Goal: Task Accomplishment & Management: Use online tool/utility

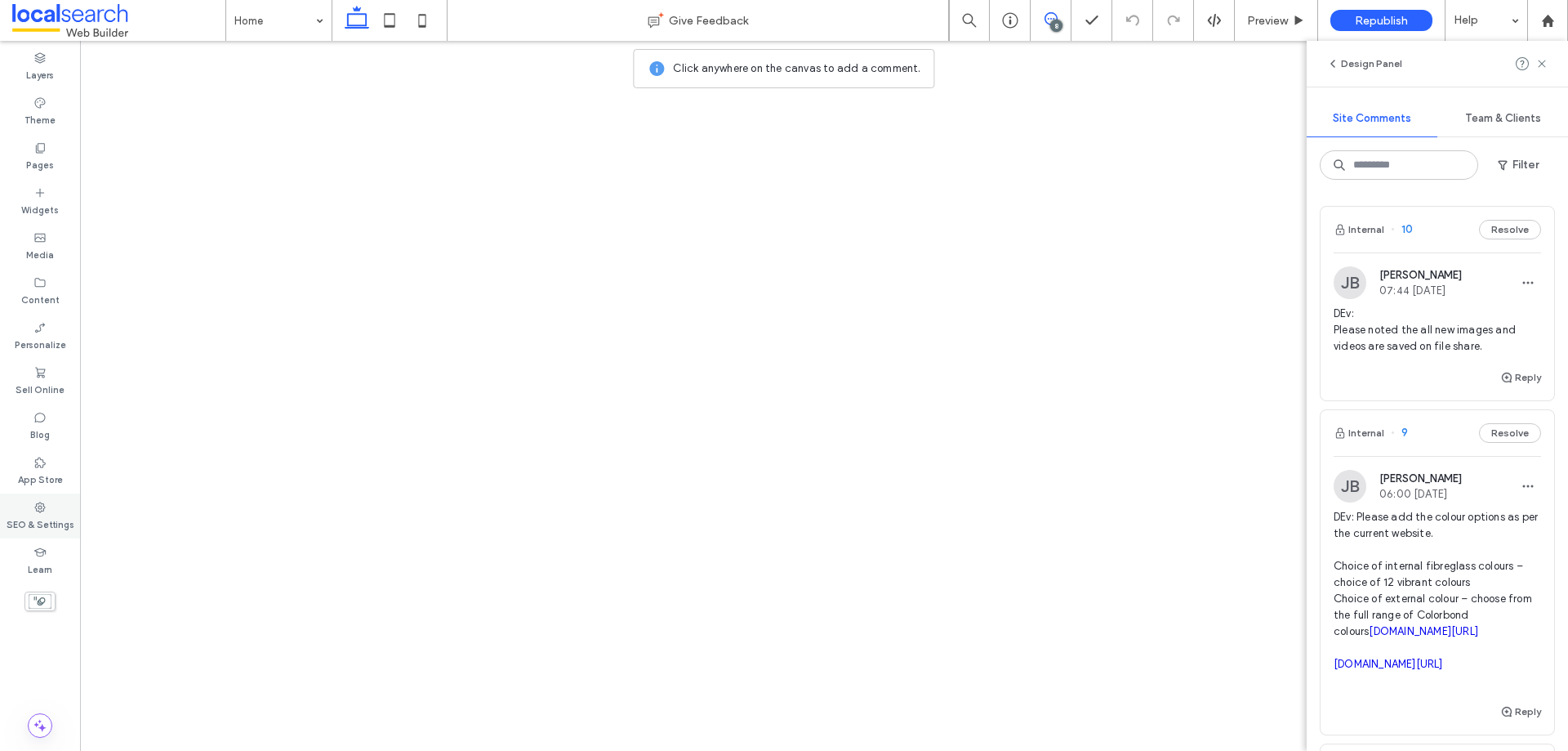
click at [38, 523] on label "SEO & Settings" at bounding box center [40, 522] width 68 height 18
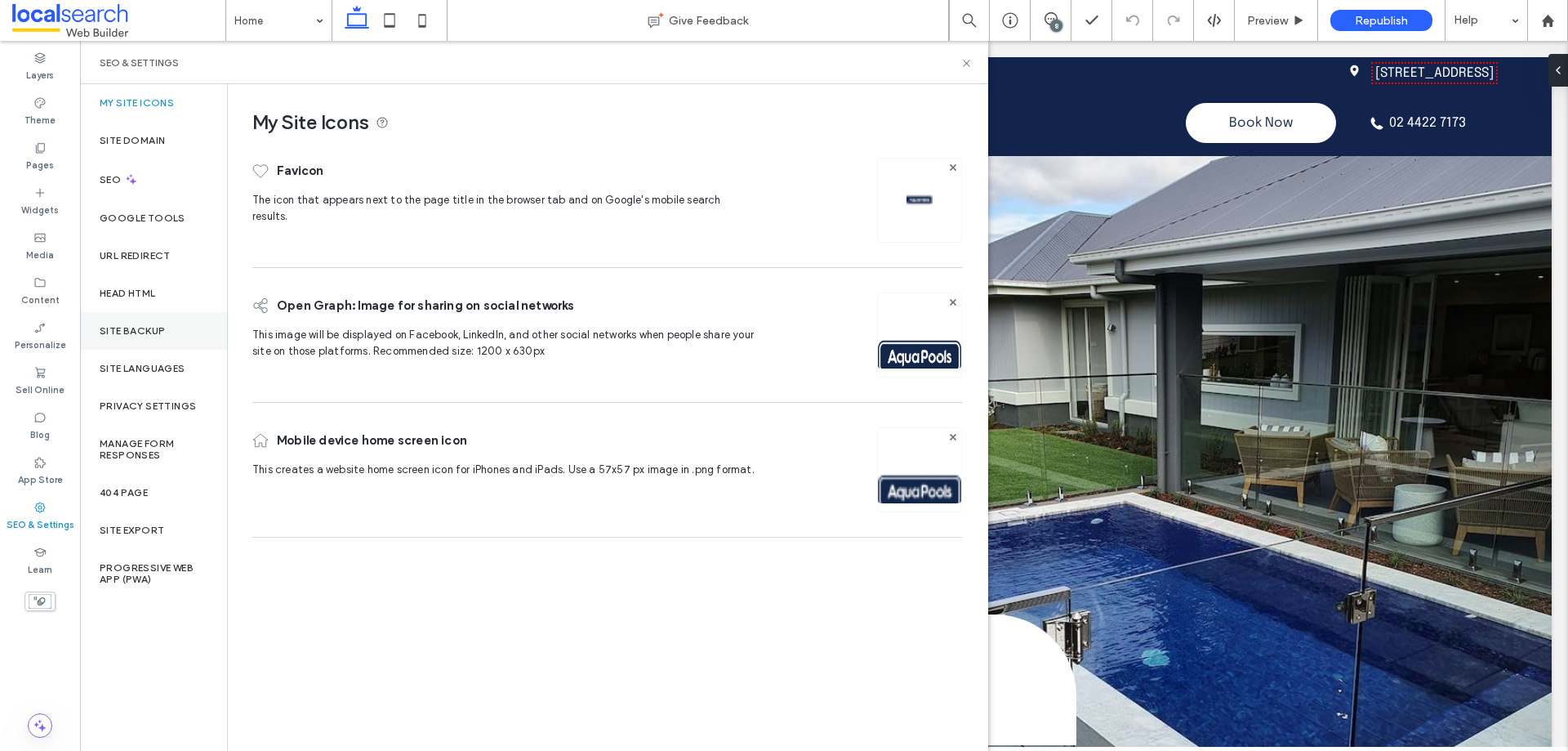
click at [148, 319] on div "Site Backup" at bounding box center [153, 331] width 147 height 38
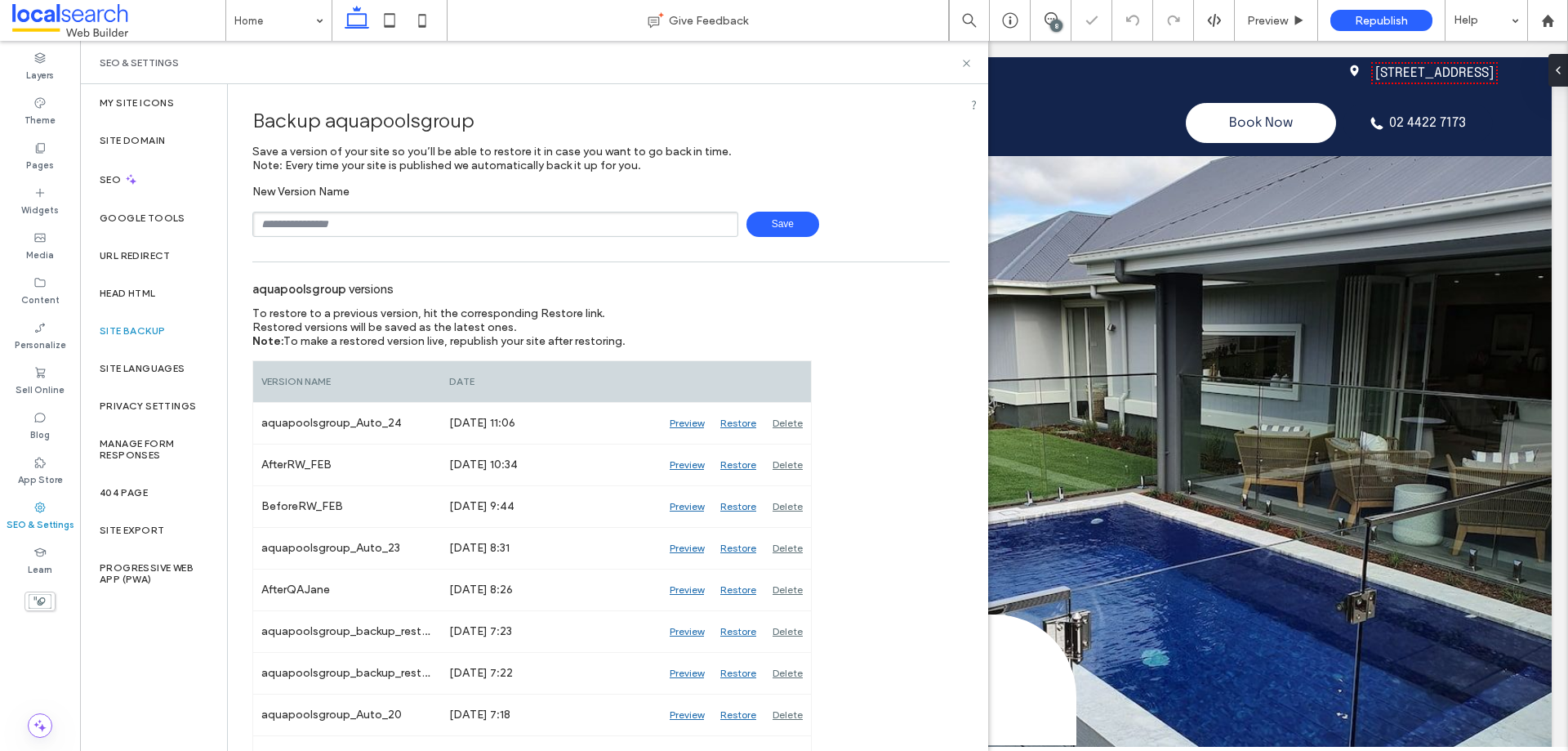
click at [451, 218] on input "text" at bounding box center [495, 223] width 486 height 25
type input "**********"
click at [760, 227] on span "Save" at bounding box center [782, 223] width 73 height 25
click at [966, 60] on icon at bounding box center [965, 63] width 12 height 12
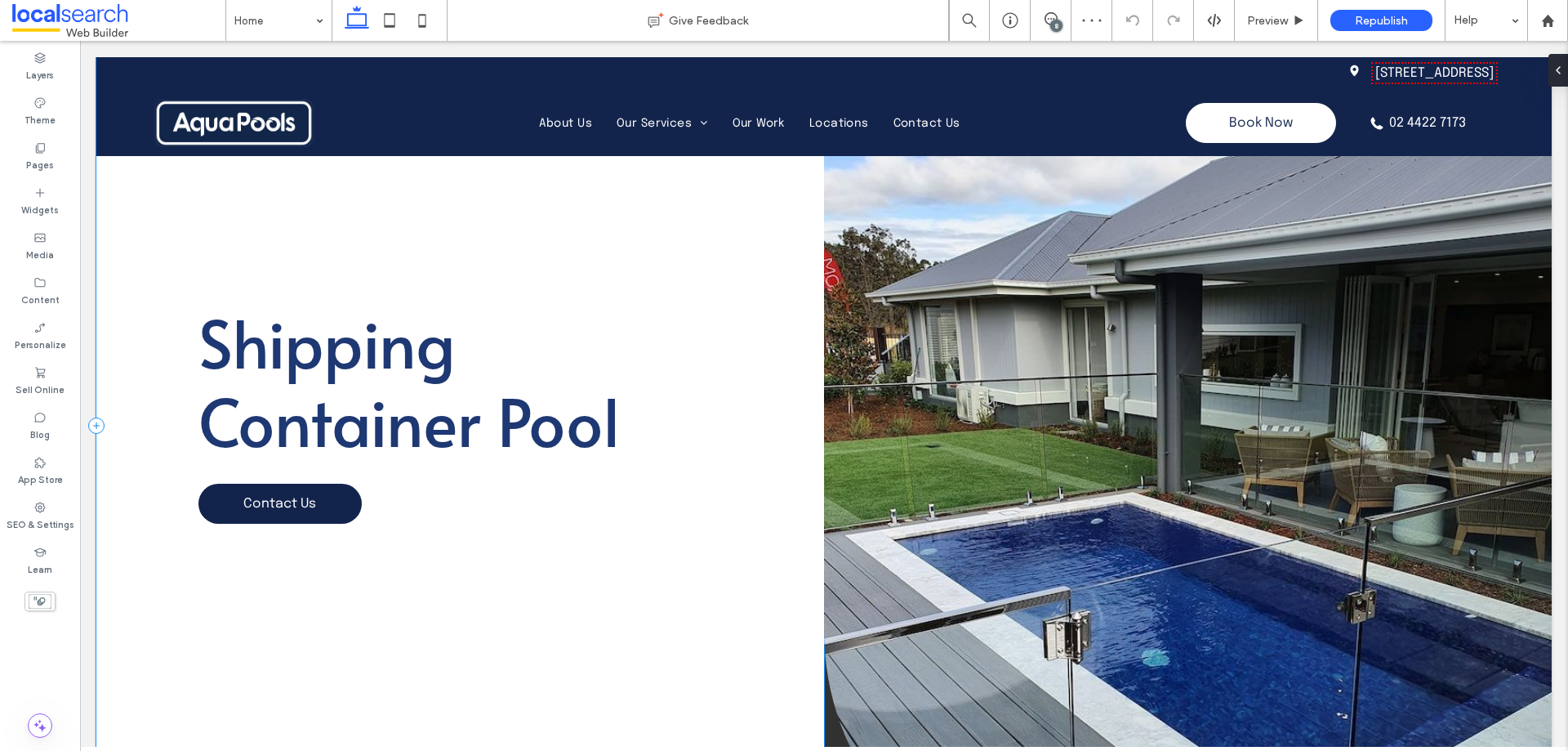
click at [657, 282] on div "Shipping Container Pool Contact Us" at bounding box center [460, 426] width 728 height 737
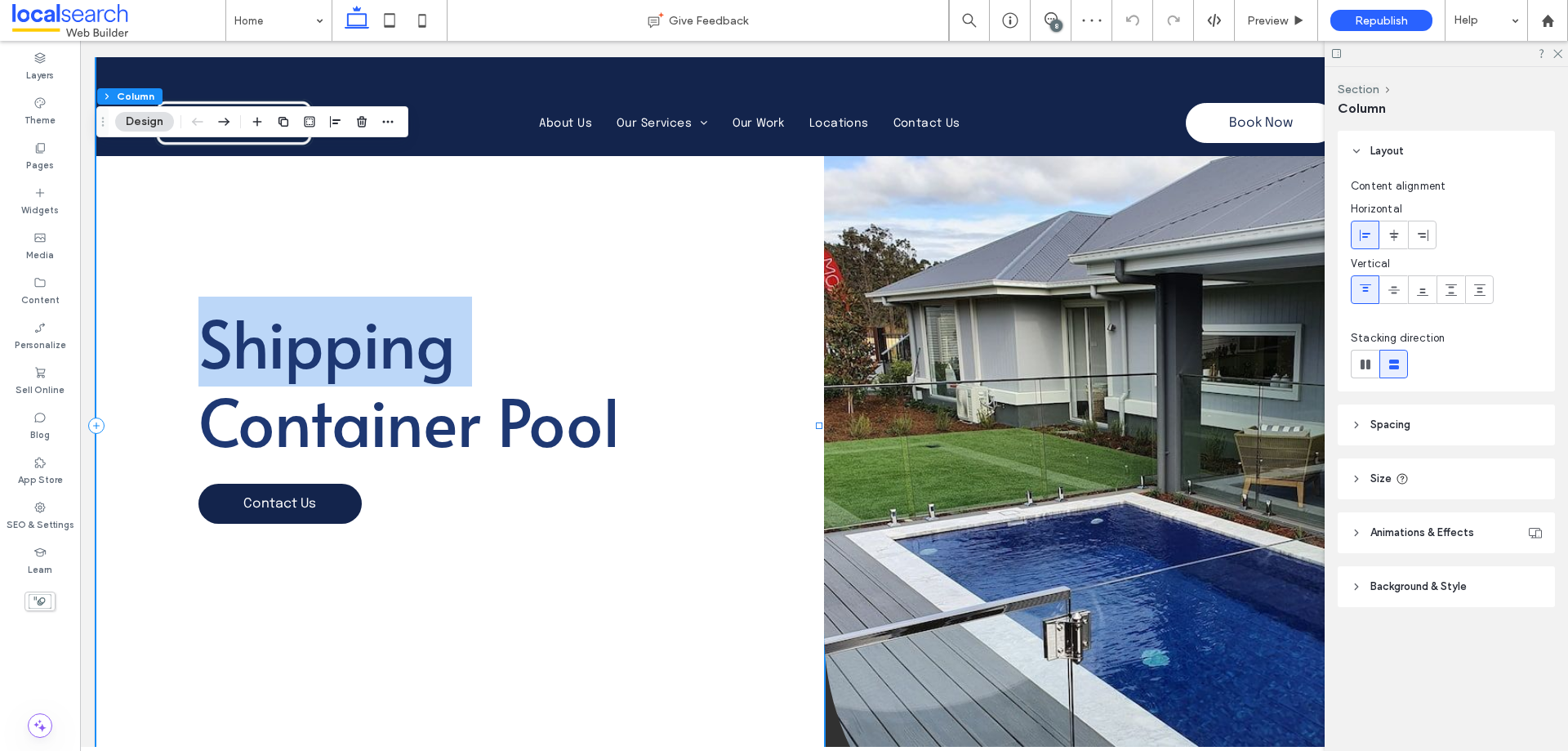
click at [657, 282] on div "Shipping Container Pool Contact Us" at bounding box center [460, 426] width 728 height 737
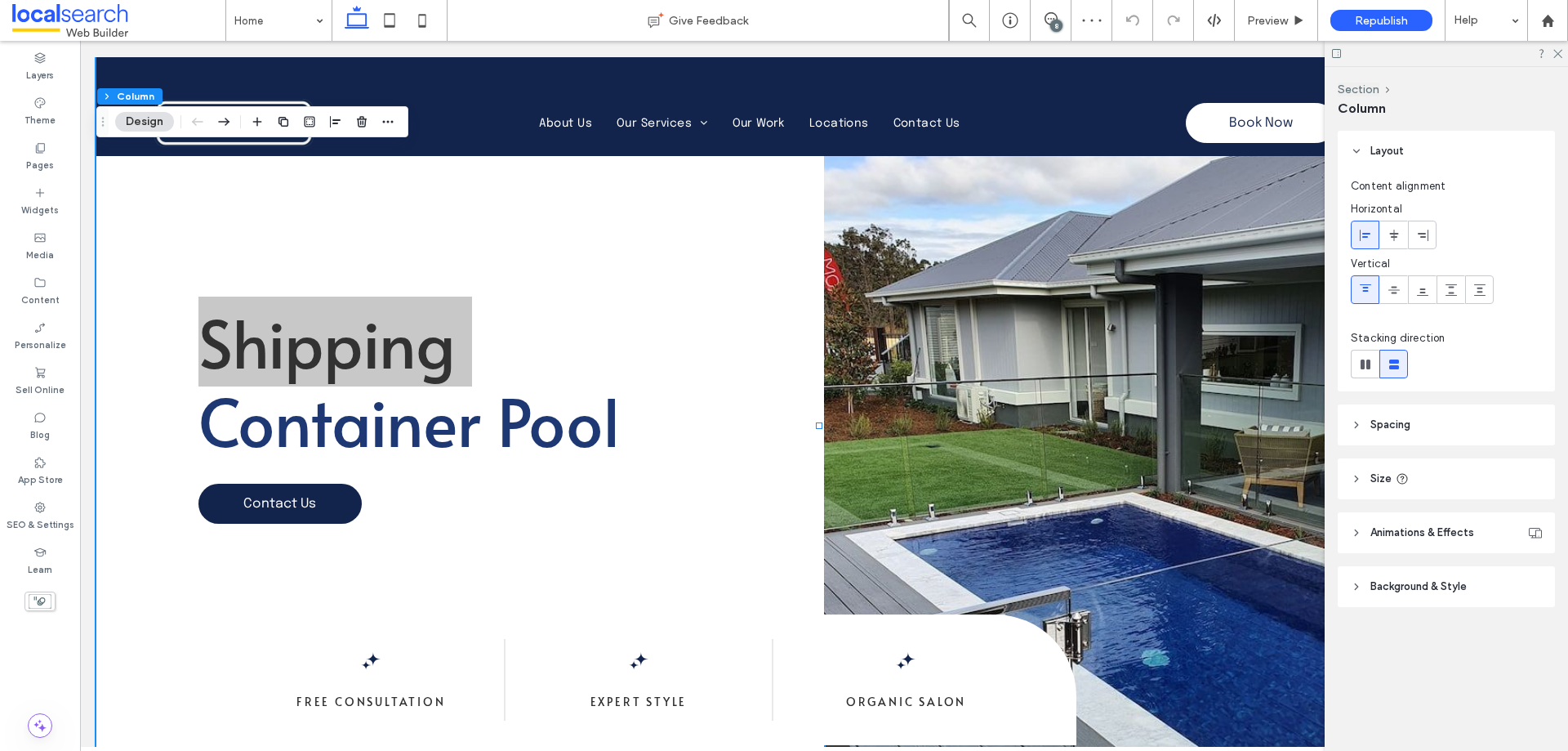
click at [1445, 587] on span "Background & Style" at bounding box center [1418, 587] width 96 height 17
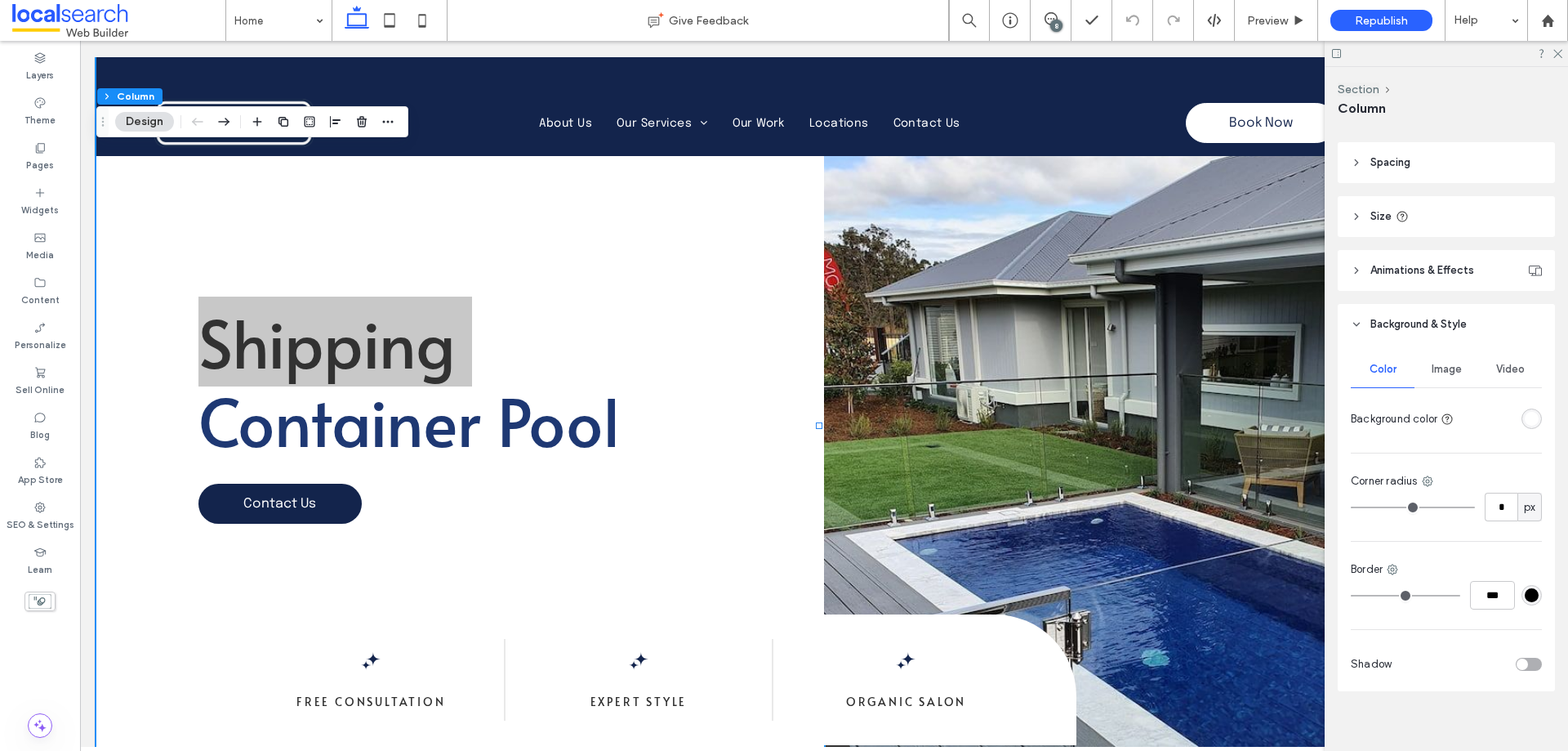
scroll to position [274, 0]
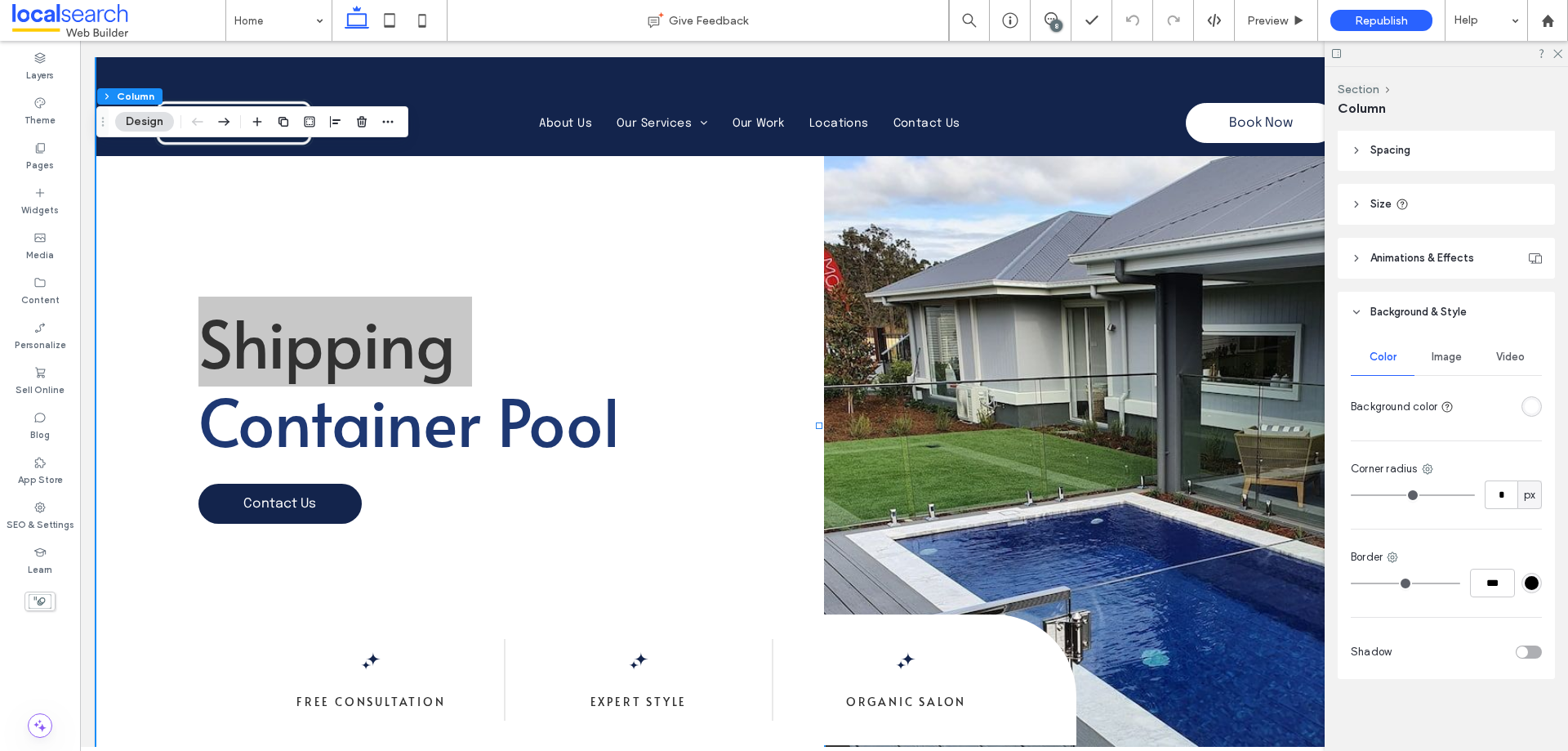
click at [1444, 357] on span "Image" at bounding box center [1446, 357] width 31 height 13
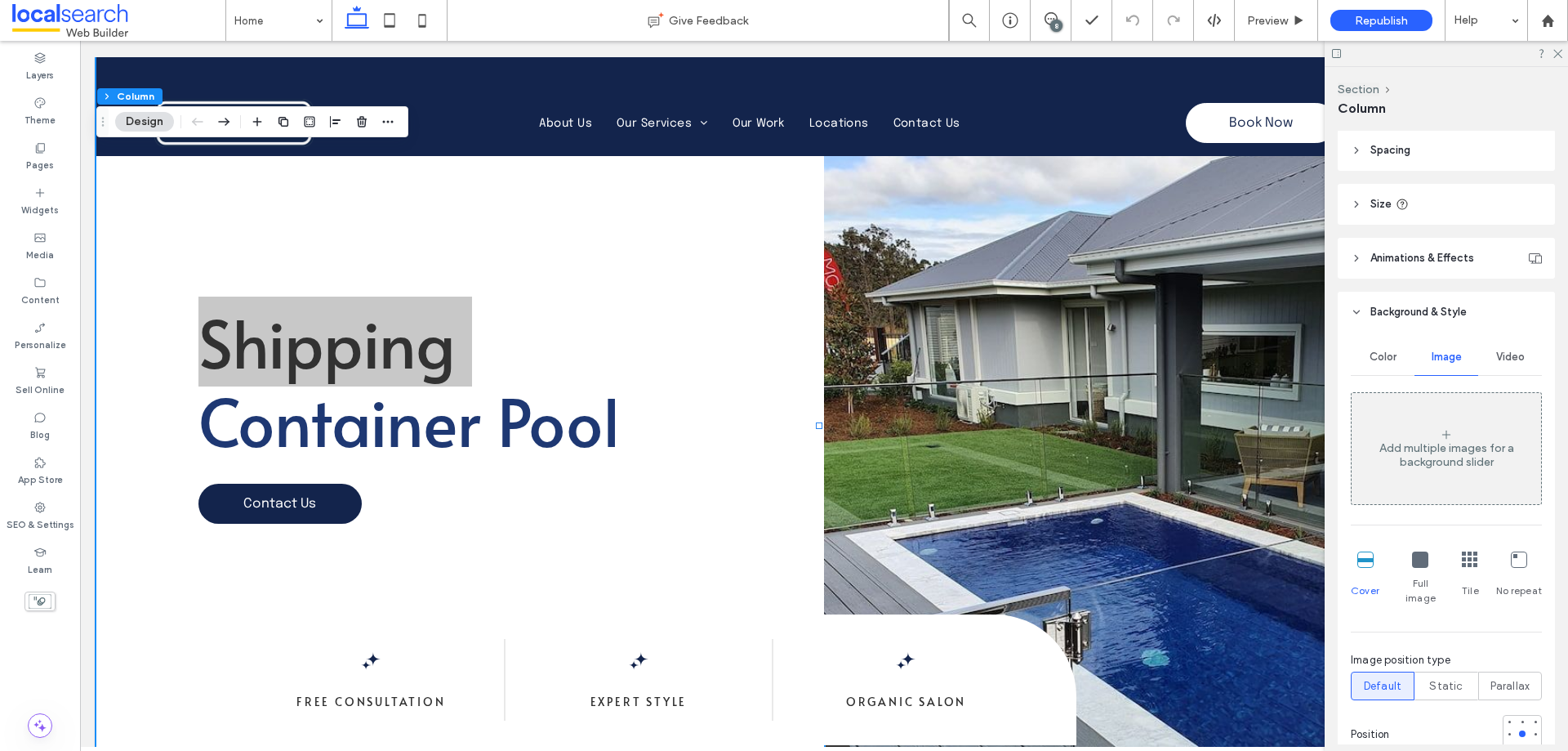
click at [1496, 355] on span "Video" at bounding box center [1510, 357] width 29 height 13
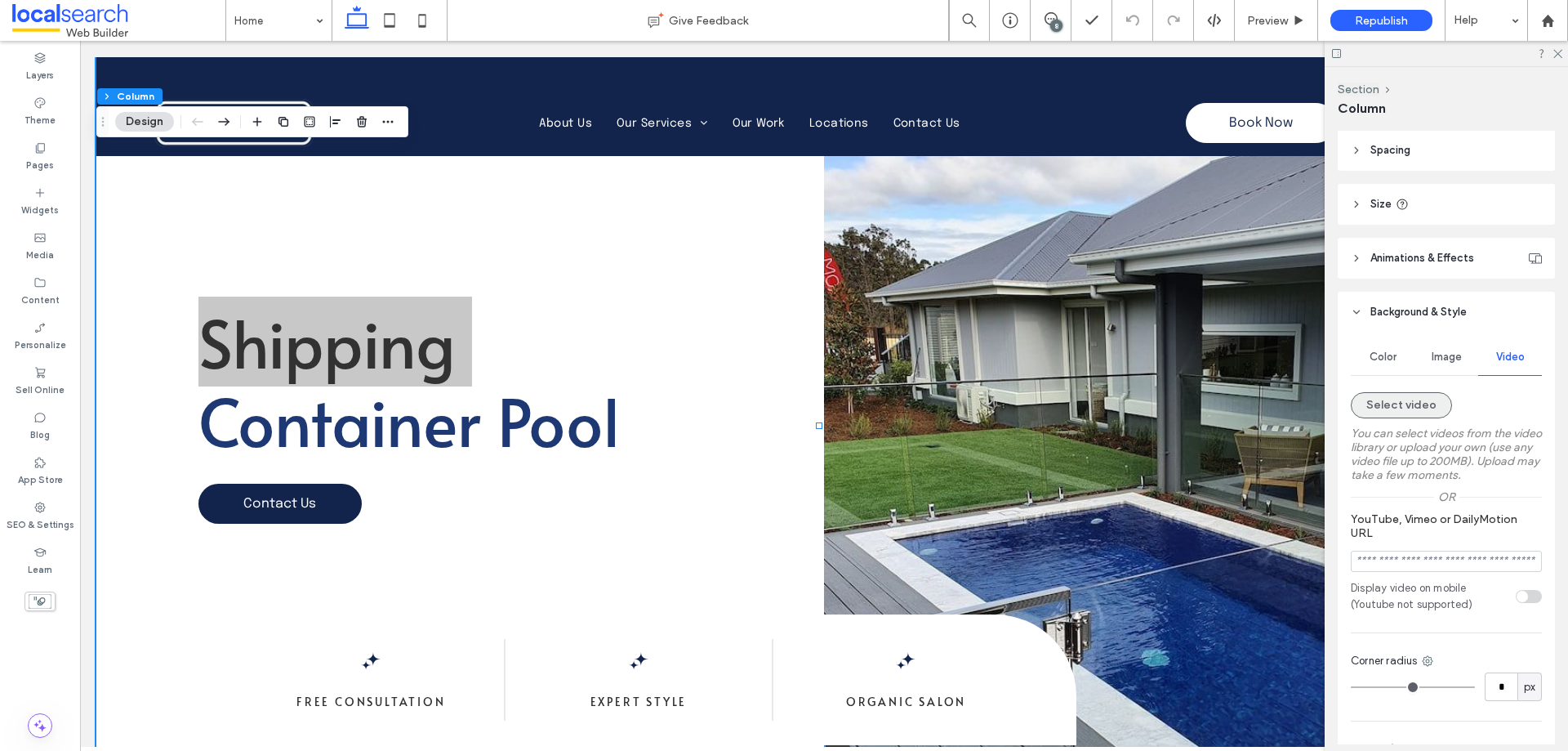
click at [1425, 409] on button "Select video" at bounding box center [1400, 405] width 101 height 26
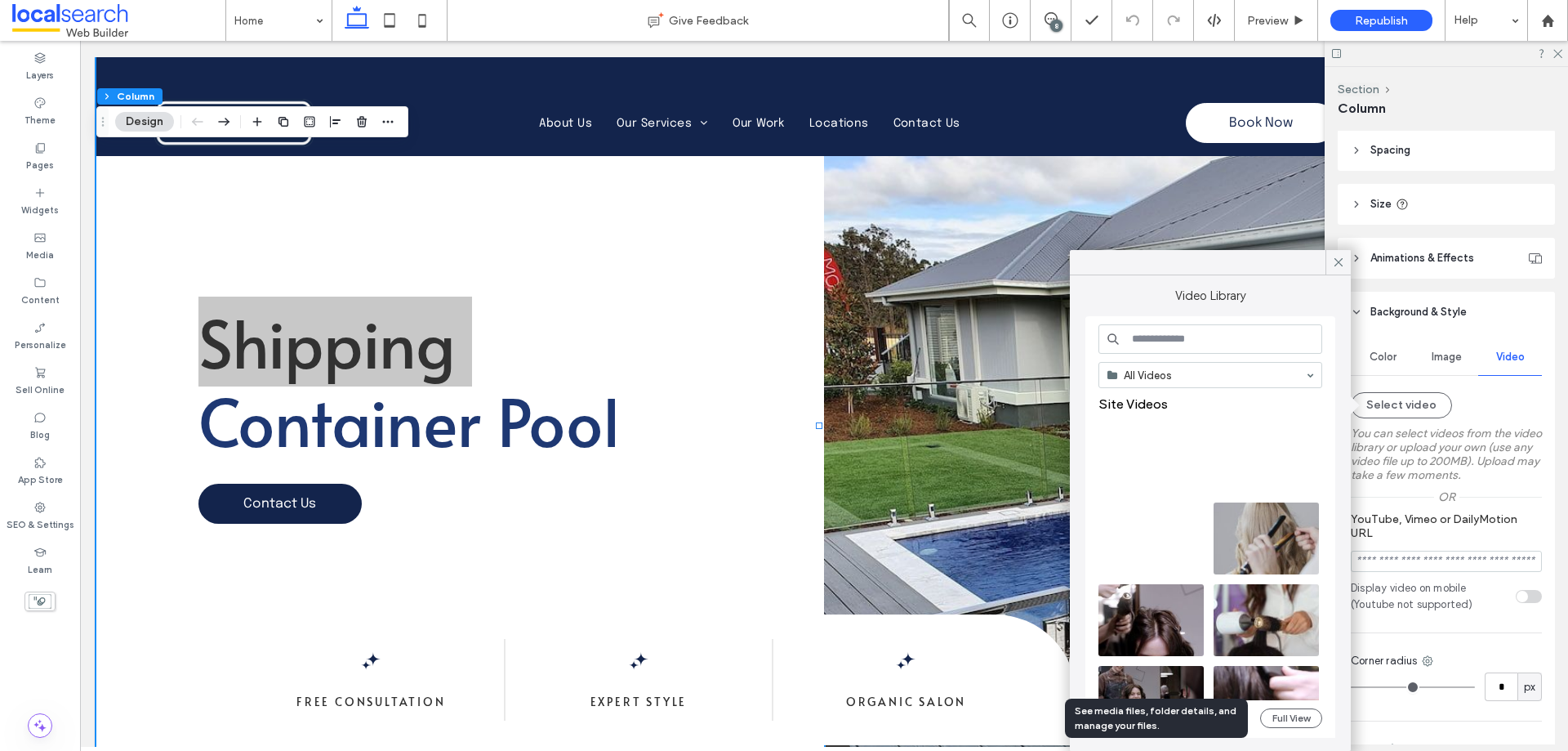
drag, startPoint x: 1265, startPoint y: 719, endPoint x: 1176, endPoint y: 708, distance: 89.7
click at [1184, 710] on body ".wqwq-1{fill:#231f20;} .cls-1q, .cls-2q { fill-rule: evenodd; } .cls-2q { fill:…" at bounding box center [784, 375] width 1568 height 751
click at [1126, 722] on button "Upload" at bounding box center [1131, 718] width 67 height 19
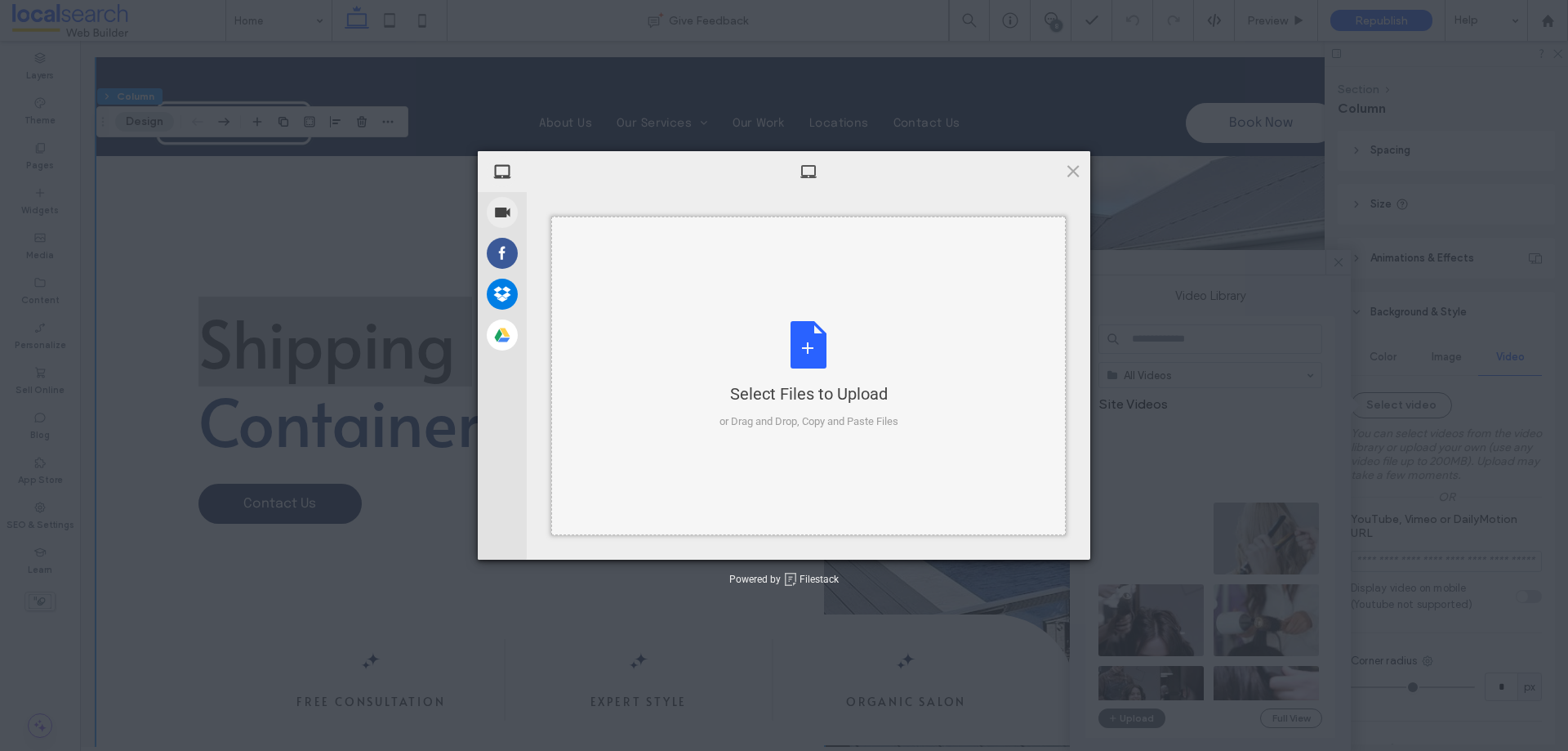
click at [844, 332] on div "Select Files to Upload or Drag and Drop, Copy and Paste Files" at bounding box center [808, 375] width 179 height 108
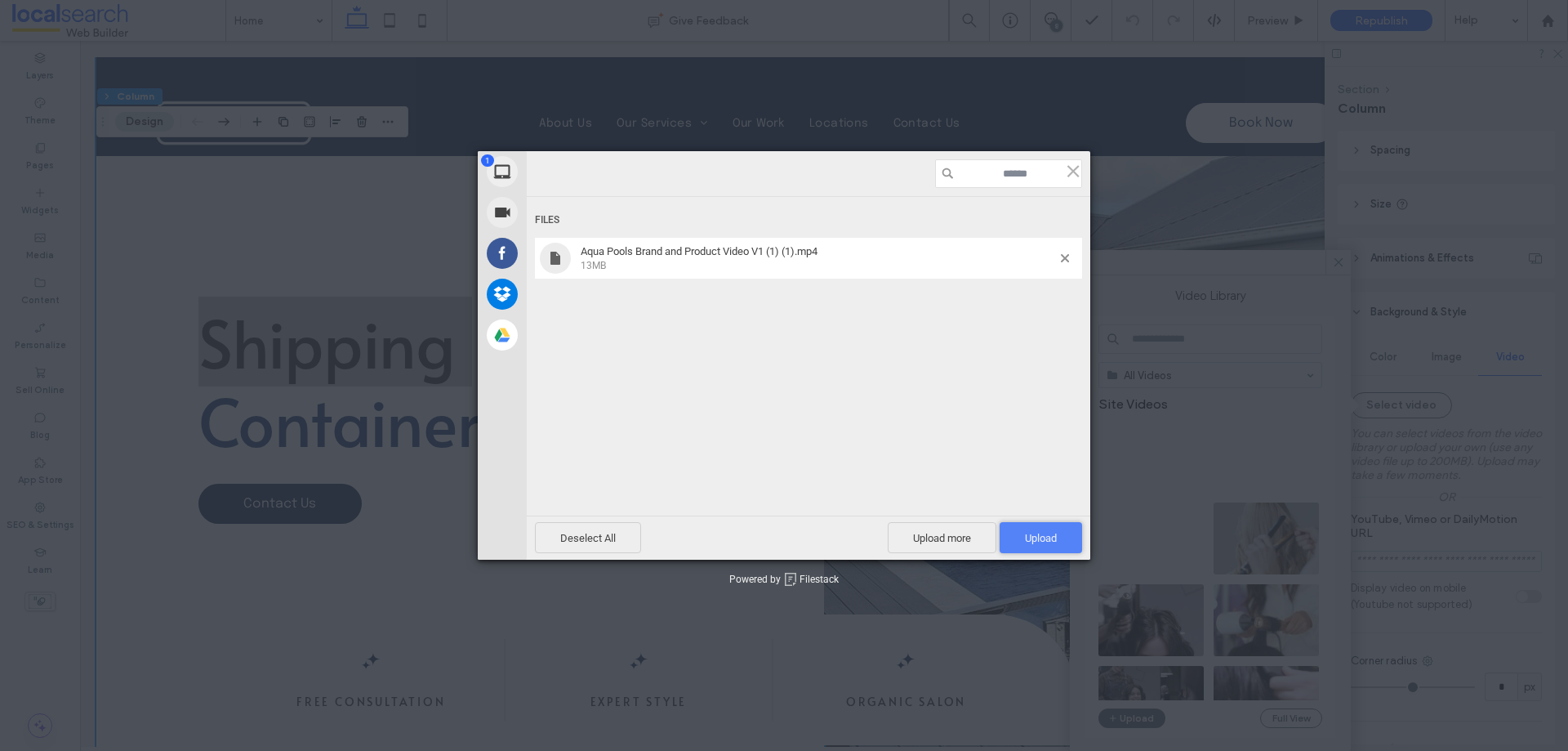
click at [1045, 540] on span "Upload 1" at bounding box center [1040, 537] width 31 height 12
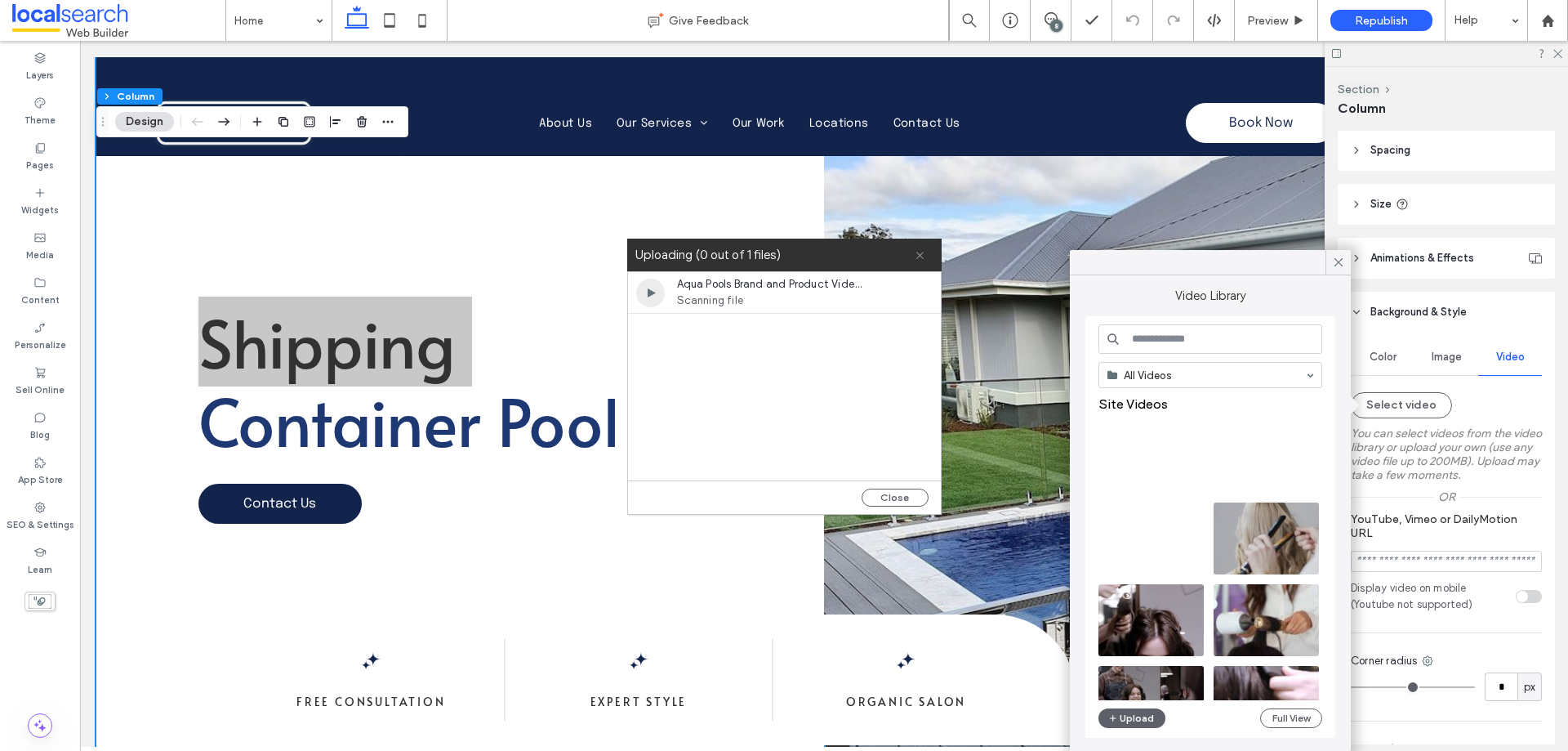
click at [920, 257] on icon at bounding box center [919, 255] width 10 height 10
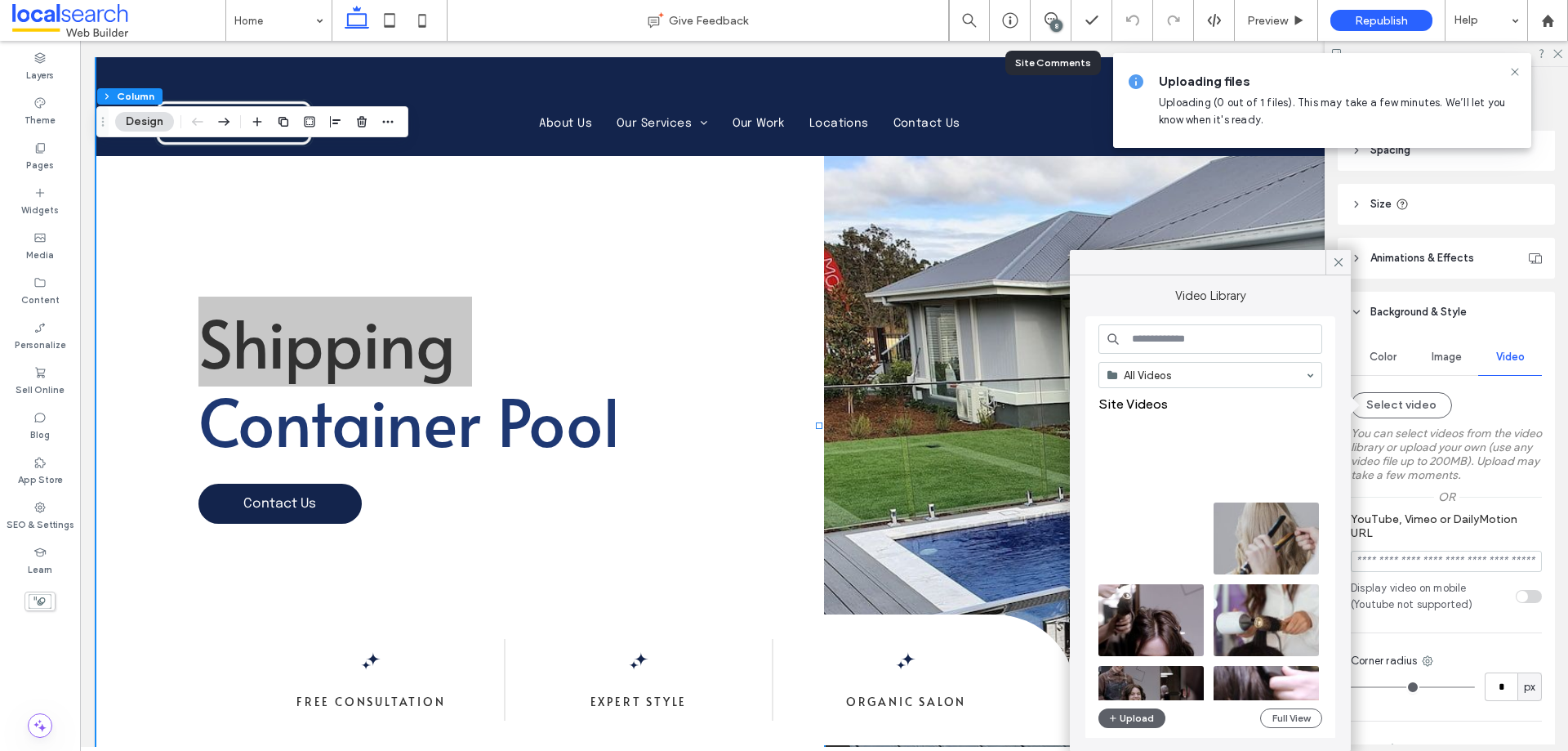
click at [1053, 31] on div "8" at bounding box center [1051, 20] width 41 height 41
click at [1050, 18] on icon at bounding box center [1051, 19] width 13 height 13
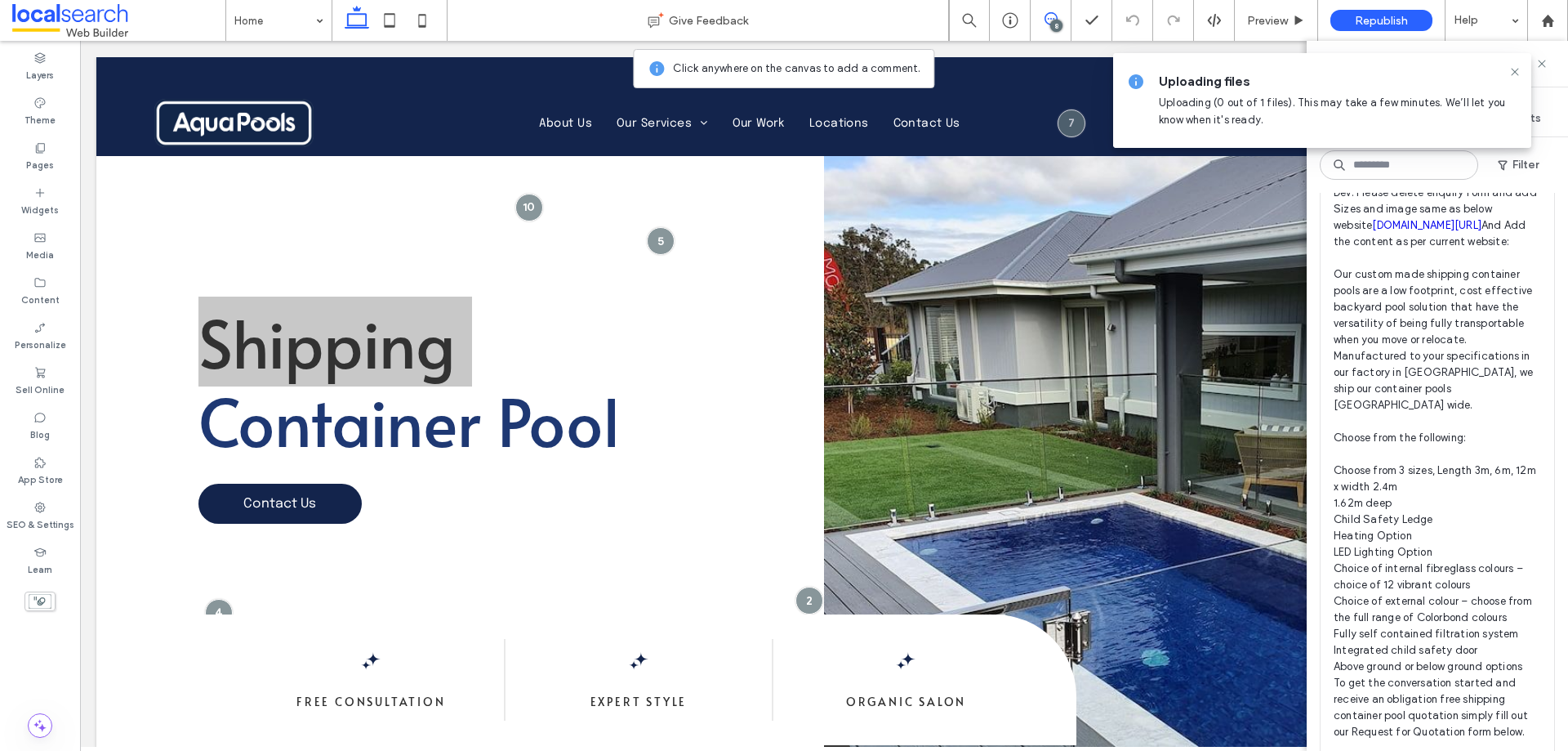
scroll to position [654, 0]
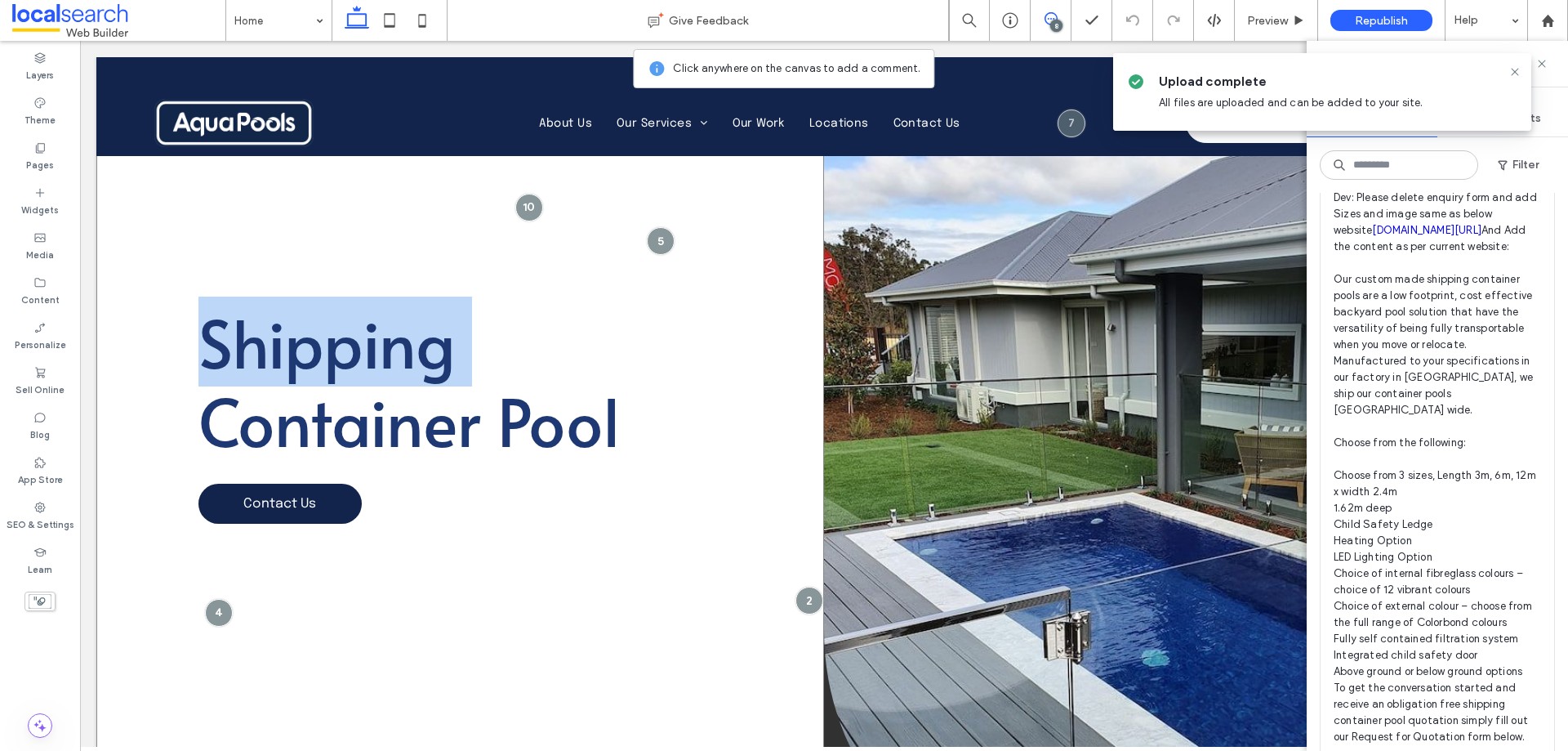
click at [773, 371] on div "Shipping Container Pool Contact Us" at bounding box center [460, 426] width 728 height 737
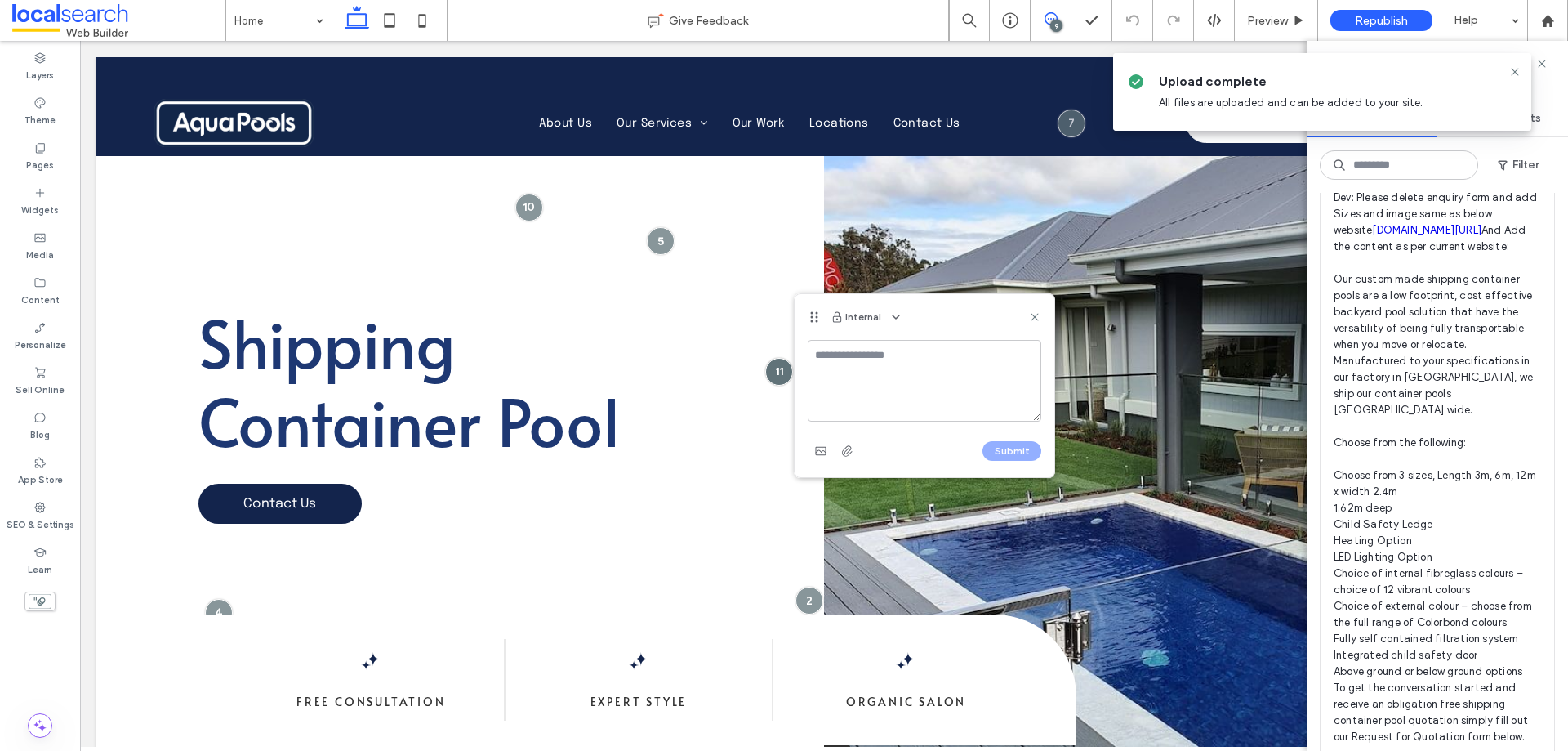
click at [1513, 69] on icon at bounding box center [1514, 72] width 13 height 13
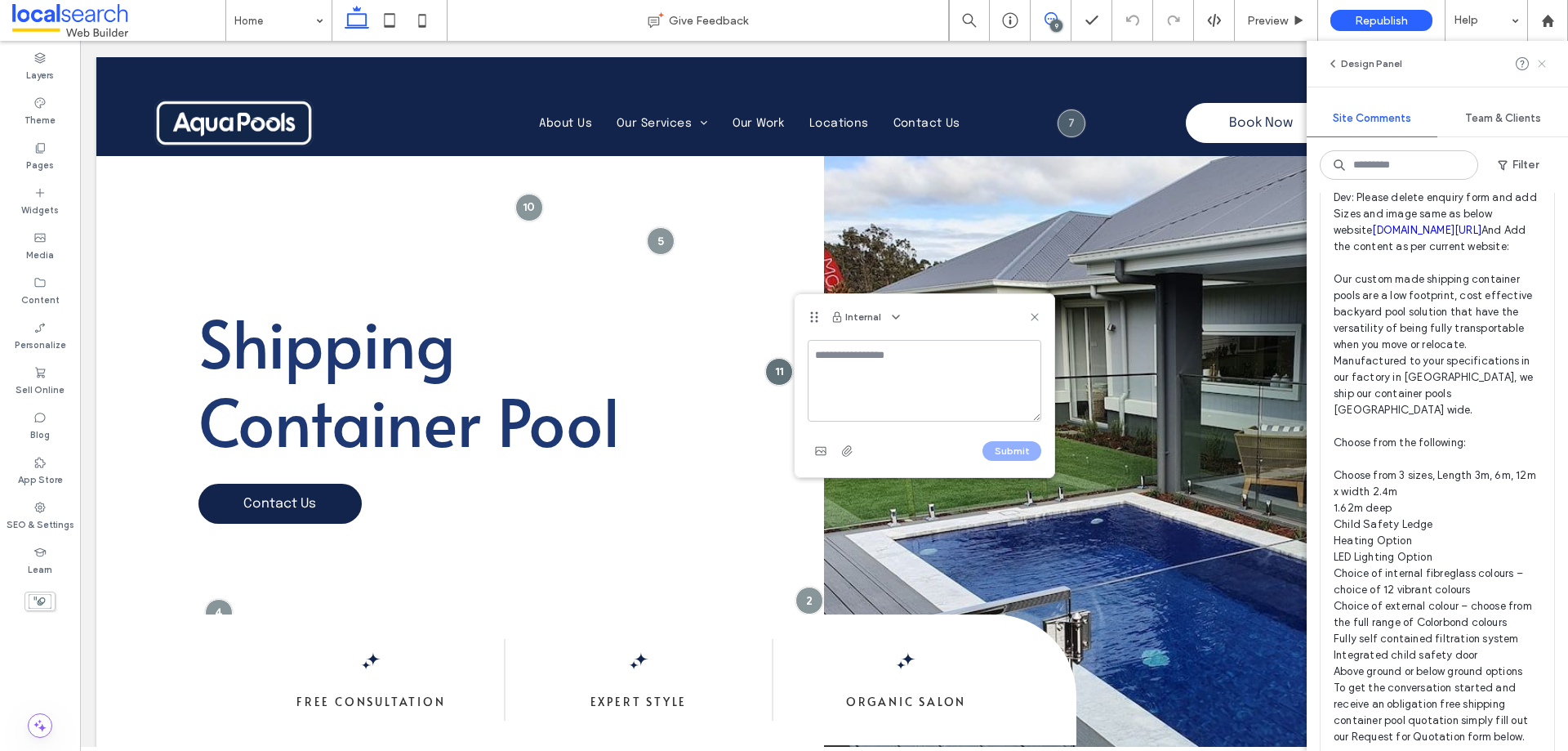
click at [1544, 61] on use at bounding box center [1541, 63] width 7 height 7
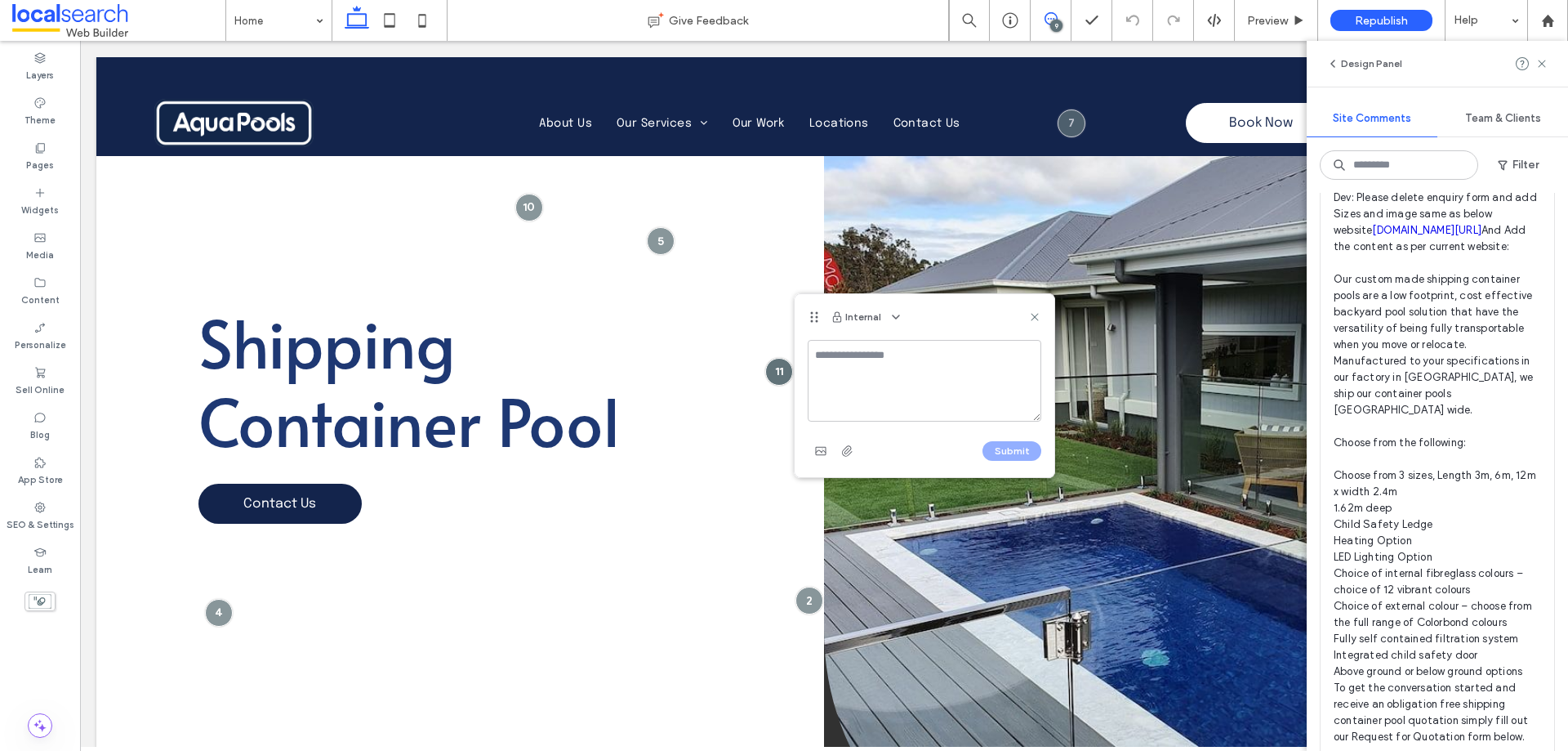
scroll to position [0, 0]
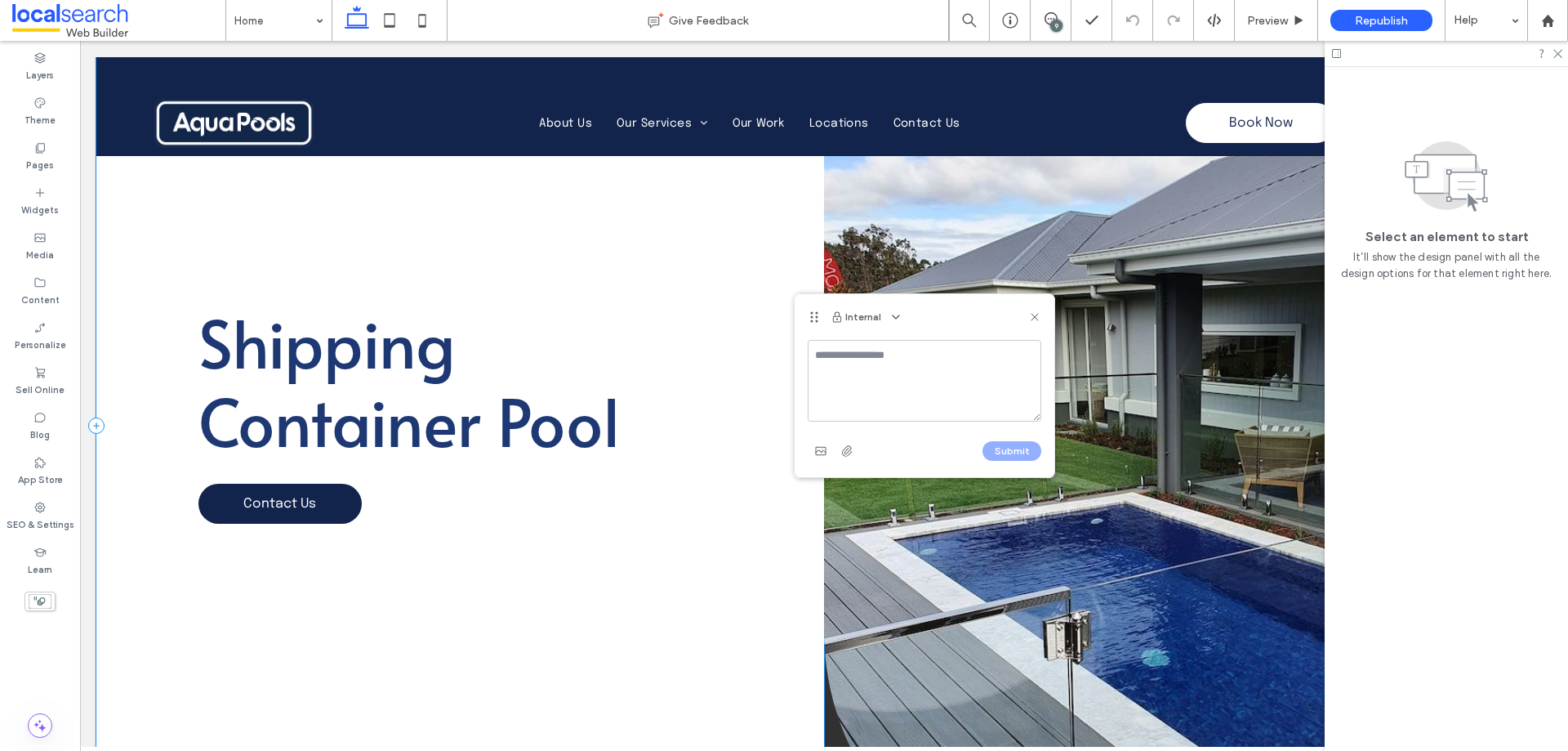
click at [347, 253] on div "Shipping Container Pool Contact Us" at bounding box center [460, 426] width 728 height 737
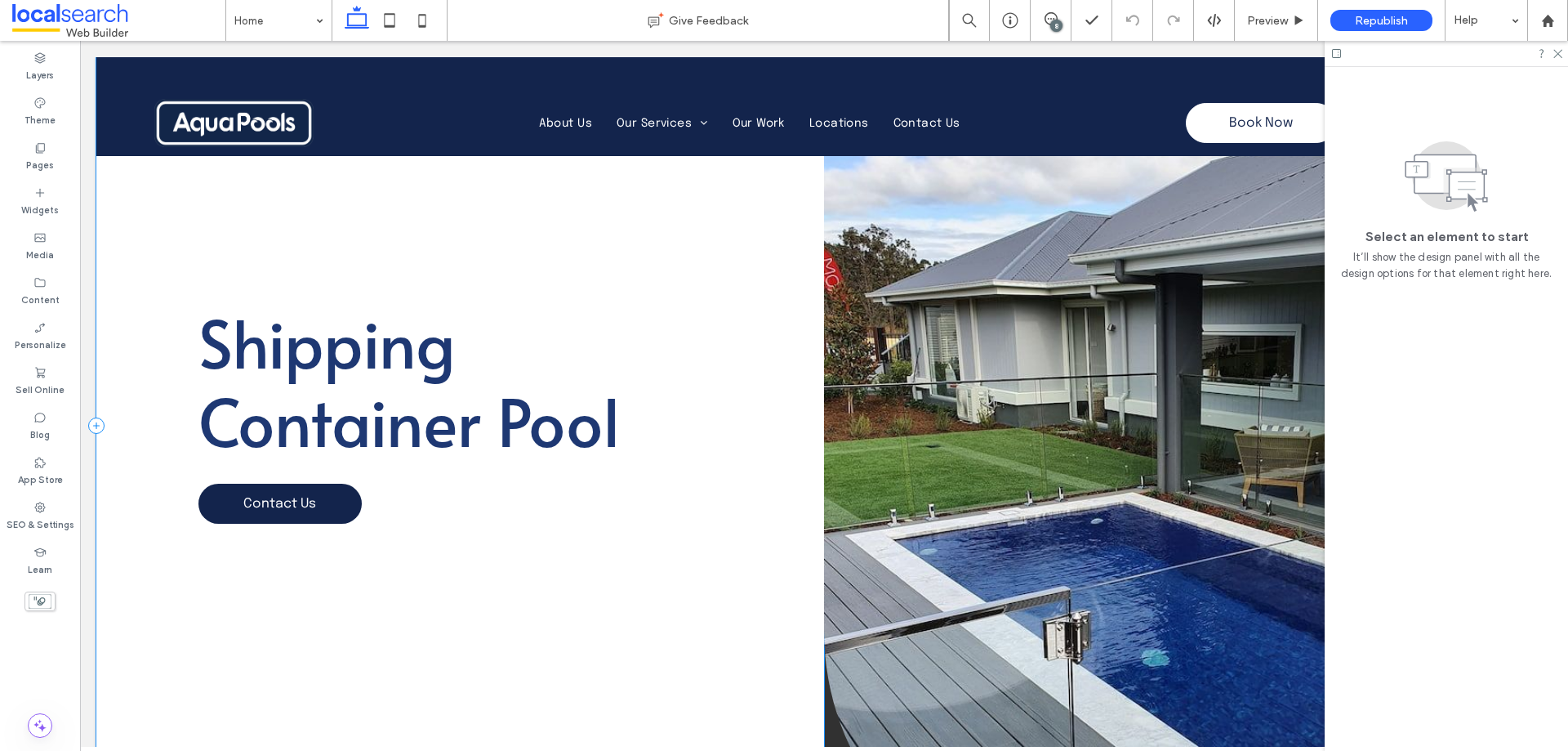
click at [580, 244] on div "Shipping Container Pool Contact Us" at bounding box center [460, 426] width 728 height 737
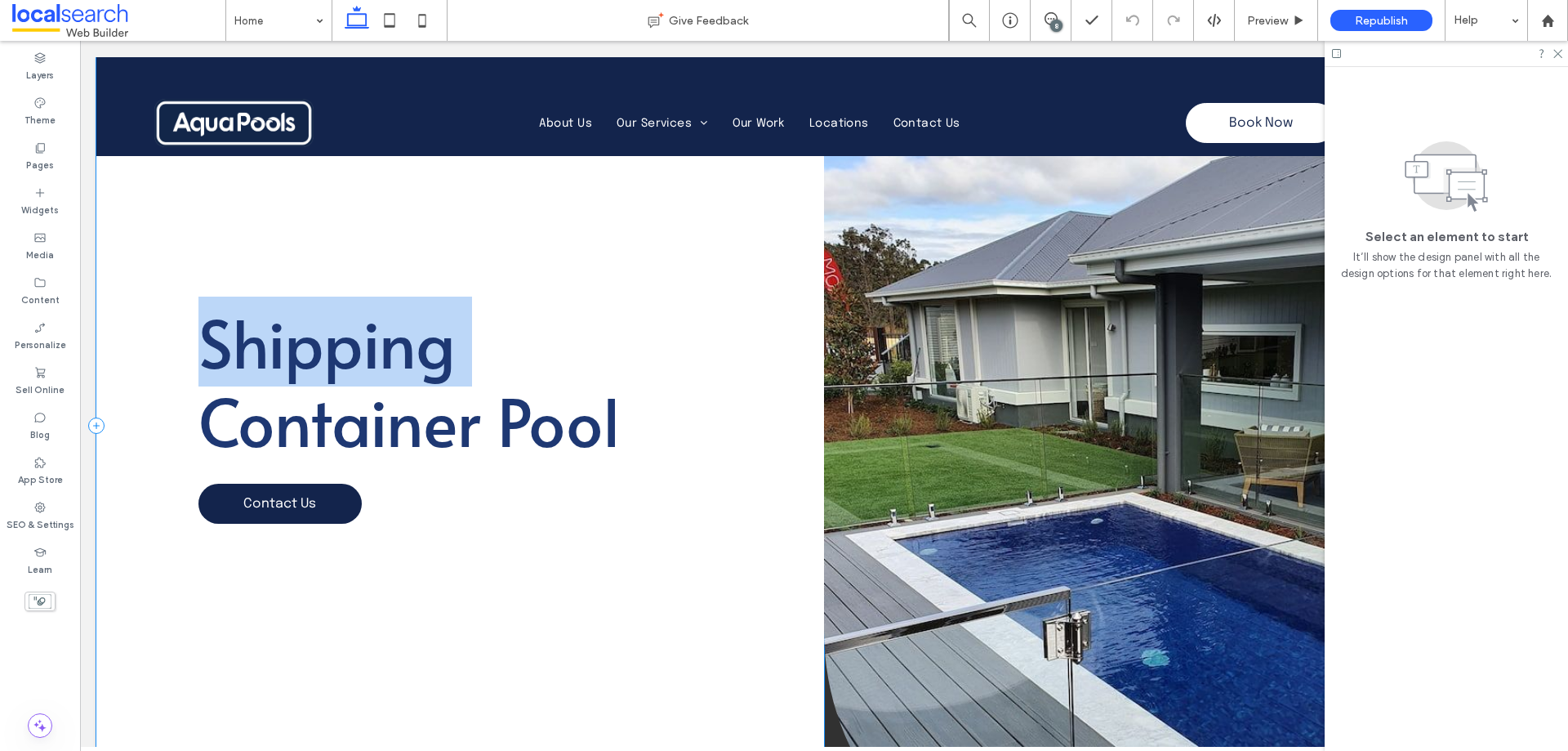
click at [580, 244] on div "Shipping Container Pool Contact Us" at bounding box center [460, 426] width 728 height 737
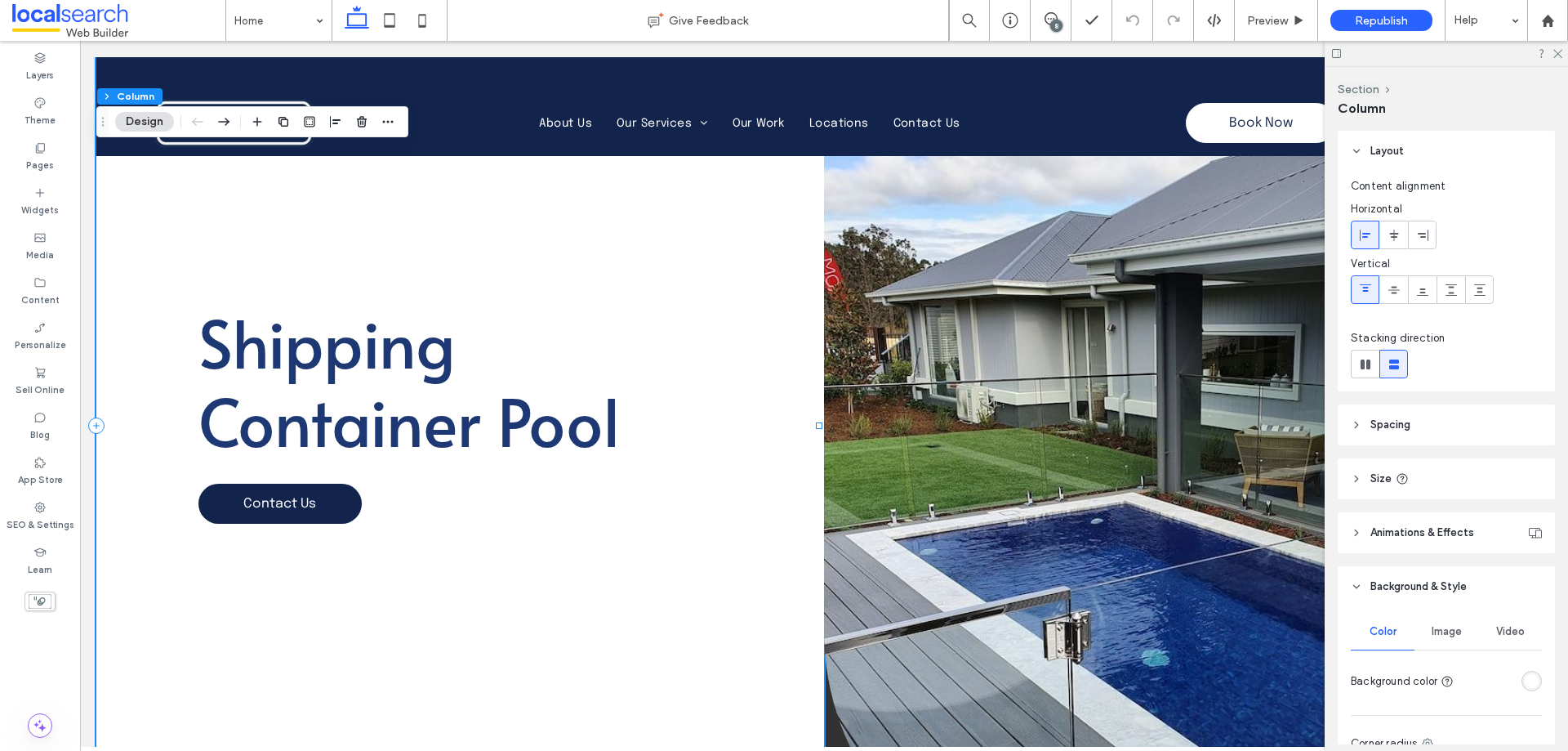
click at [779, 411] on div "Shipping Container Pool Contact Us" at bounding box center [460, 426] width 728 height 737
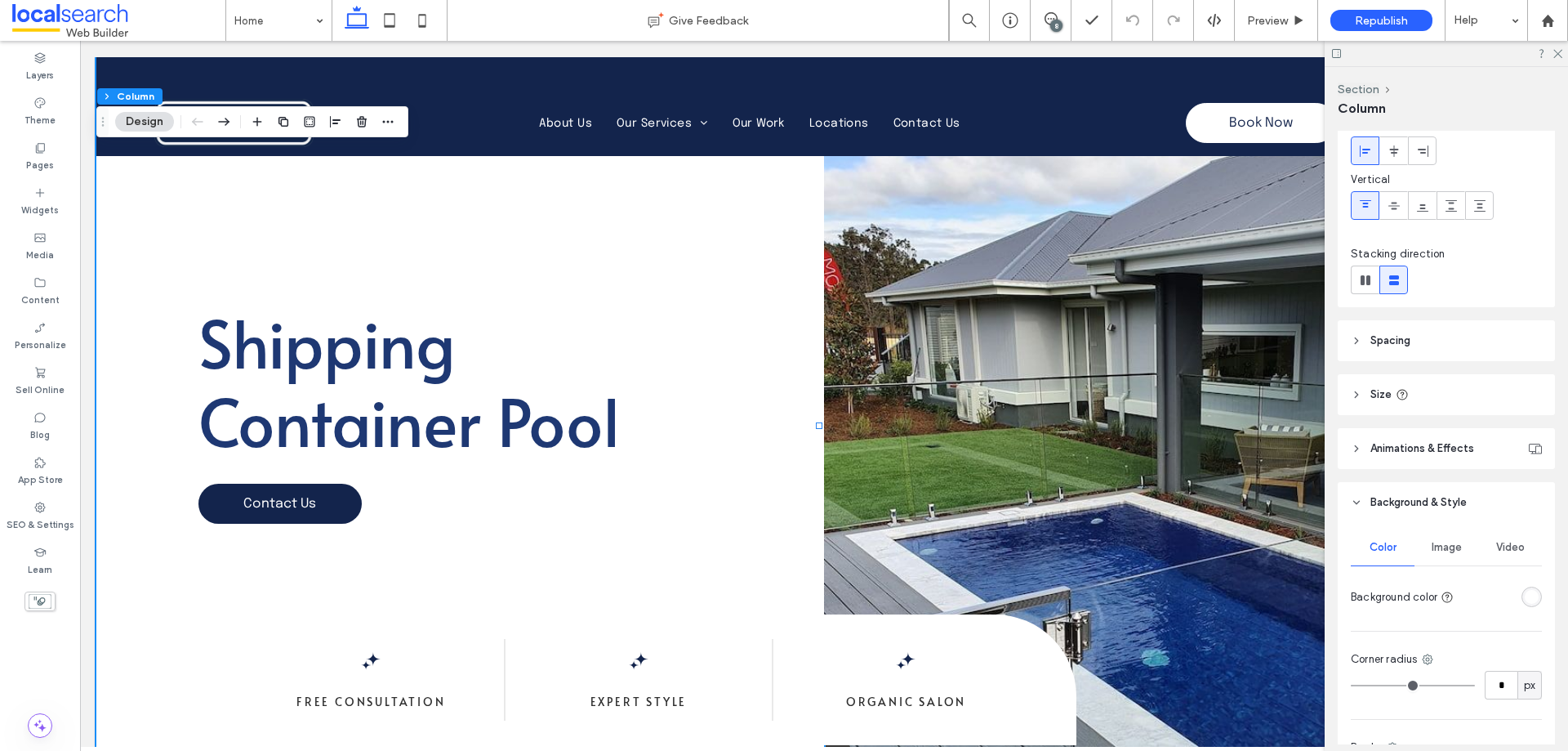
scroll to position [163, 0]
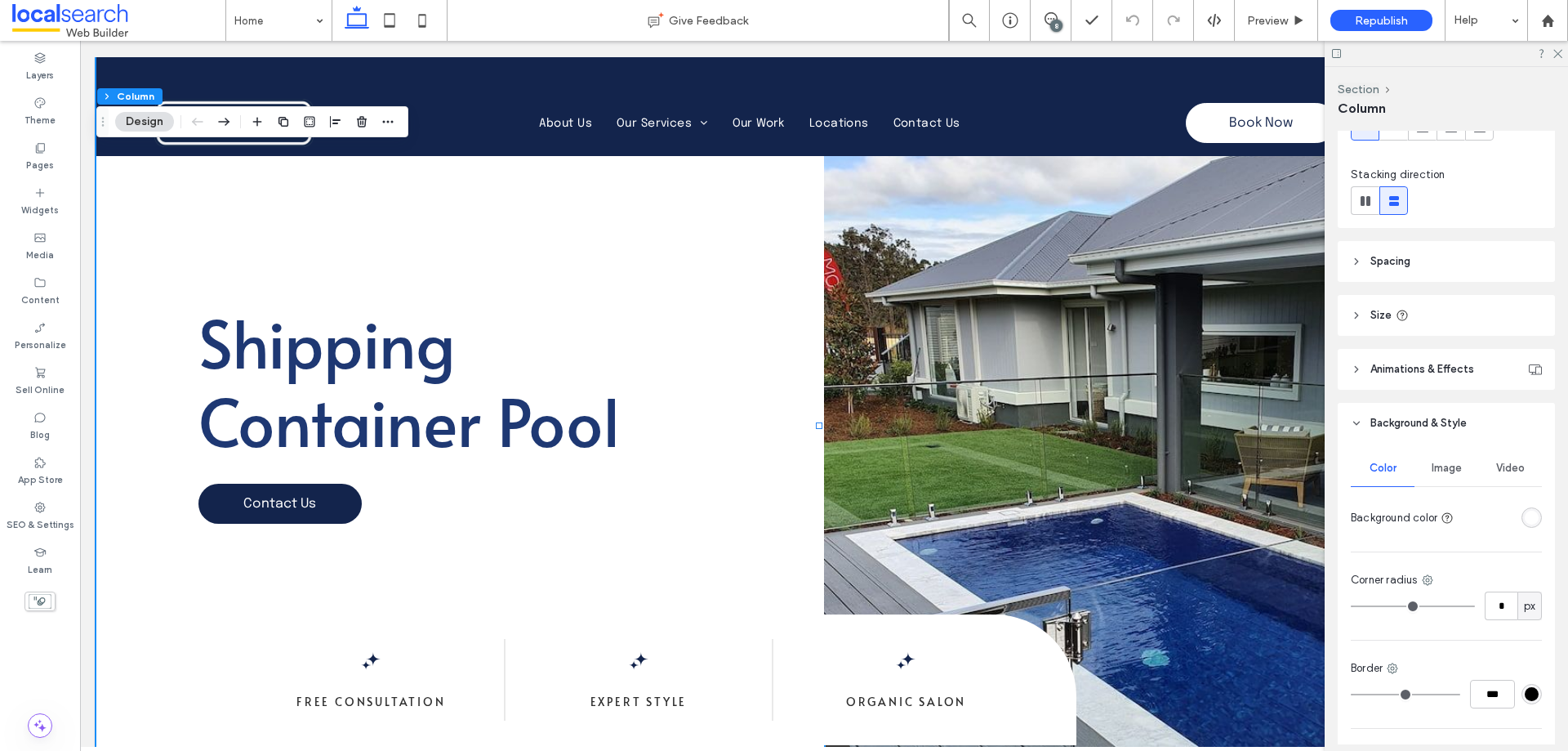
click at [1432, 476] on div "Image" at bounding box center [1446, 468] width 64 height 36
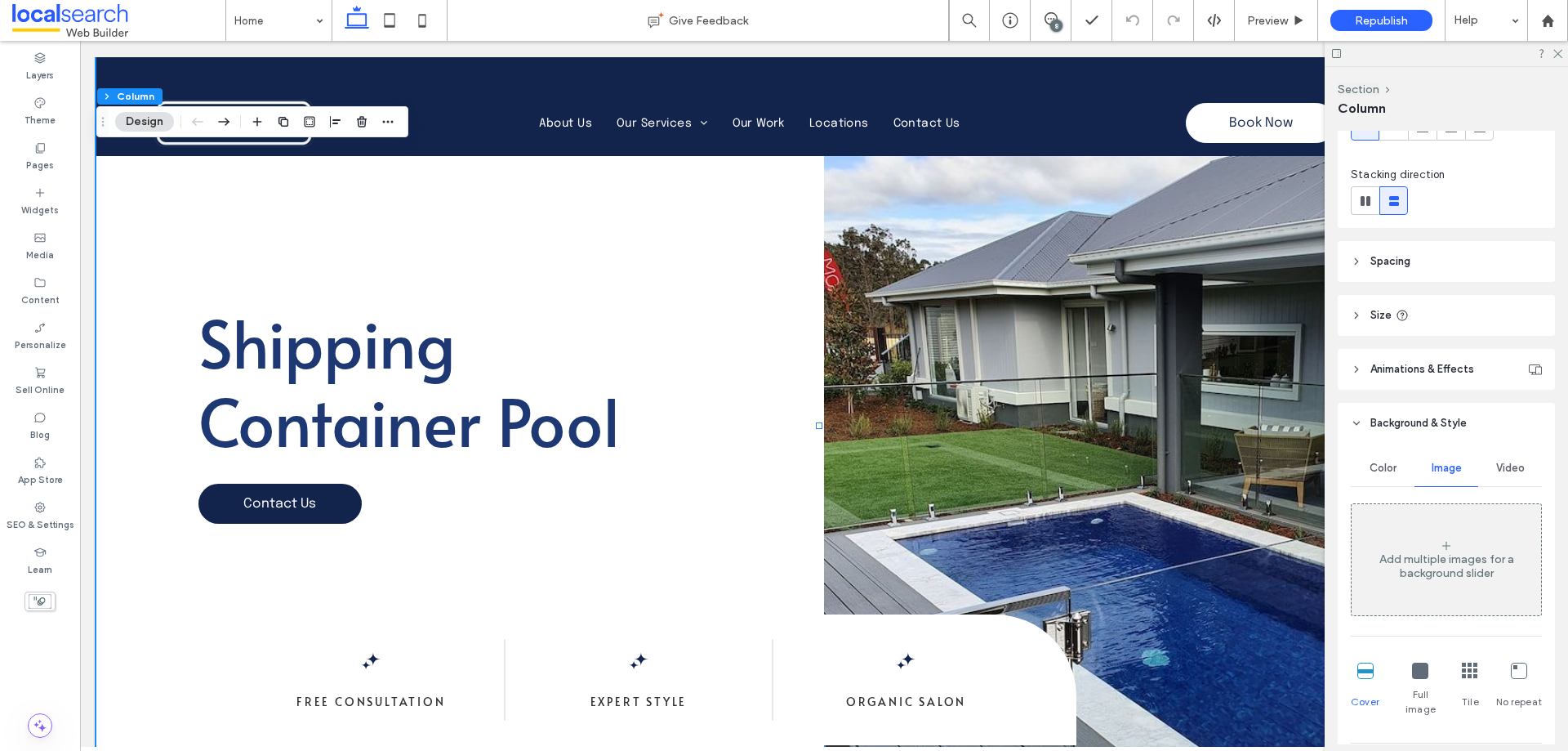
click at [1500, 468] on span "Video" at bounding box center [1510, 468] width 29 height 13
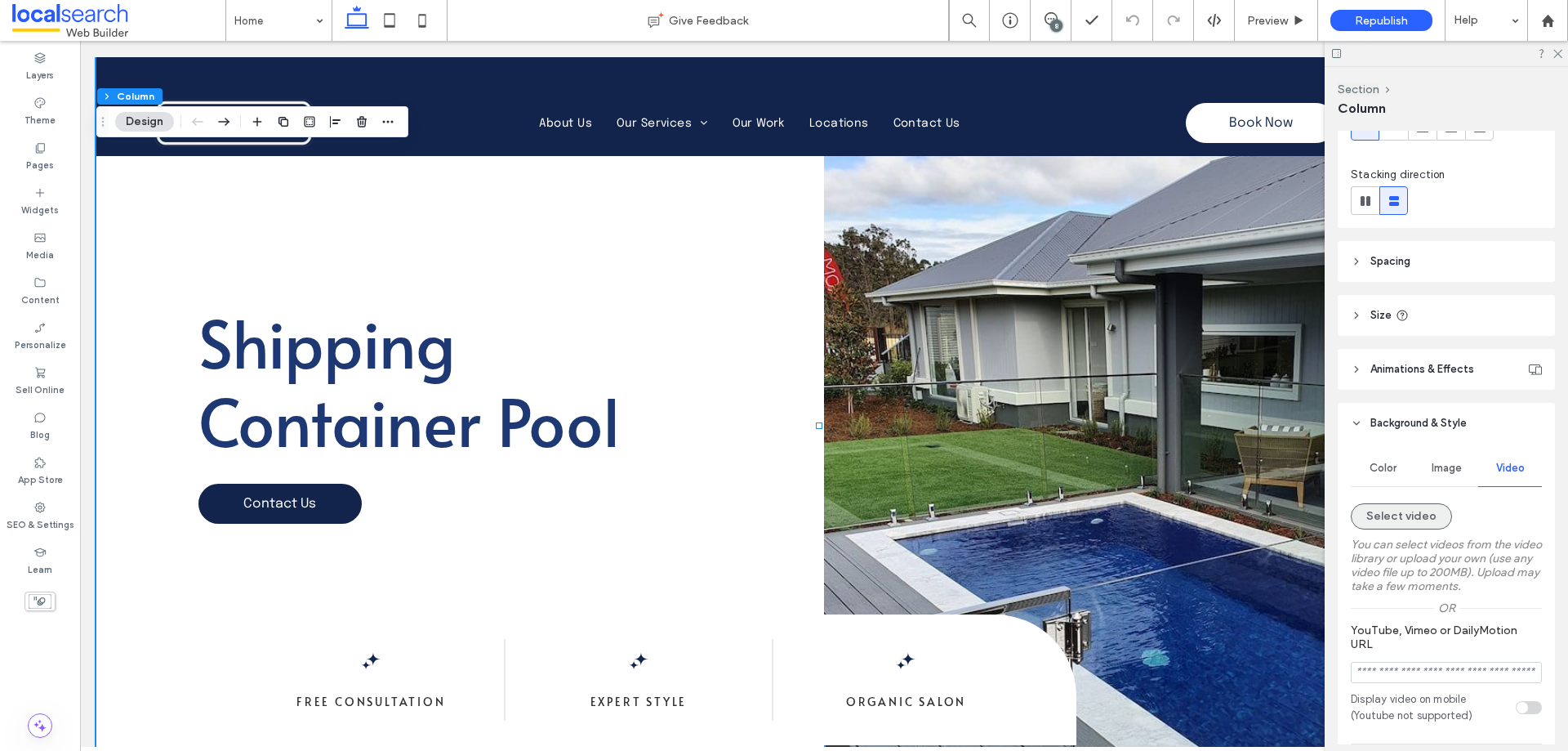
click at [1397, 517] on button "Select video" at bounding box center [1400, 516] width 101 height 26
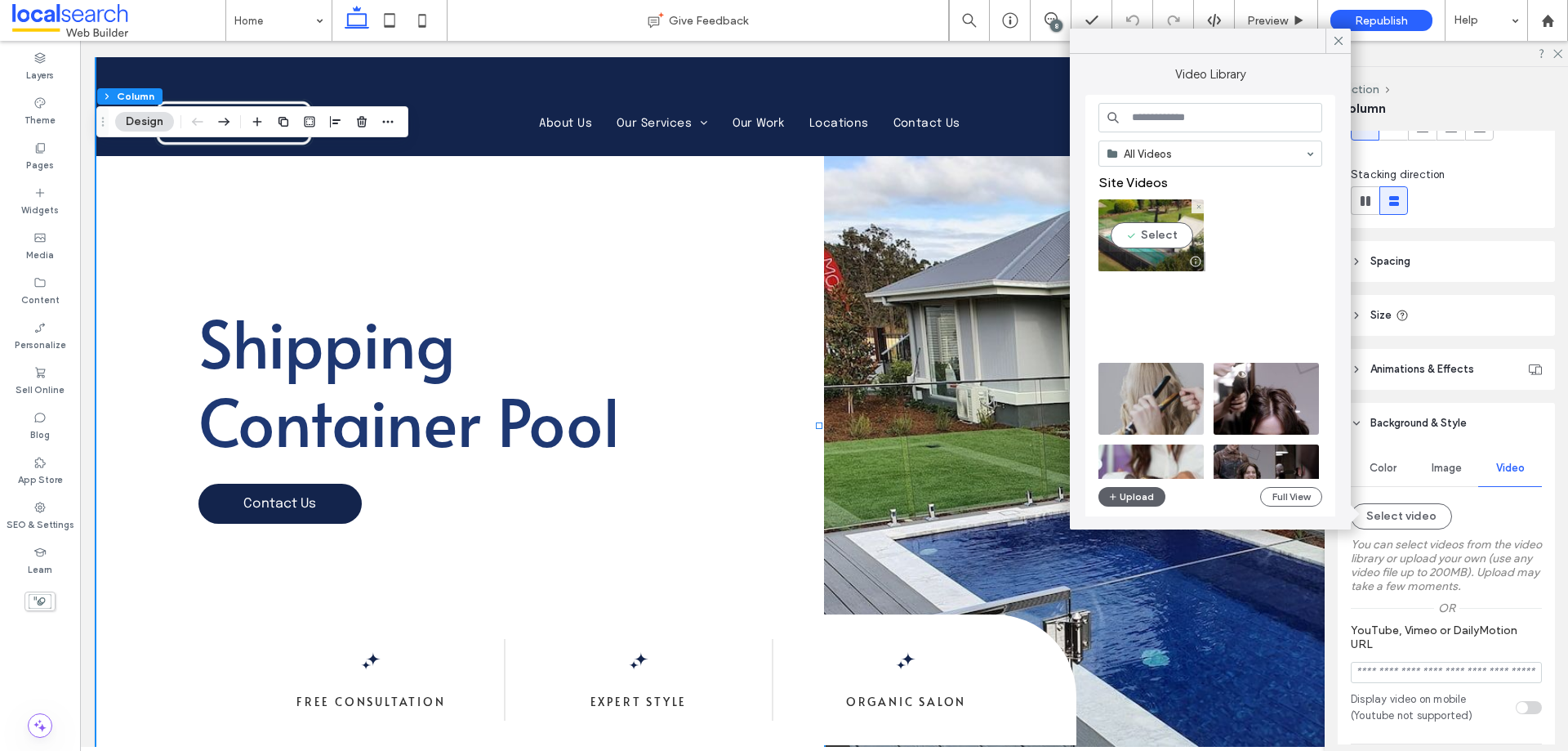
click at [1166, 236] on video at bounding box center [1151, 235] width 106 height 72
type input "**********"
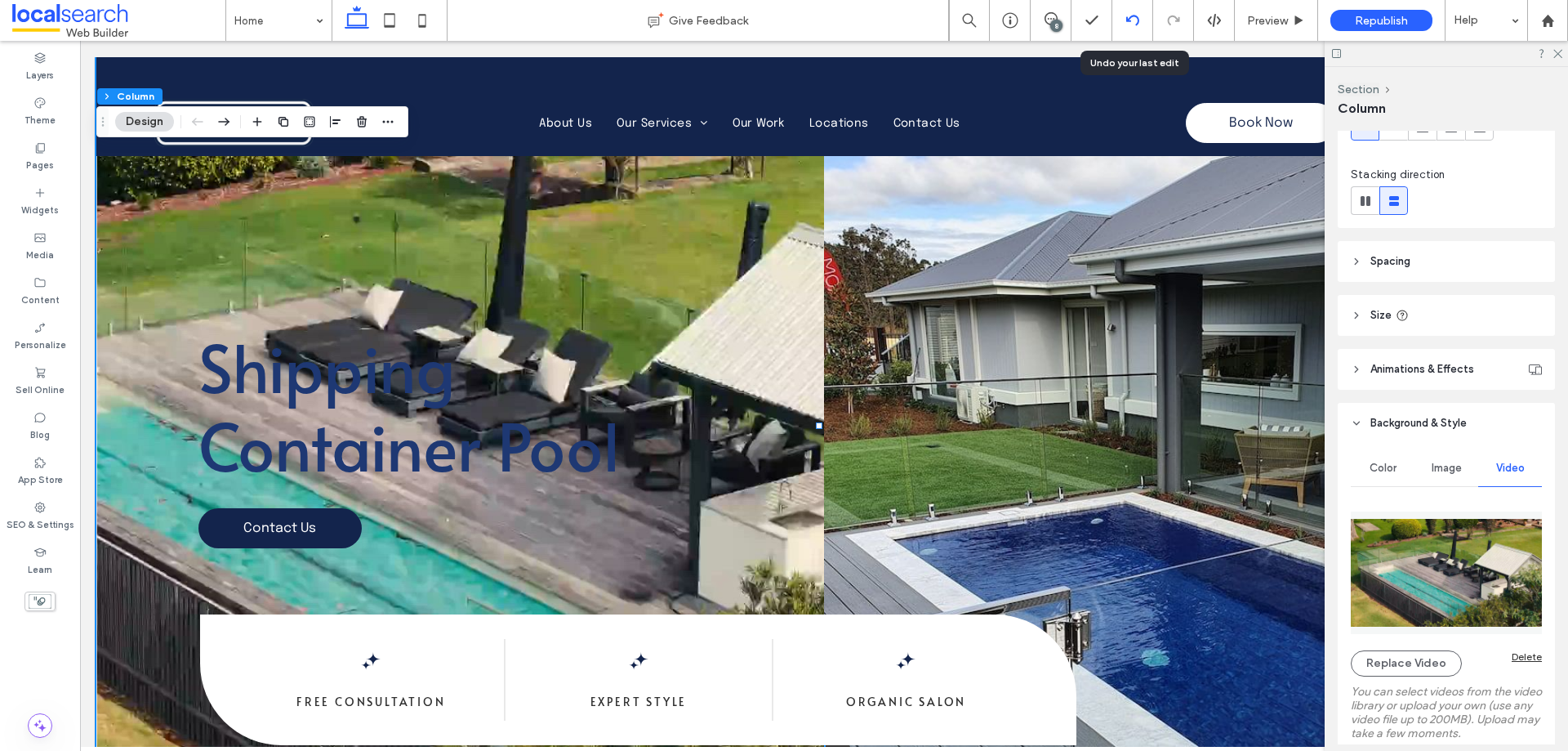
click at [1139, 22] on div at bounding box center [1131, 20] width 40 height 13
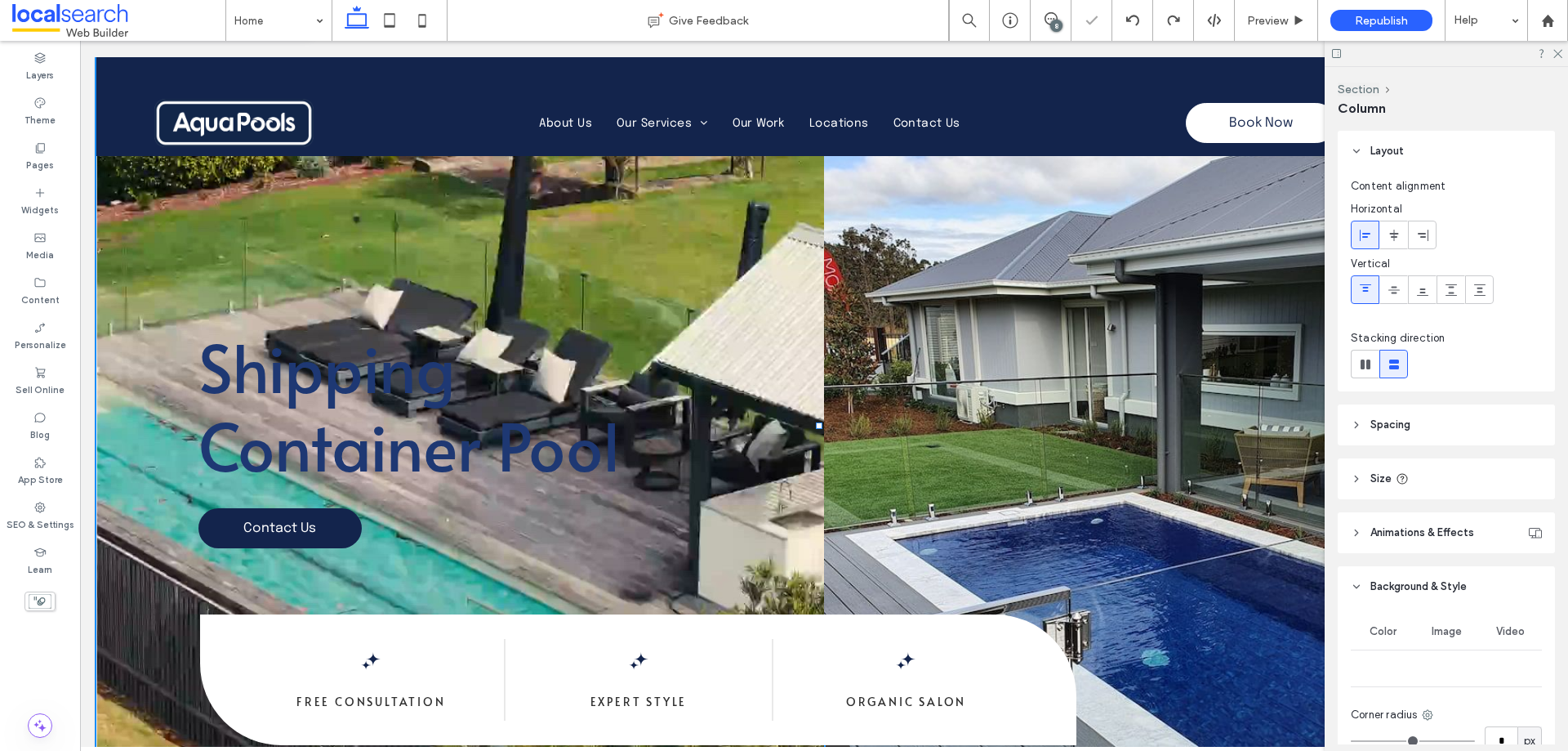
click at [1053, 8] on div "8" at bounding box center [1051, 20] width 41 height 41
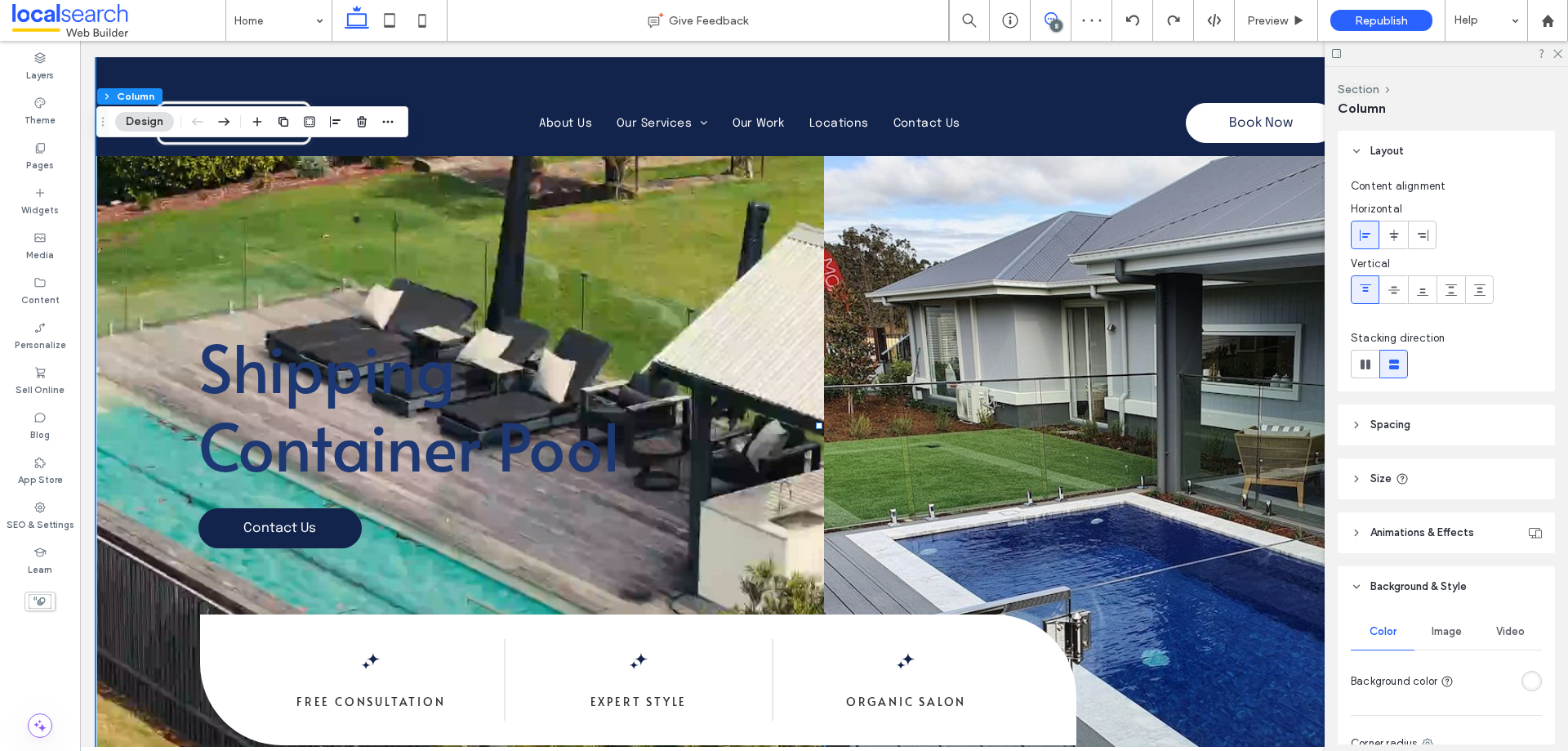
click at [1056, 18] on use at bounding box center [1051, 19] width 13 height 13
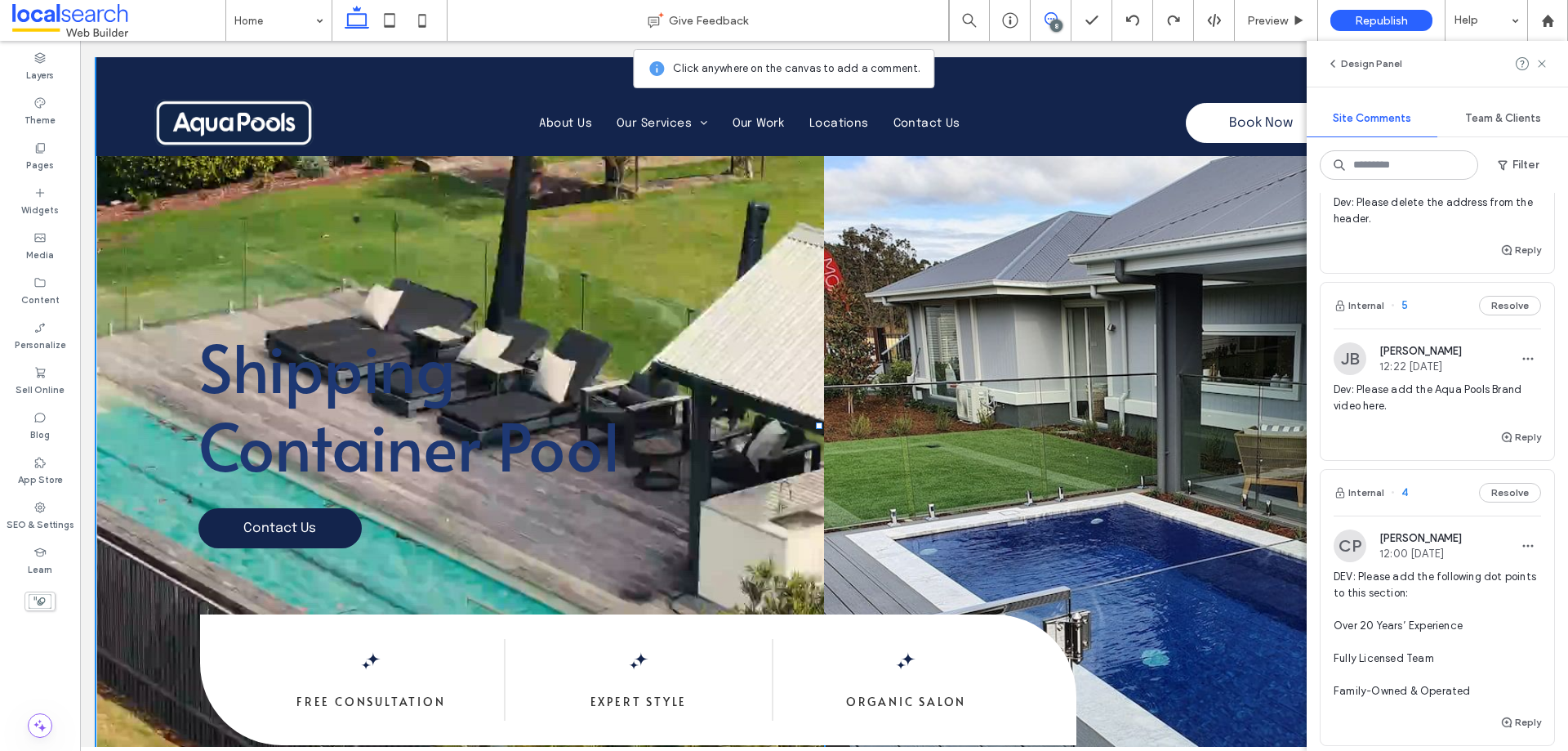
scroll to position [1480, 0]
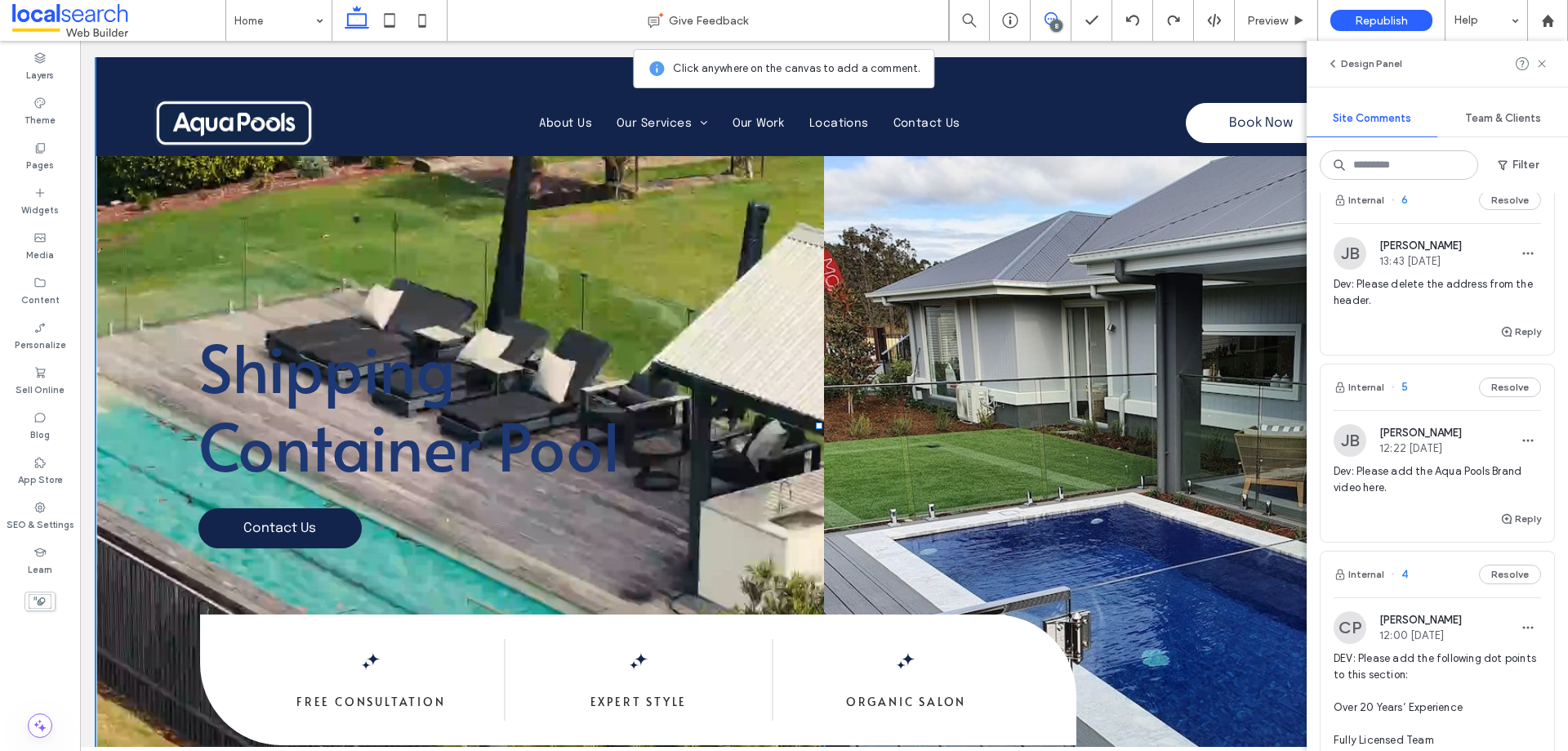
click at [1445, 355] on div "Reply" at bounding box center [1437, 338] width 233 height 32
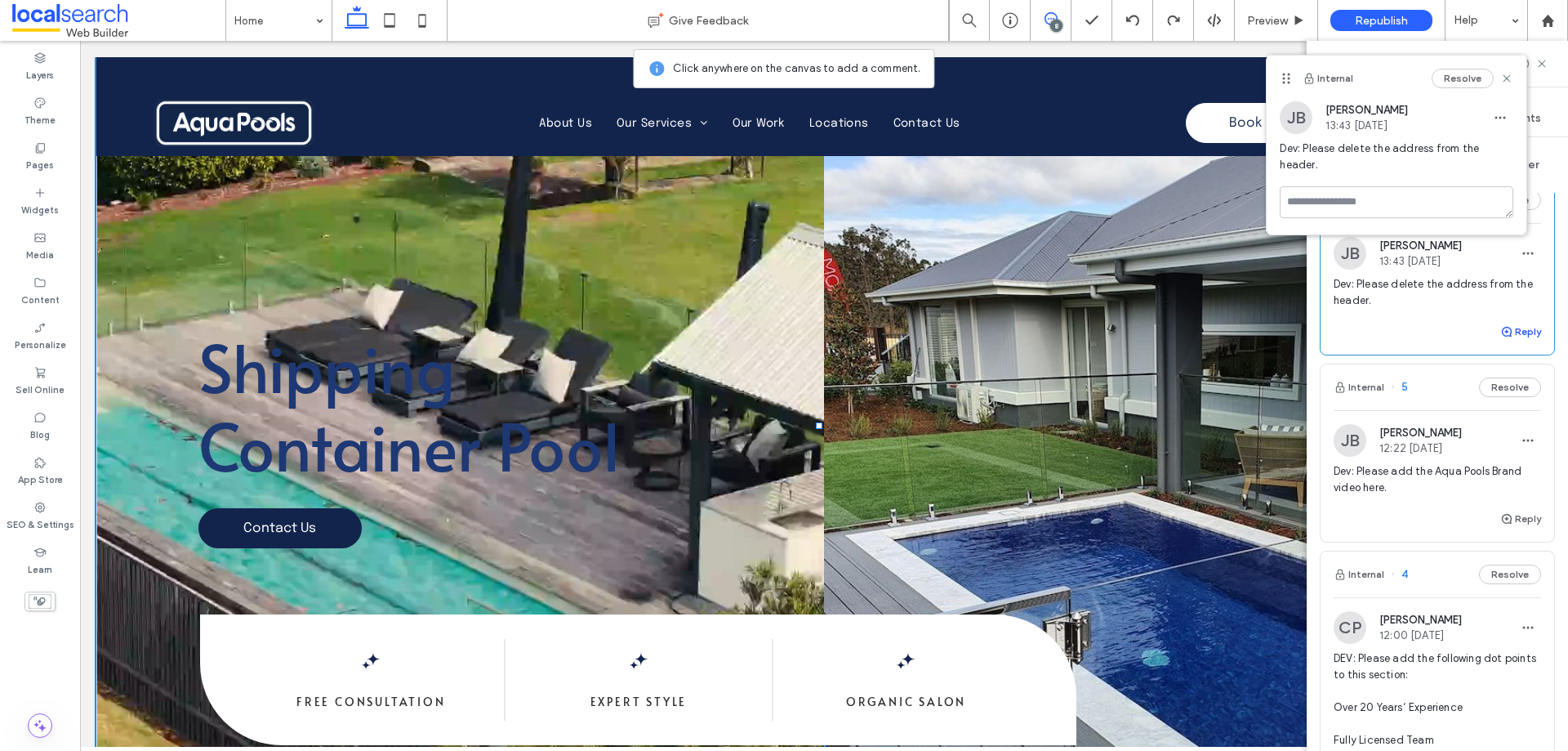
click at [1502, 342] on button "Reply" at bounding box center [1520, 332] width 41 height 19
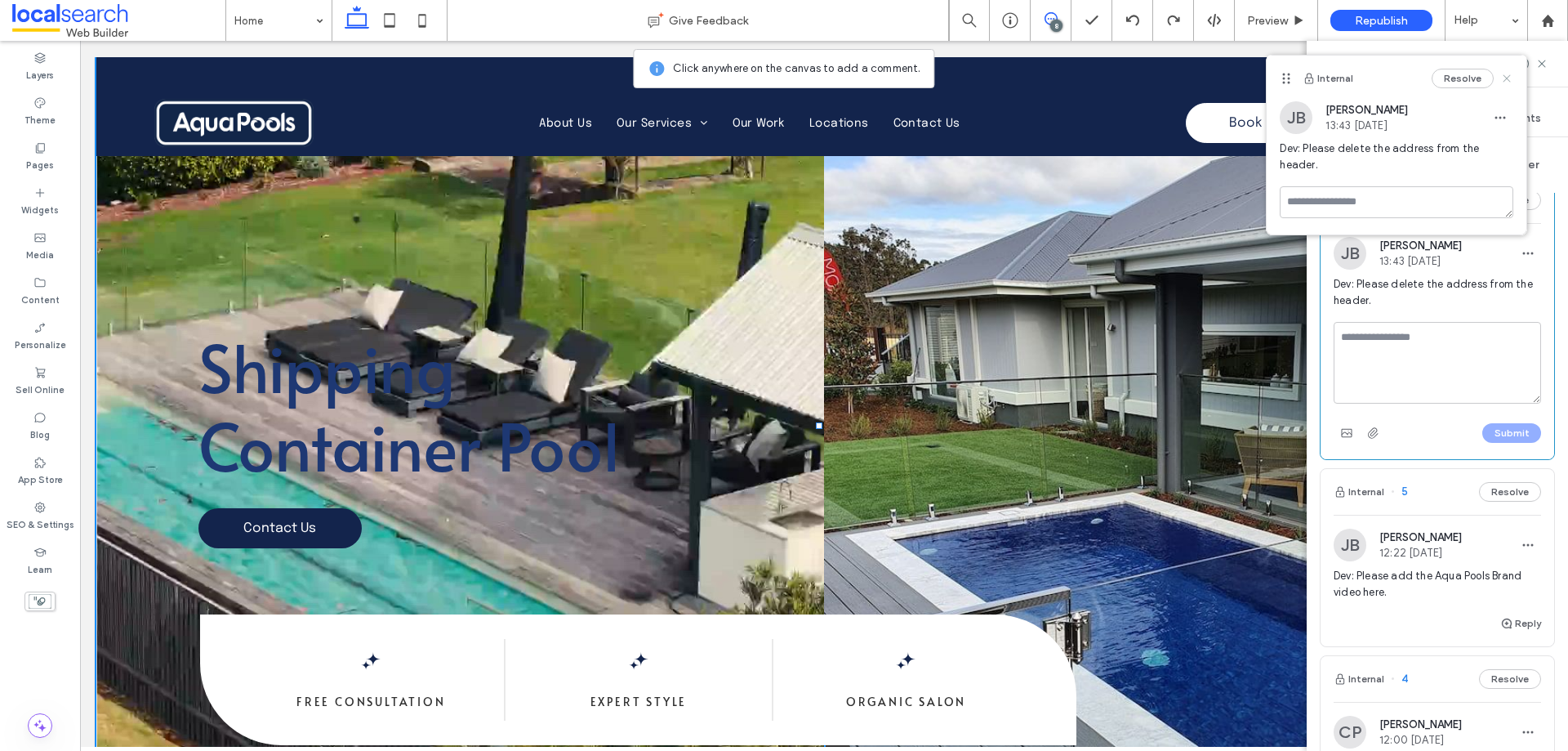
click at [1503, 75] on use at bounding box center [1507, 78] width 7 height 7
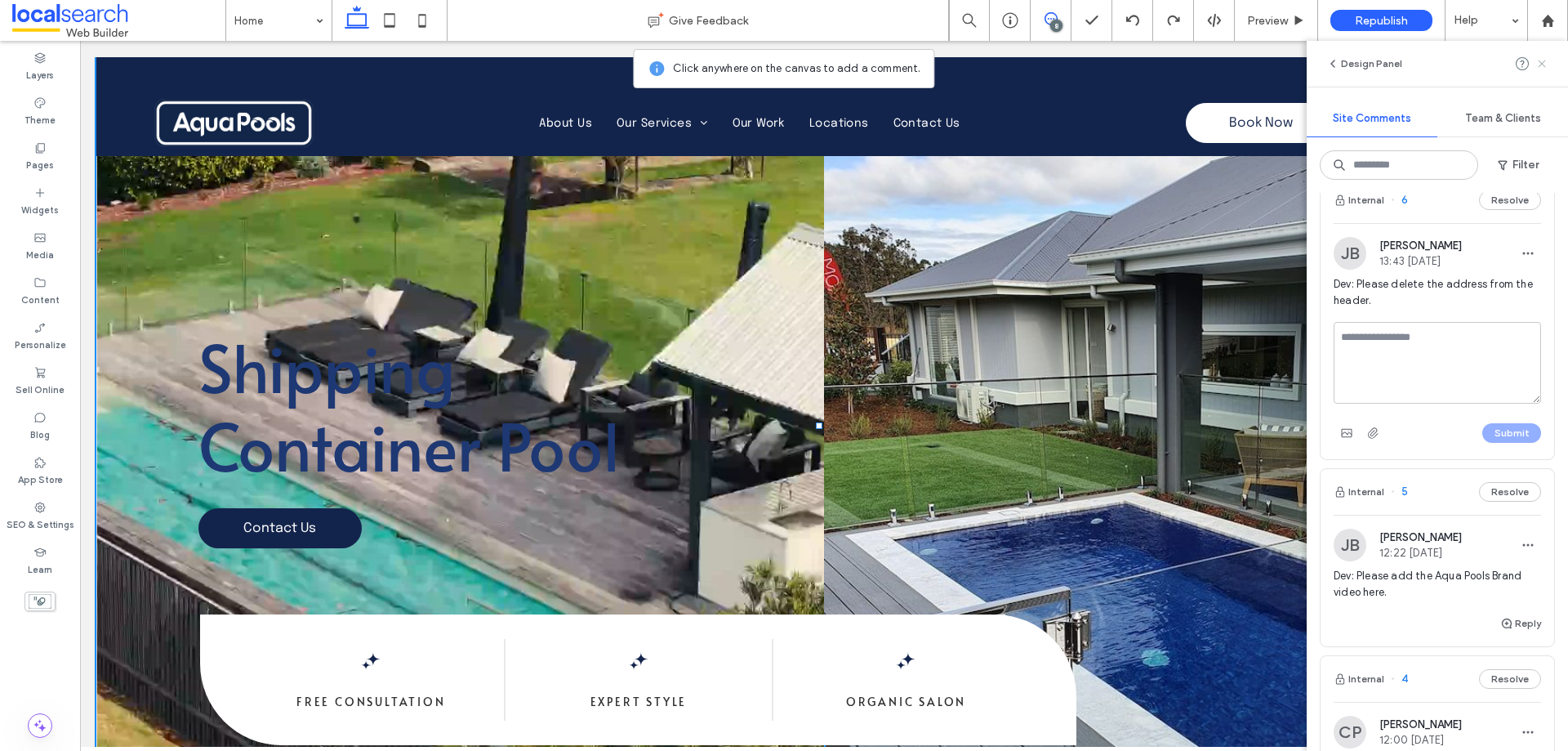
click at [1545, 60] on use at bounding box center [1541, 63] width 7 height 7
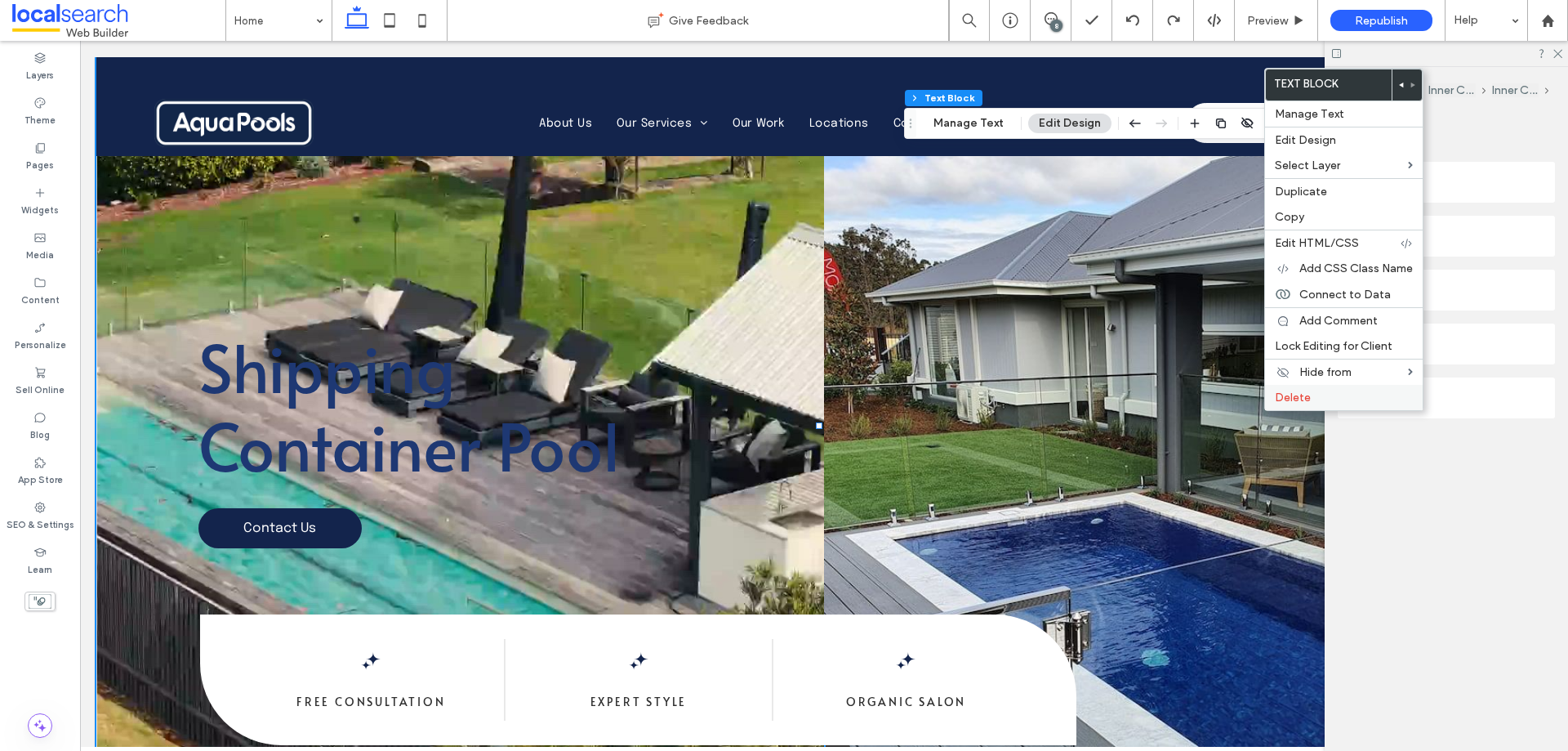
click at [1300, 394] on span "Delete" at bounding box center [1292, 397] width 36 height 14
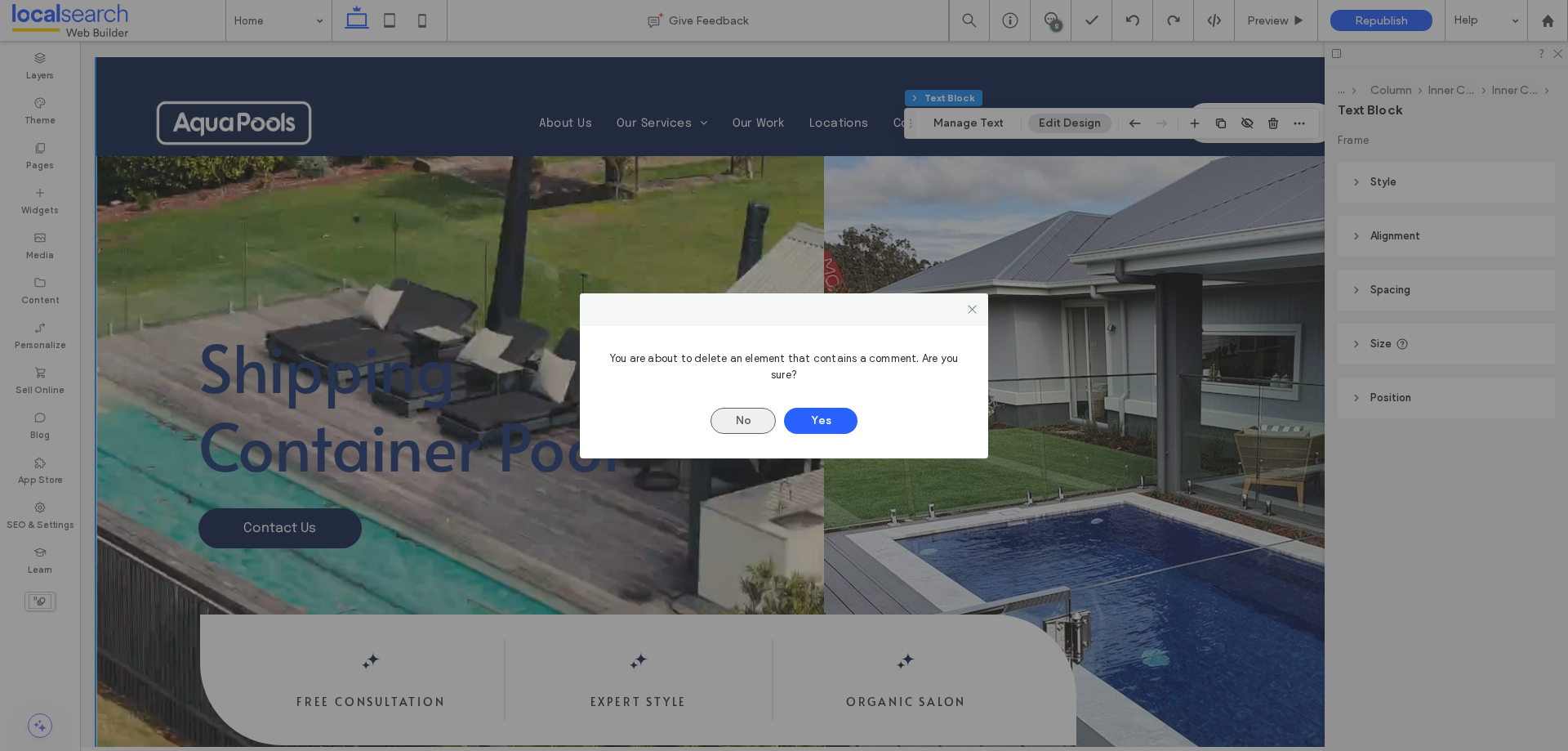
drag, startPoint x: 725, startPoint y: 417, endPoint x: 751, endPoint y: 418, distance: 26.0
click at [726, 417] on button "No" at bounding box center [742, 420] width 66 height 26
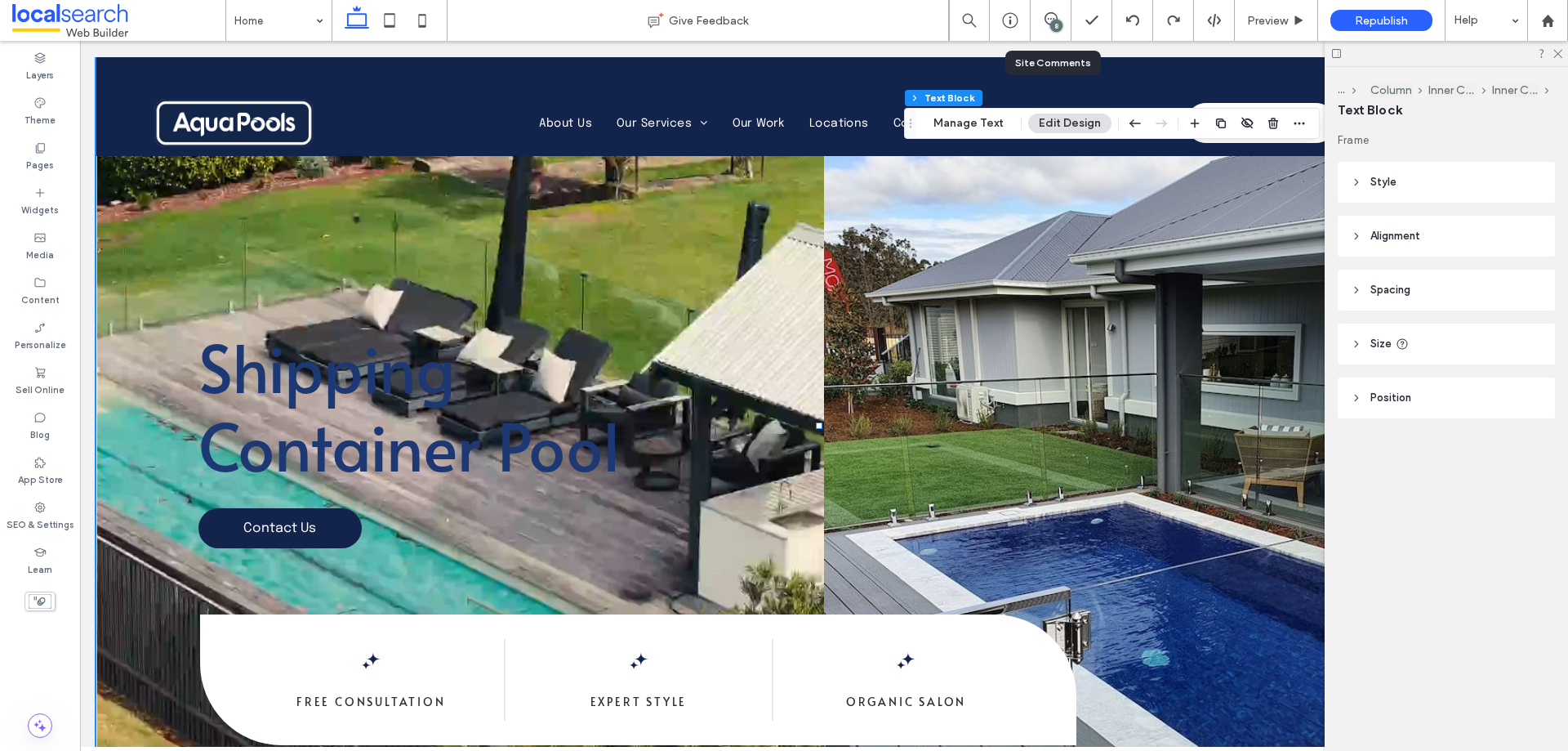
click at [1056, 11] on div "8" at bounding box center [1051, 20] width 41 height 41
click at [1053, 16] on icon at bounding box center [1051, 19] width 13 height 13
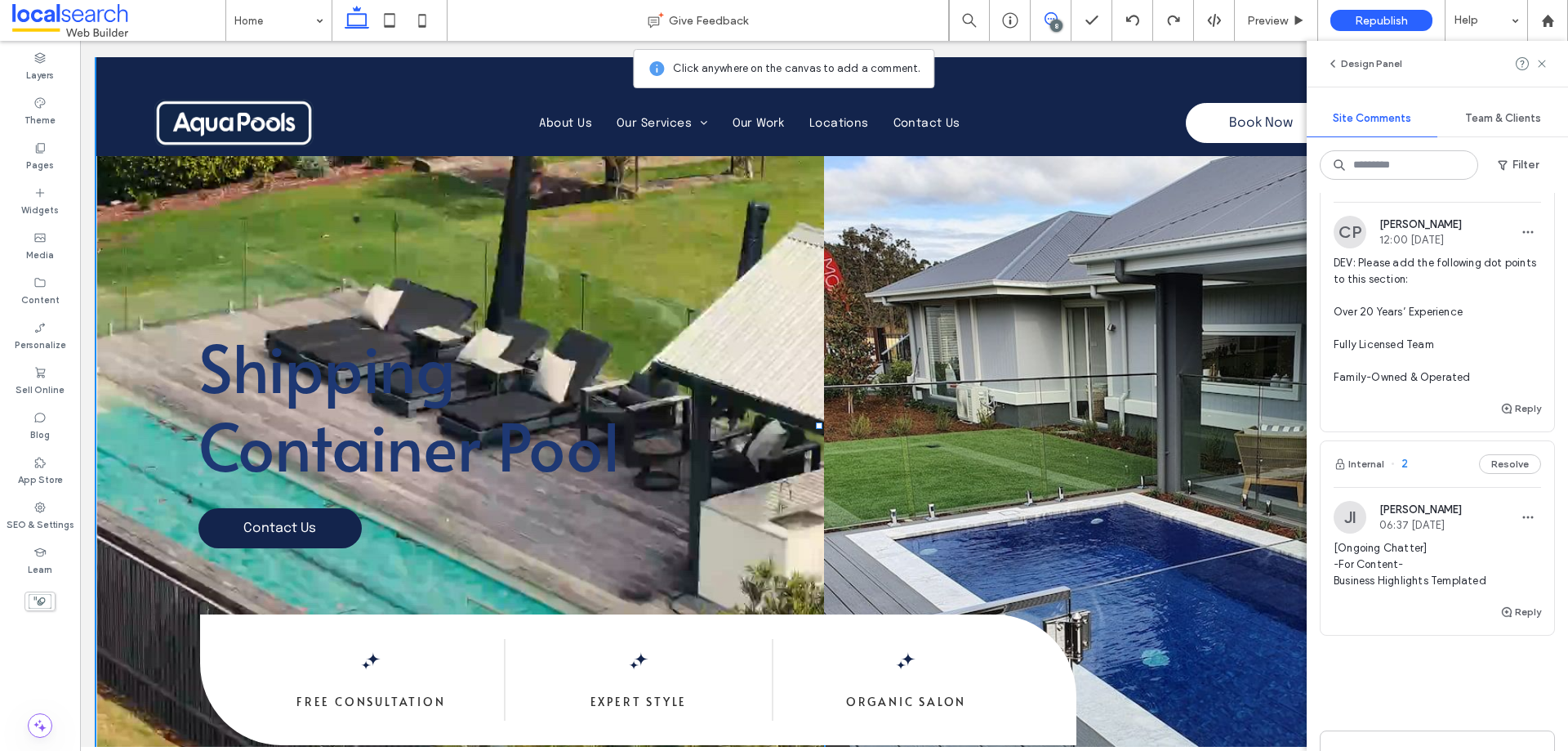
scroll to position [1797, 0]
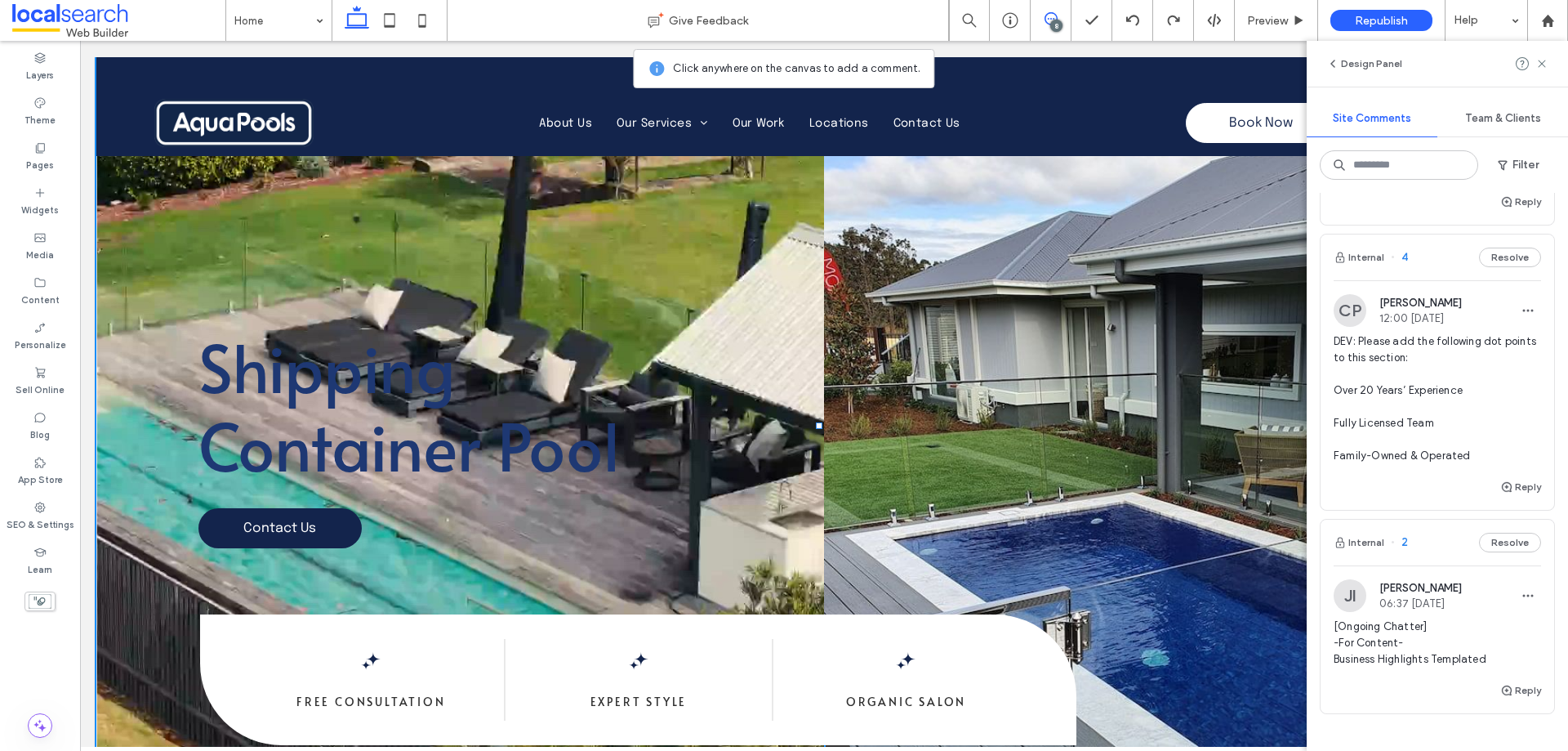
drag, startPoint x: 1397, startPoint y: 368, endPoint x: 1324, endPoint y: 337, distance: 79.3
click at [1324, 192] on div "[PERSON_NAME] 12:22 [DATE] Dev: Please add the Aqua Pools Brand video here." at bounding box center [1437, 150] width 233 height 85
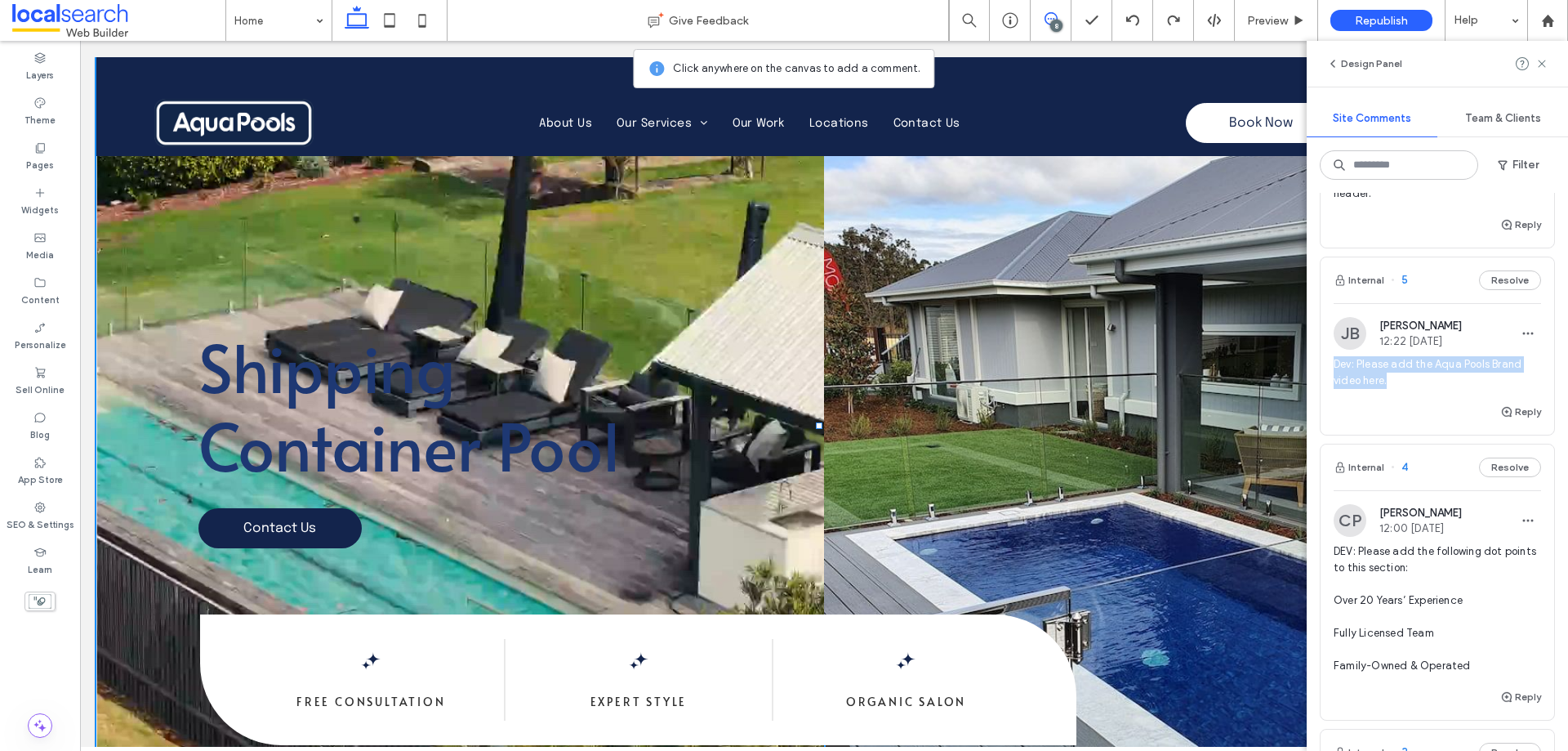
scroll to position [1552, 0]
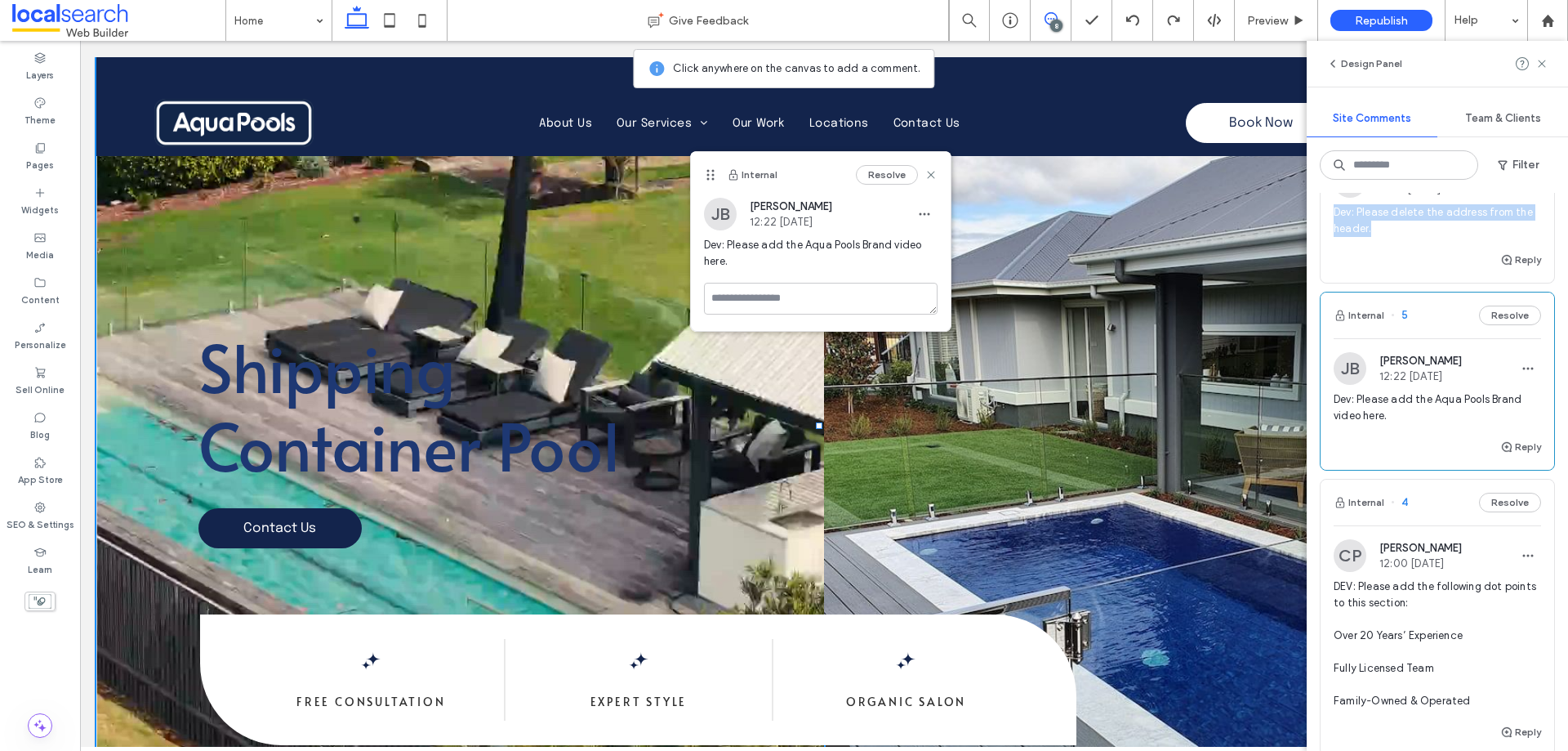
drag, startPoint x: 1402, startPoint y: 419, endPoint x: 1329, endPoint y: 395, distance: 76.8
click at [1329, 250] on div "[PERSON_NAME] 13:43 [DATE] Dev: Please delete the address from the header." at bounding box center [1437, 207] width 233 height 85
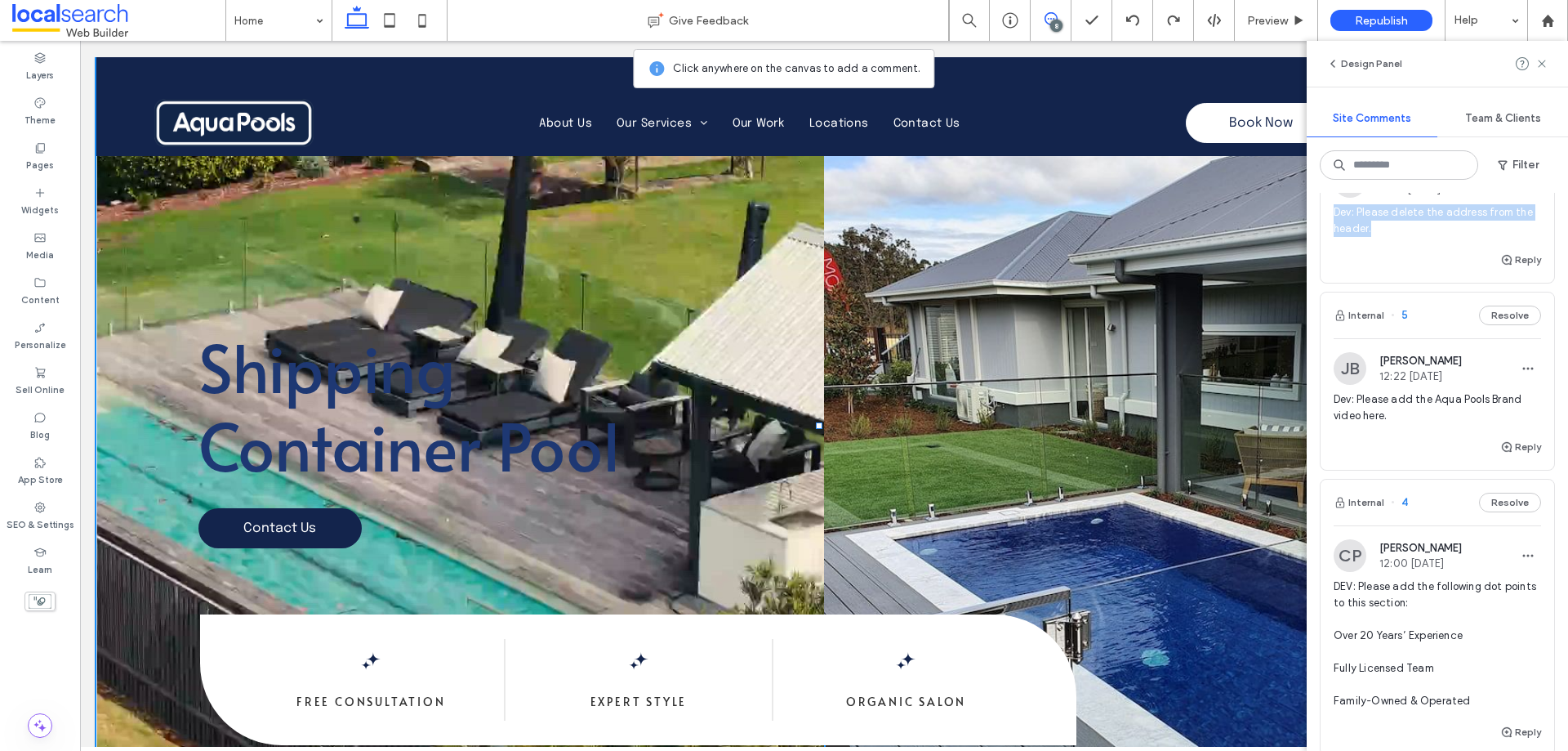
copy span "Dev: Please delete the address from the header."
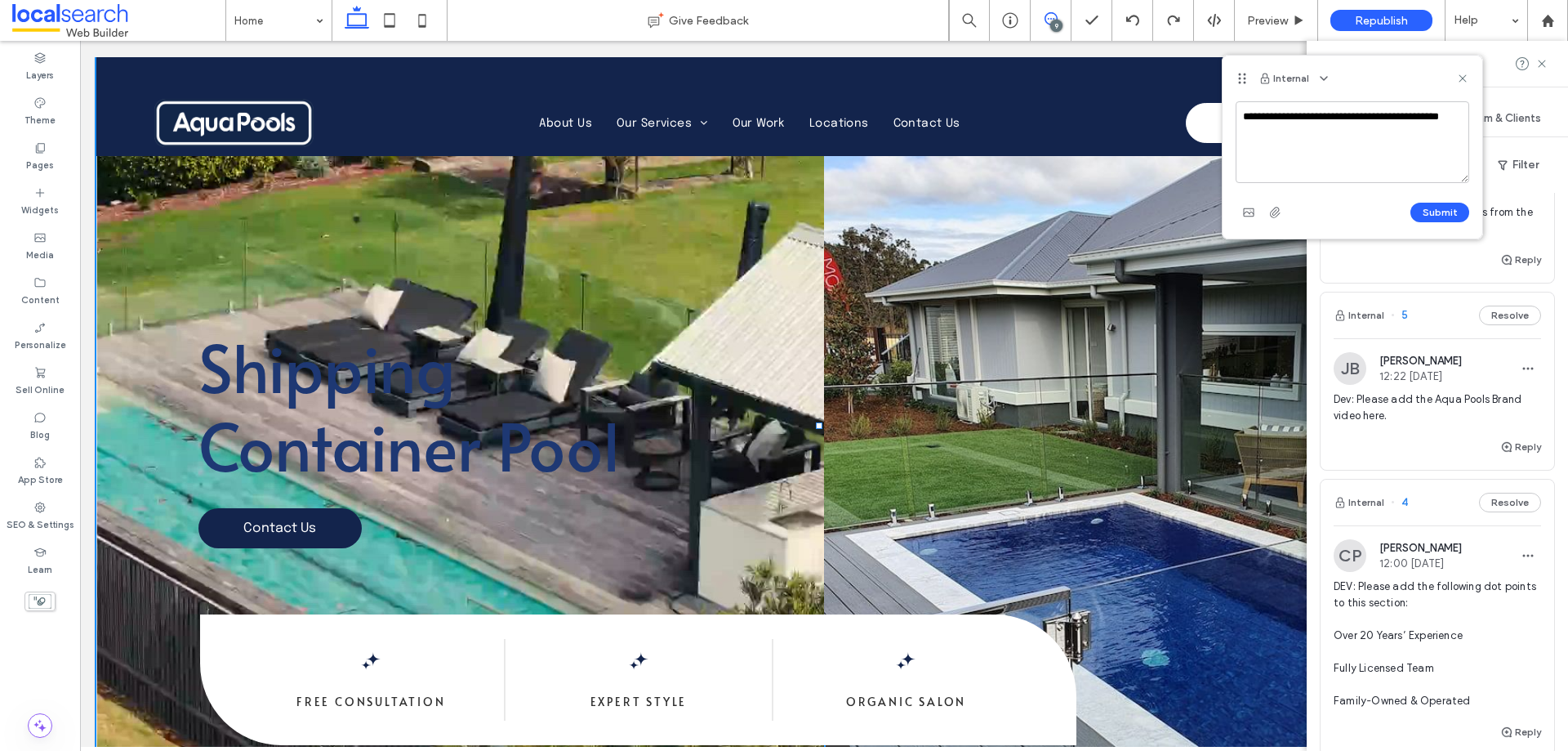
click at [1243, 111] on textarea "**********" at bounding box center [1352, 142] width 233 height 81
click at [1265, 114] on textarea "**********" at bounding box center [1352, 142] width 233 height 81
type textarea "**********"
click at [1429, 208] on button "Submit" at bounding box center [1439, 212] width 59 height 19
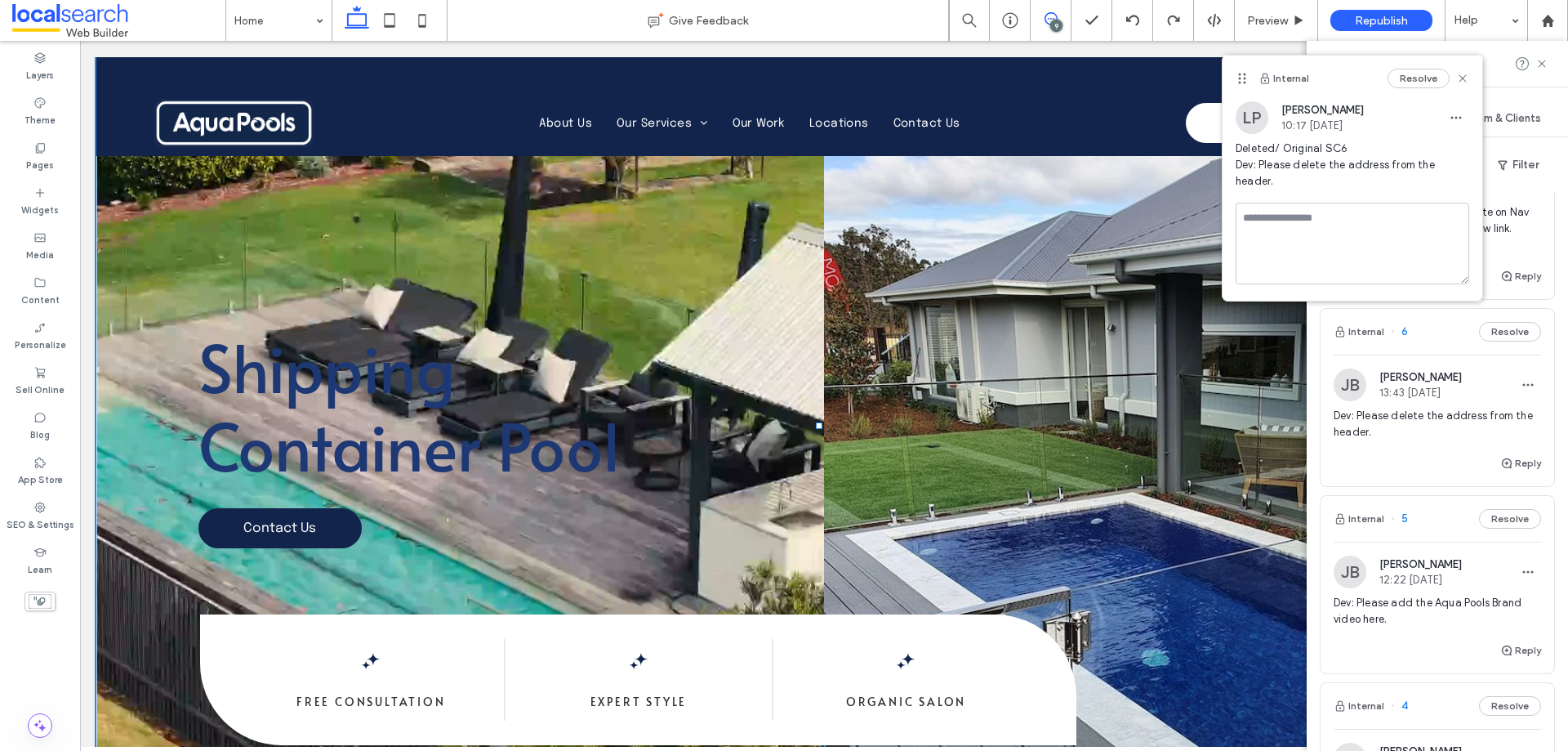
scroll to position [1756, 0]
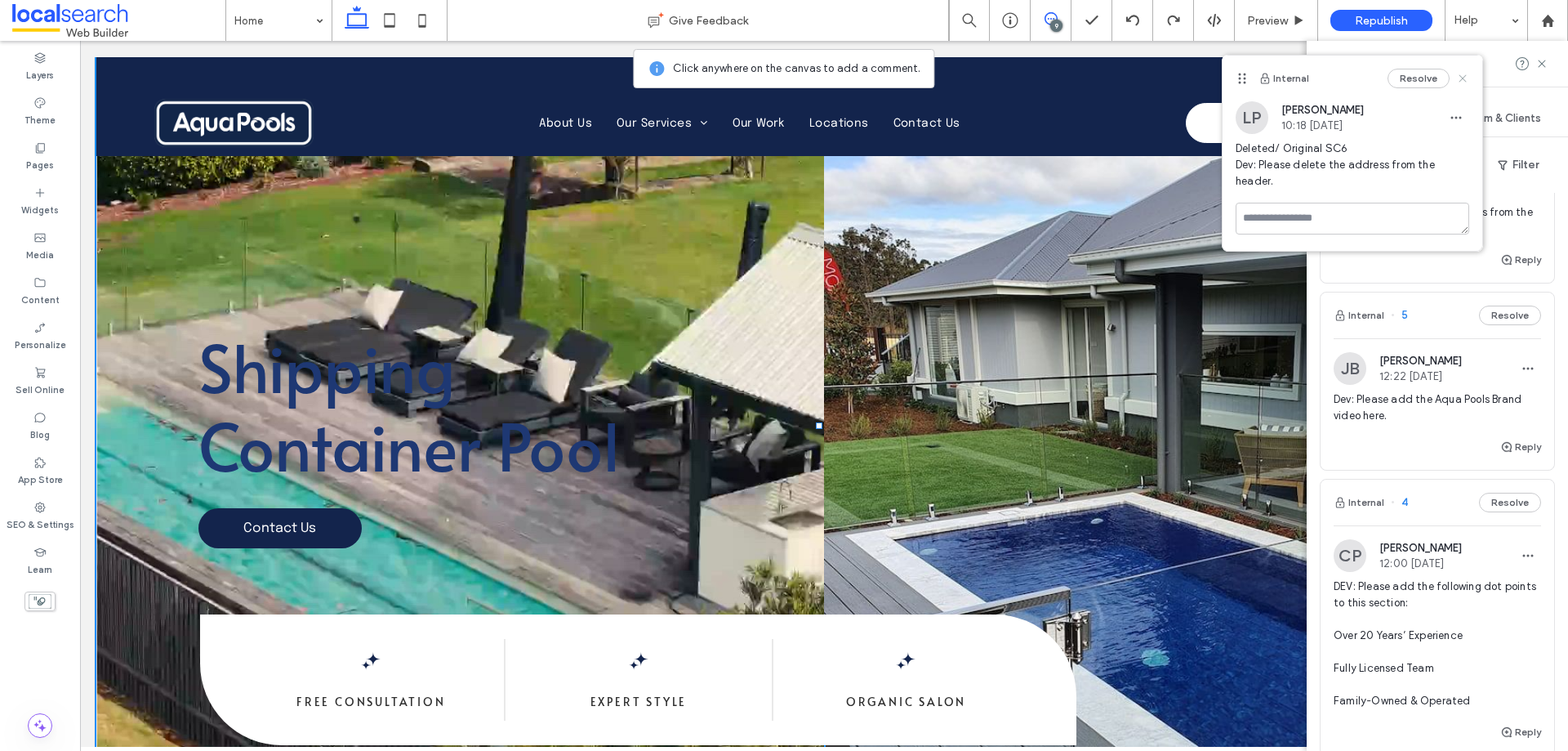
click at [1460, 74] on icon at bounding box center [1462, 79] width 13 height 13
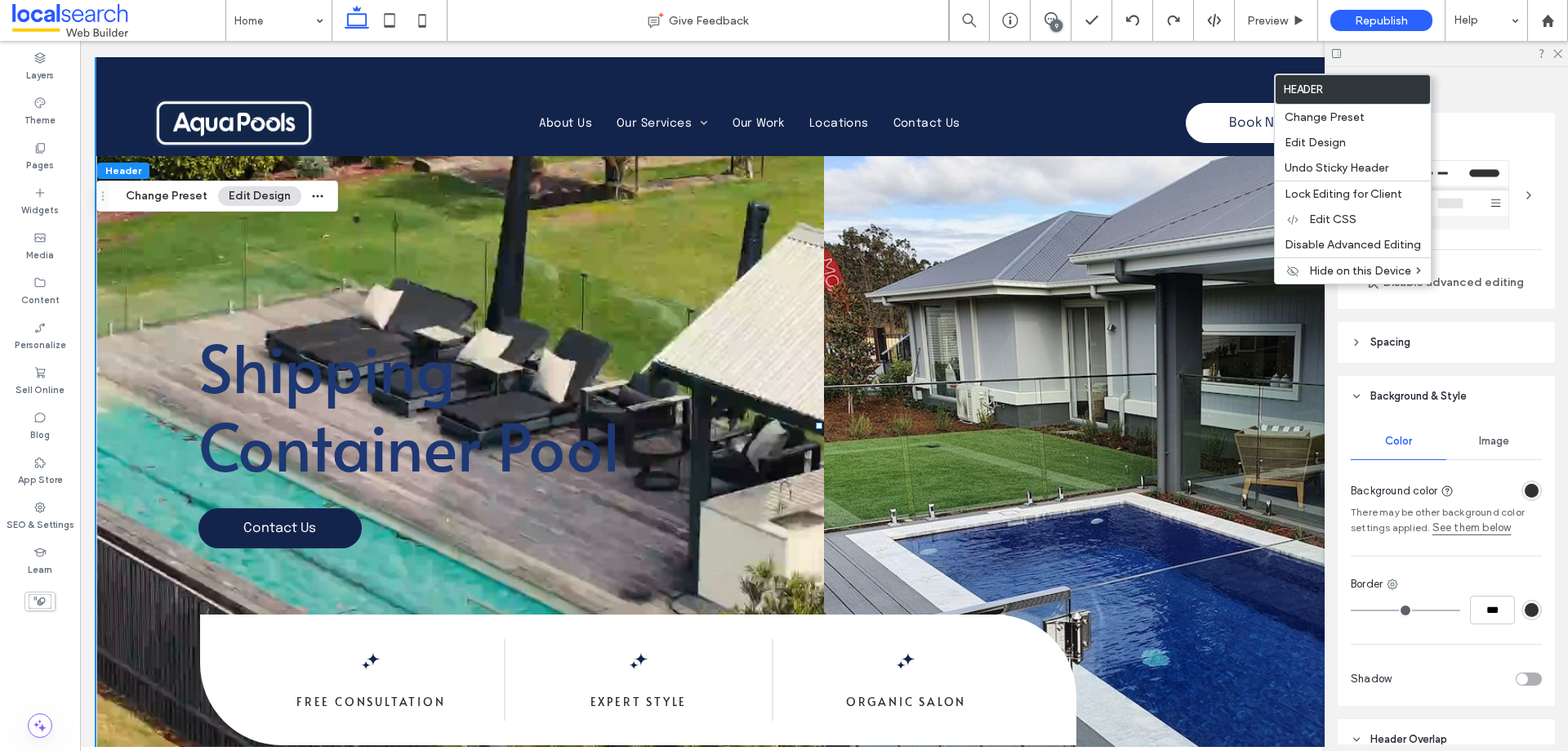
scroll to position [0, 0]
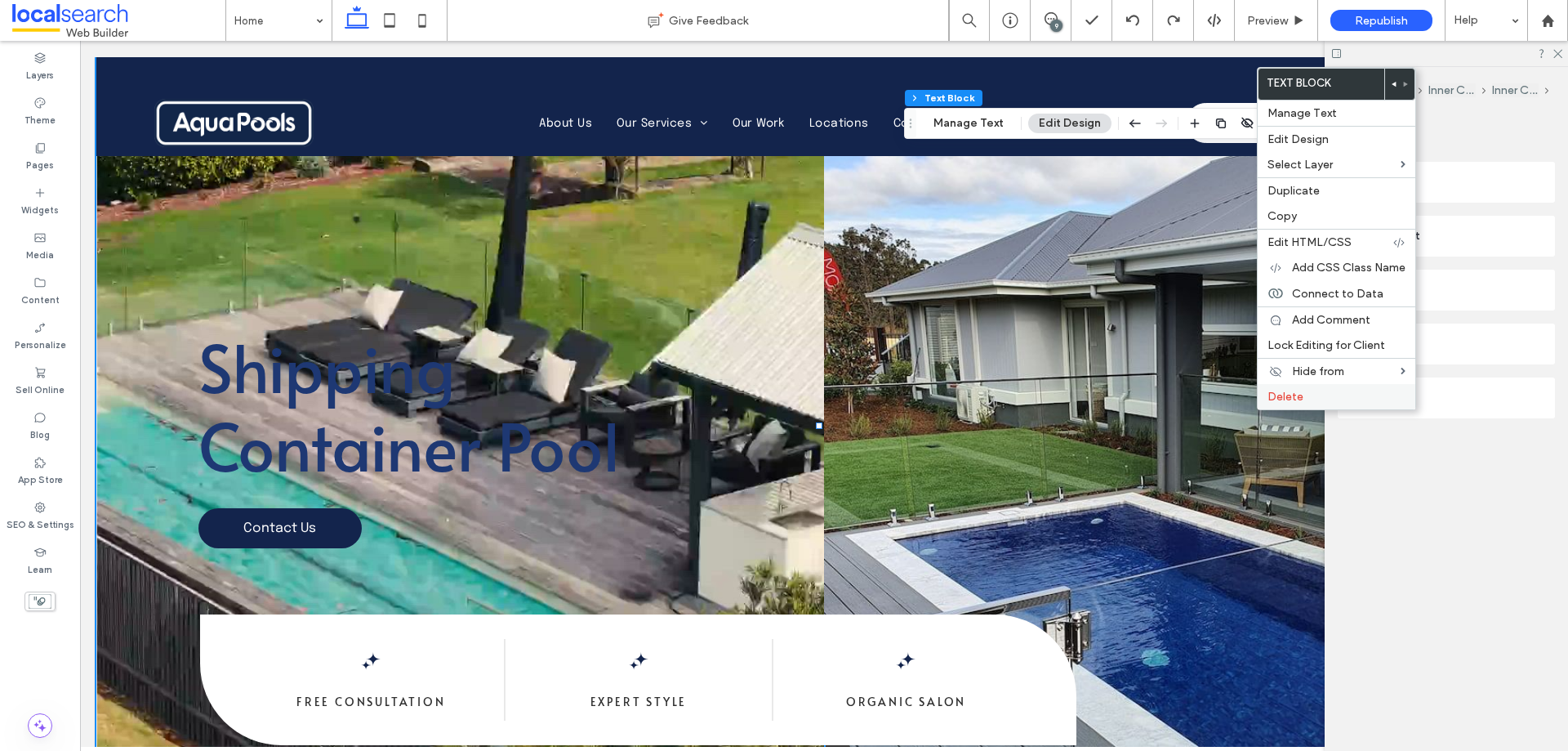
click at [1333, 395] on label "Delete" at bounding box center [1336, 396] width 138 height 14
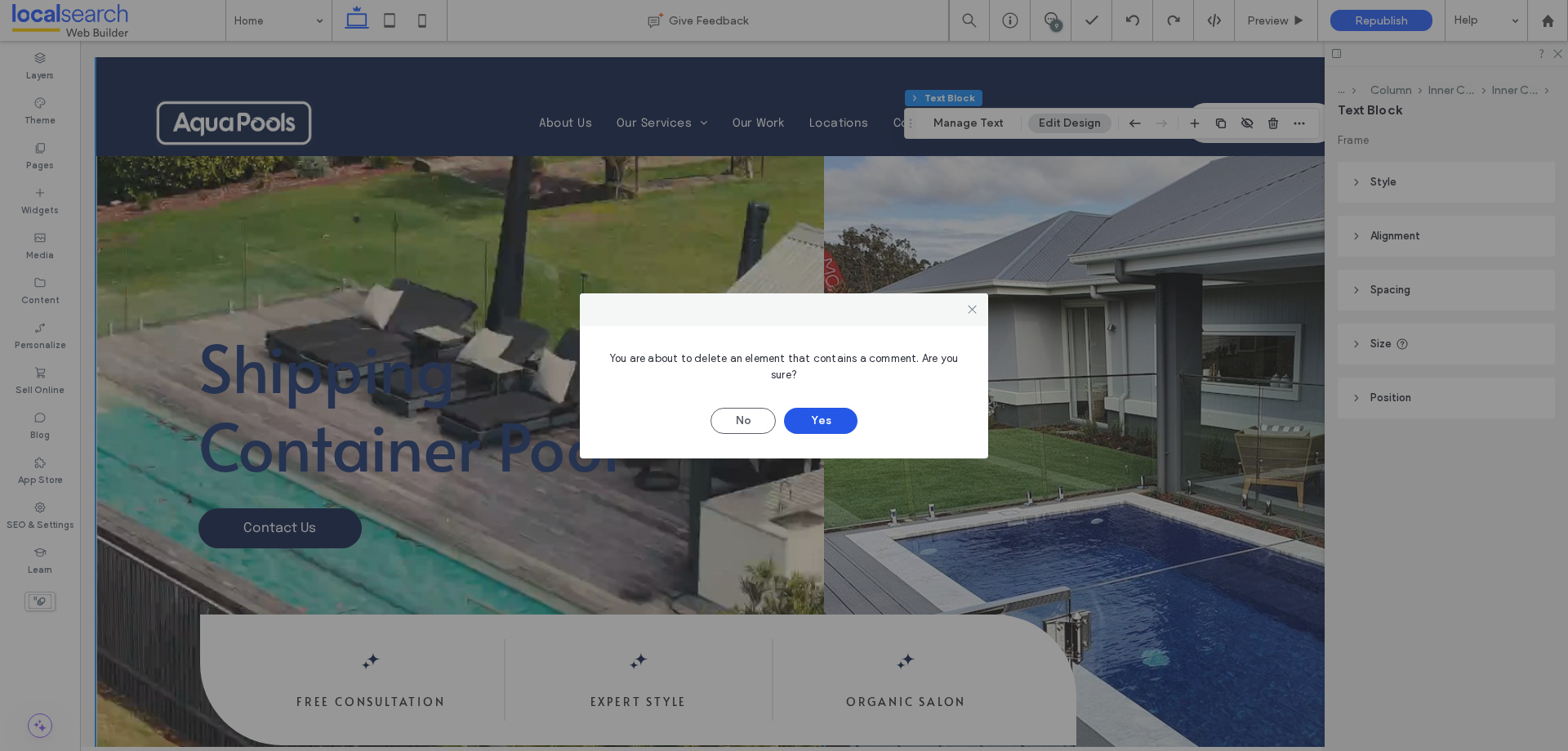
click at [819, 424] on button "Yes" at bounding box center [820, 420] width 73 height 26
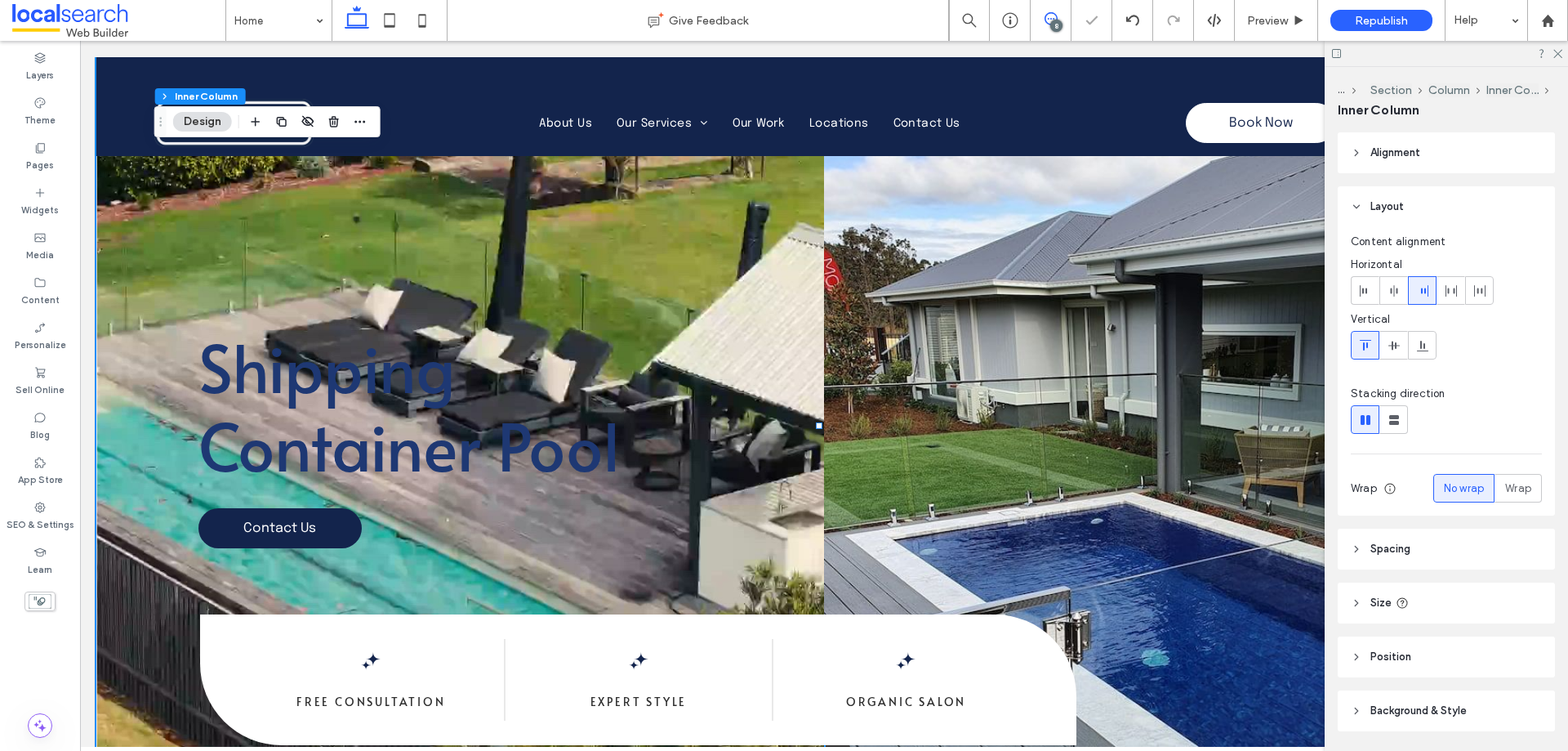
click at [1064, 16] on span at bounding box center [1050, 19] width 40 height 13
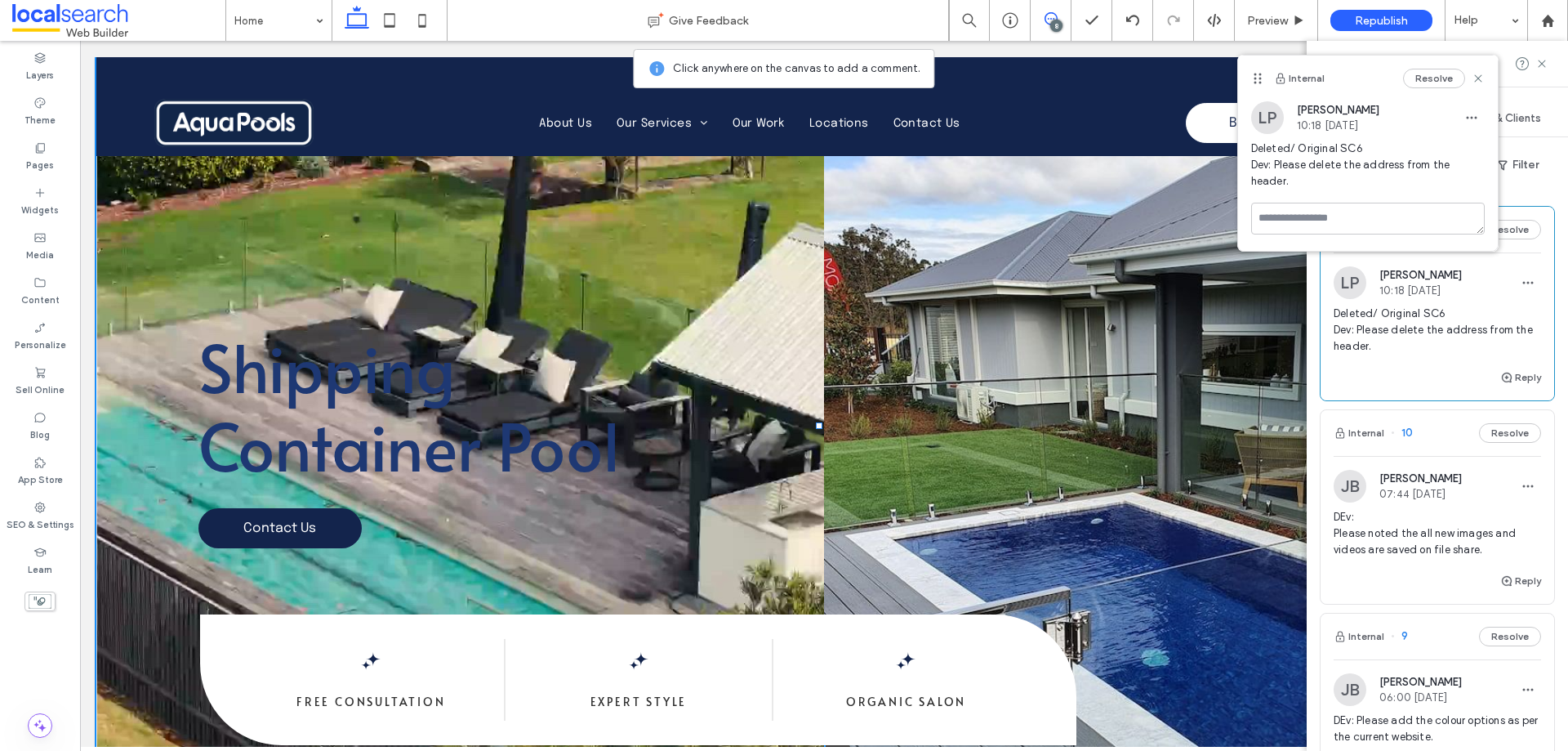
click at [1058, 17] on span at bounding box center [1050, 19] width 40 height 13
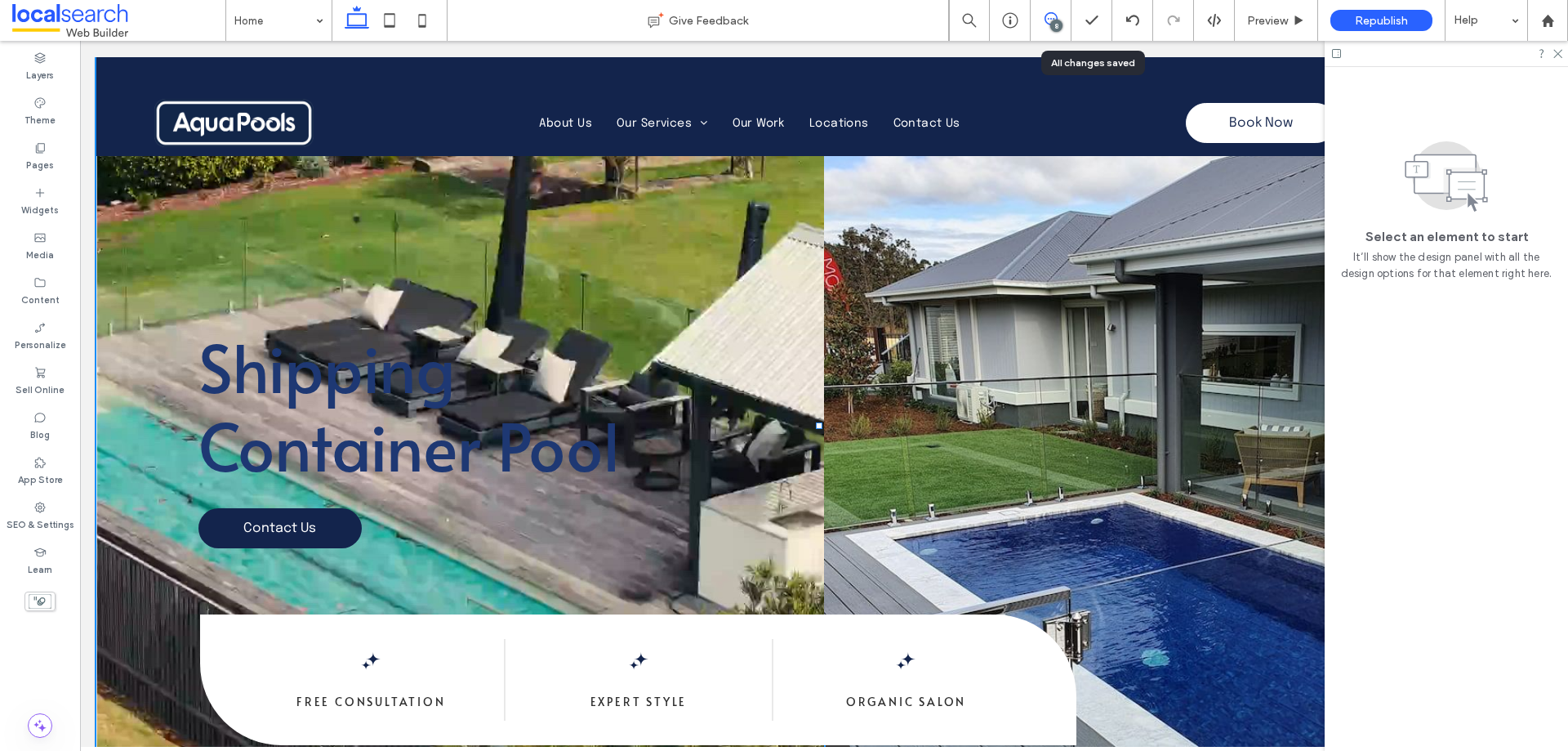
click at [1056, 19] on use at bounding box center [1051, 19] width 13 height 13
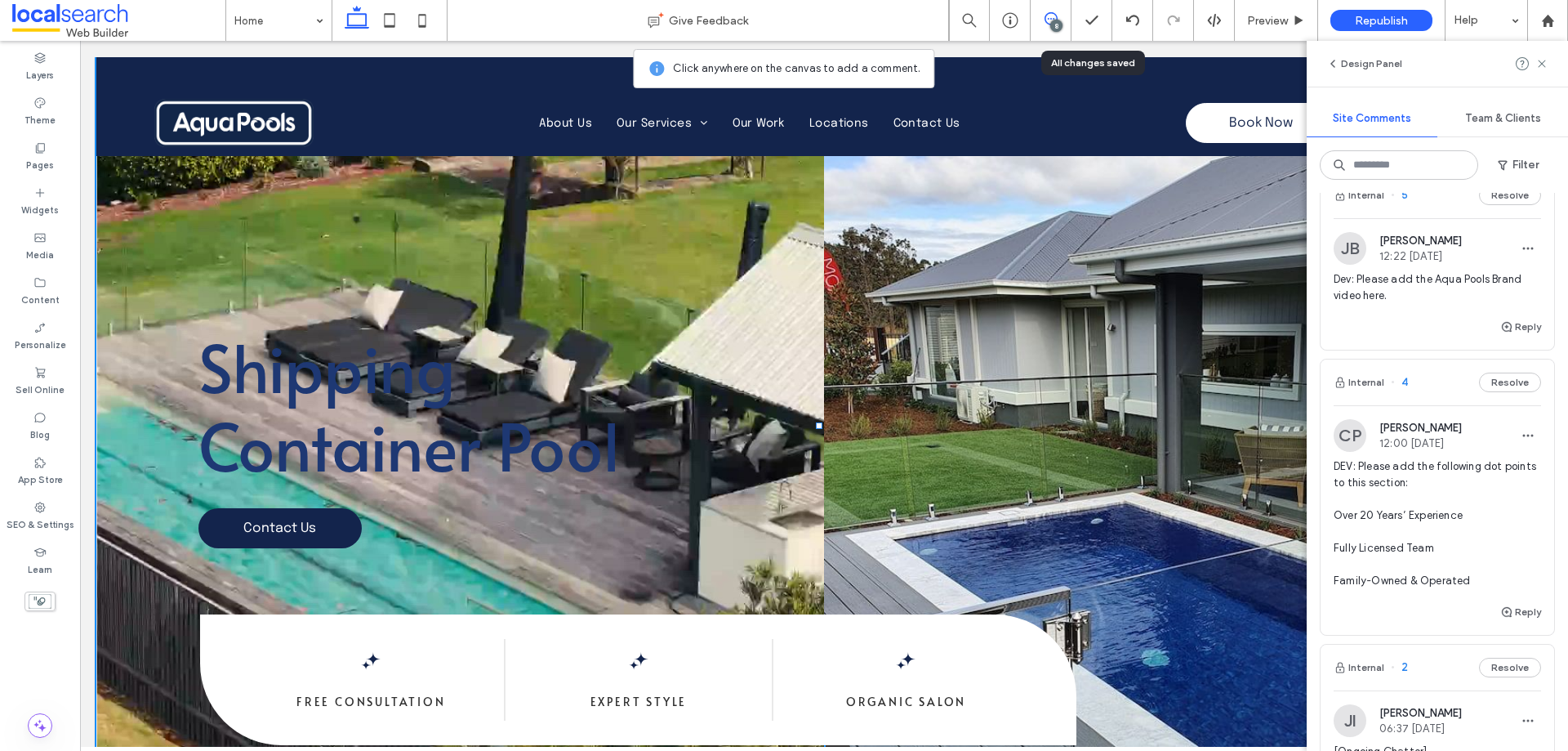
scroll to position [1659, 0]
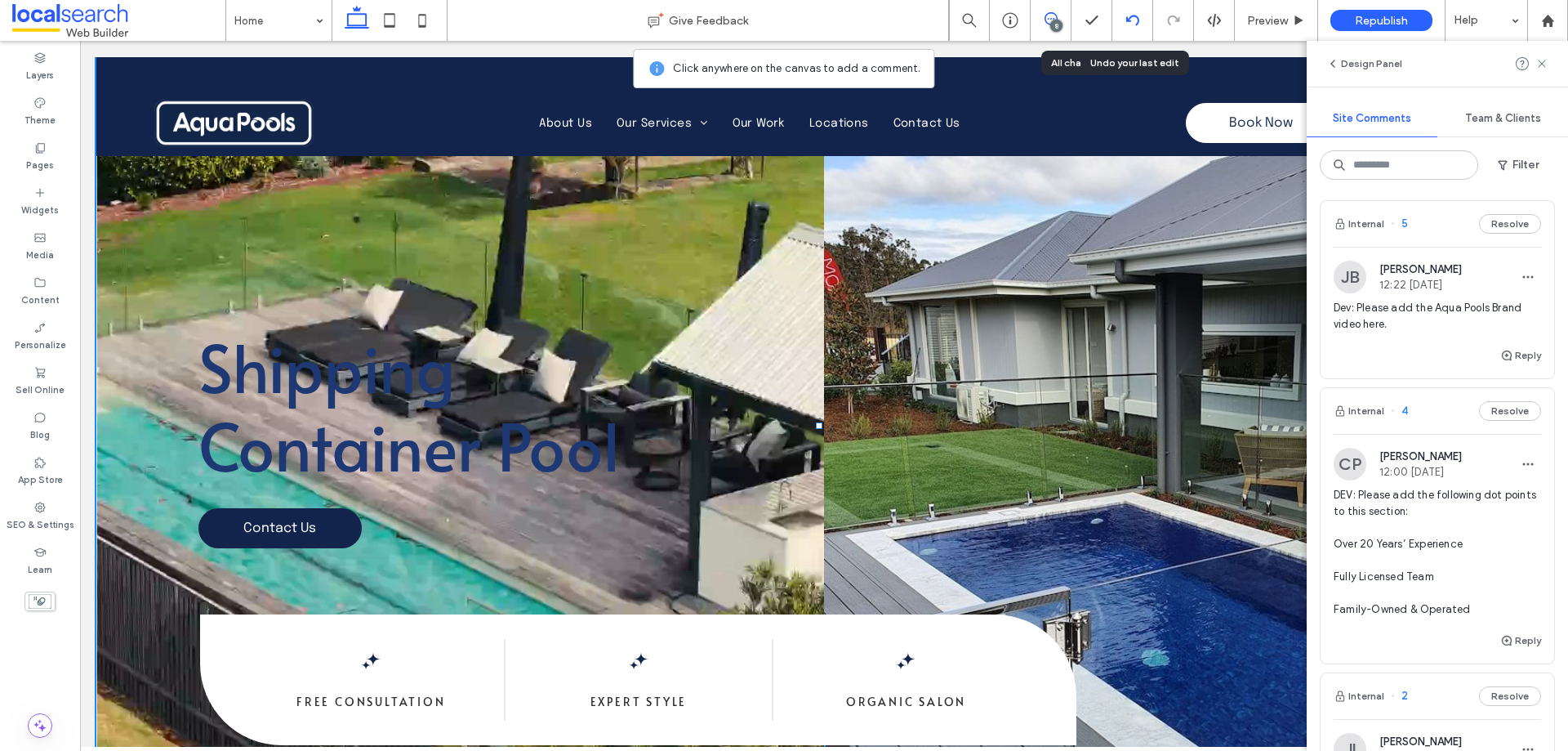
click at [1135, 16] on use at bounding box center [1132, 19] width 13 height 10
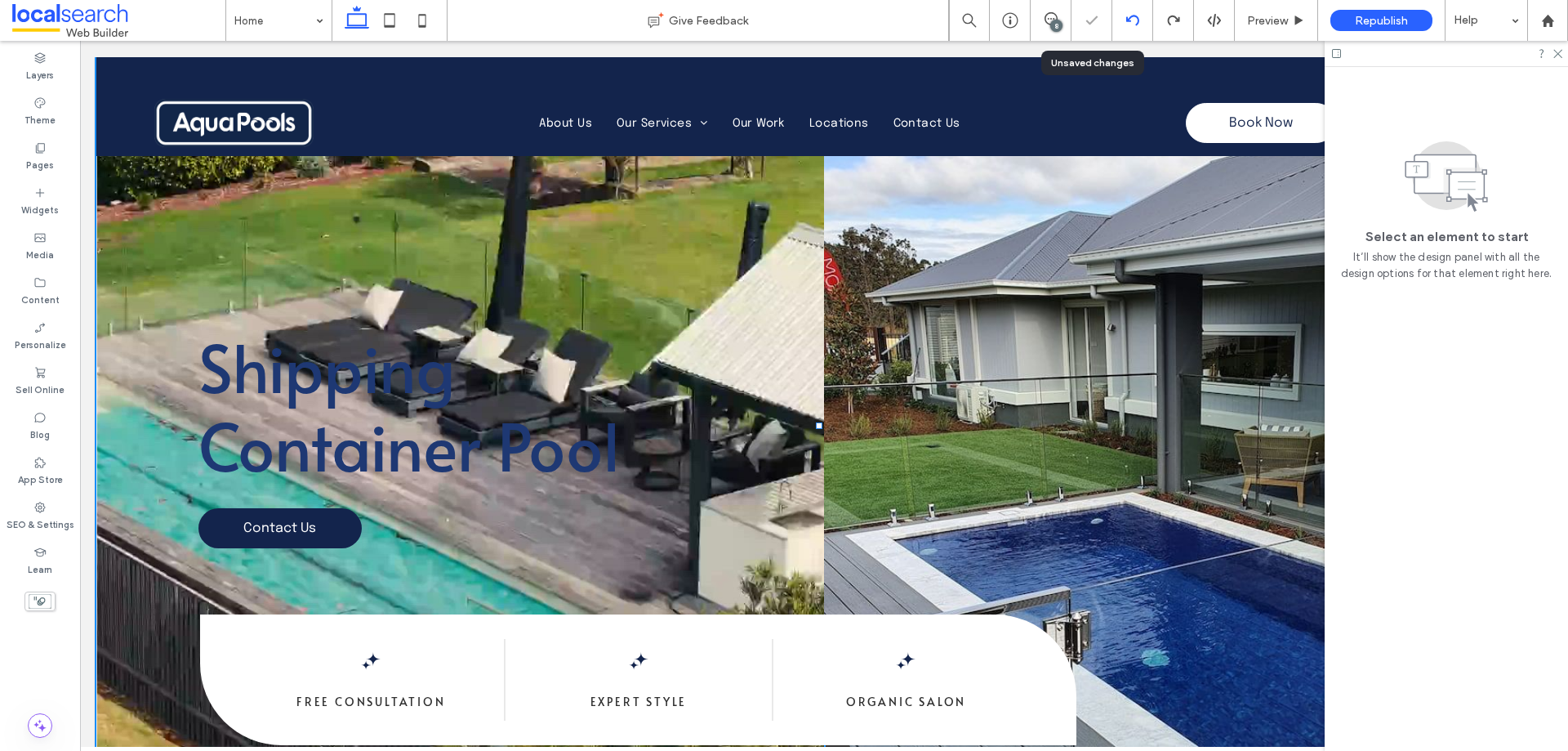
scroll to position [0, 0]
click at [1171, 24] on icon at bounding box center [1174, 20] width 13 height 13
click at [61, 519] on label "SEO & Settings" at bounding box center [40, 522] width 68 height 18
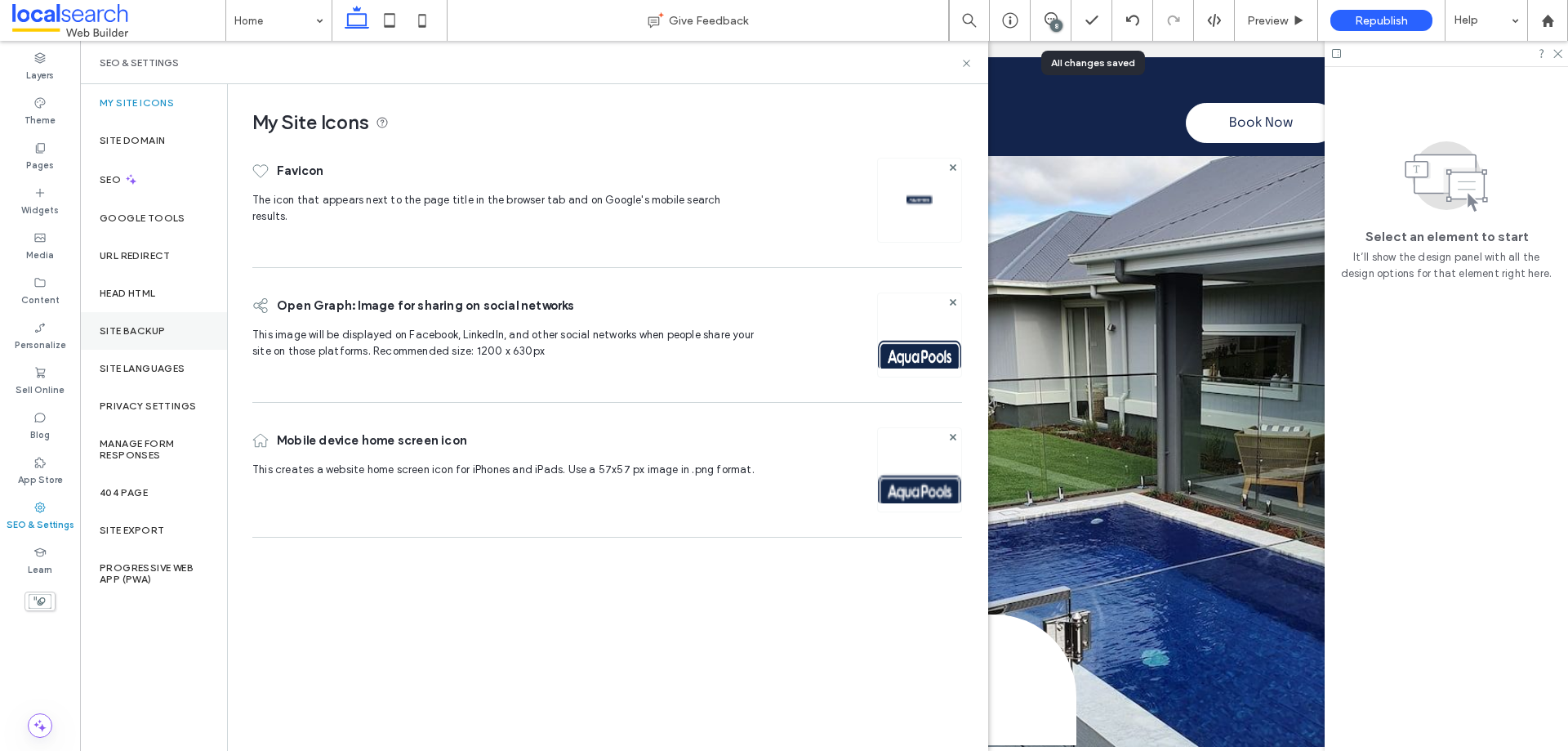
click at [141, 316] on div "Site Backup" at bounding box center [153, 331] width 147 height 38
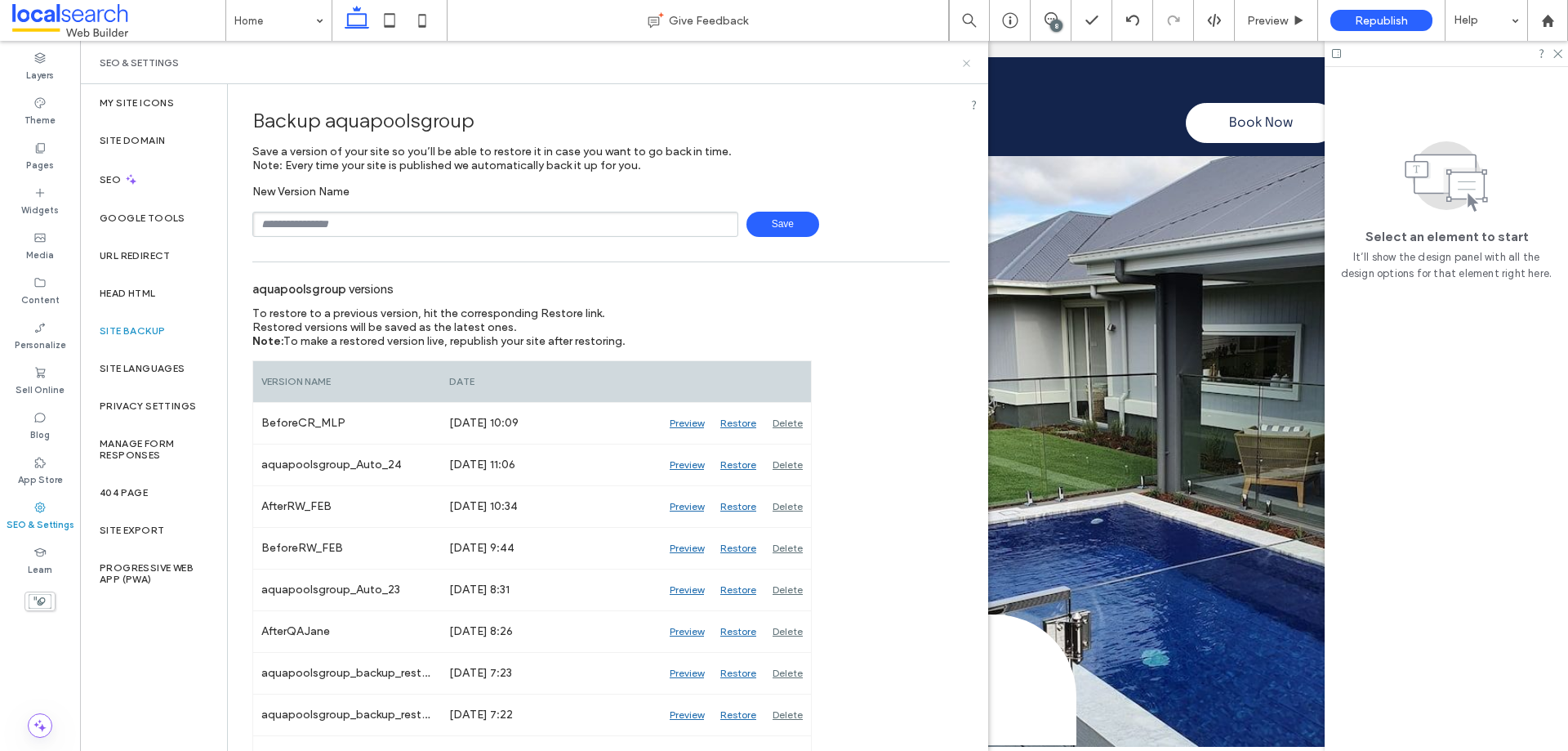
click at [970, 69] on icon at bounding box center [965, 63] width 12 height 12
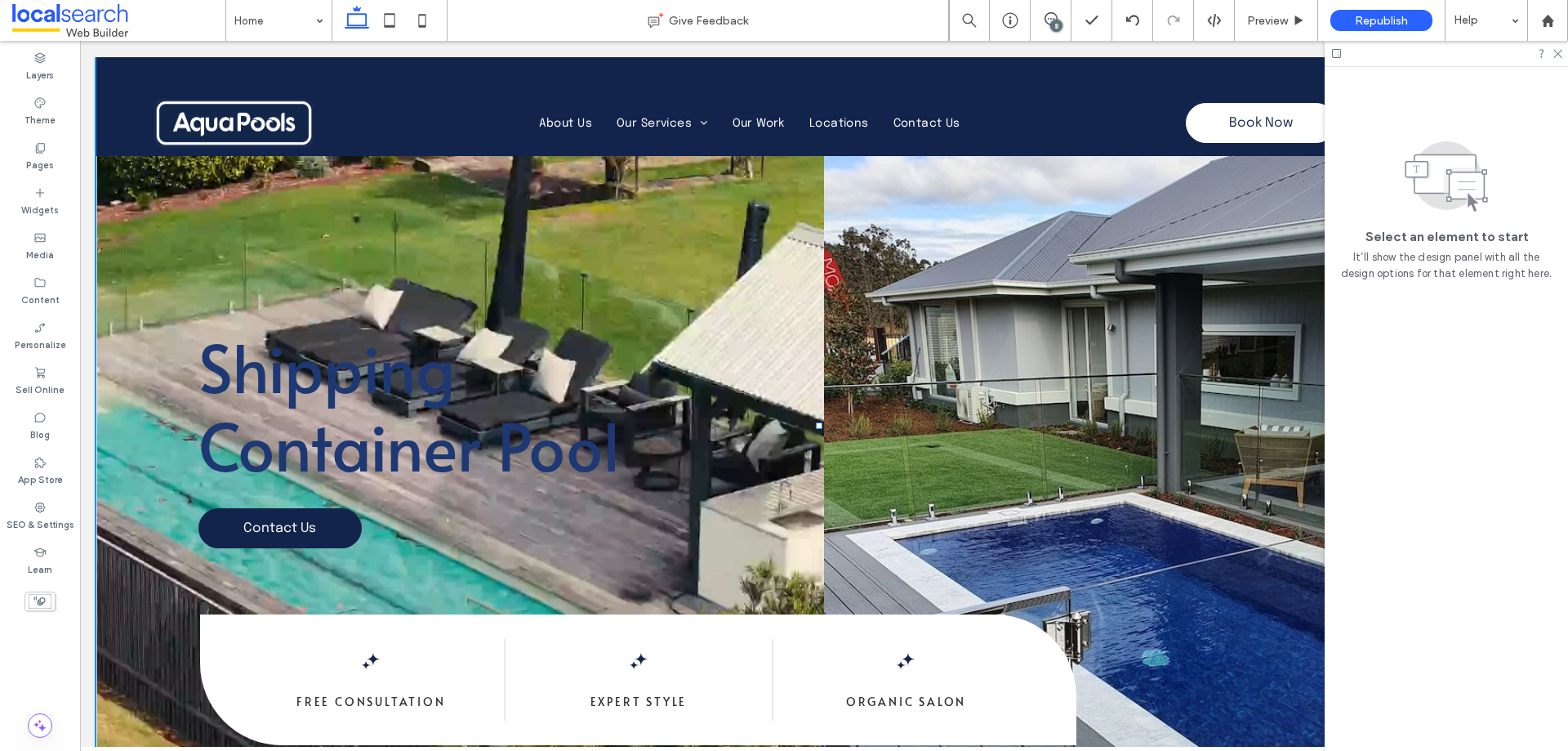
click at [1054, 19] on div "8" at bounding box center [1055, 25] width 12 height 12
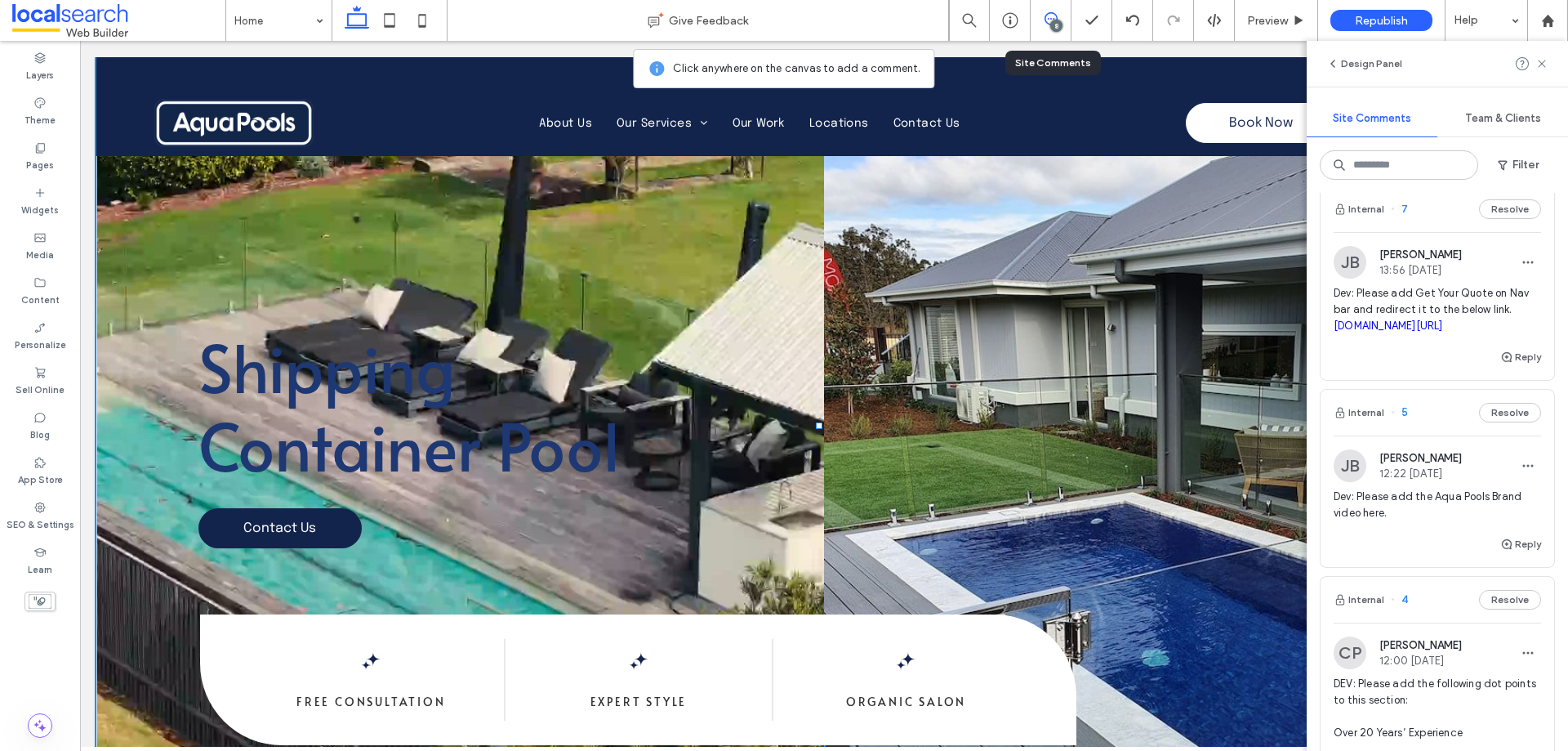
scroll to position [1471, 0]
click at [1447, 381] on div "Reply" at bounding box center [1437, 364] width 233 height 32
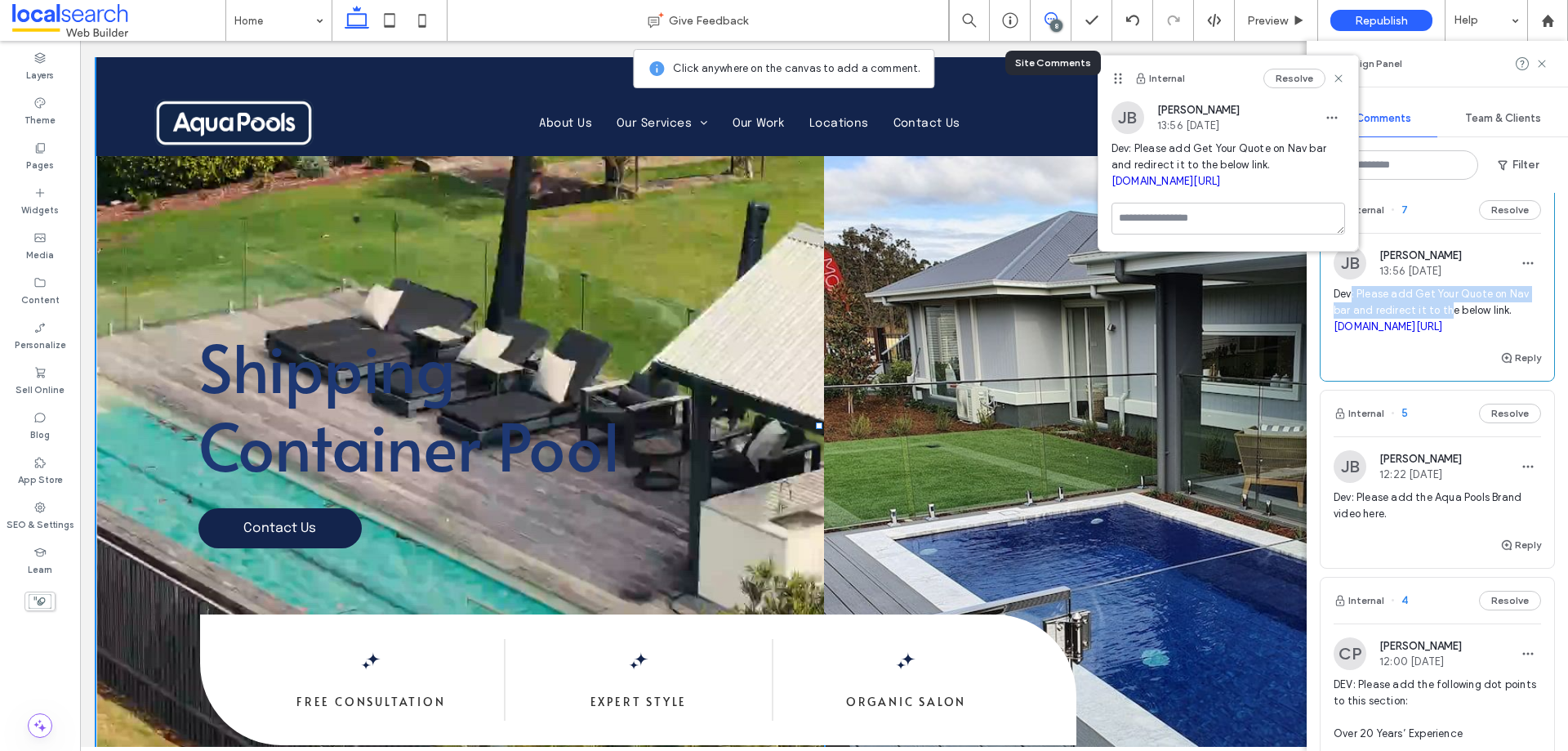
drag, startPoint x: 1354, startPoint y: 405, endPoint x: 1448, endPoint y: 422, distance: 95.5
click at [1448, 335] on span "Dev: Please add Get Your Quote on Nav bar and redirect it to the below link. [D…" at bounding box center [1437, 310] width 207 height 49
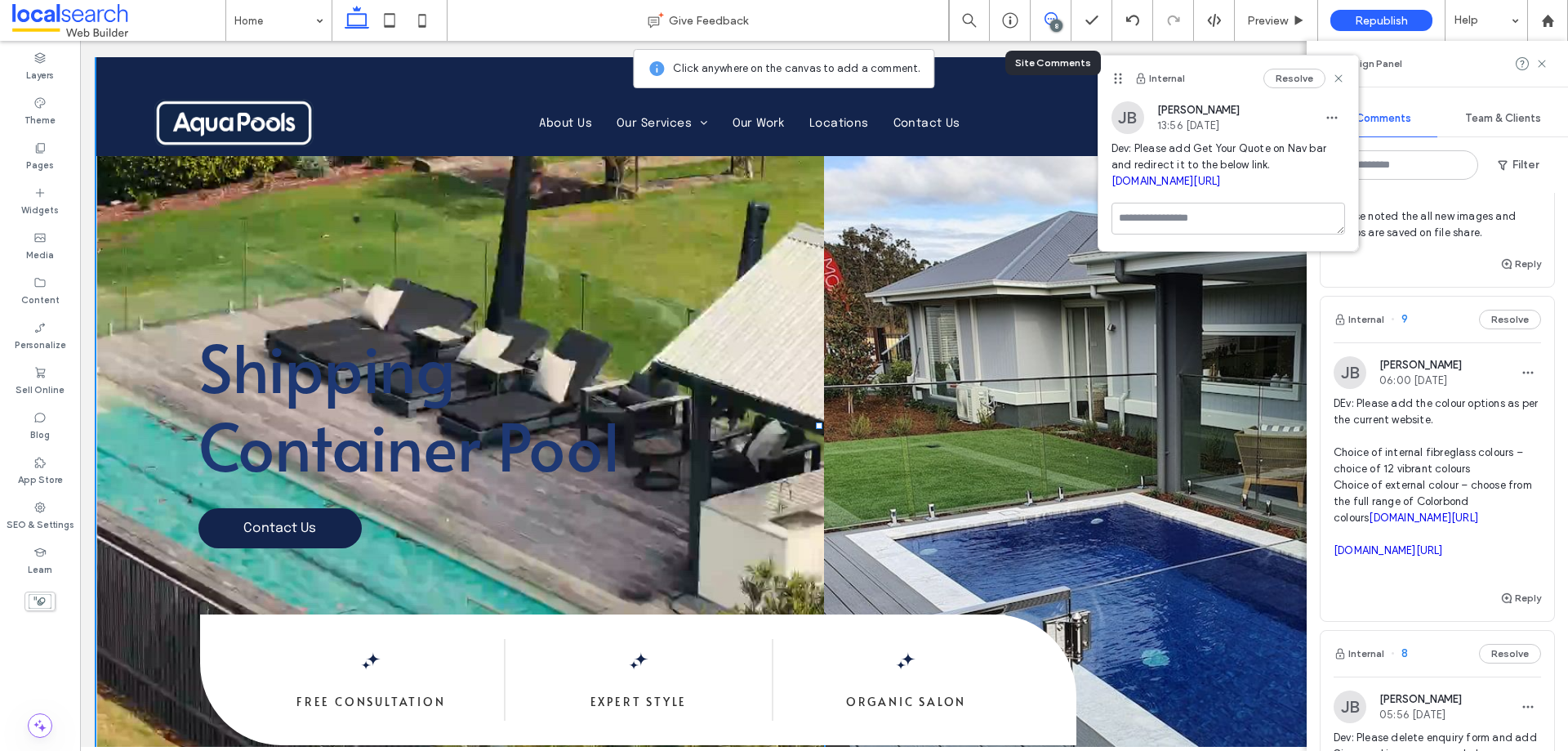
scroll to position [327, 0]
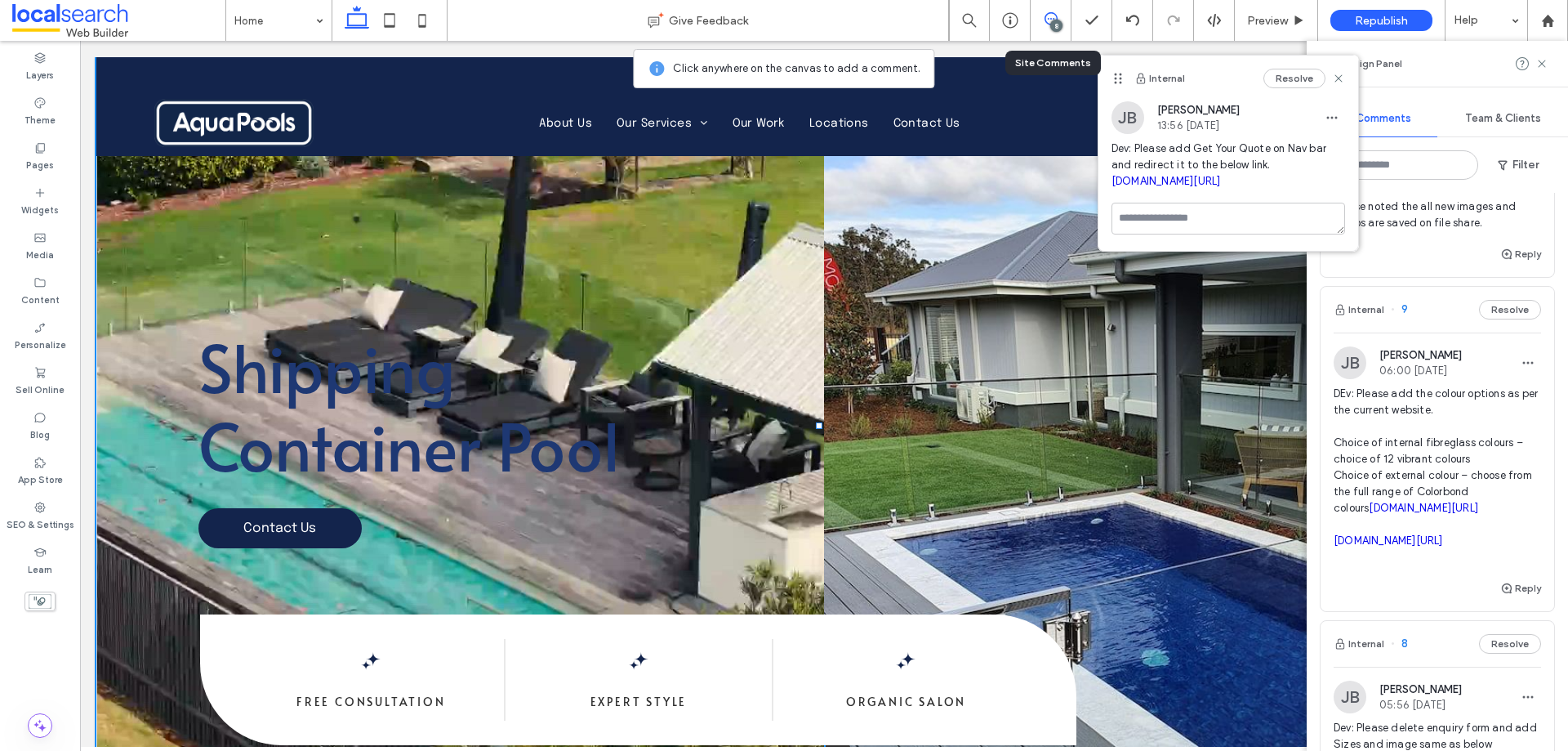
click at [1465, 476] on span "DEv: Please add the colour options as per the current website. Choice of intern…" at bounding box center [1437, 475] width 207 height 180
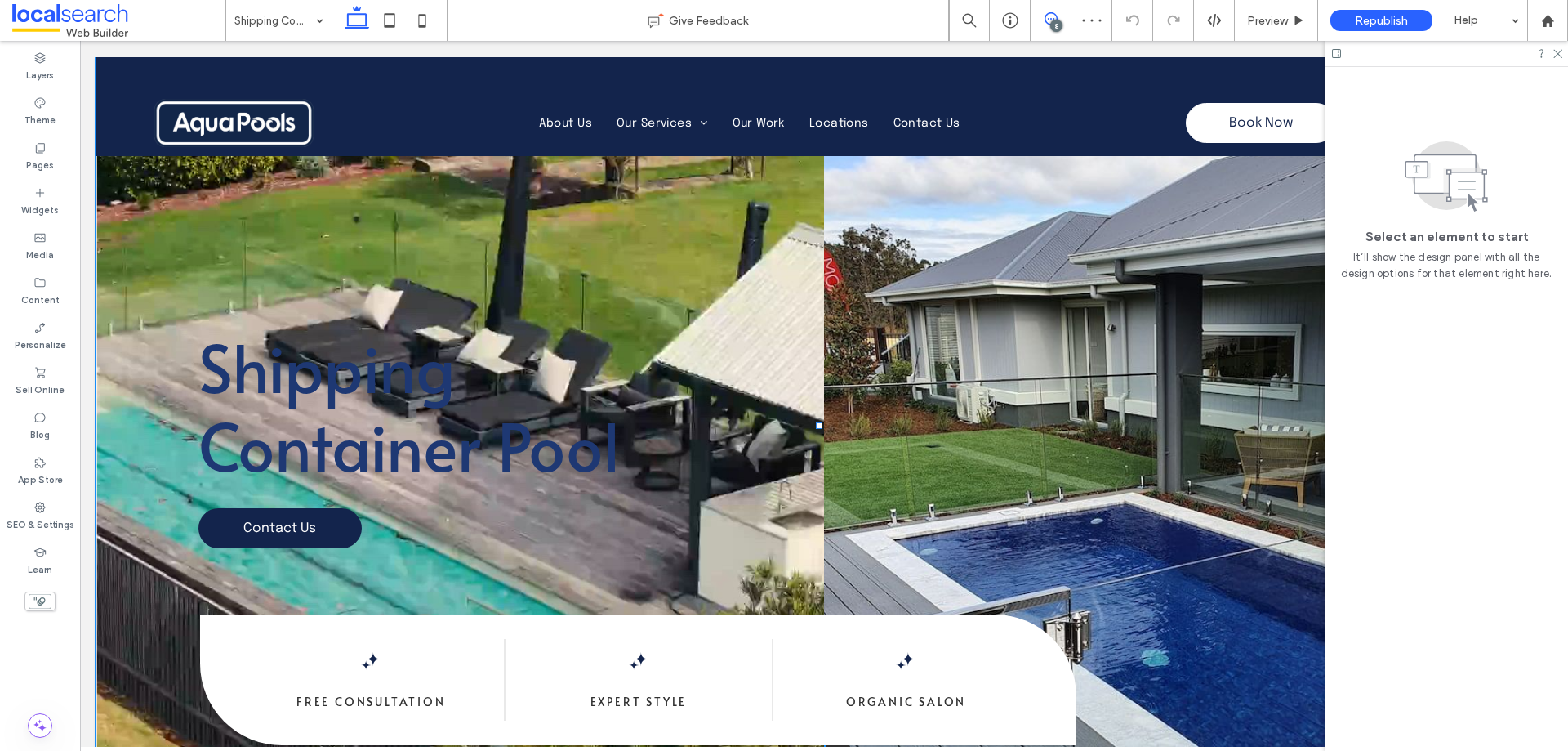
click at [1052, 16] on icon at bounding box center [1051, 19] width 13 height 13
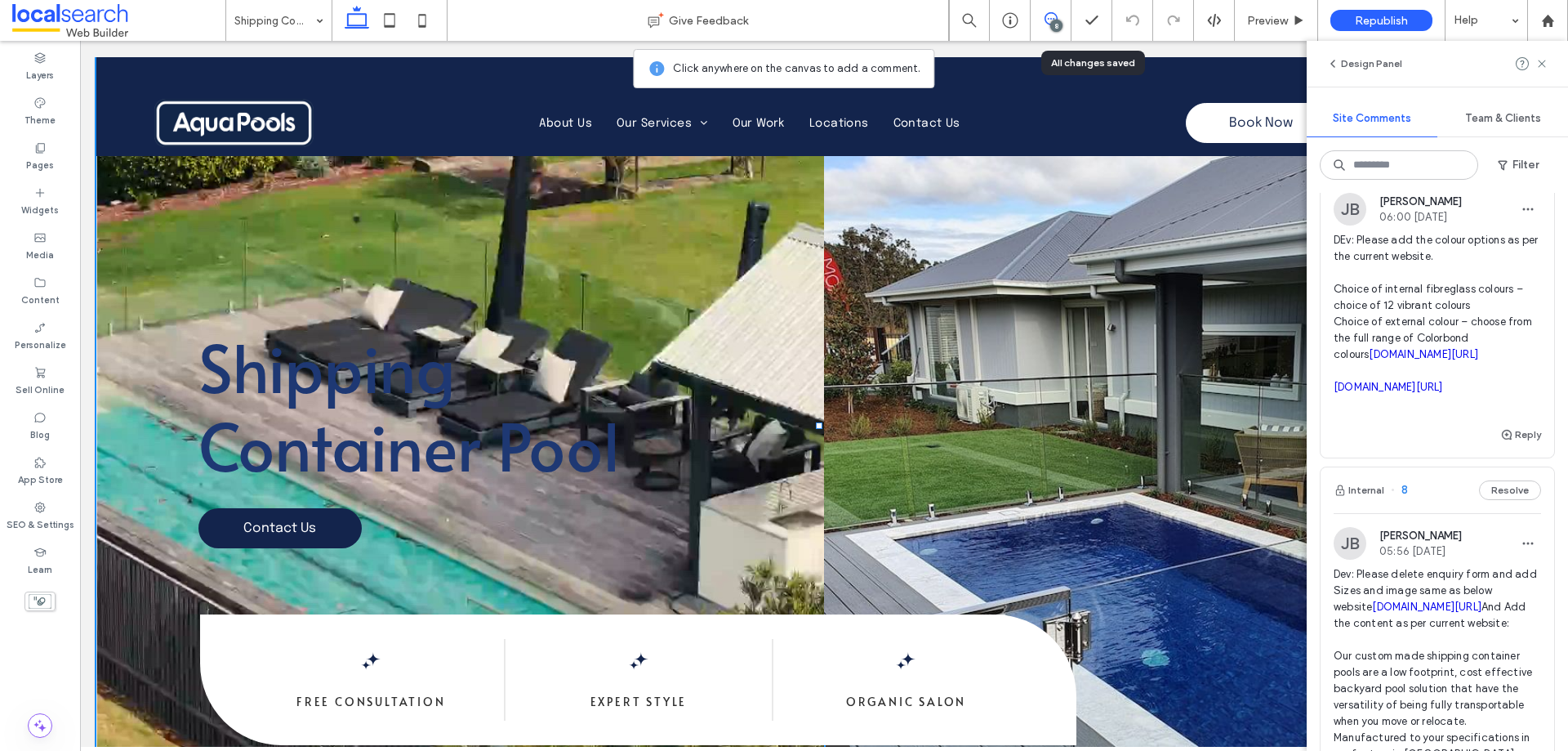
scroll to position [571, 0]
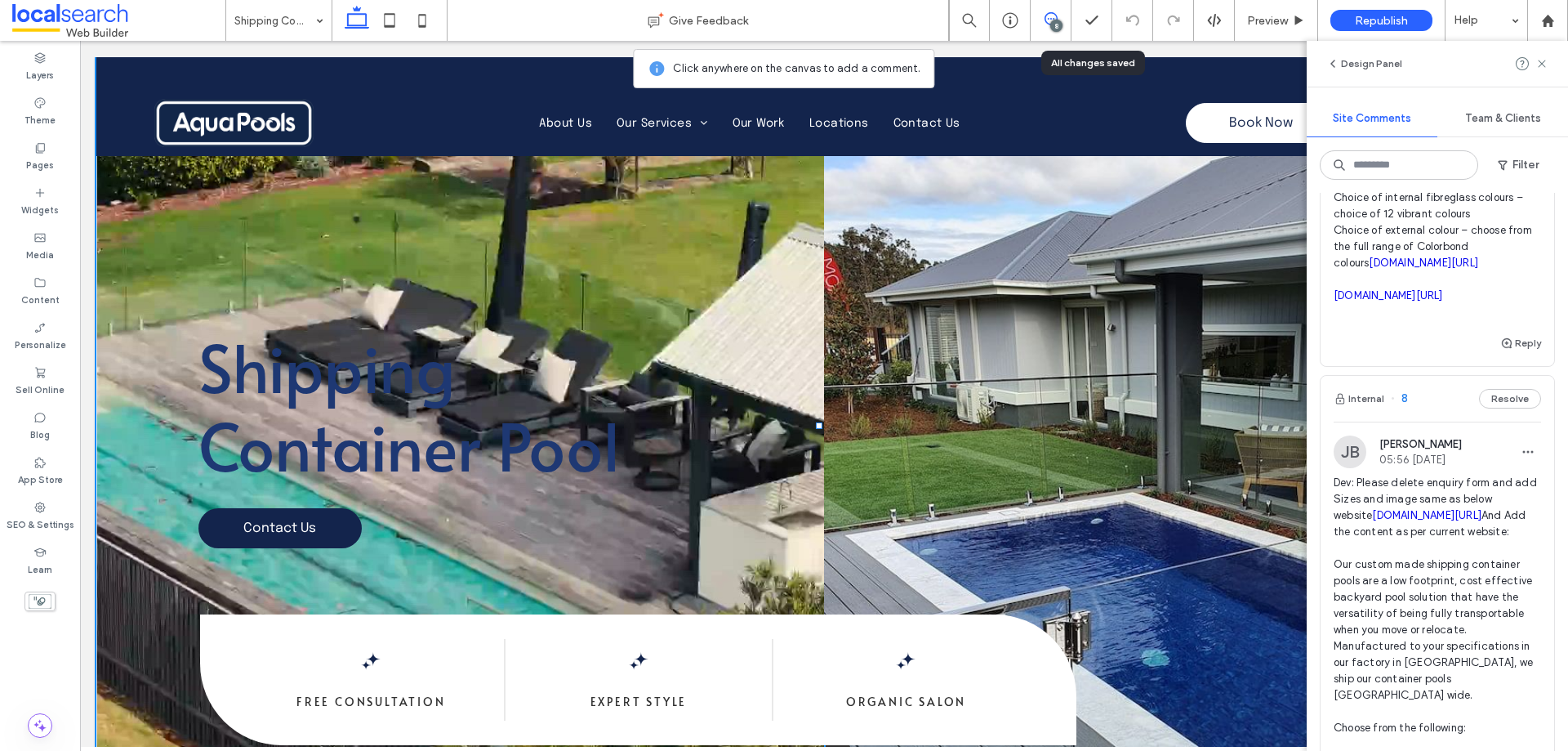
click at [1477, 556] on span "Dev: Please delete enquiry form and add Sizes and image same as below website […" at bounding box center [1437, 753] width 207 height 556
click at [1412, 551] on span "Dev: Please delete enquiry form and add Sizes and image same as below website […" at bounding box center [1437, 753] width 207 height 556
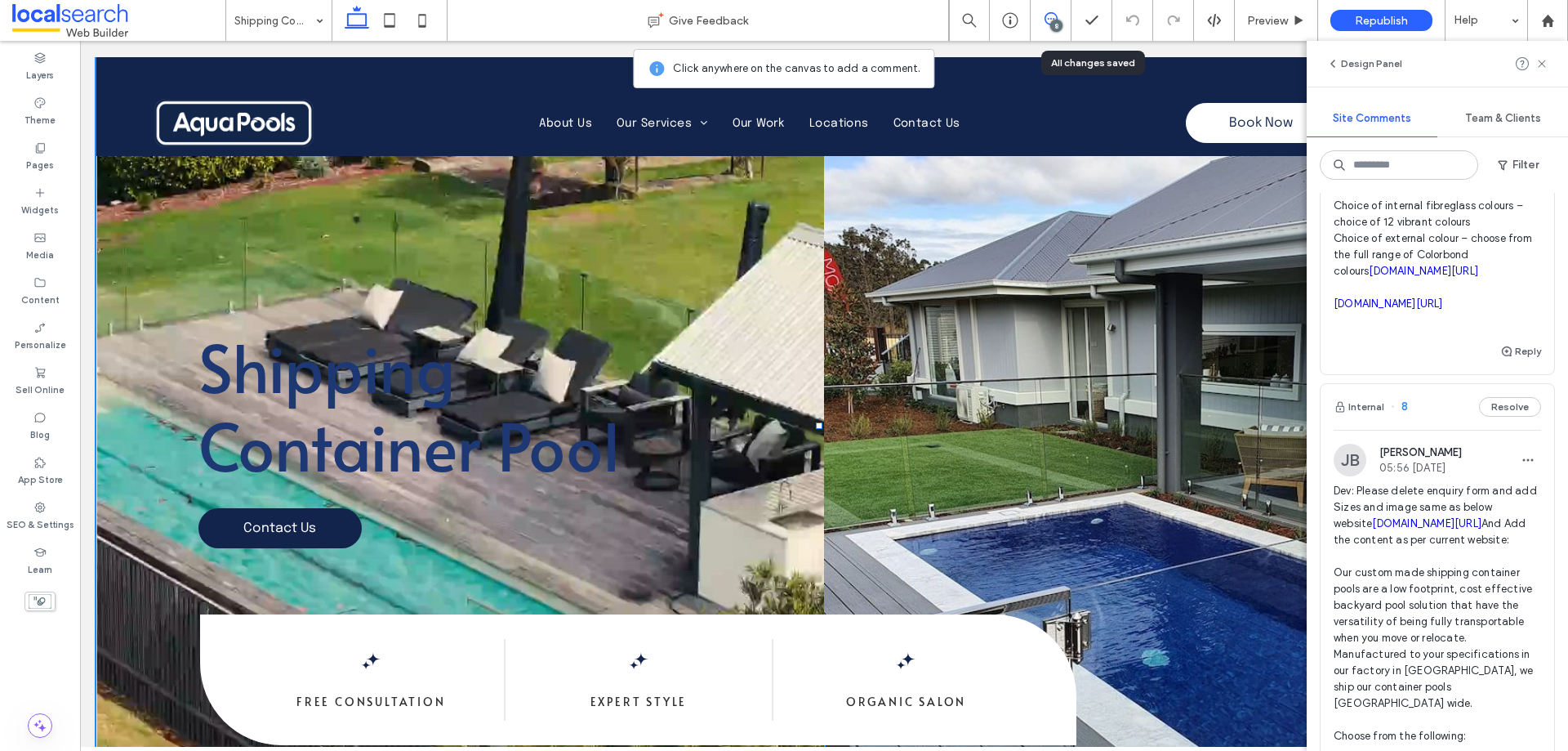
scroll to position [408, 0]
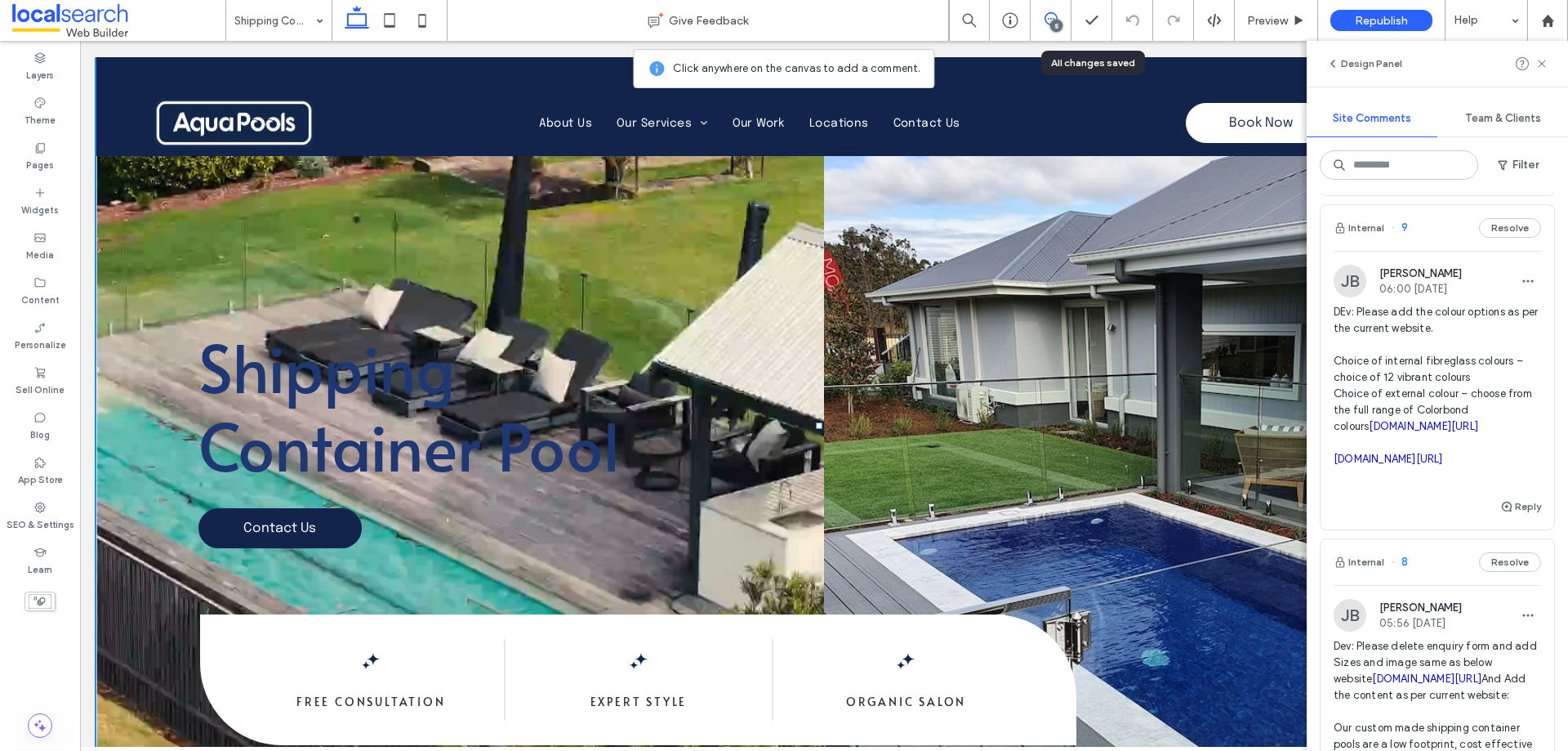
drag, startPoint x: 1327, startPoint y: 357, endPoint x: 1509, endPoint y: 436, distance: 198.4
click at [1509, 436] on div "[PERSON_NAME] 06:00 [DATE] DEv: Please add the colour options as per the curren…" at bounding box center [1437, 381] width 233 height 232
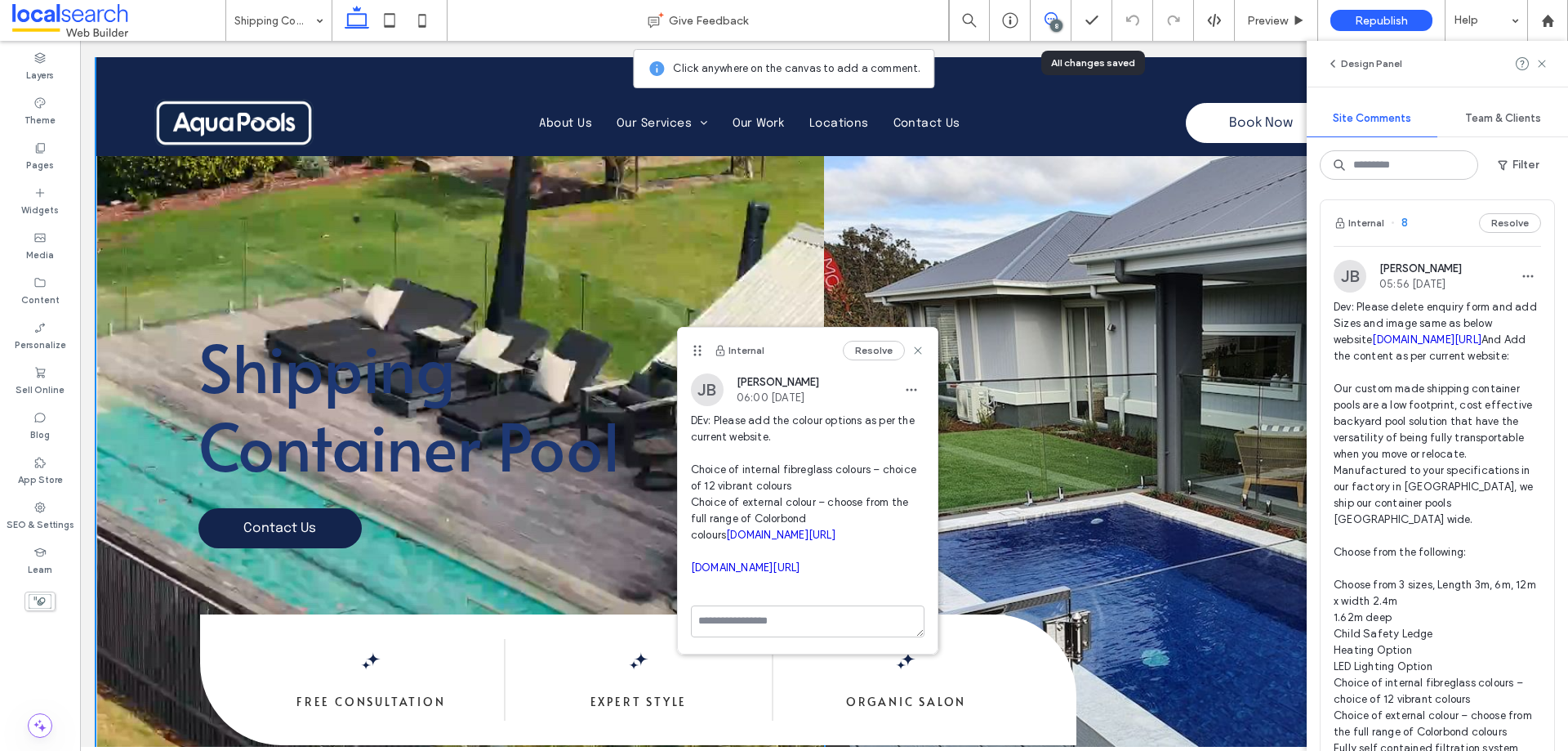
scroll to position [735, 0]
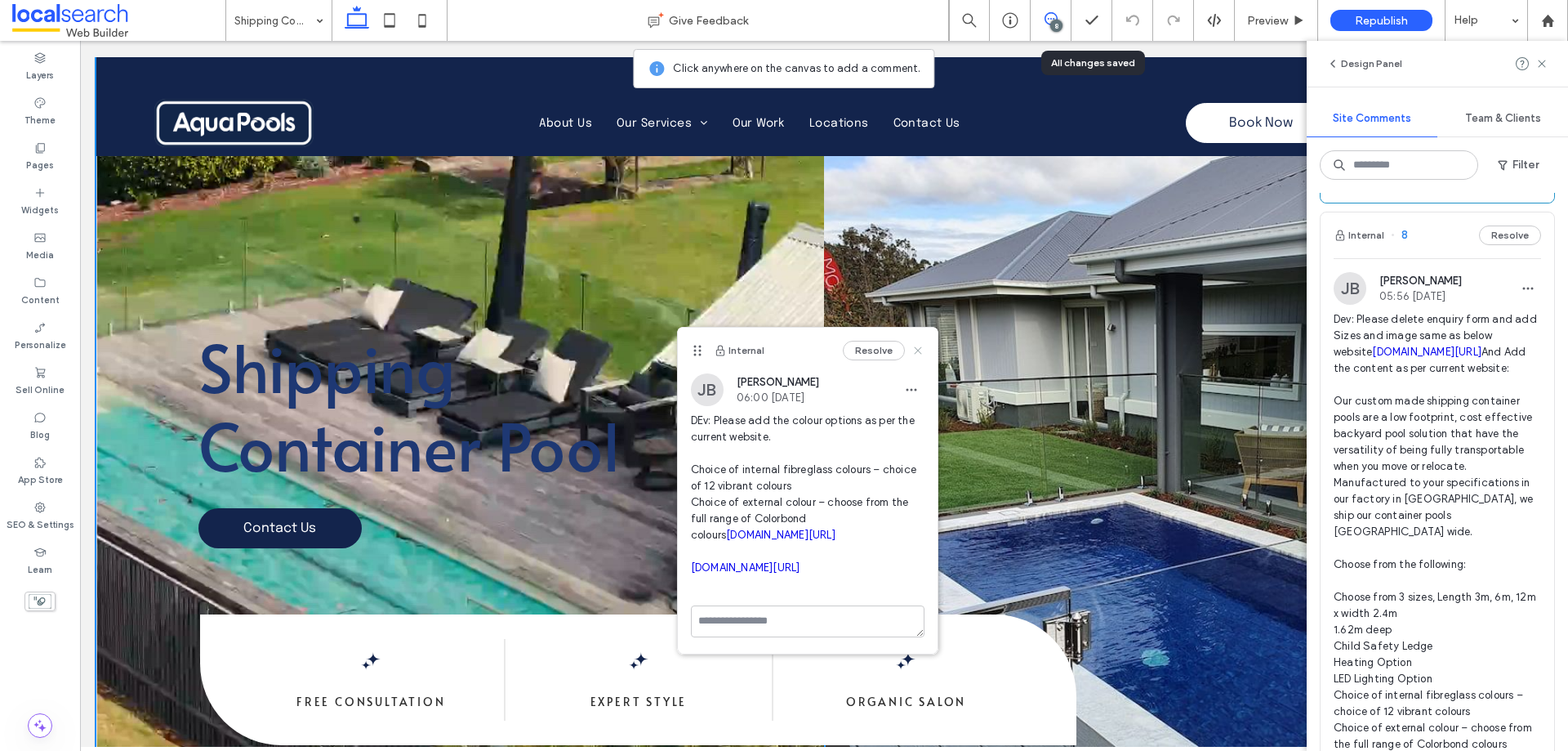
click at [916, 349] on use at bounding box center [917, 351] width 7 height 7
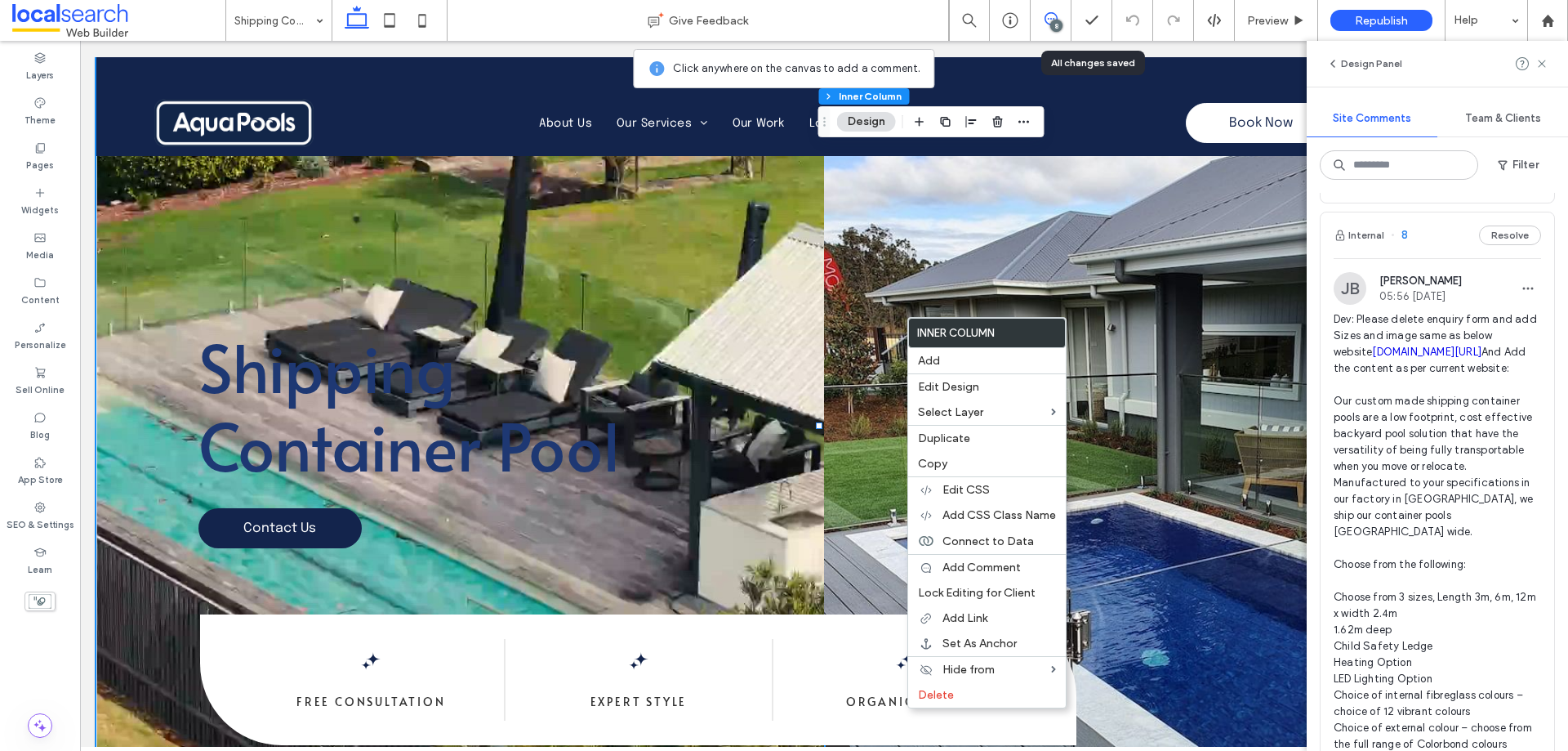
scroll to position [0, 0]
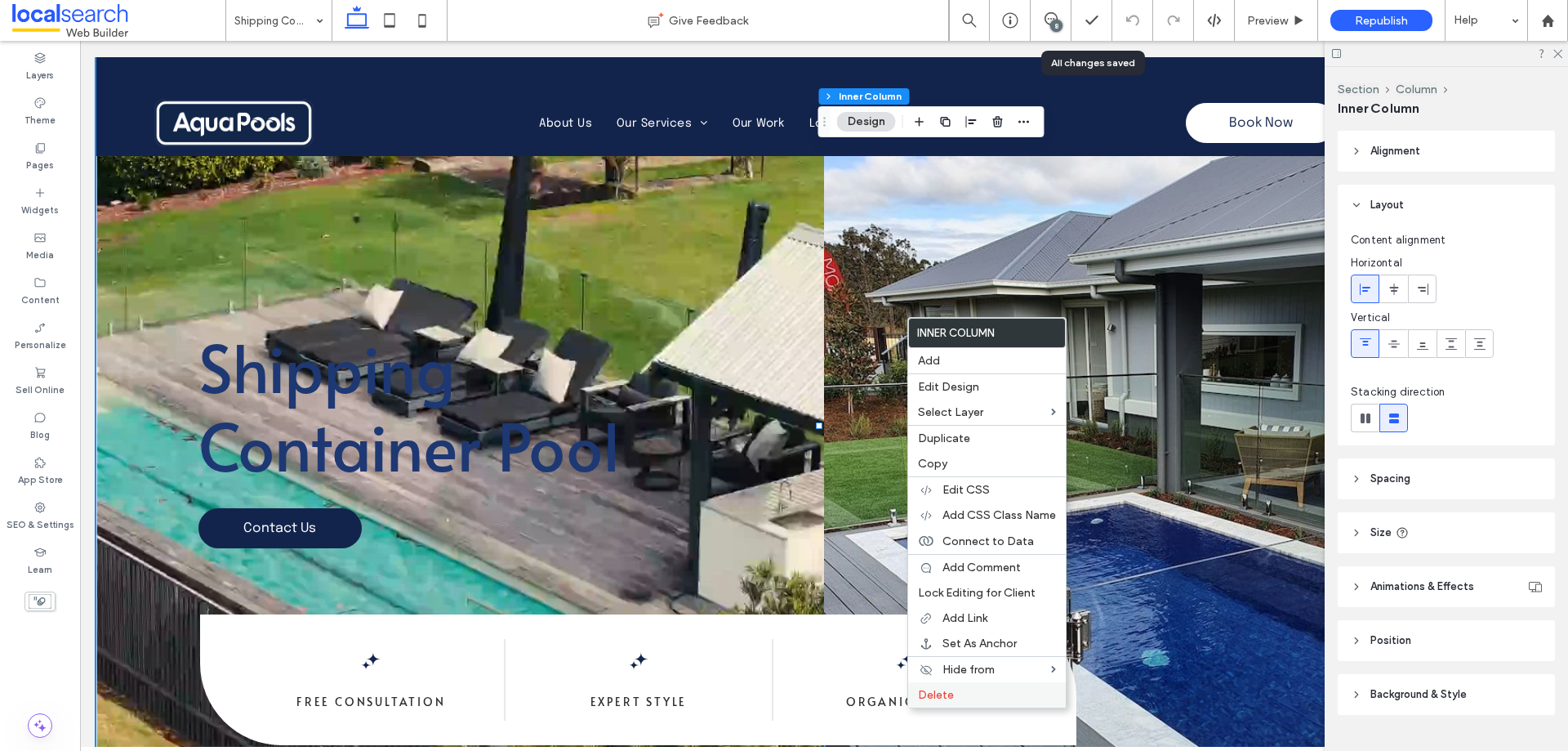
click at [973, 690] on label "Delete" at bounding box center [987, 695] width 138 height 14
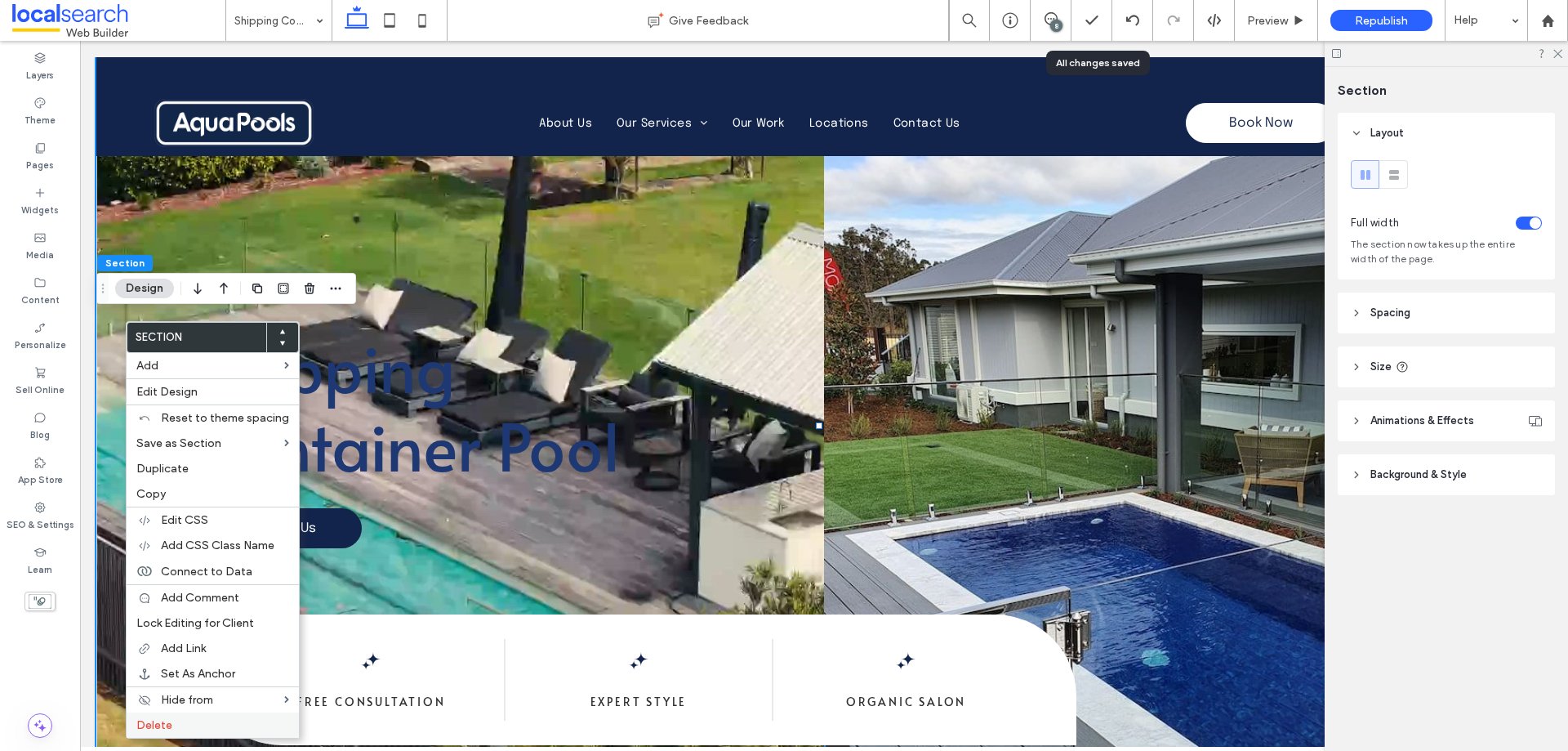
click at [180, 729] on label "Delete" at bounding box center [212, 724] width 153 height 14
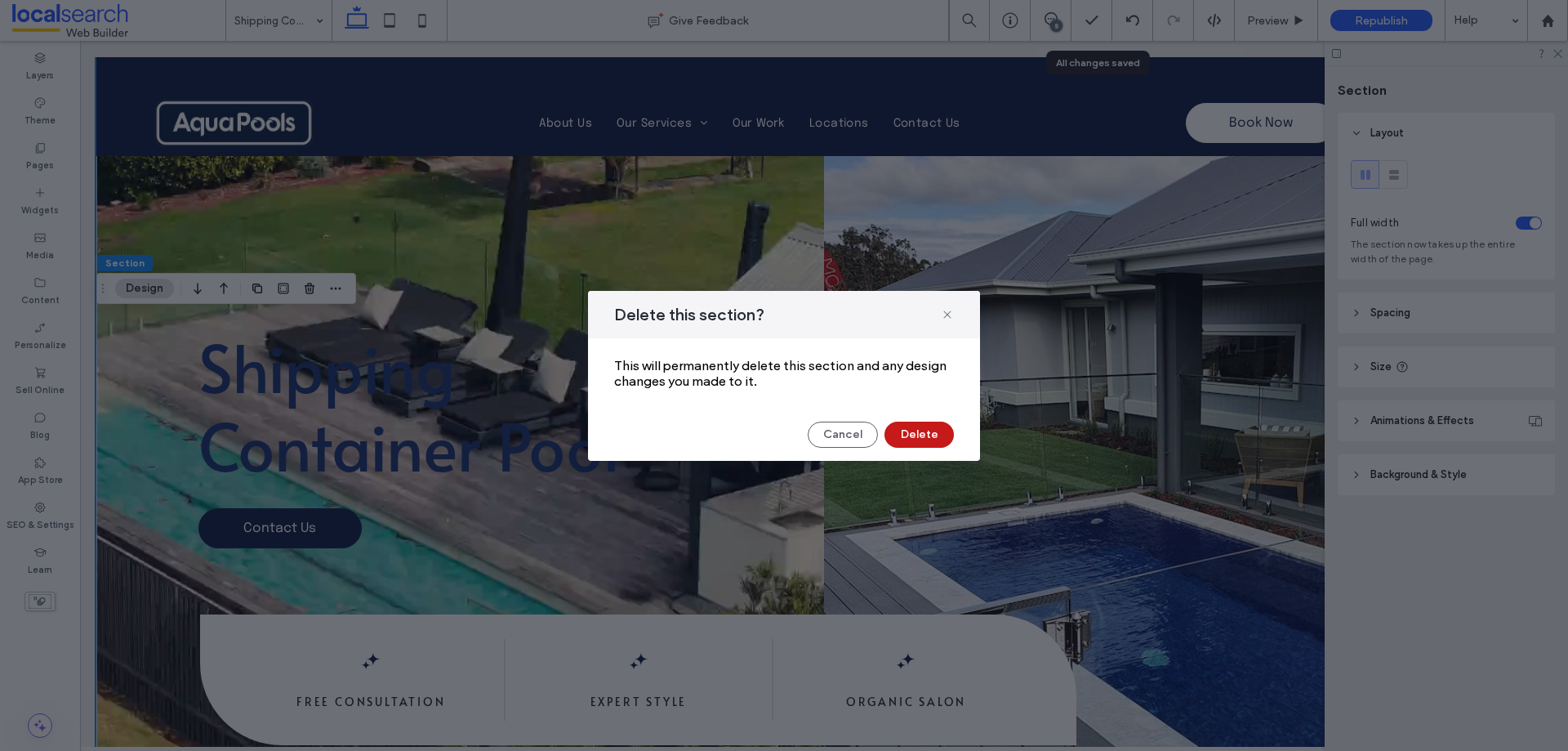
click at [940, 433] on button "Delete" at bounding box center [918, 434] width 69 height 26
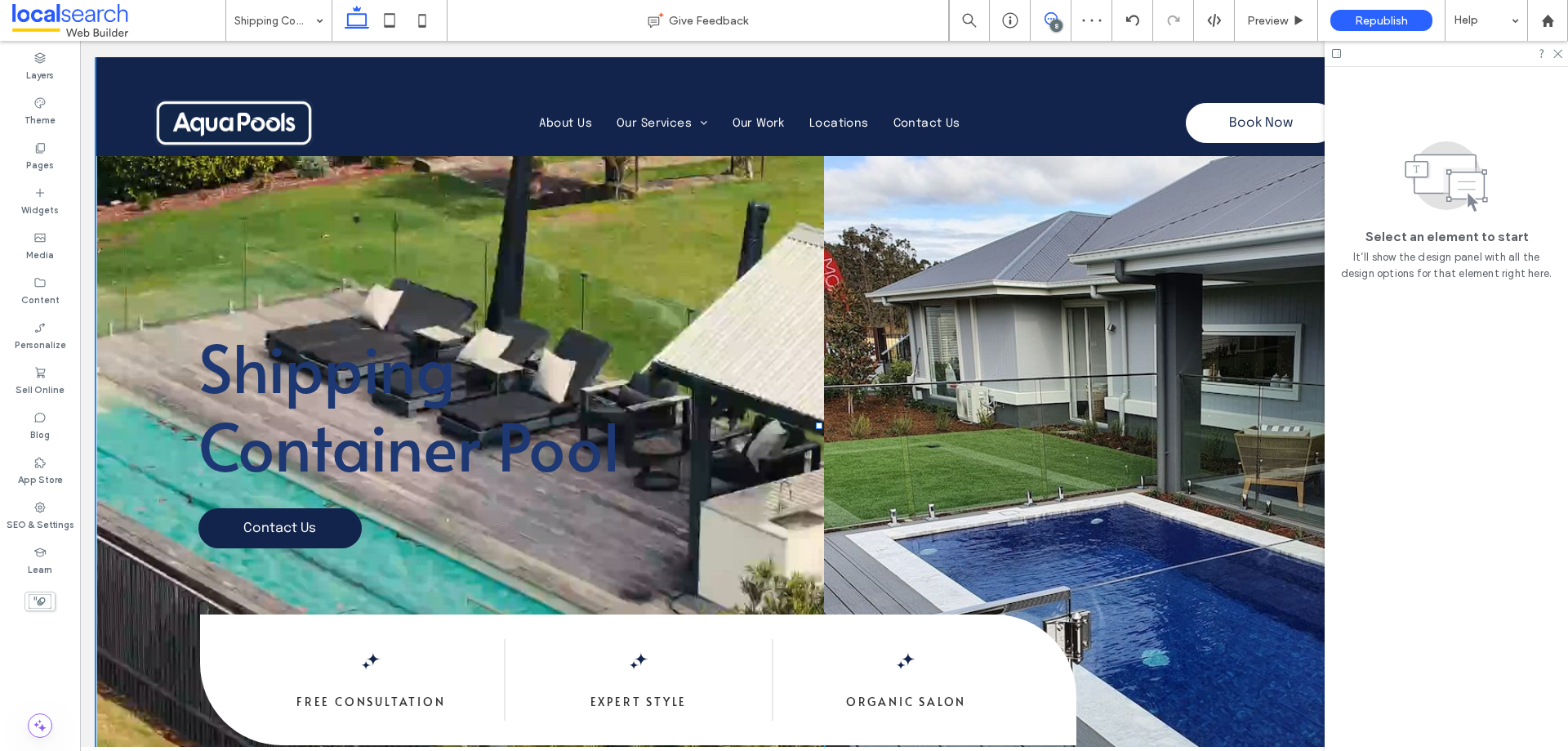
click at [1060, 18] on span at bounding box center [1050, 19] width 40 height 13
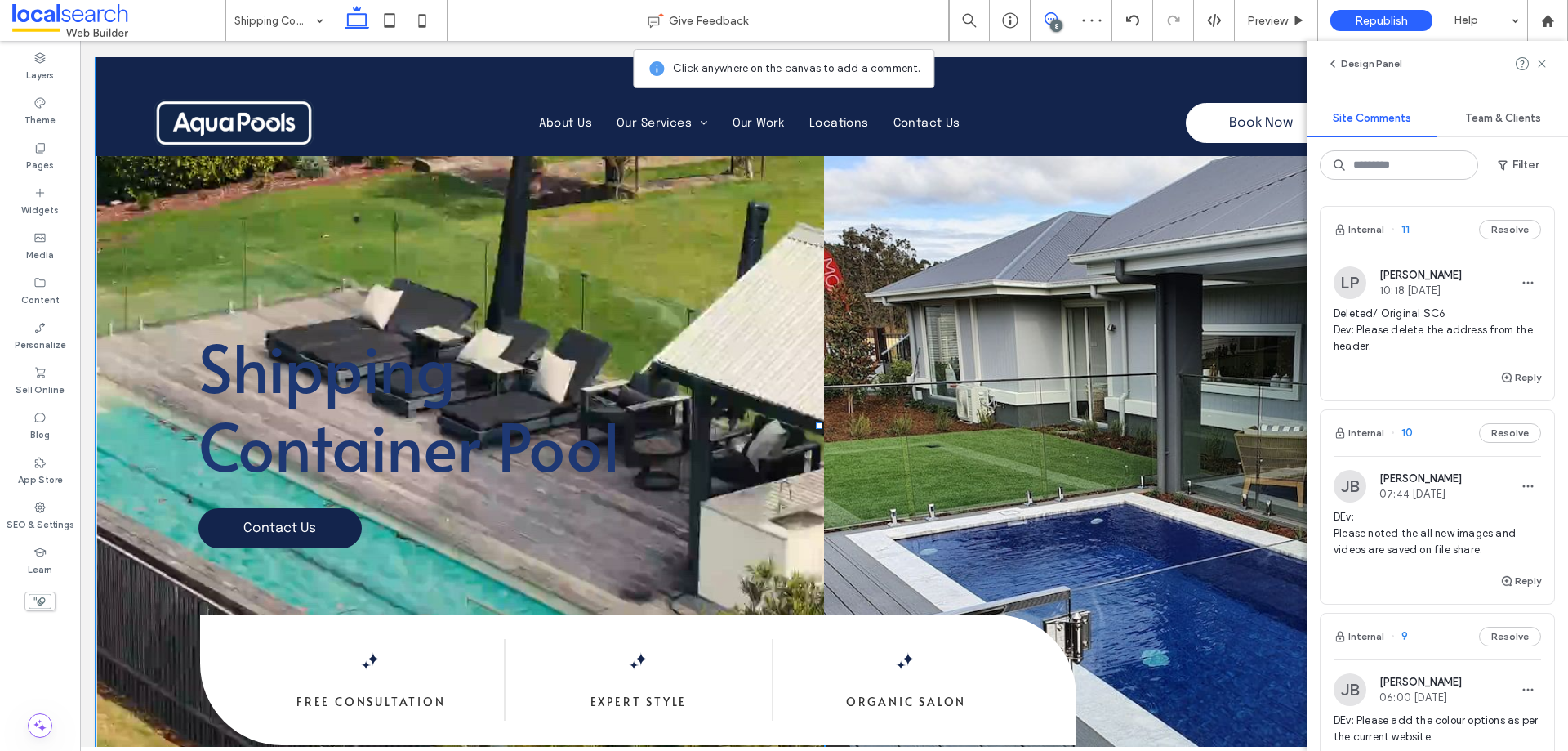
click at [1060, 18] on span at bounding box center [1050, 19] width 40 height 13
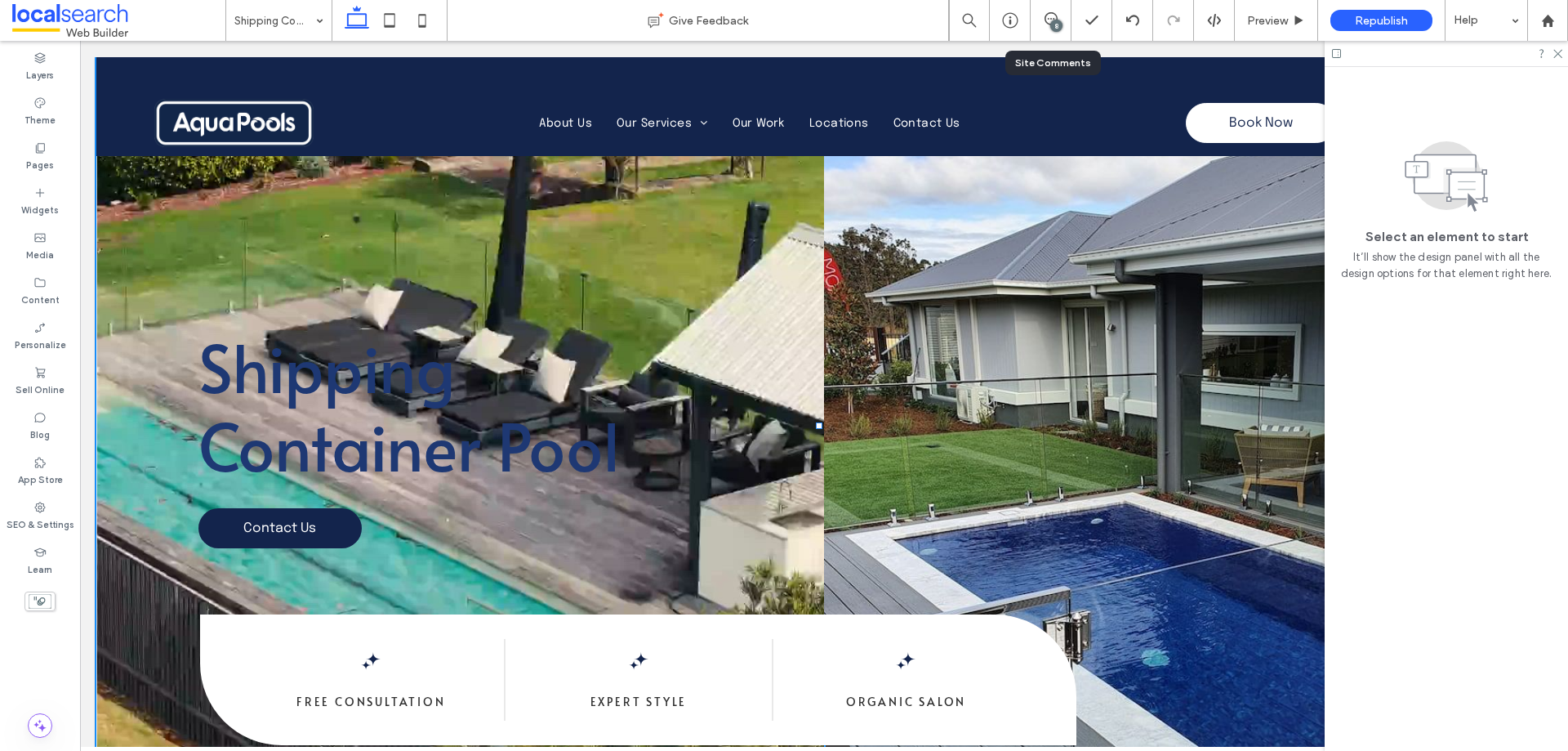
click at [1054, 28] on div "8" at bounding box center [1055, 25] width 12 height 12
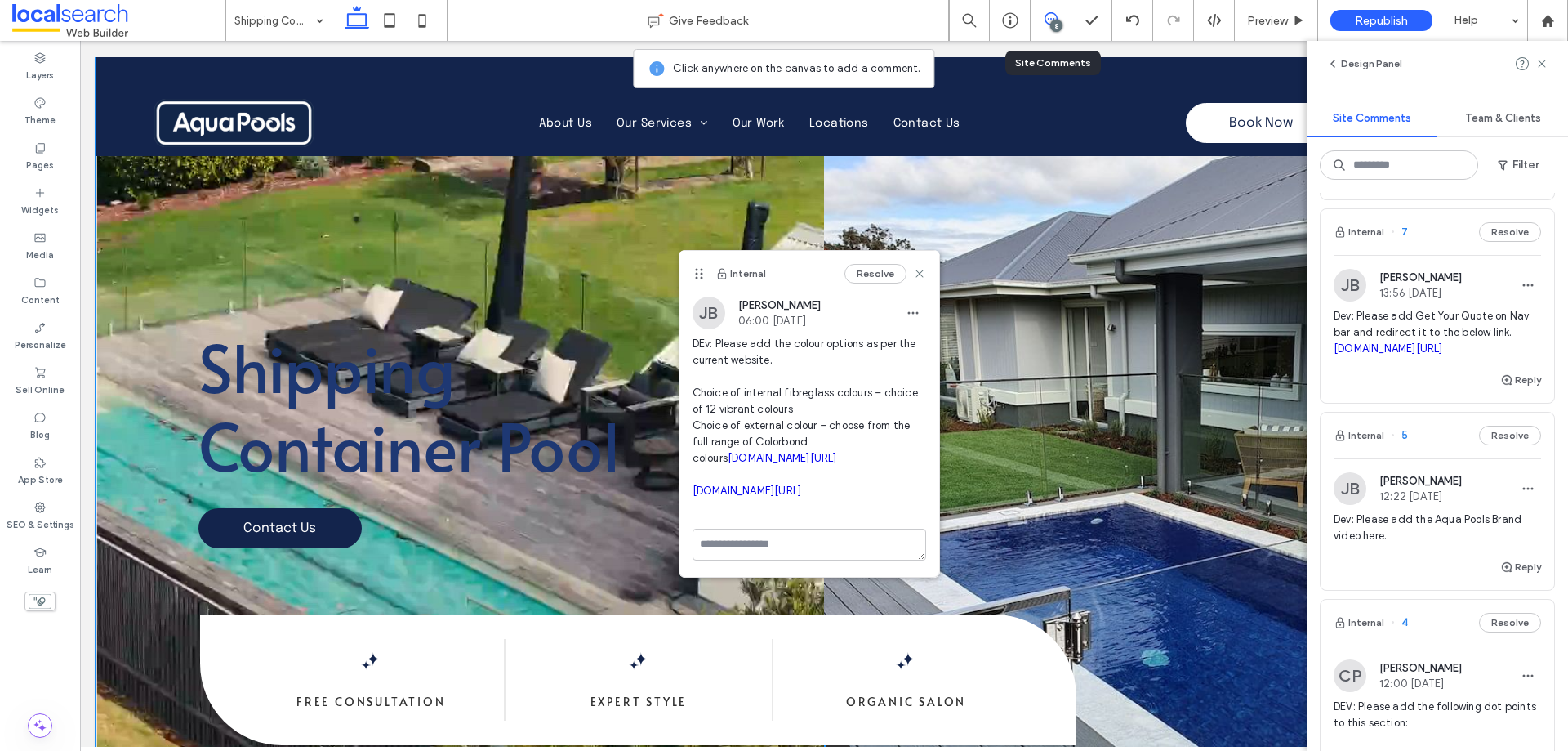
scroll to position [1471, 0]
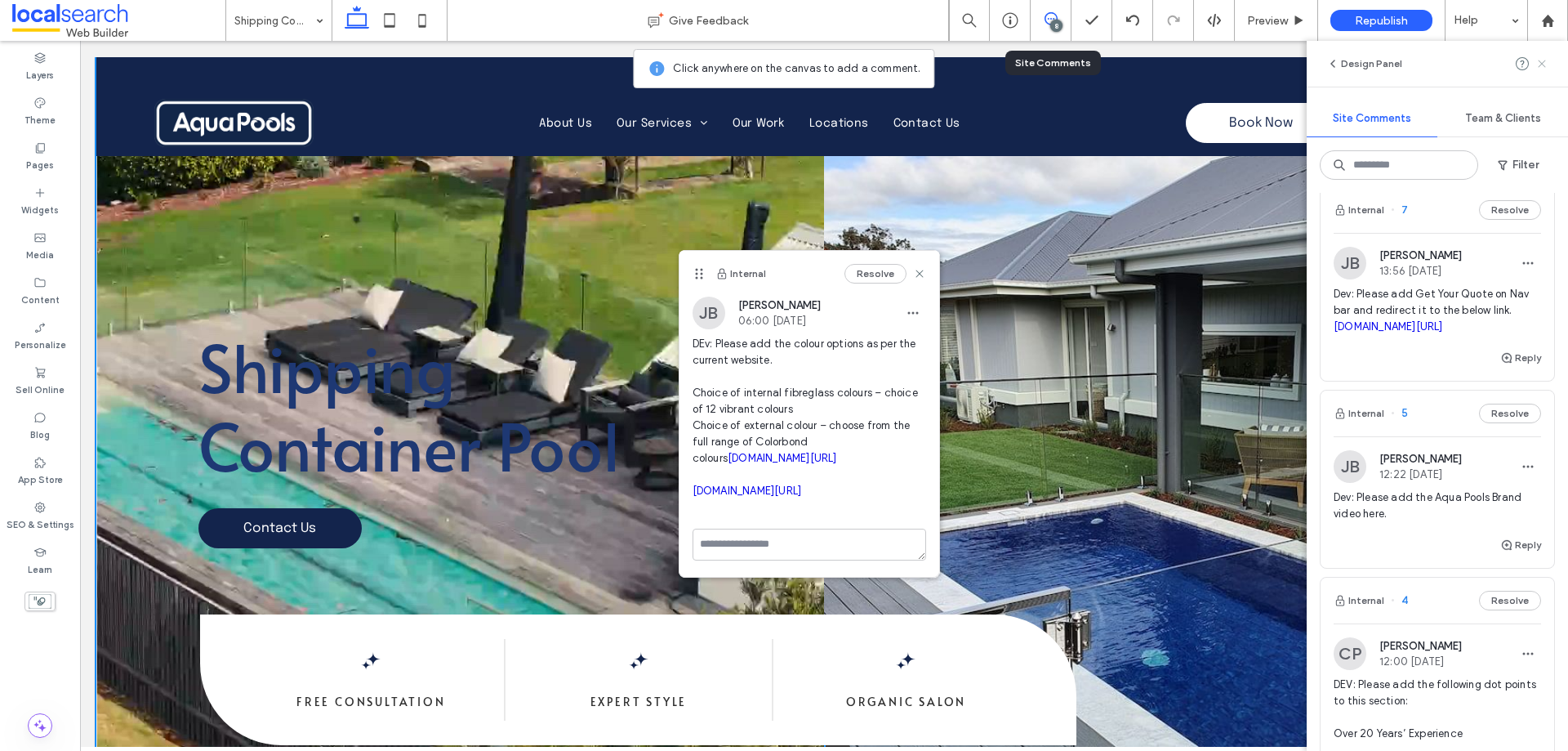
click at [1537, 64] on icon at bounding box center [1541, 64] width 13 height 13
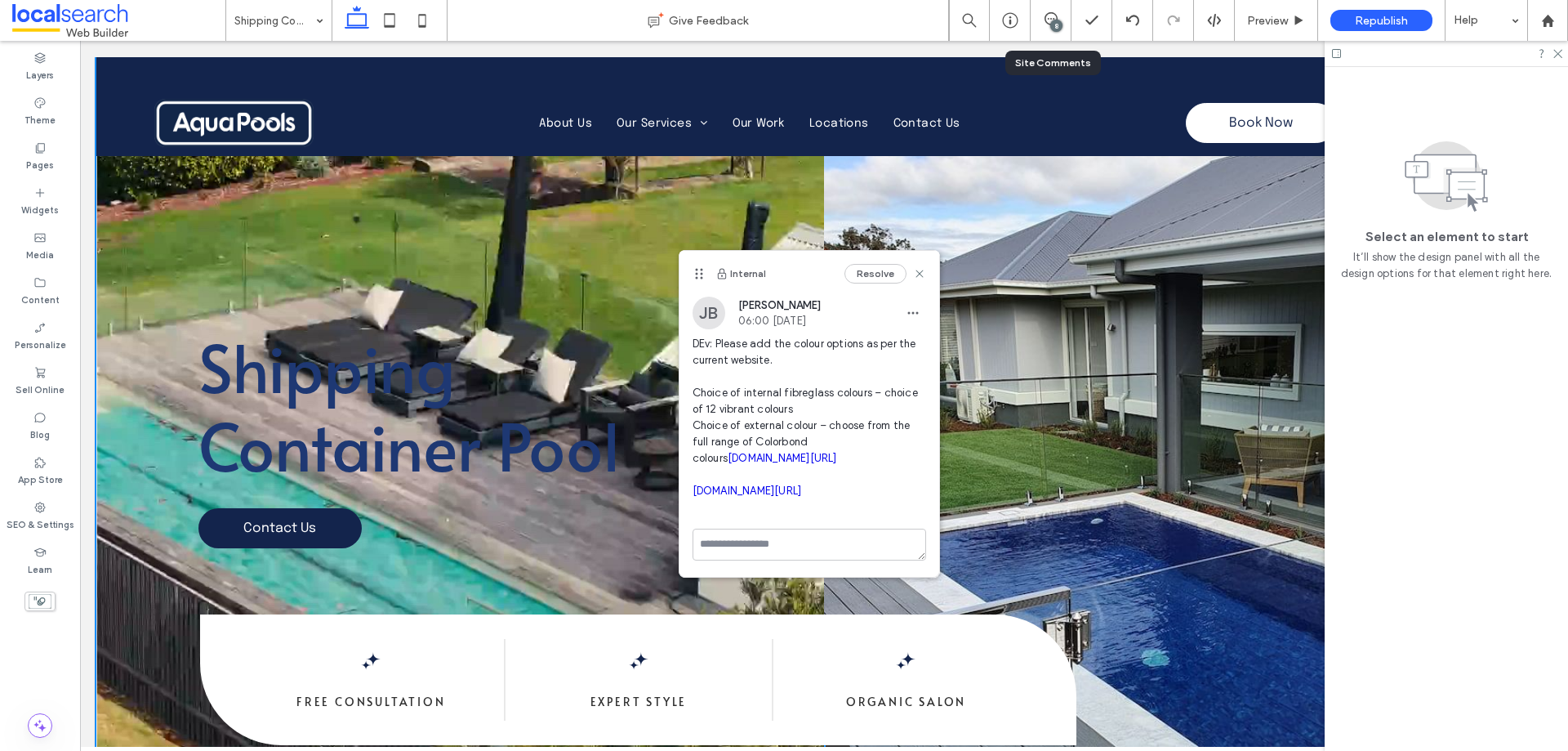
scroll to position [0, 0]
click at [1550, 52] on div at bounding box center [1446, 53] width 243 height 25
click at [1556, 53] on icon at bounding box center [1556, 52] width 10 height 10
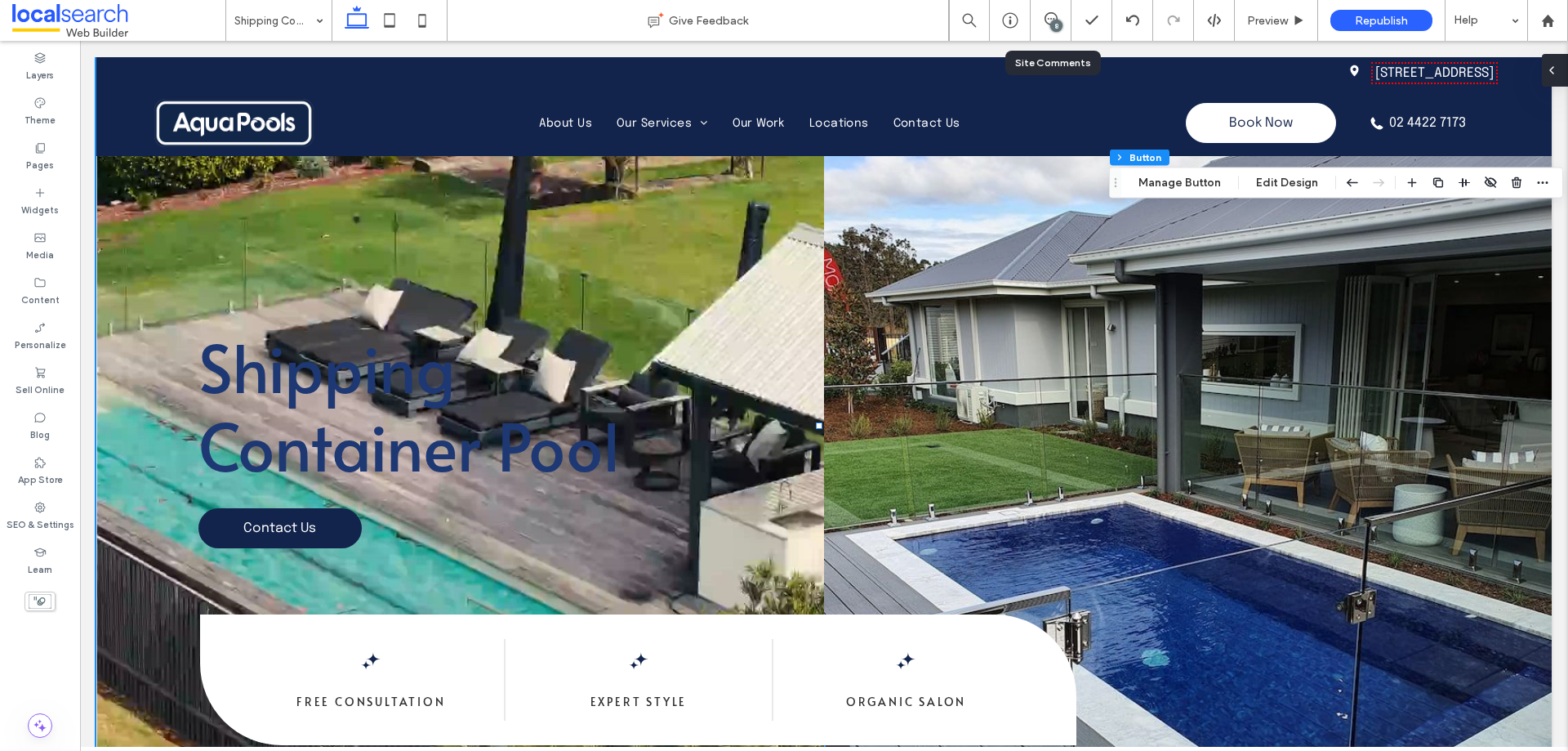
click at [1557, 65] on icon at bounding box center [1551, 70] width 13 height 13
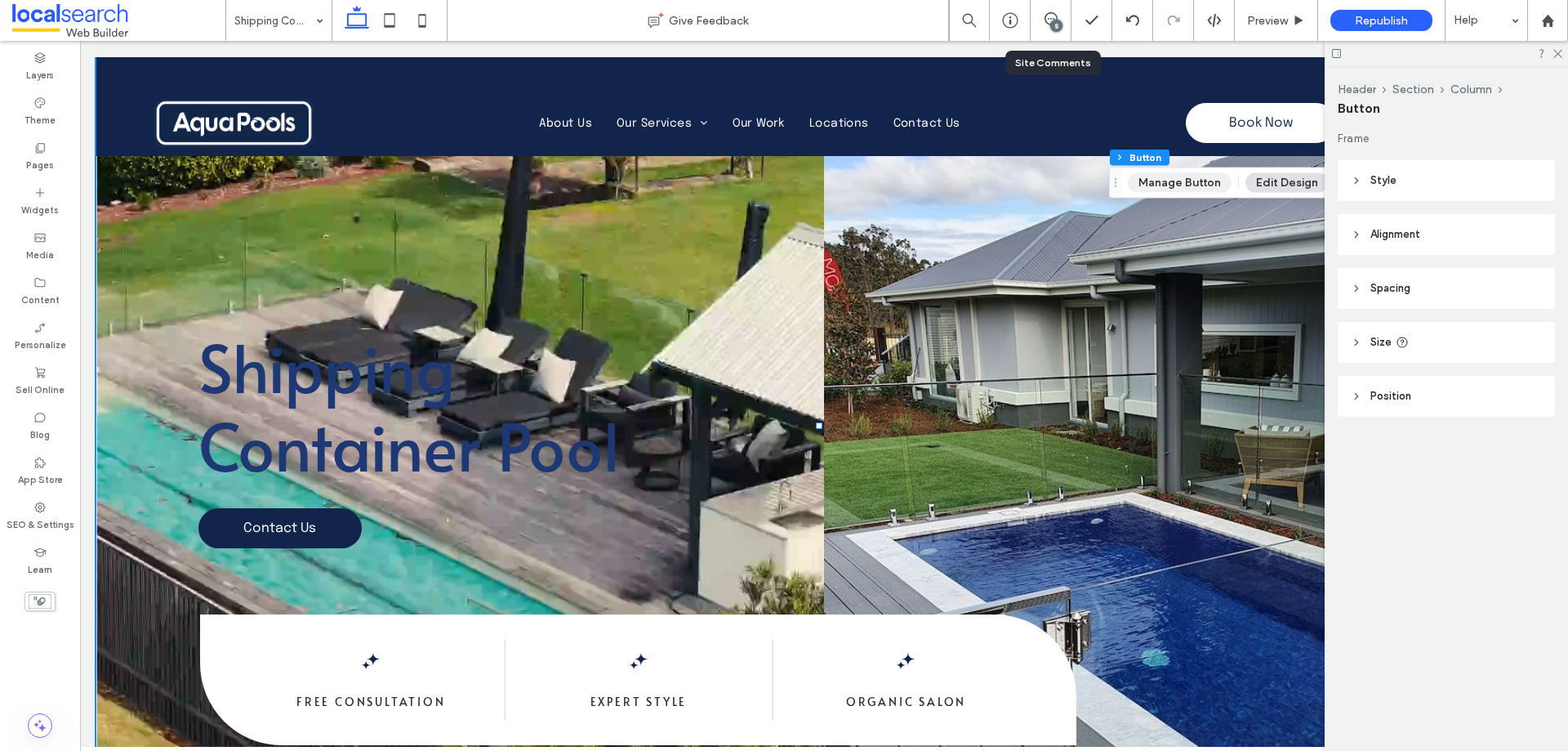
click at [1188, 181] on button "Manage Button" at bounding box center [1179, 182] width 104 height 19
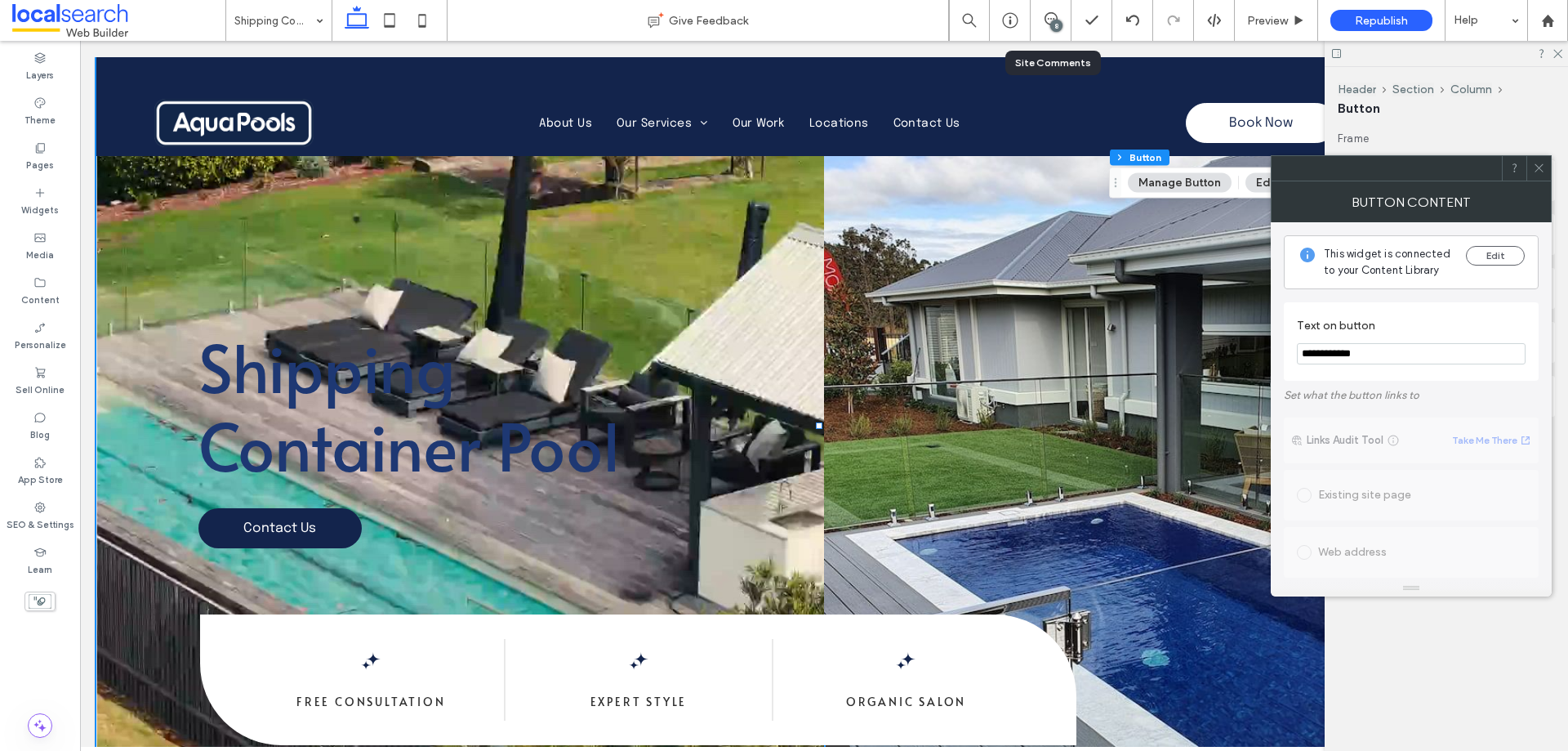
click at [1543, 168] on icon at bounding box center [1538, 168] width 12 height 12
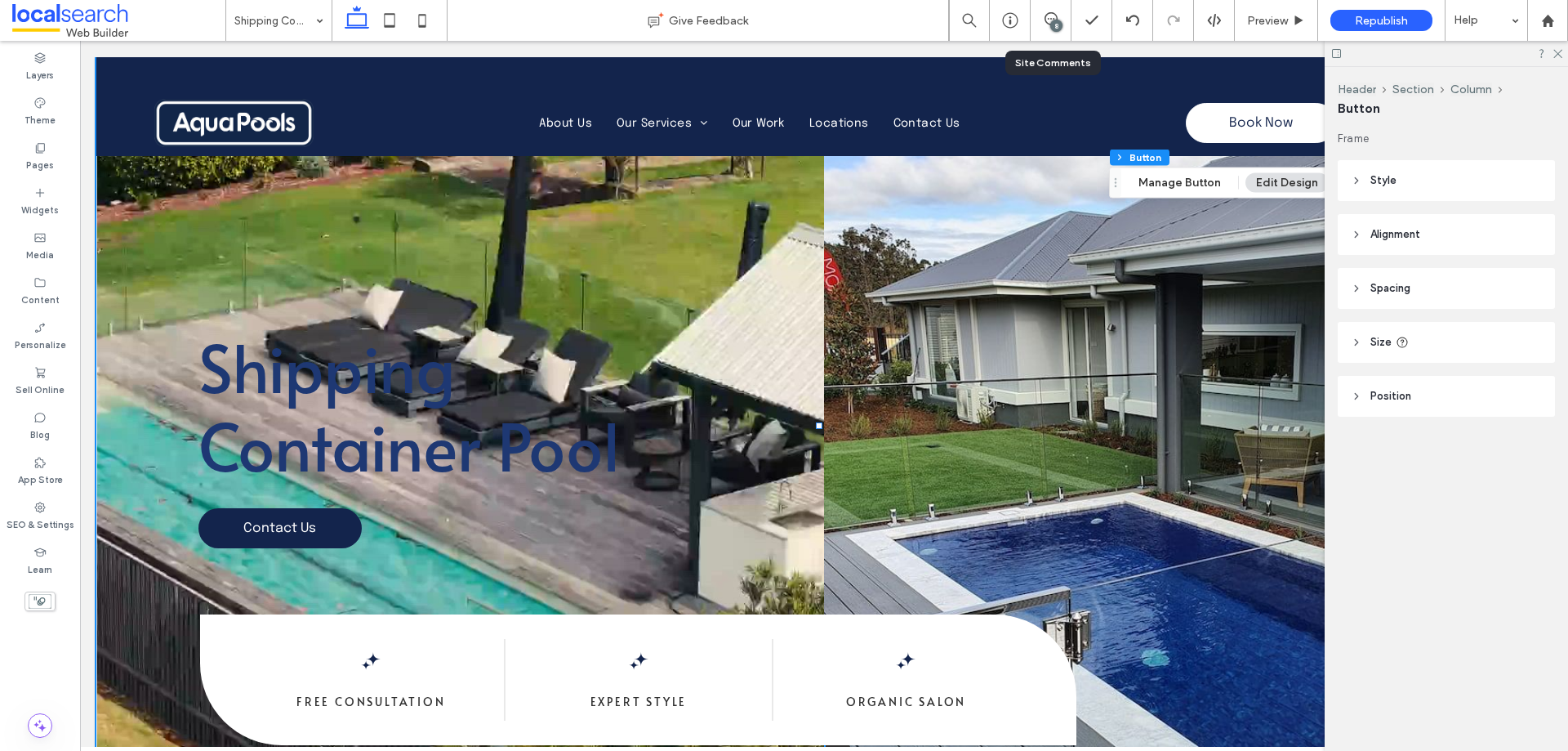
click at [1412, 178] on header "Style" at bounding box center [1446, 181] width 218 height 41
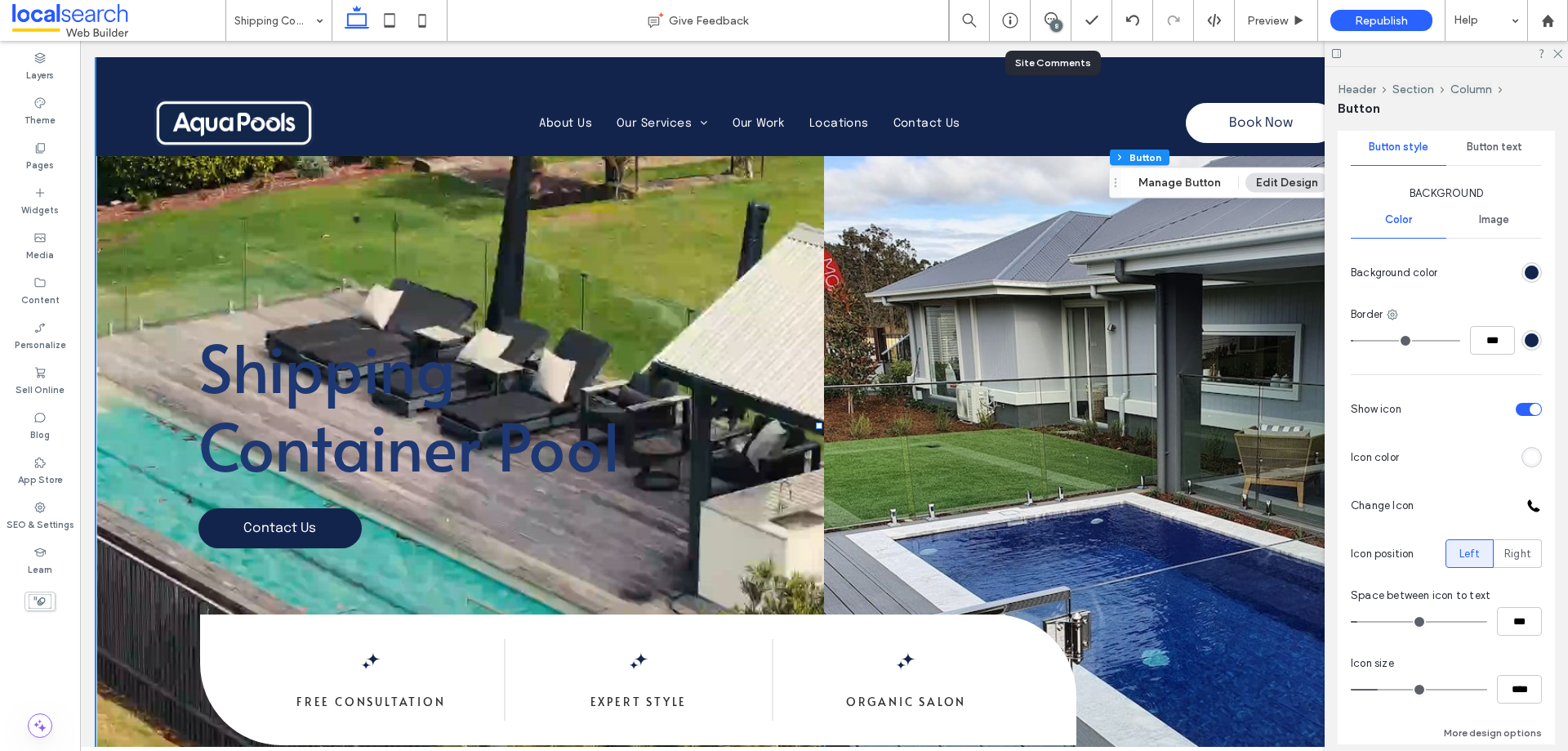
scroll to position [245, 0]
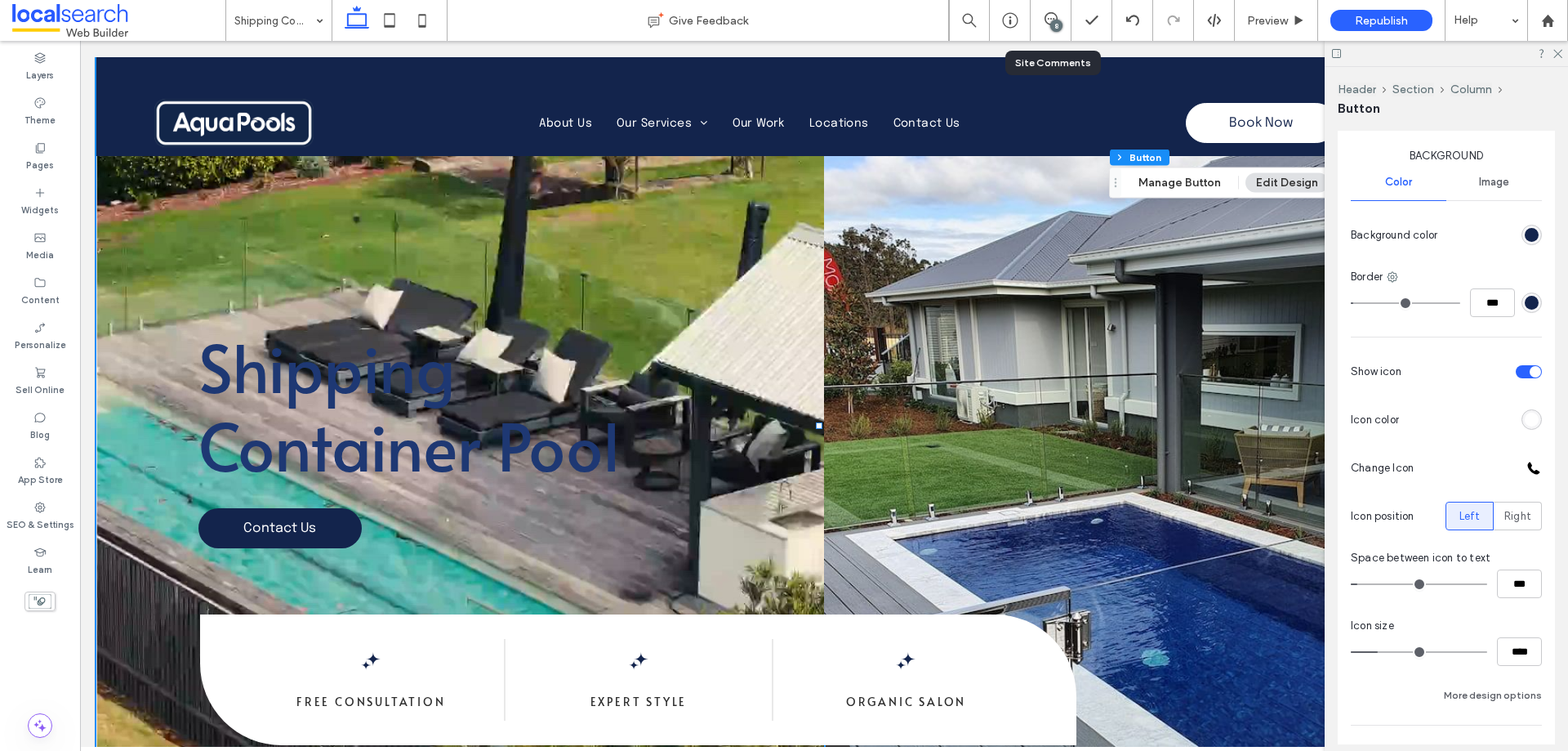
click at [1524, 308] on div "rgb(19, 36, 76)" at bounding box center [1531, 302] width 14 height 14
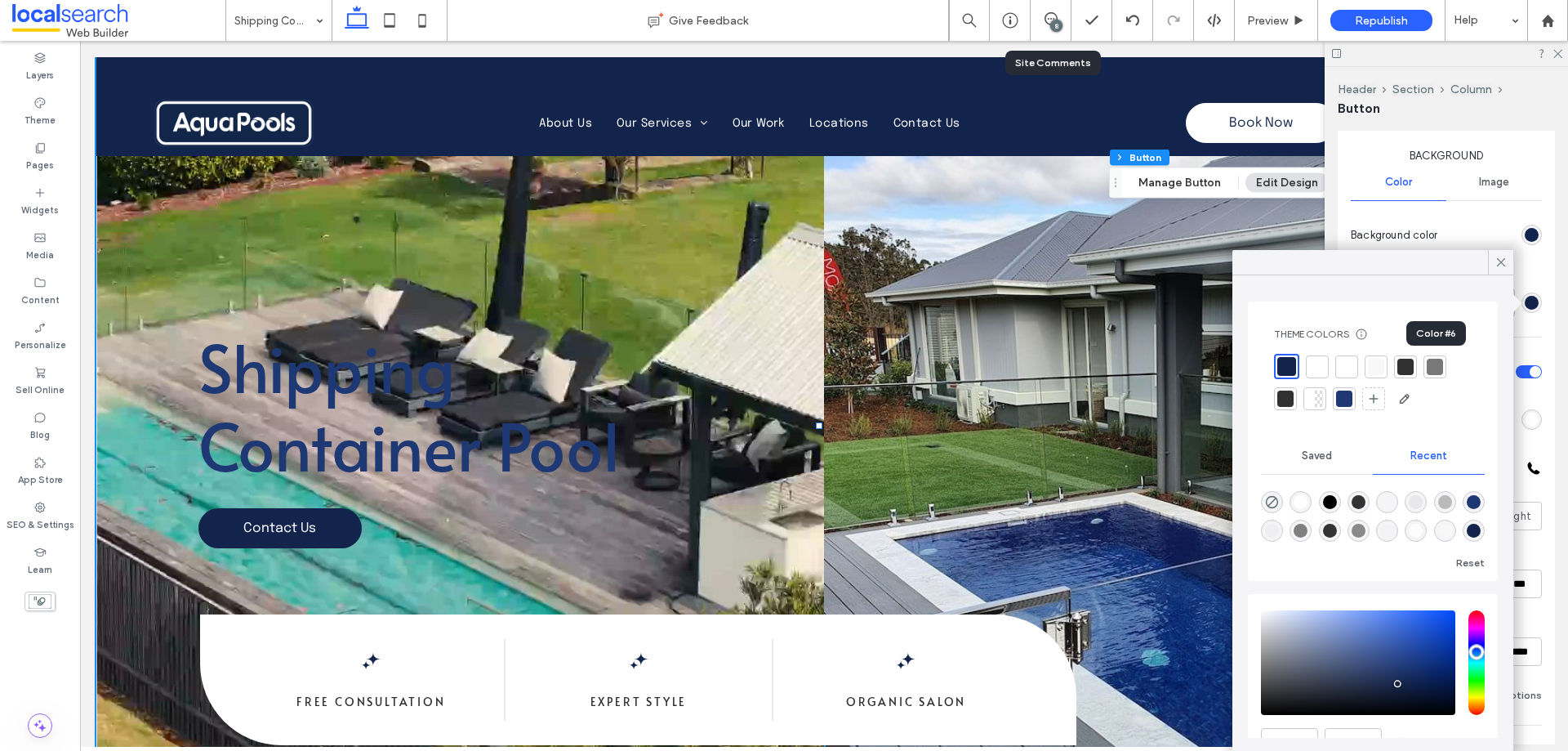
click at [1439, 369] on div at bounding box center [1435, 367] width 17 height 17
click at [1492, 266] on div at bounding box center [1500, 262] width 25 height 24
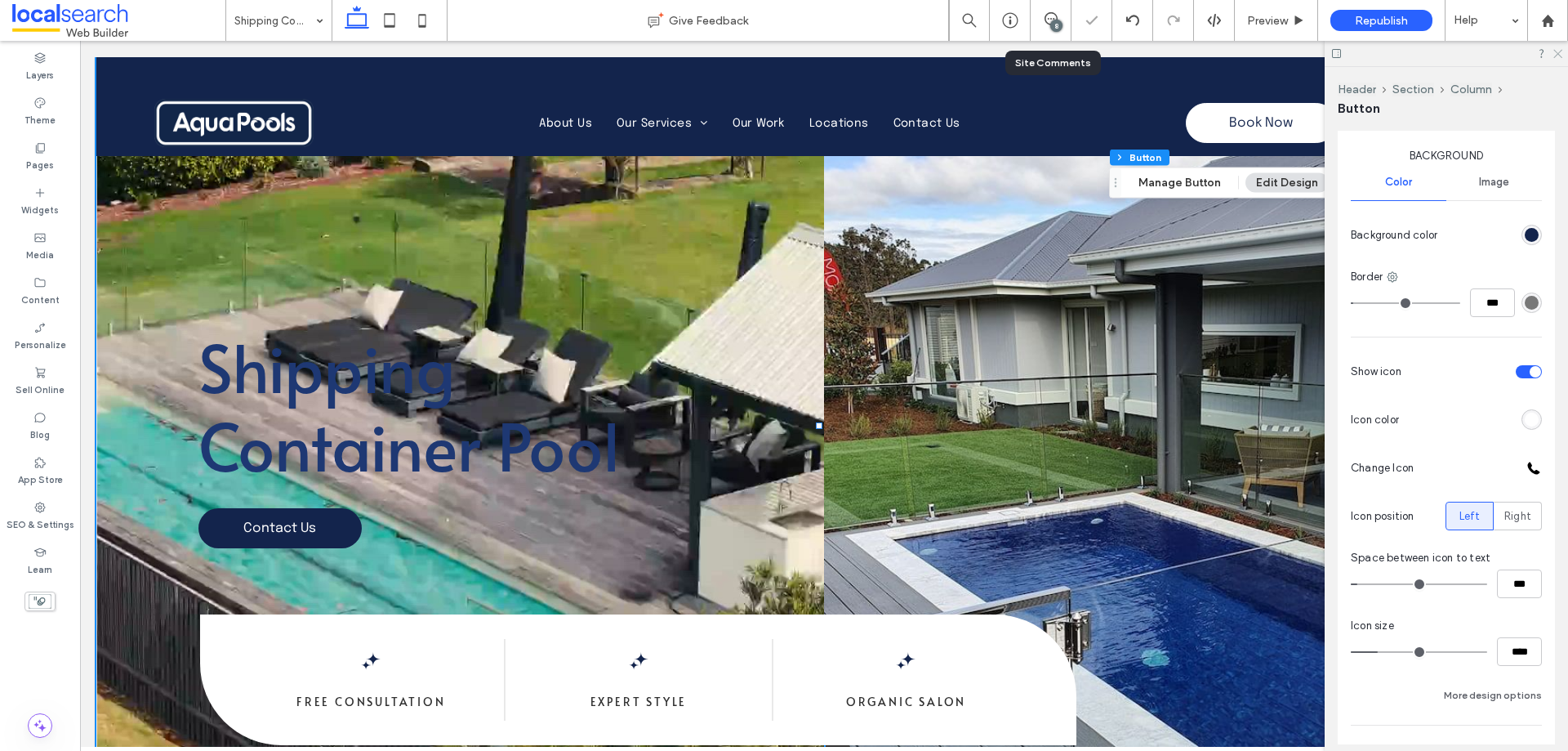
click at [1561, 52] on use at bounding box center [1558, 55] width 9 height 9
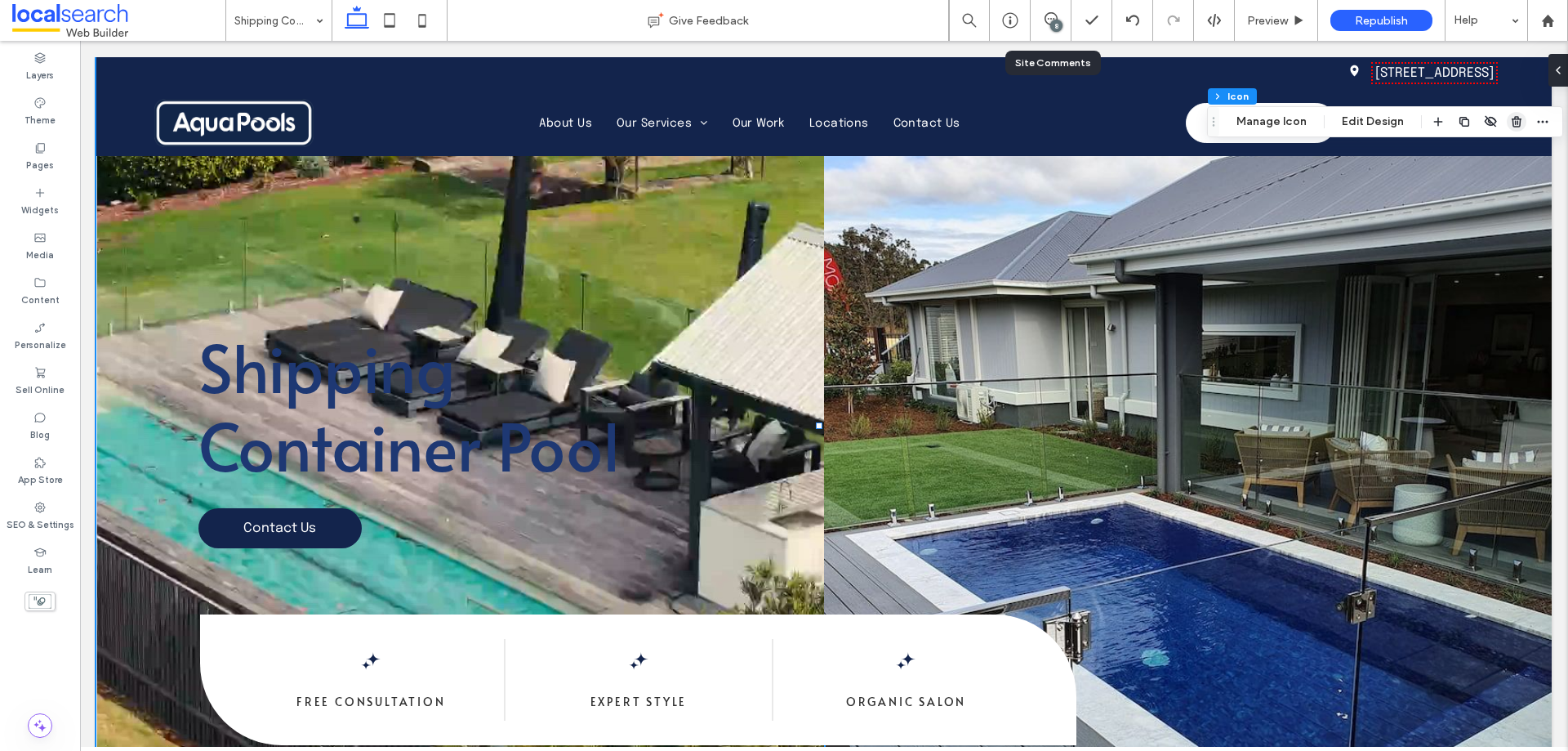
click at [1517, 121] on use "button" at bounding box center [1516, 120] width 10 height 10
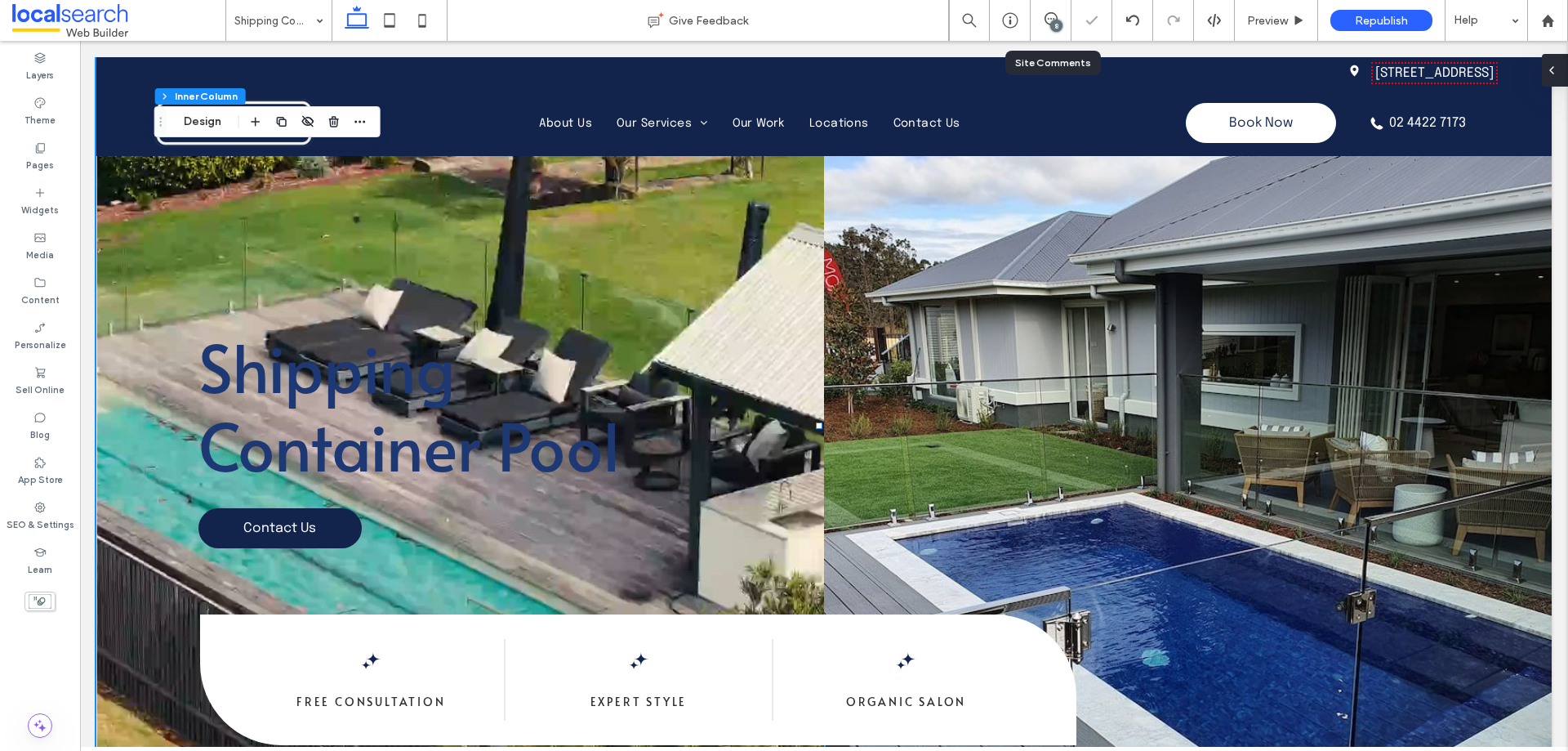
click at [1549, 79] on span at bounding box center [1551, 69] width 13 height 32
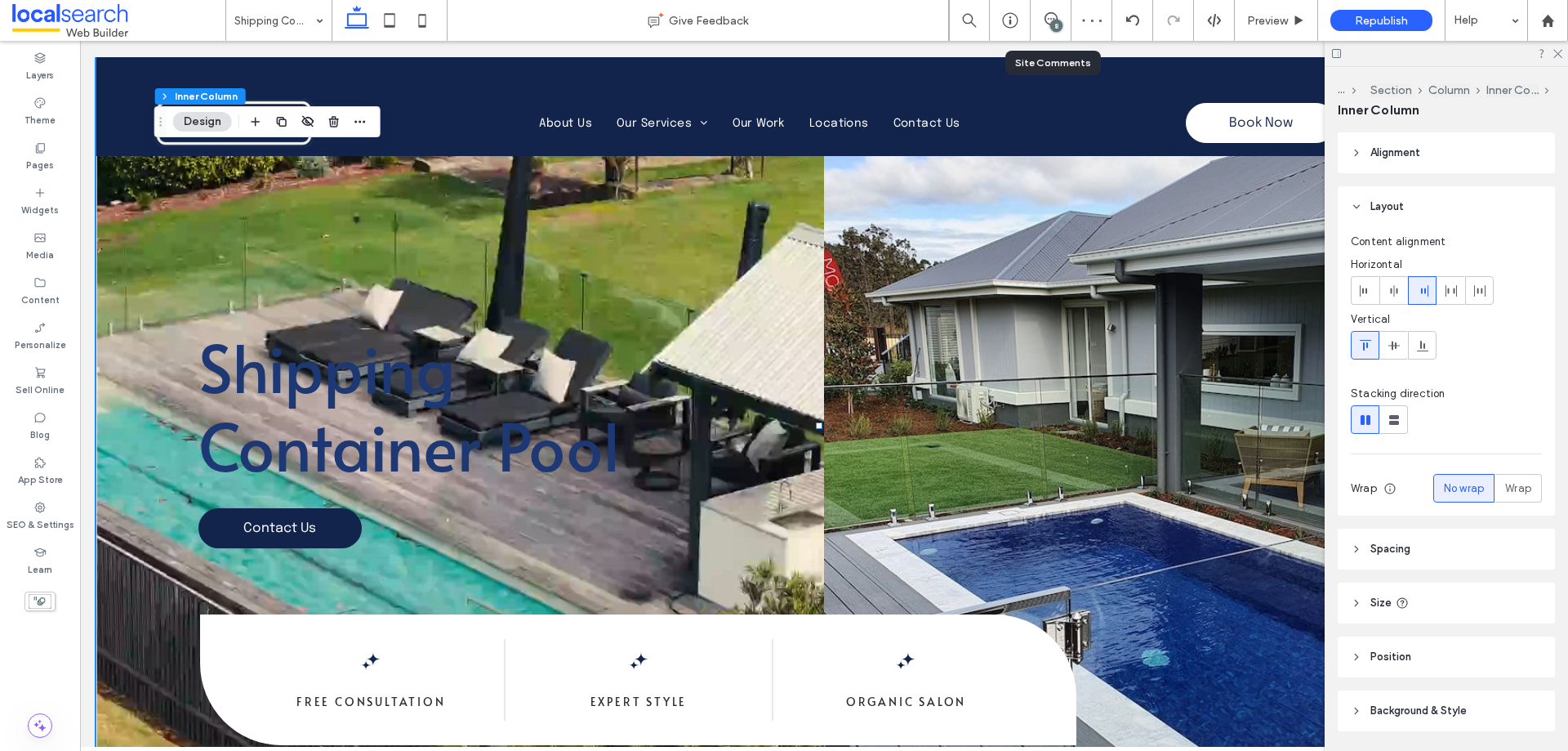
scroll to position [52, 0]
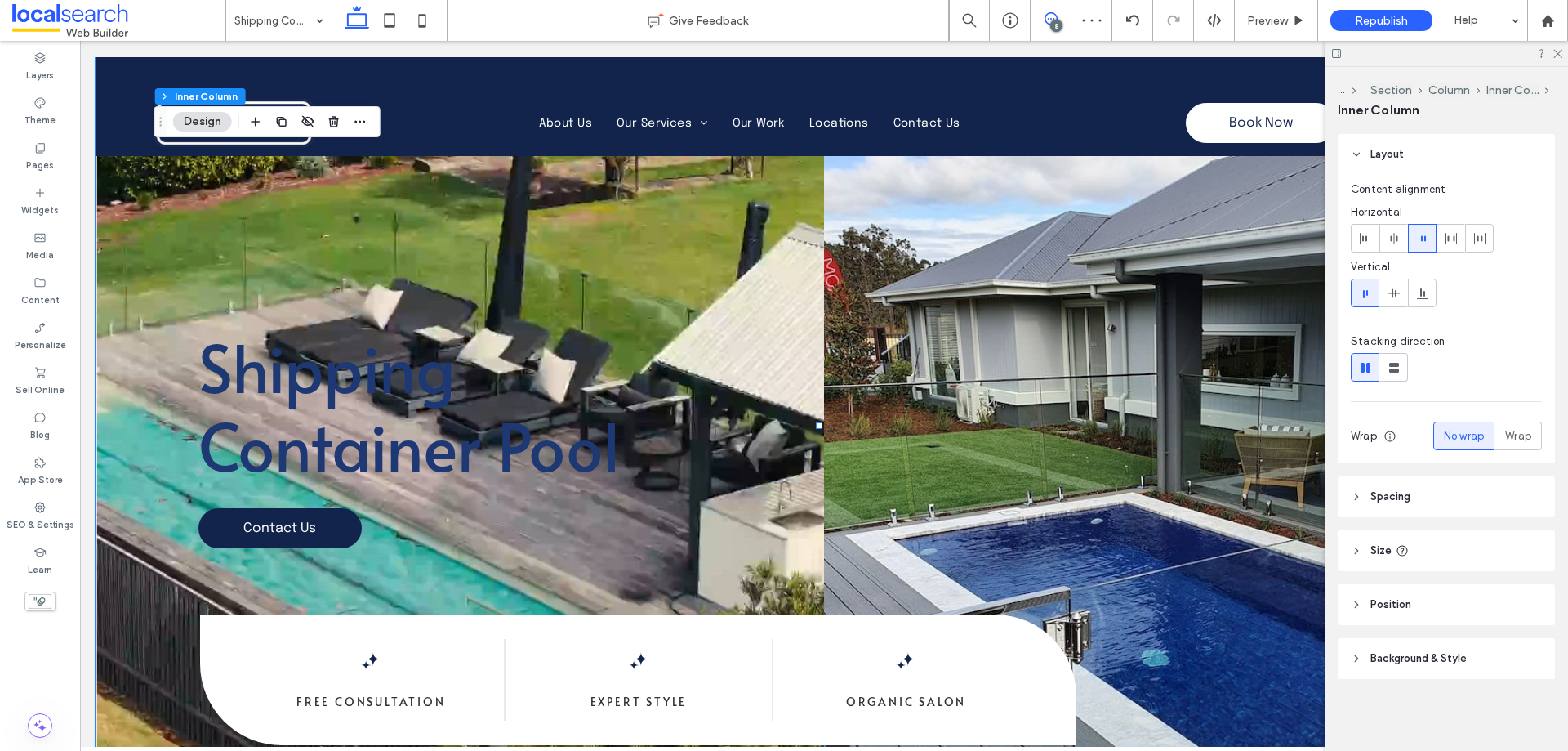
click at [1042, 19] on span at bounding box center [1050, 19] width 40 height 13
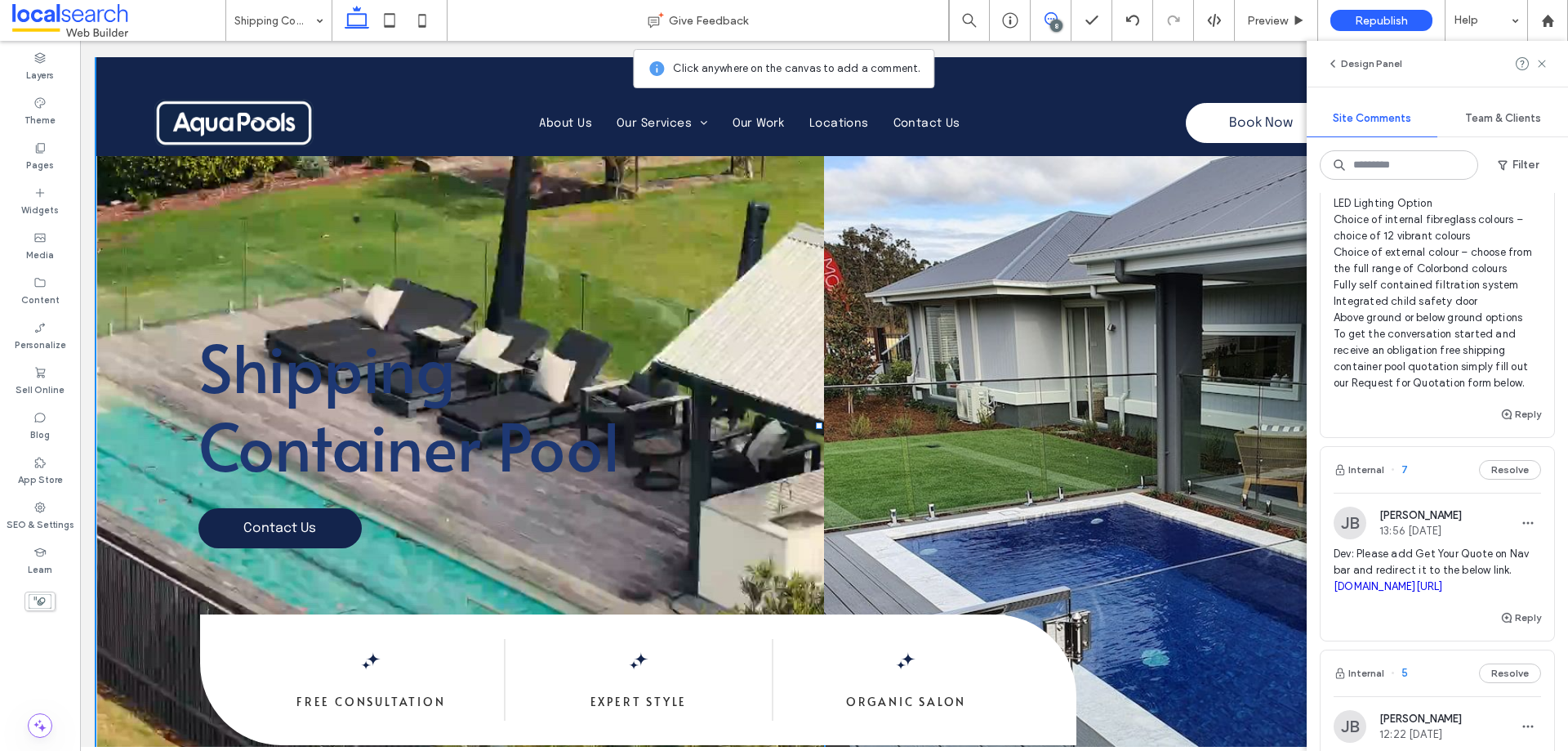
scroll to position [1389, 0]
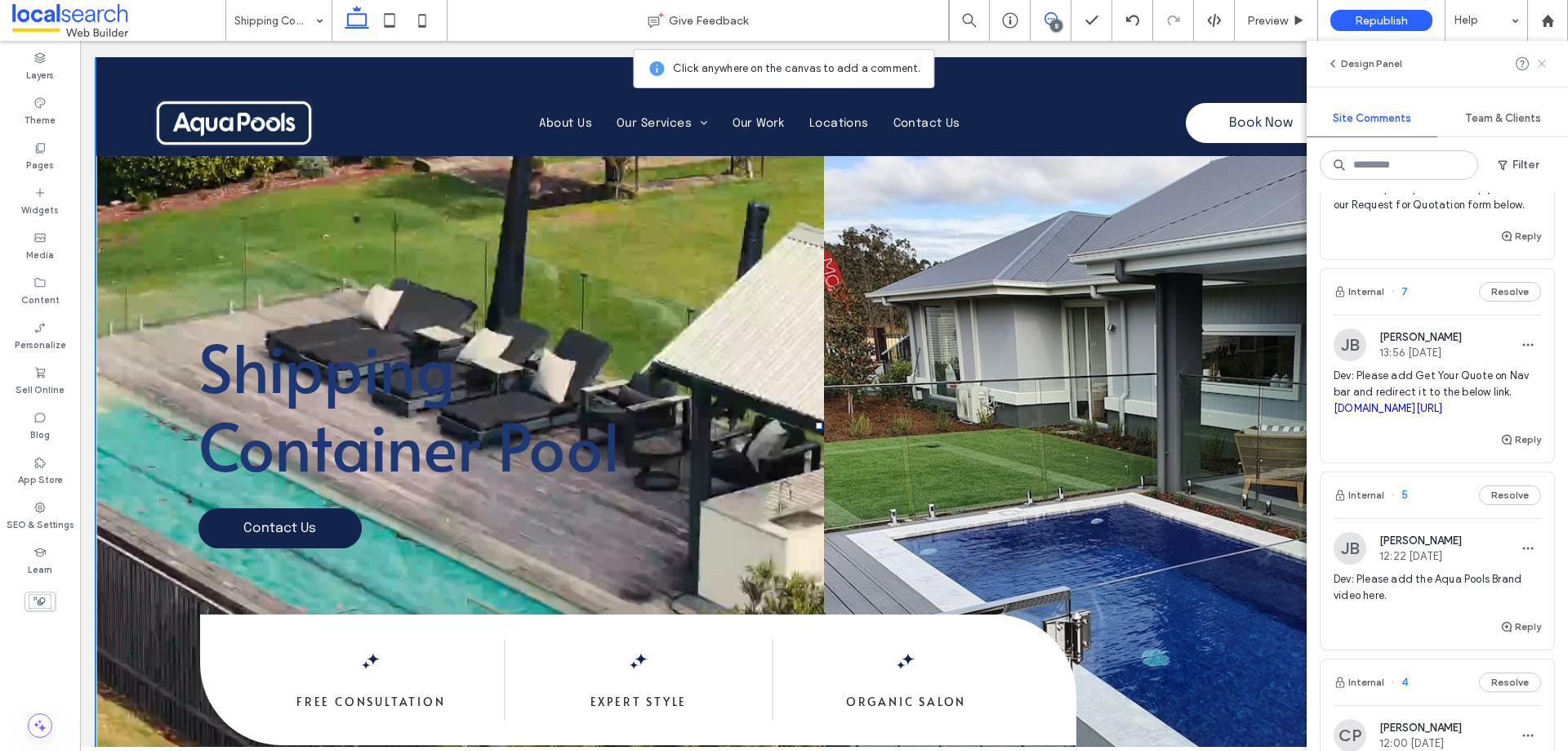
click at [1541, 66] on icon at bounding box center [1541, 64] width 13 height 13
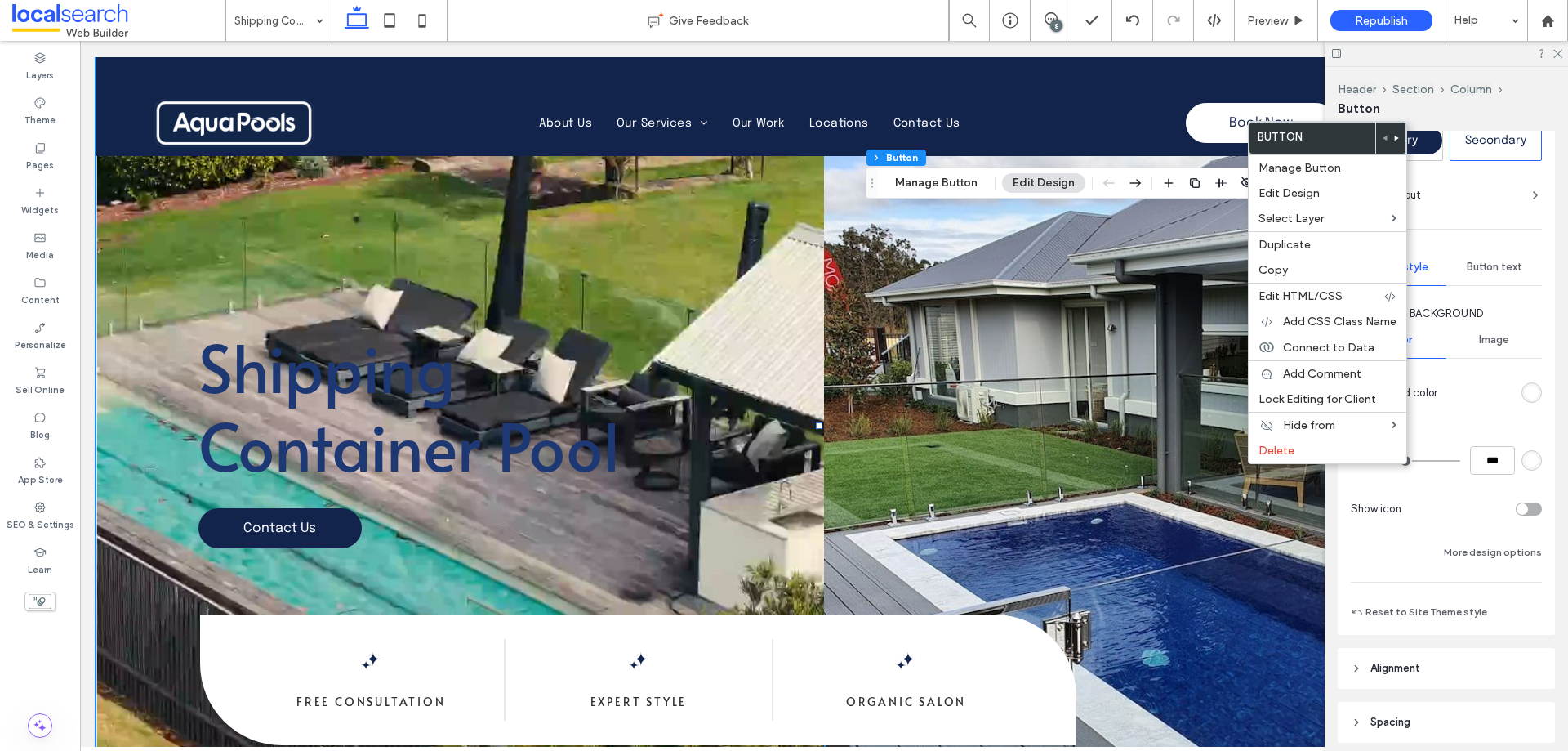
scroll to position [245, 0]
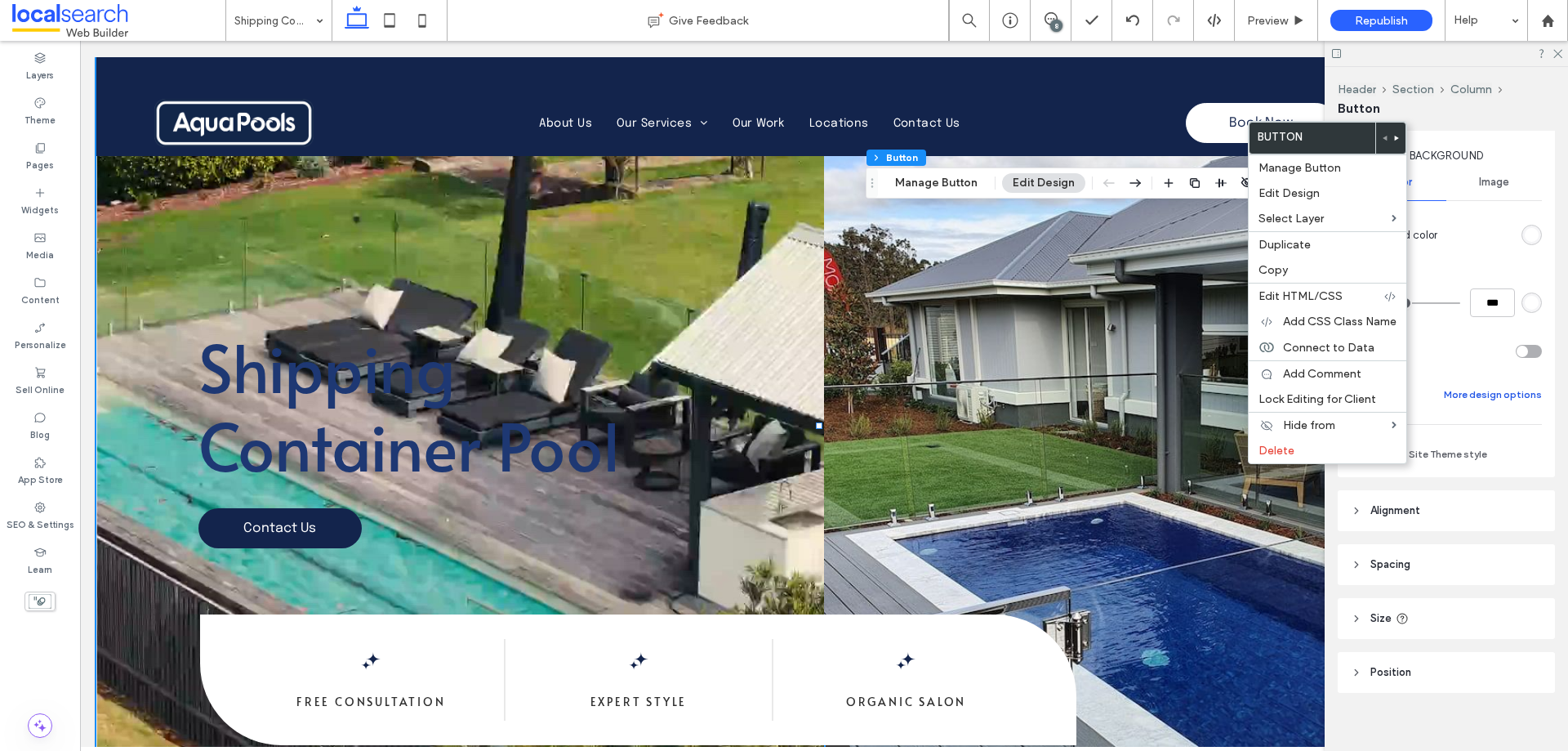
click at [1492, 392] on button "More design options" at bounding box center [1493, 394] width 98 height 19
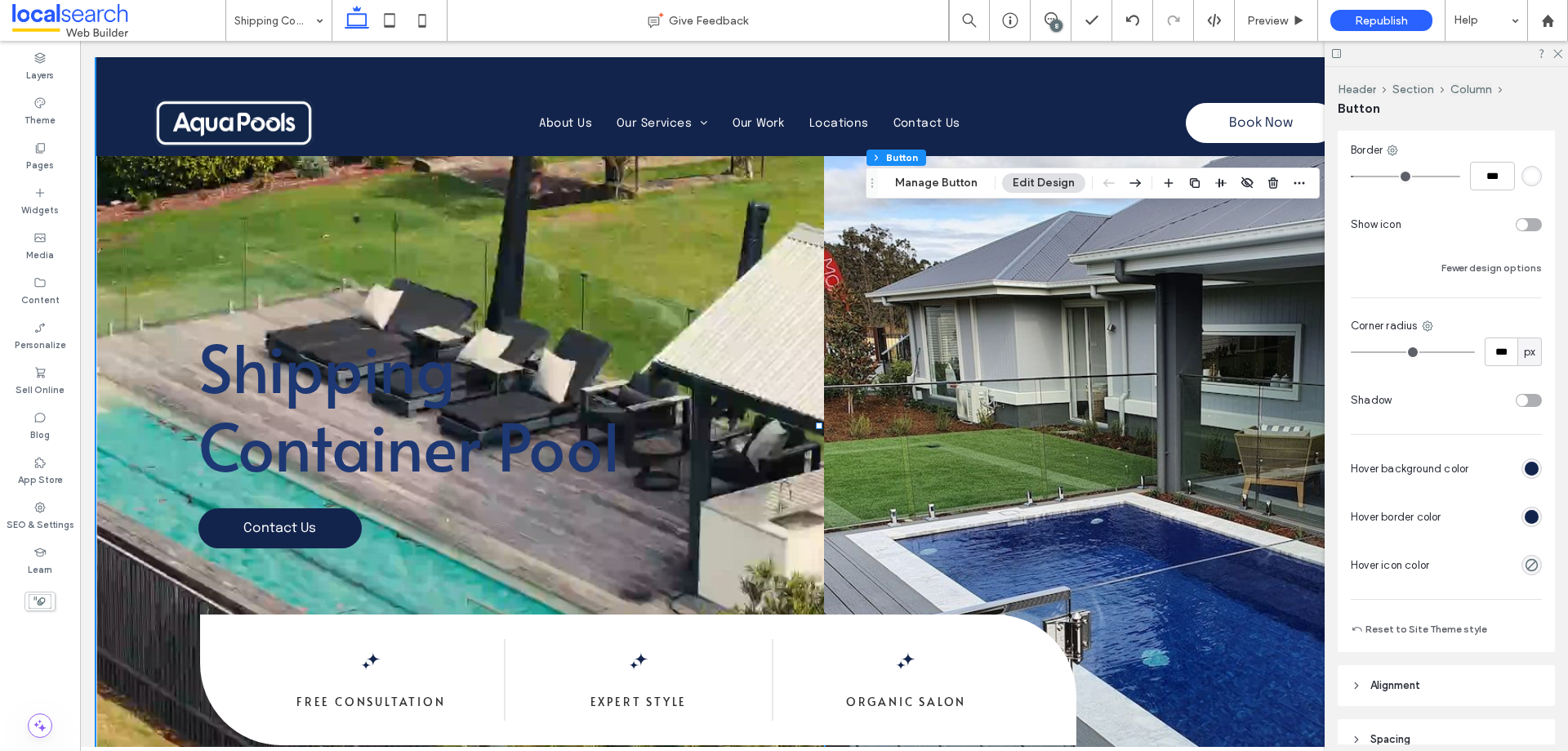
scroll to position [408, 0]
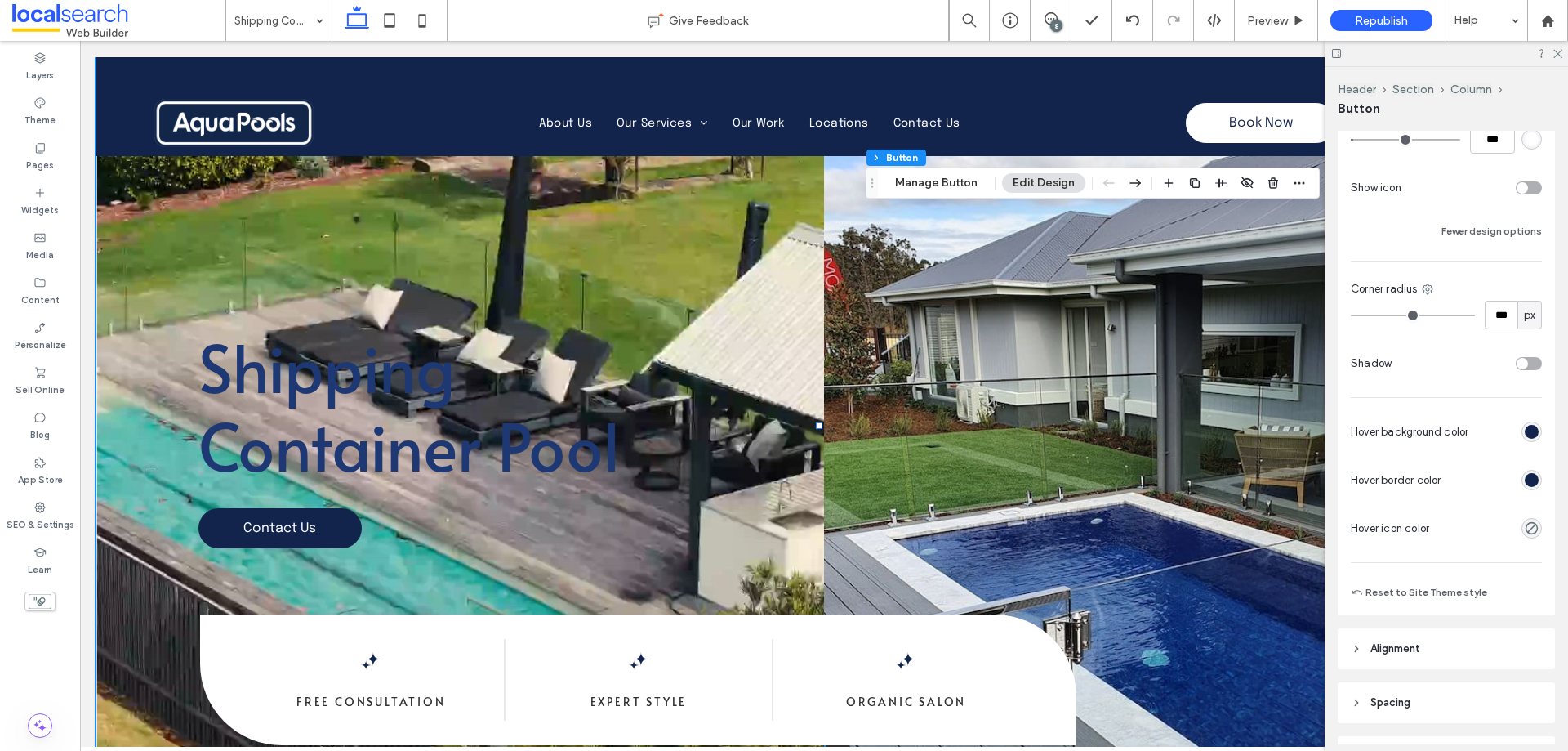
click at [1524, 482] on div "rgb(19, 36, 76)" at bounding box center [1531, 480] width 14 height 14
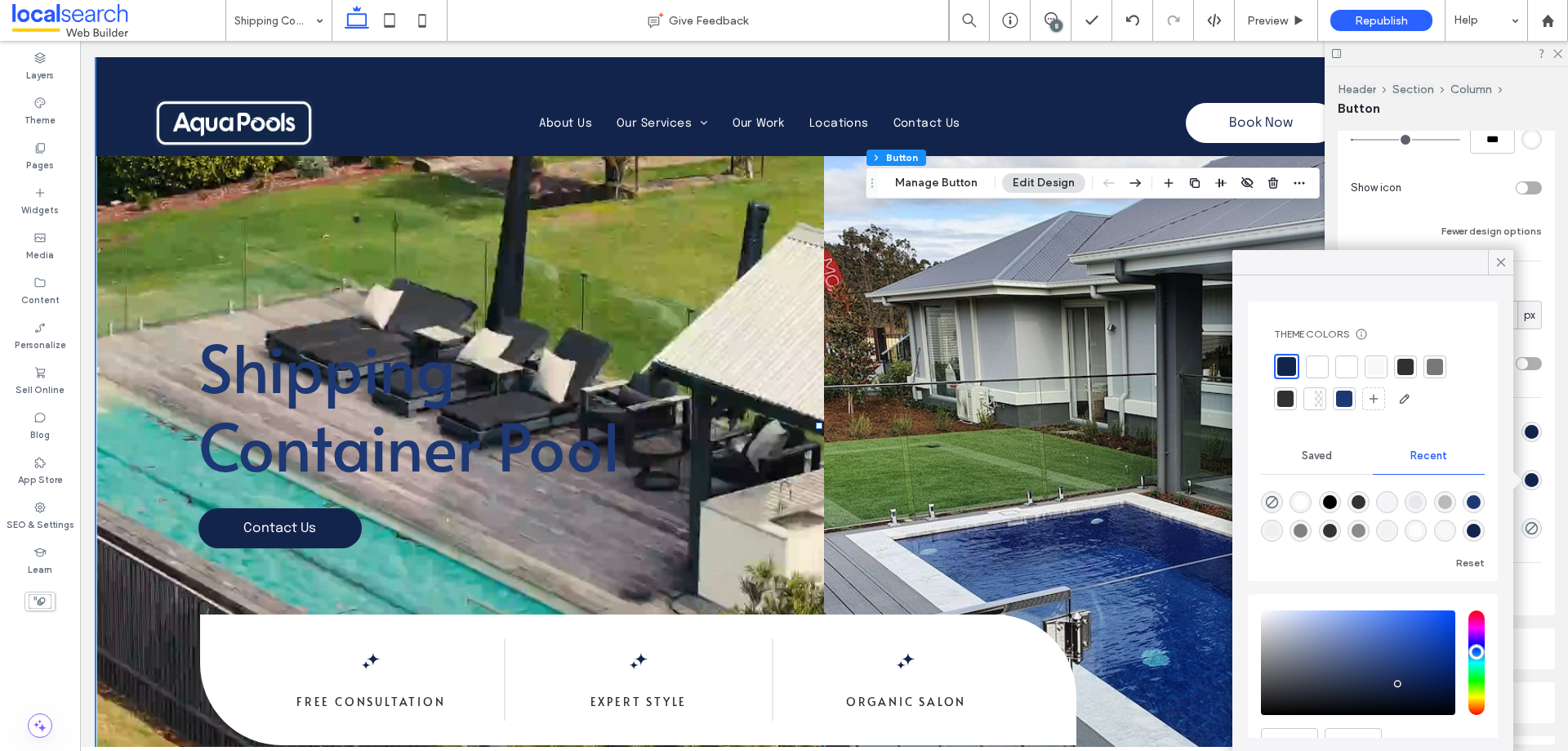
click at [1344, 370] on div at bounding box center [1347, 367] width 17 height 17
type input "***"
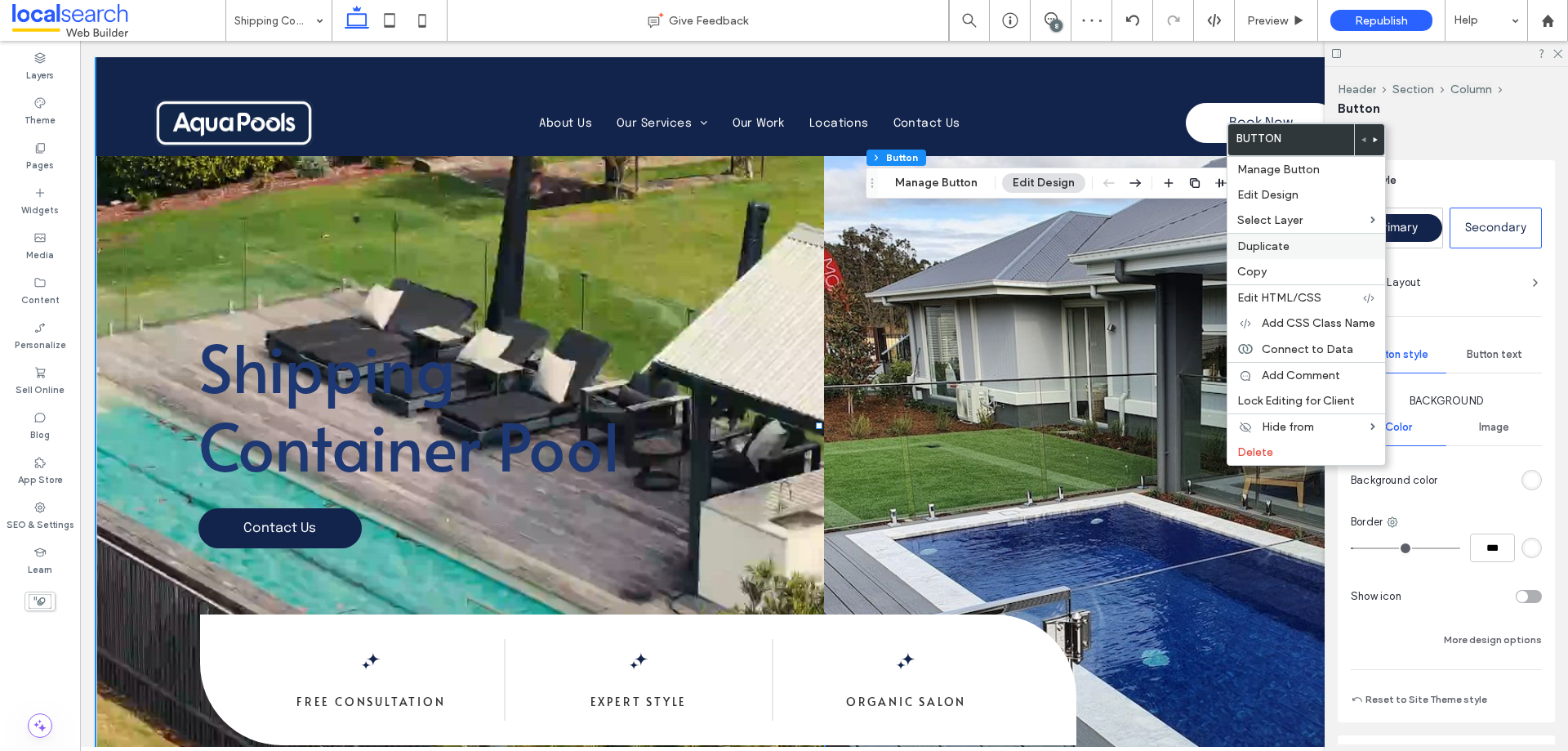
drag, startPoint x: 1268, startPoint y: 245, endPoint x: 1274, endPoint y: 254, distance: 10.8
click at [1268, 245] on span "Duplicate" at bounding box center [1263, 245] width 52 height 14
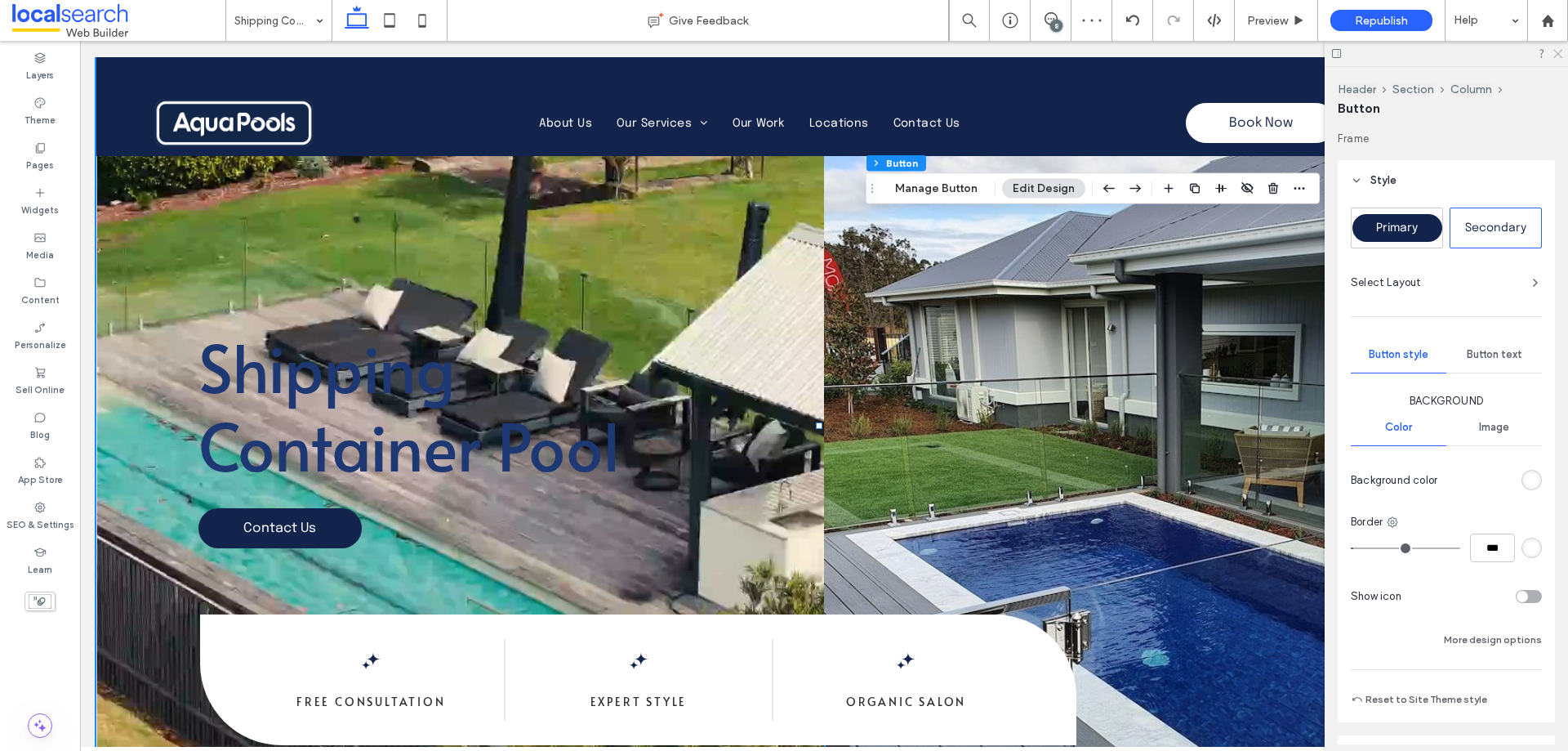
click at [1555, 51] on icon at bounding box center [1556, 52] width 10 height 10
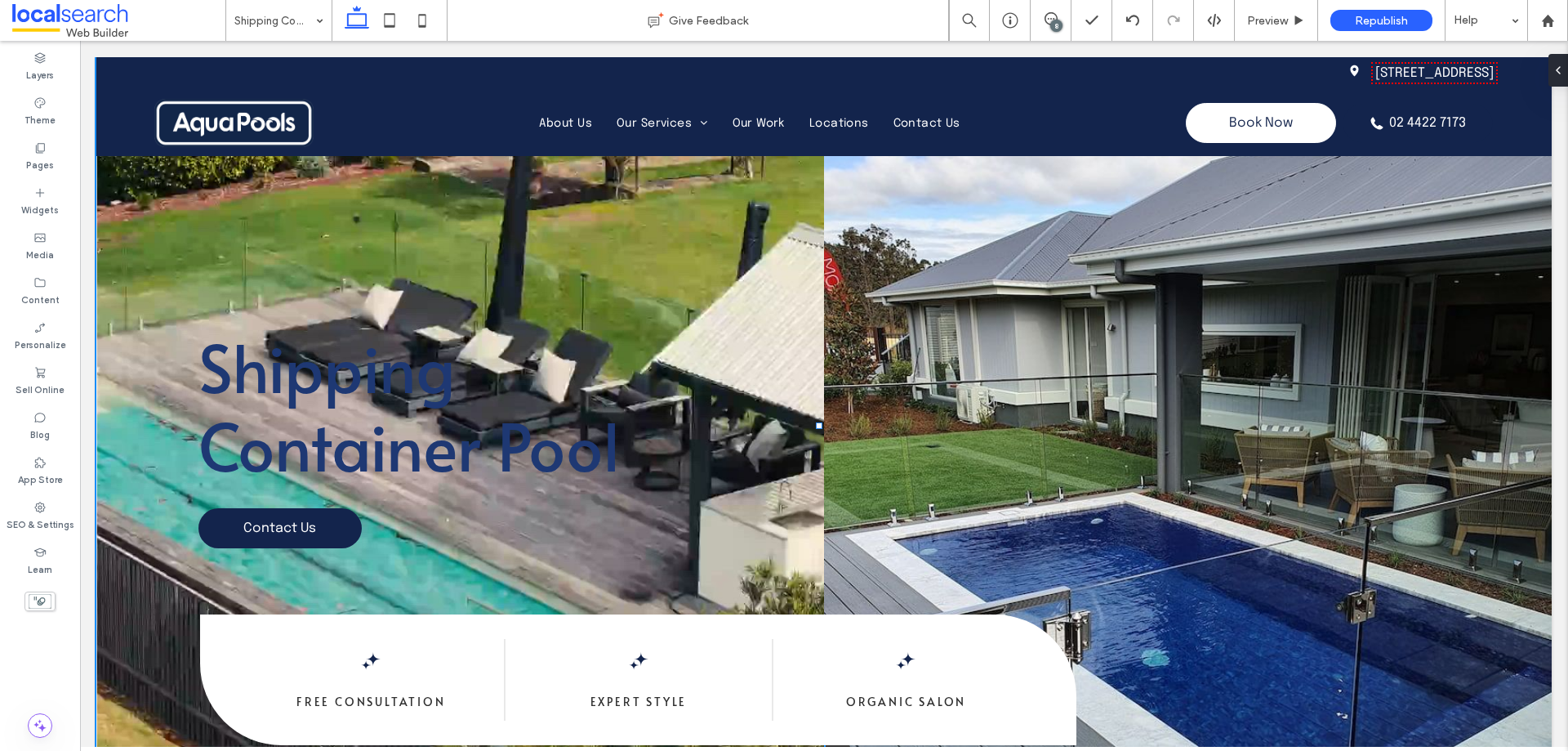
type input "**"
type input "****"
type input "**"
type input "***"
type input "**"
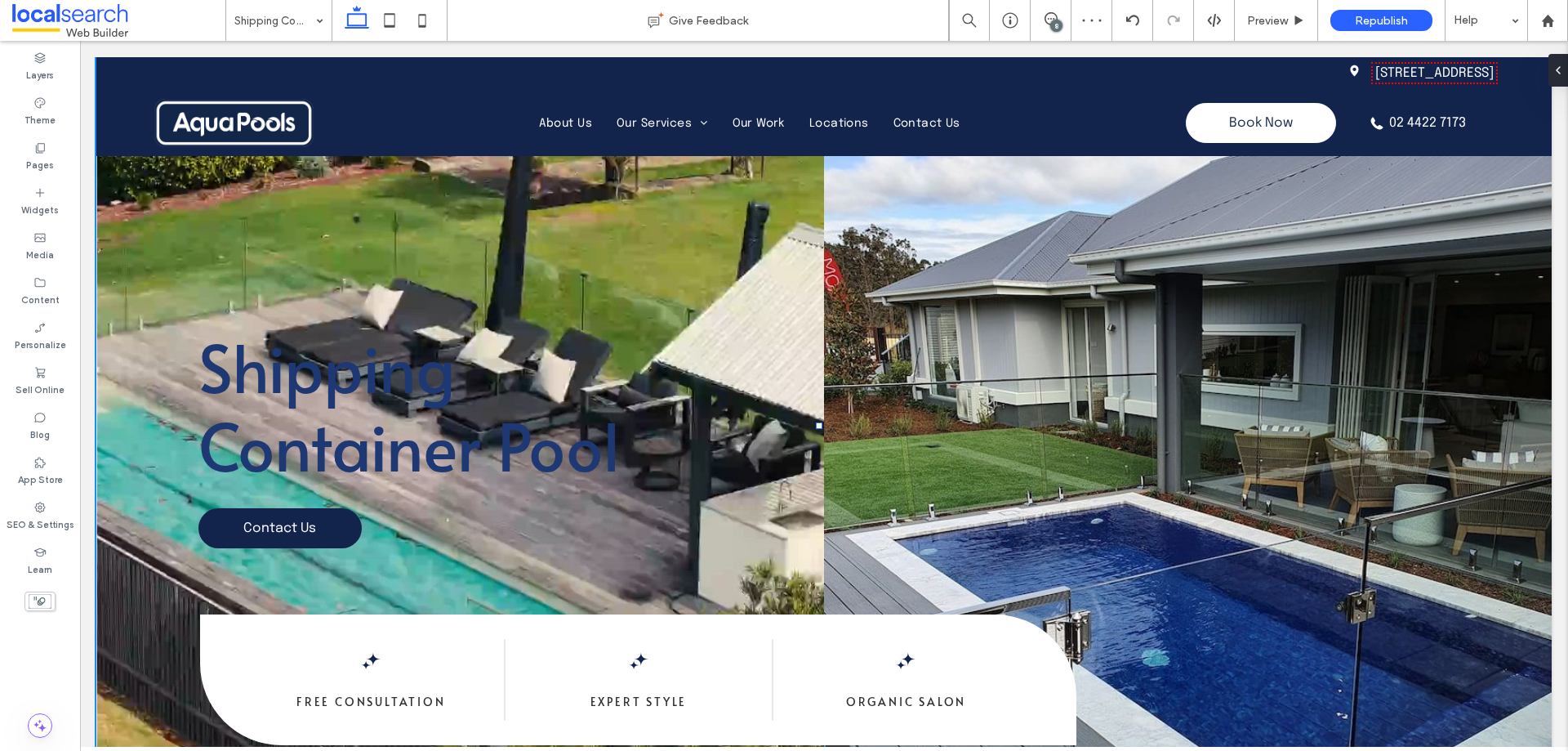
type input "****"
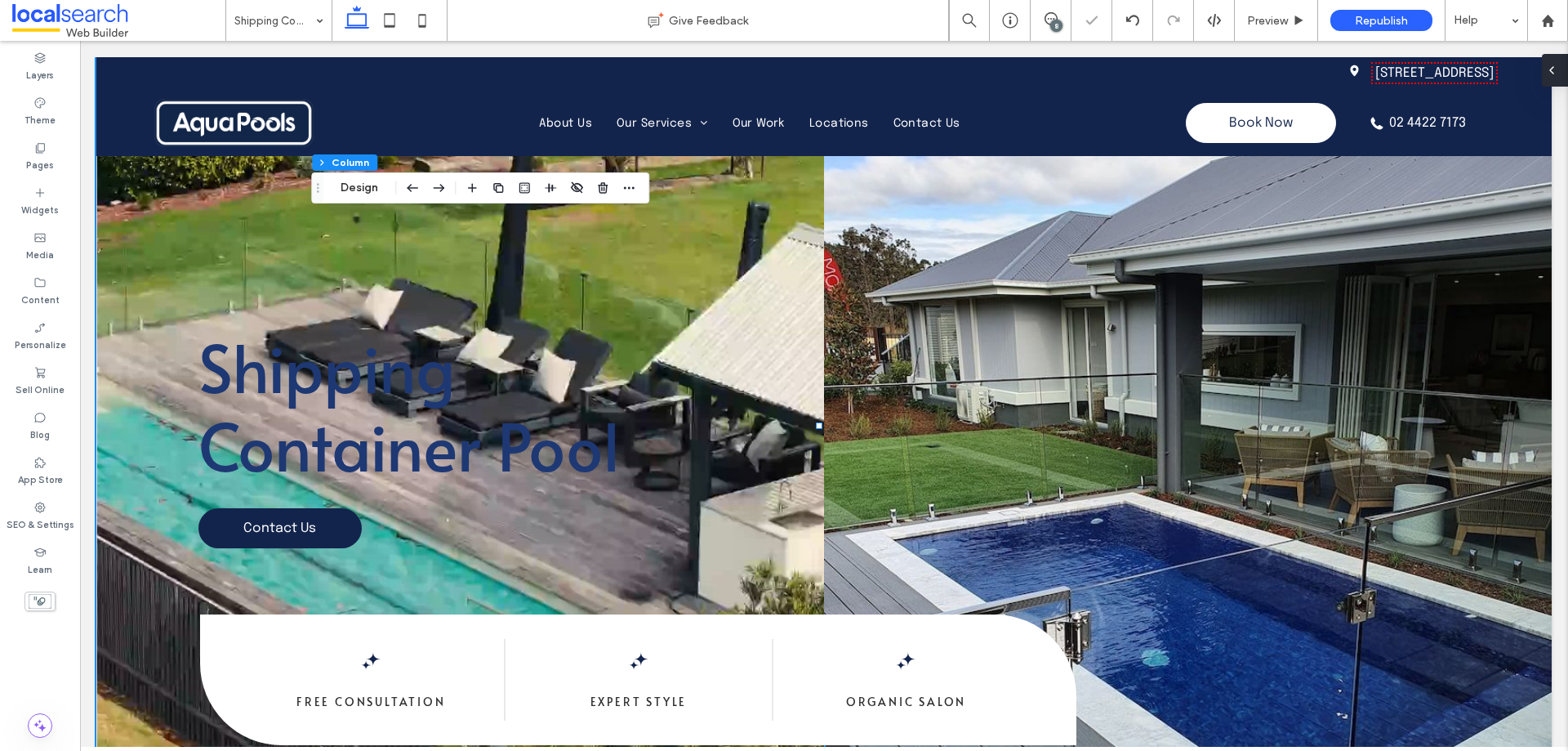
click at [1552, 73] on use at bounding box center [1551, 69] width 4 height 6
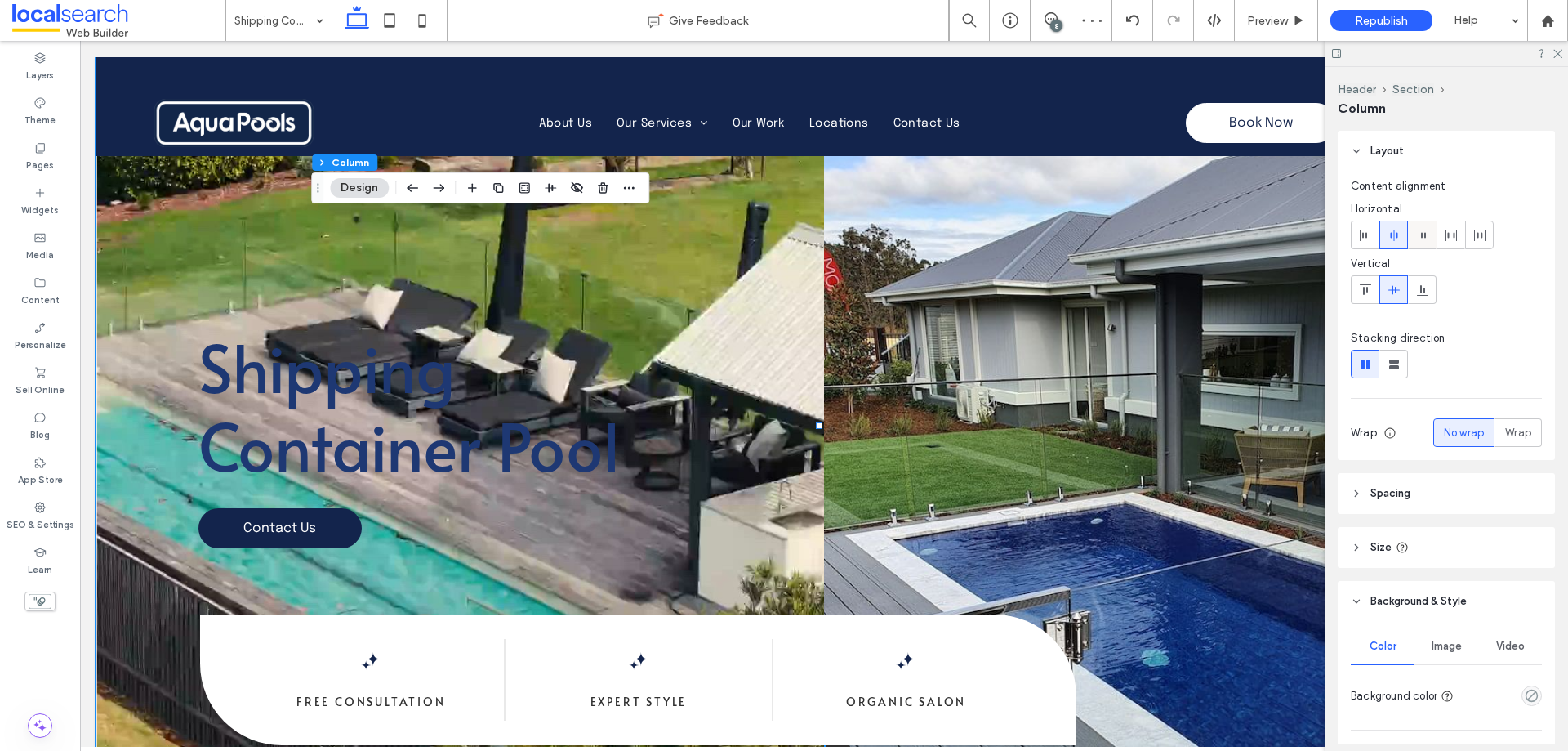
click at [1421, 235] on use at bounding box center [1425, 235] width 7 height 11
click at [1396, 233] on use at bounding box center [1393, 235] width 7 height 11
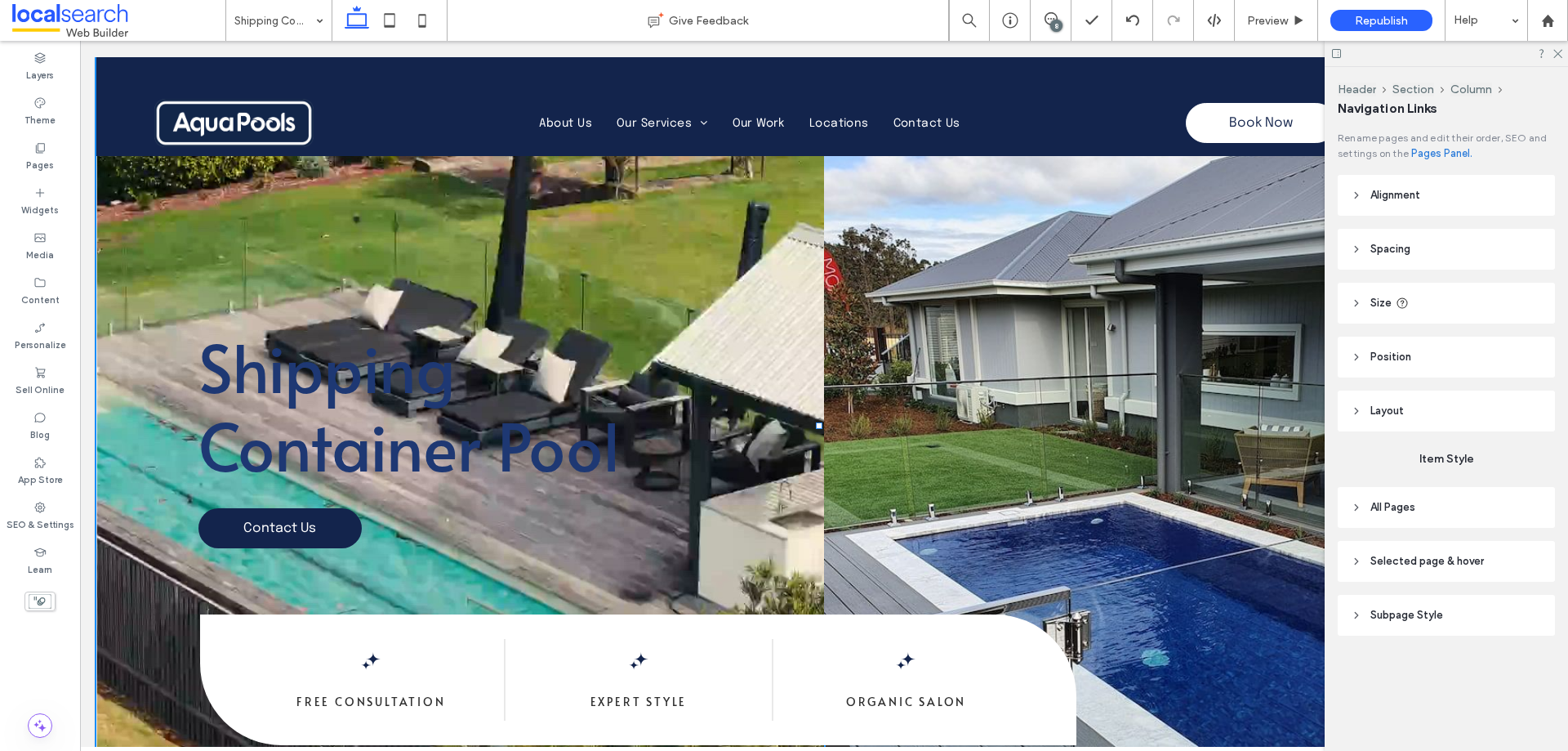
type input "***"
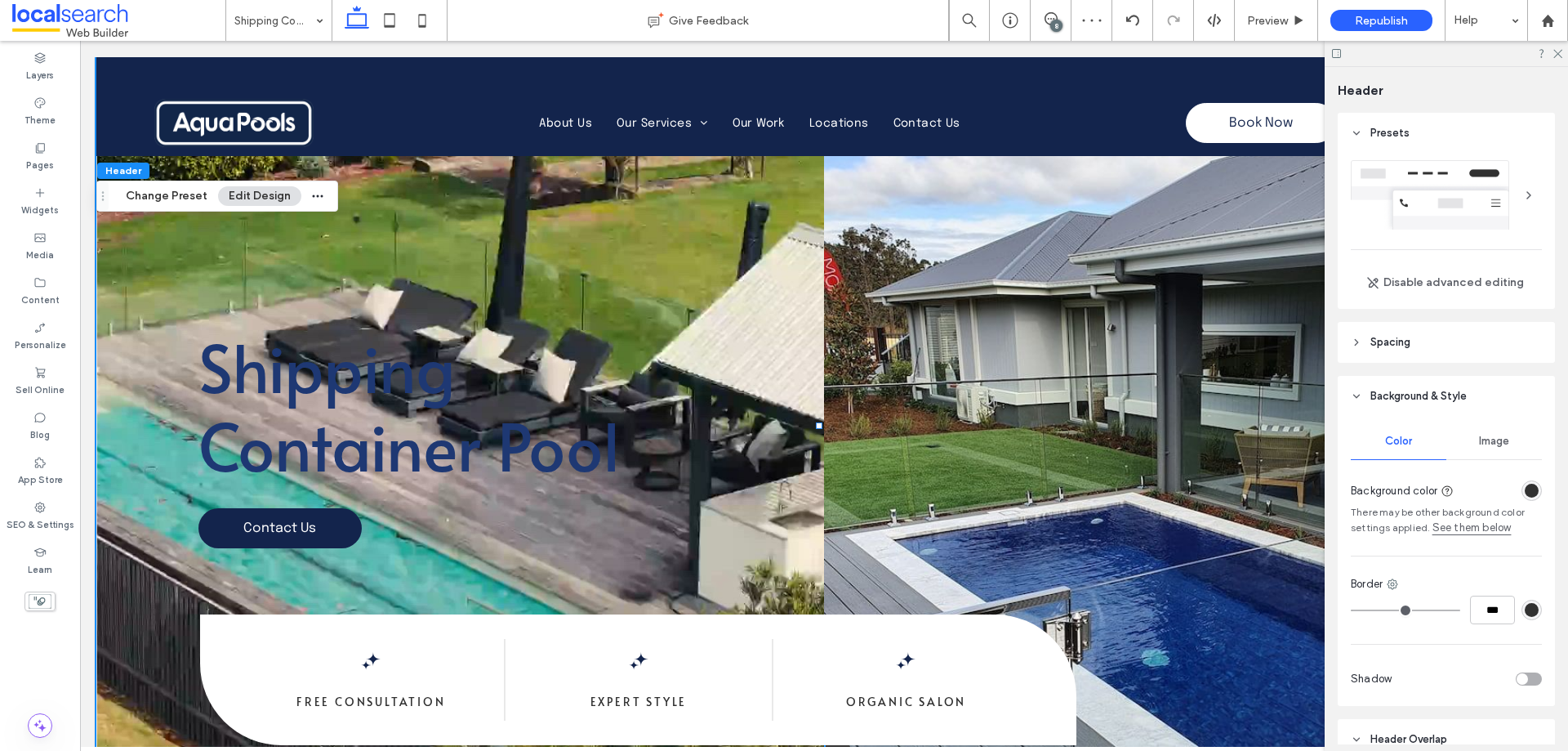
click at [1550, 55] on div at bounding box center [1446, 53] width 243 height 25
click at [1559, 54] on icon at bounding box center [1556, 52] width 10 height 10
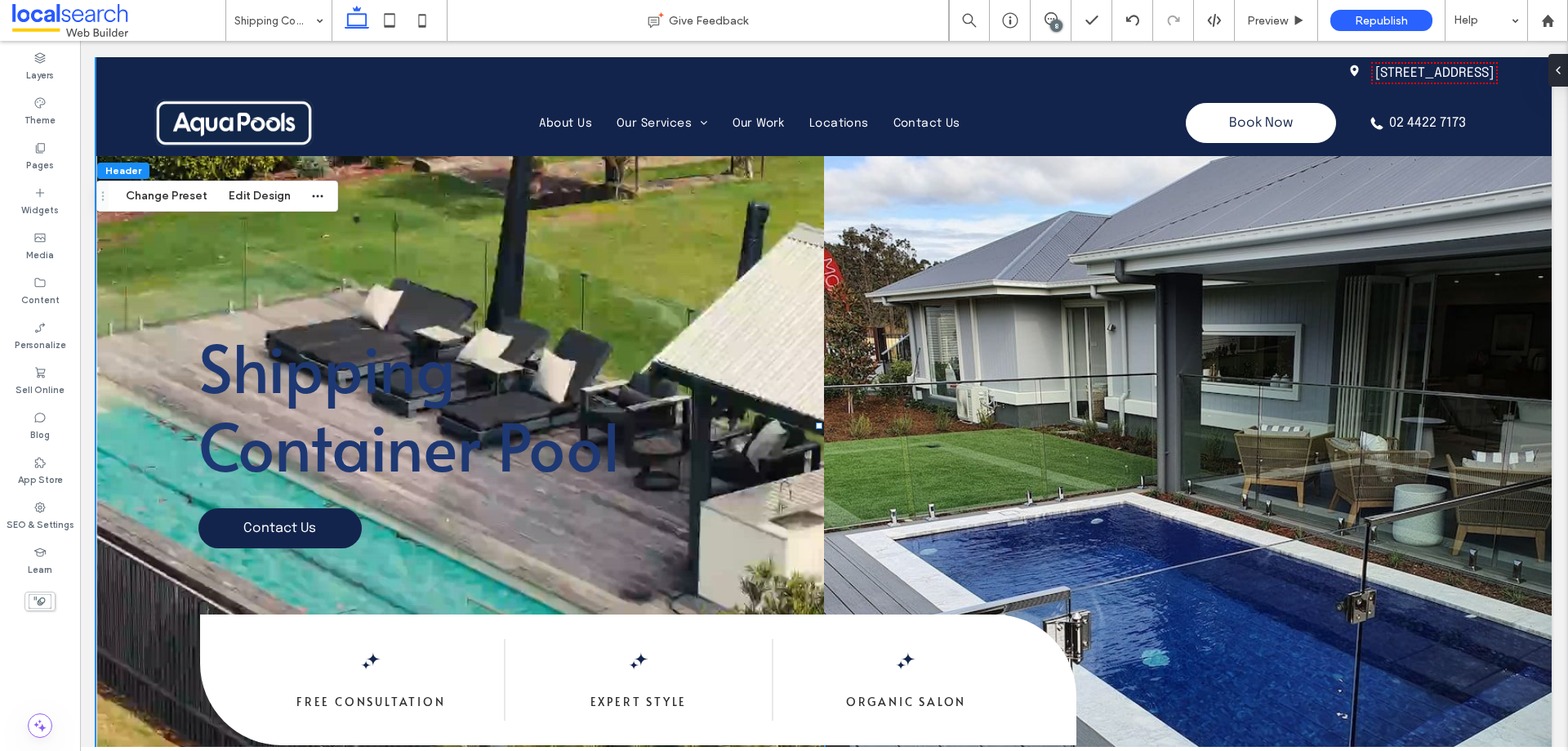
click at [1055, 24] on div "8" at bounding box center [1055, 25] width 12 height 12
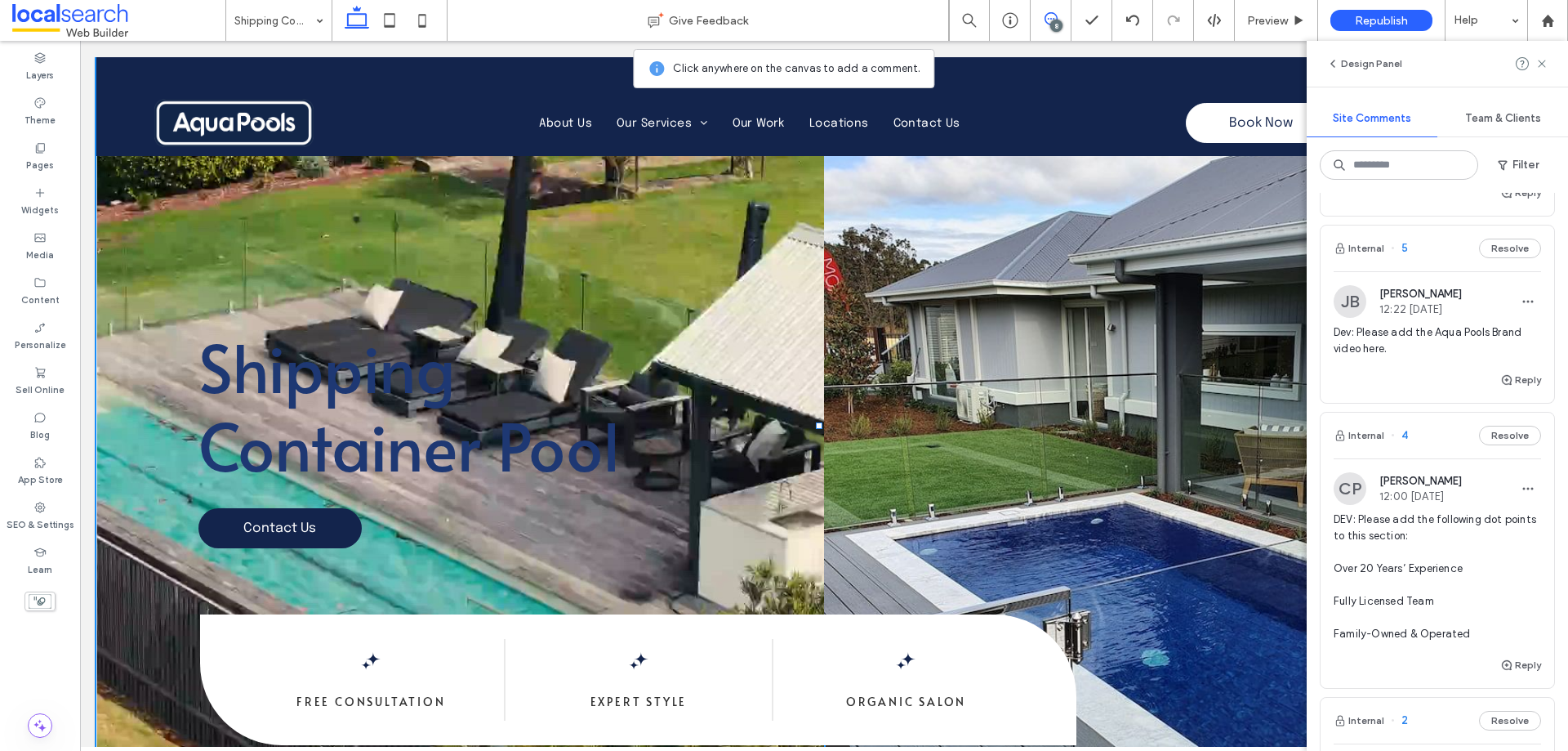
scroll to position [1633, 0]
drag, startPoint x: 1416, startPoint y: 242, endPoint x: 1493, endPoint y: 235, distance: 77.3
click at [1493, 184] on div "[PERSON_NAME] 13:56 [DATE] Dev: Please add Get Your Quote on Nav bar and redire…" at bounding box center [1437, 133] width 207 height 101
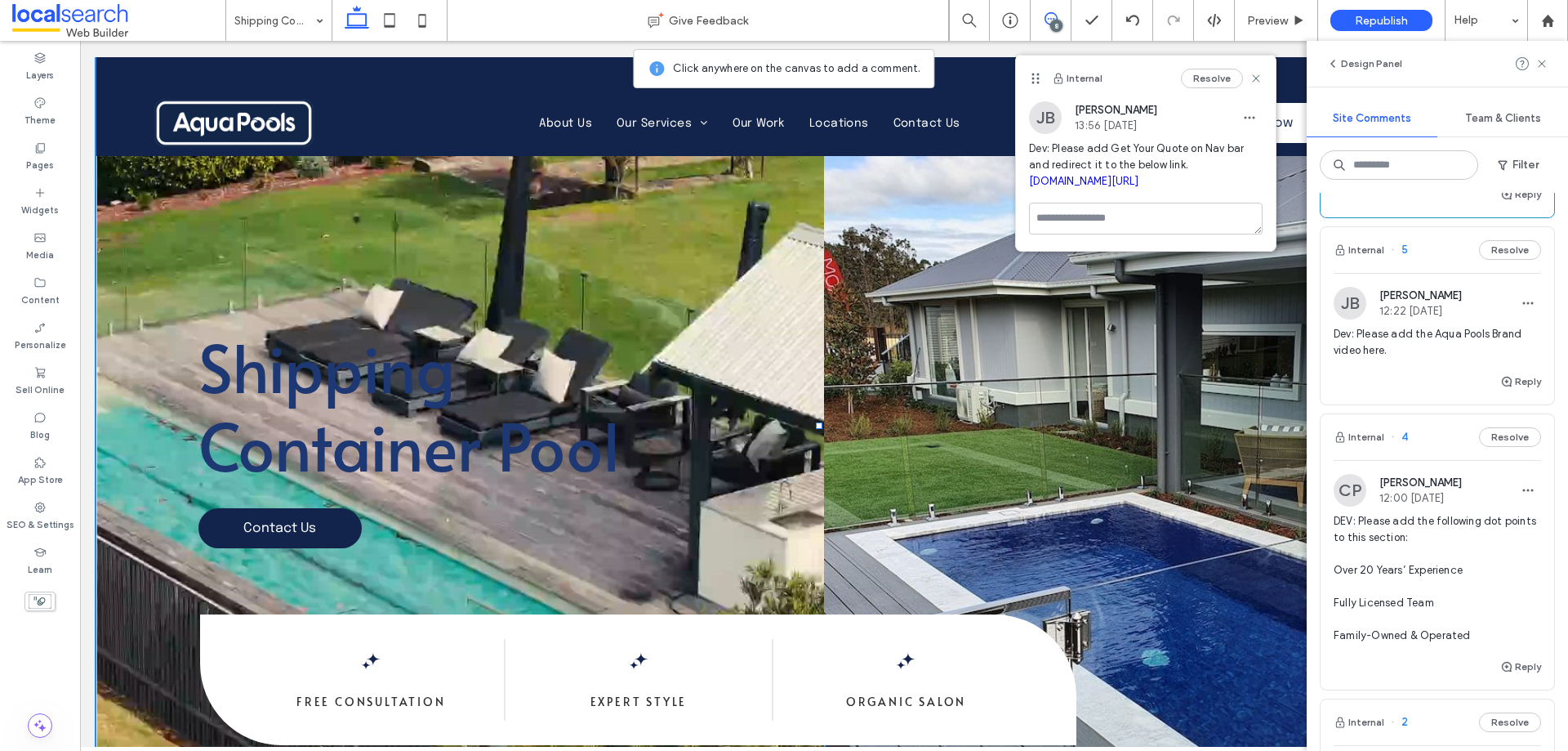
copy span "Get Your Quote"
drag, startPoint x: 1545, startPoint y: 64, endPoint x: 1365, endPoint y: 83, distance: 181.0
click at [1544, 64] on icon at bounding box center [1541, 64] width 13 height 13
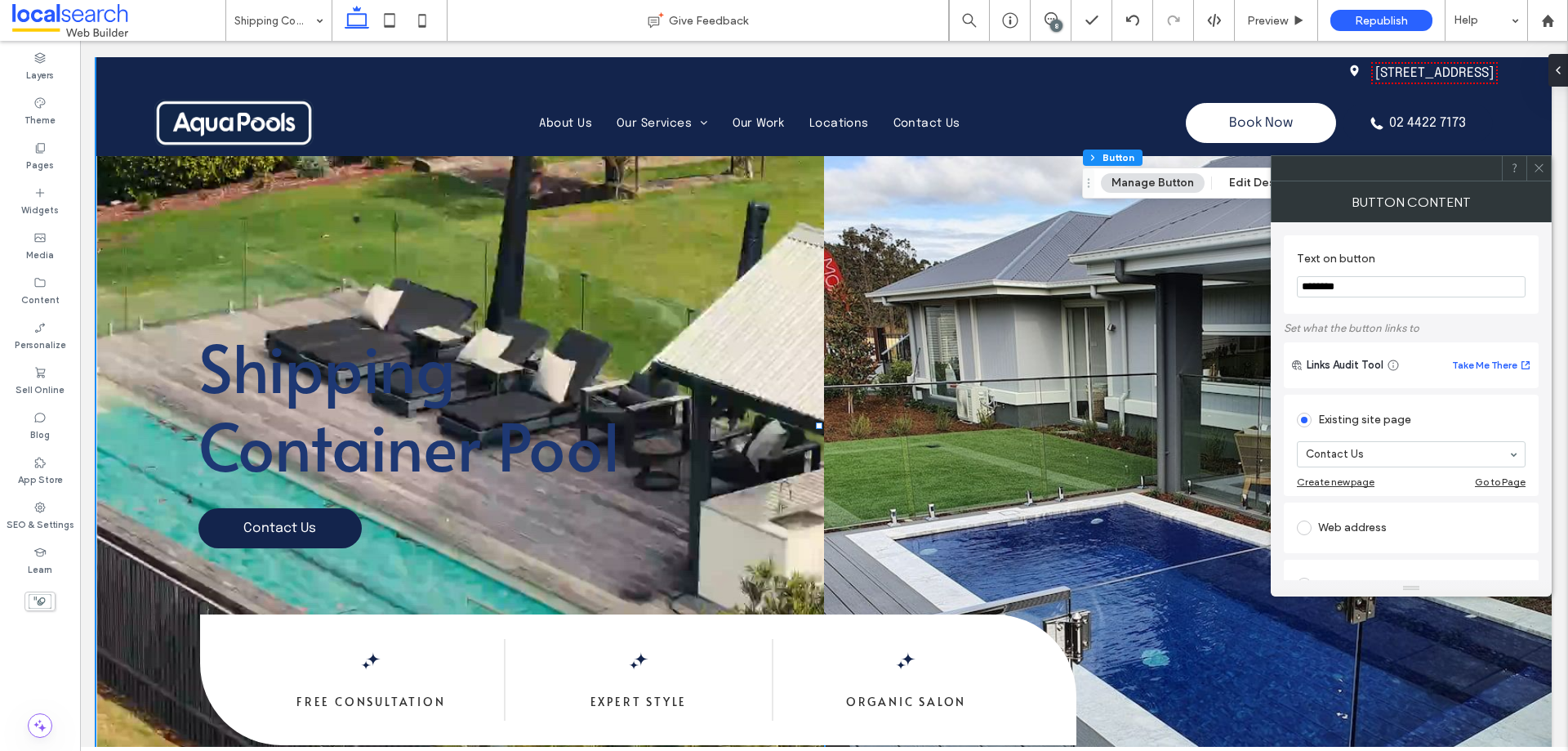
click at [1372, 285] on input "********" at bounding box center [1411, 286] width 229 height 21
paste input "******"
type input "**********"
click at [1539, 169] on use at bounding box center [1538, 168] width 8 height 8
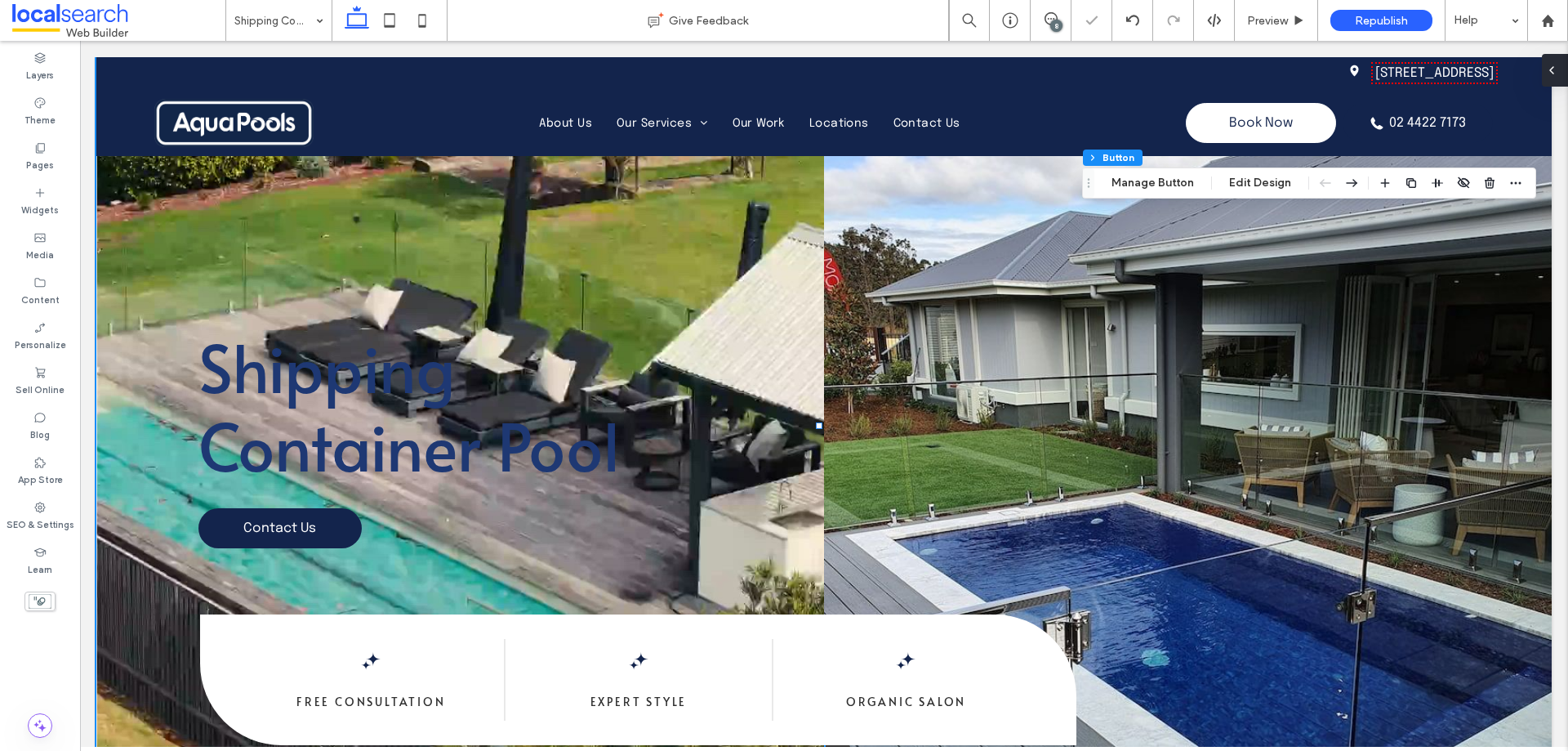
click at [1560, 64] on div at bounding box center [1554, 69] width 26 height 32
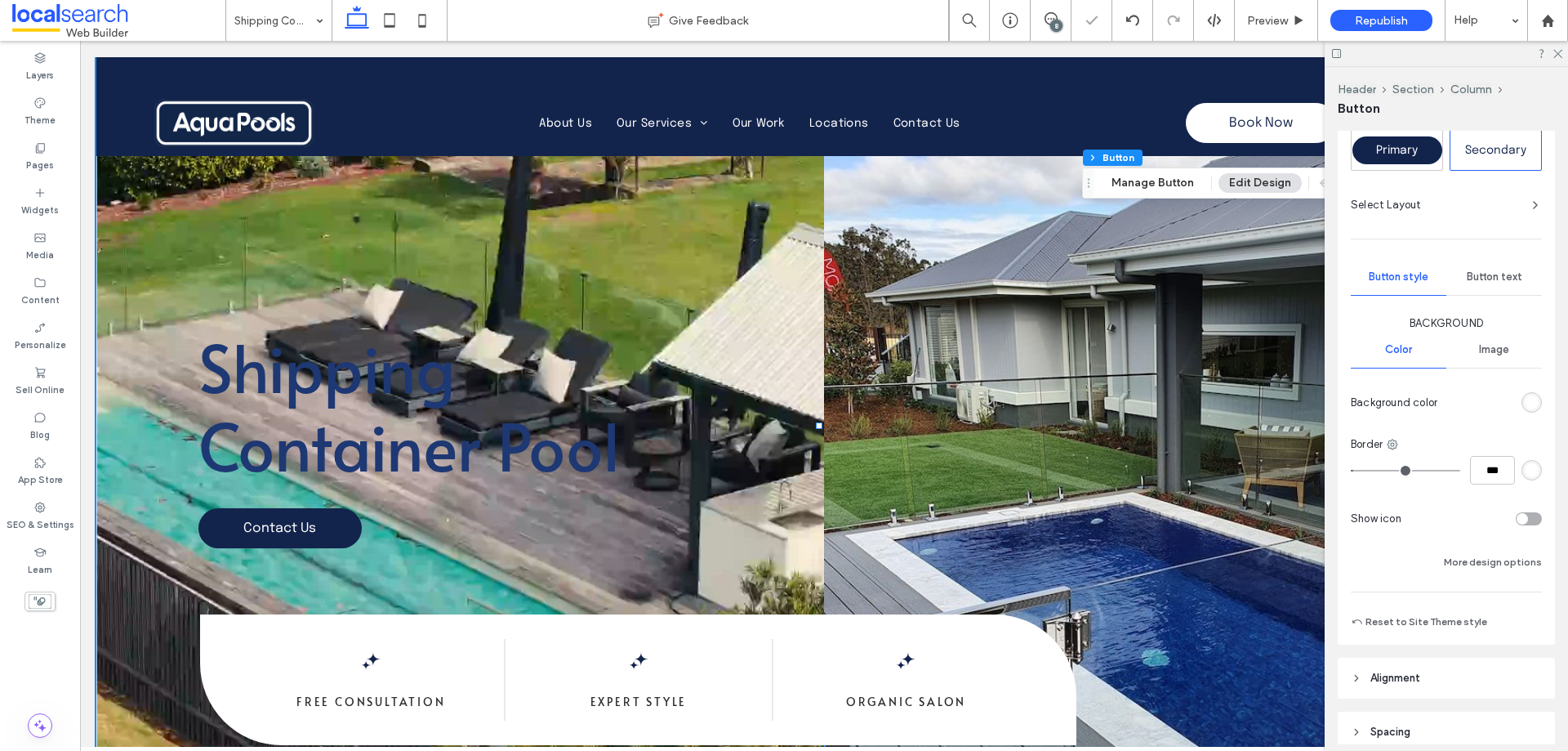
scroll to position [163, 0]
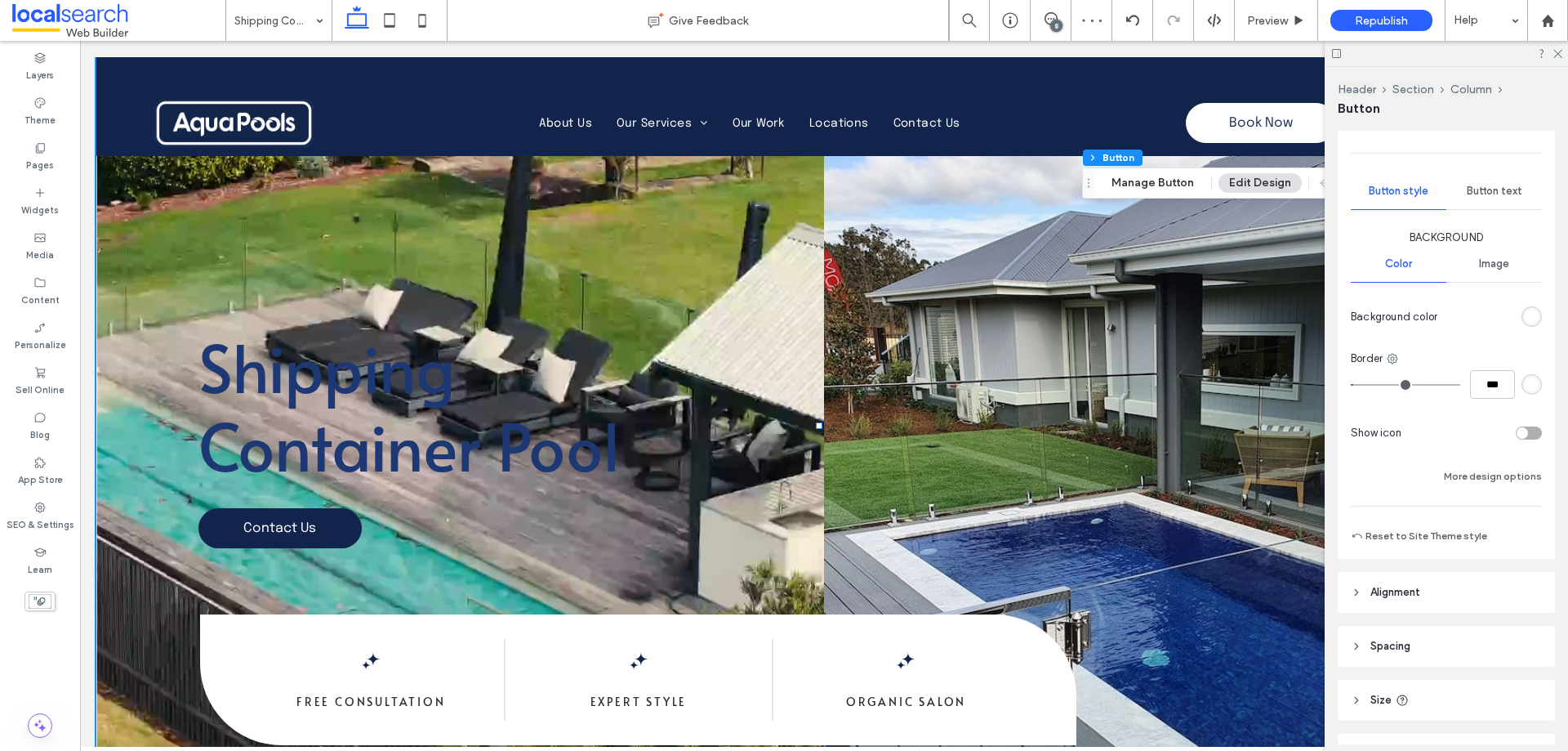
click at [1059, 20] on div "8" at bounding box center [1055, 25] width 12 height 12
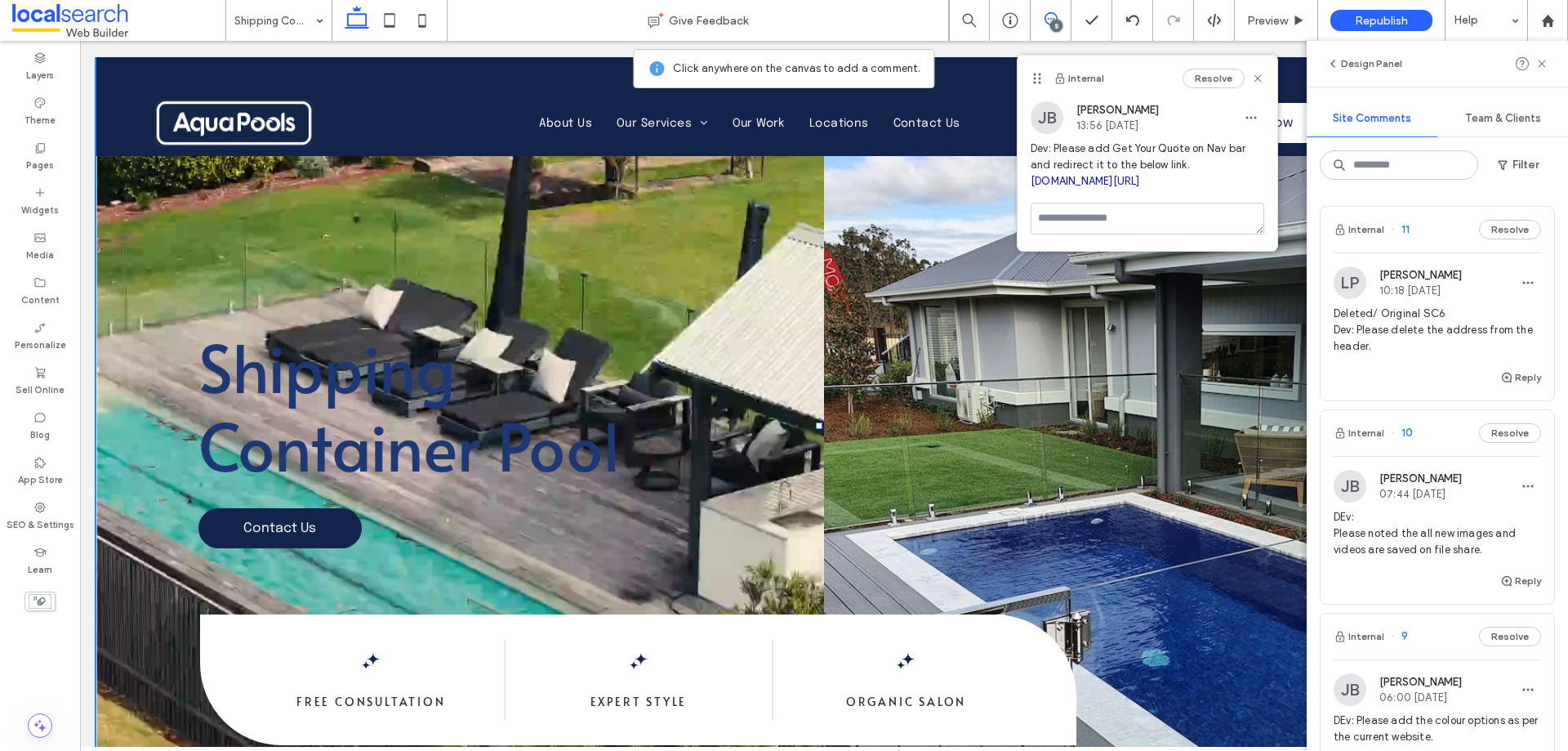
drag, startPoint x: 1158, startPoint y: 234, endPoint x: 1145, endPoint y: 223, distance: 17.0
click at [1145, 190] on span "Dev: Please add Get Your Quote on Nav bar and redirect it to the below link. [D…" at bounding box center [1147, 165] width 233 height 49
click at [1136, 187] on link "[DOMAIN_NAME][URL]" at bounding box center [1085, 181] width 109 height 12
click at [1255, 74] on icon at bounding box center [1257, 79] width 13 height 13
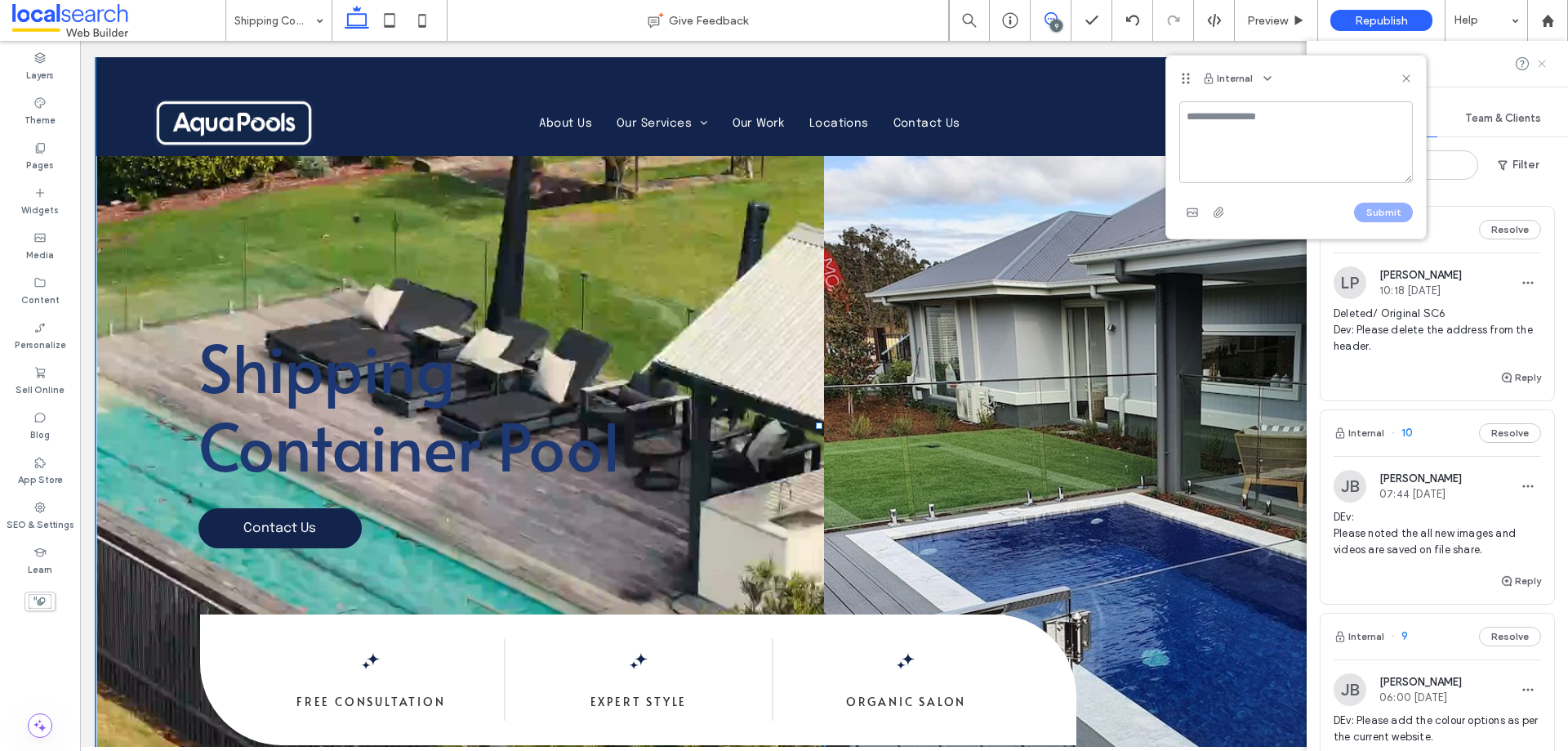
click at [1540, 62] on icon at bounding box center [1541, 64] width 13 height 13
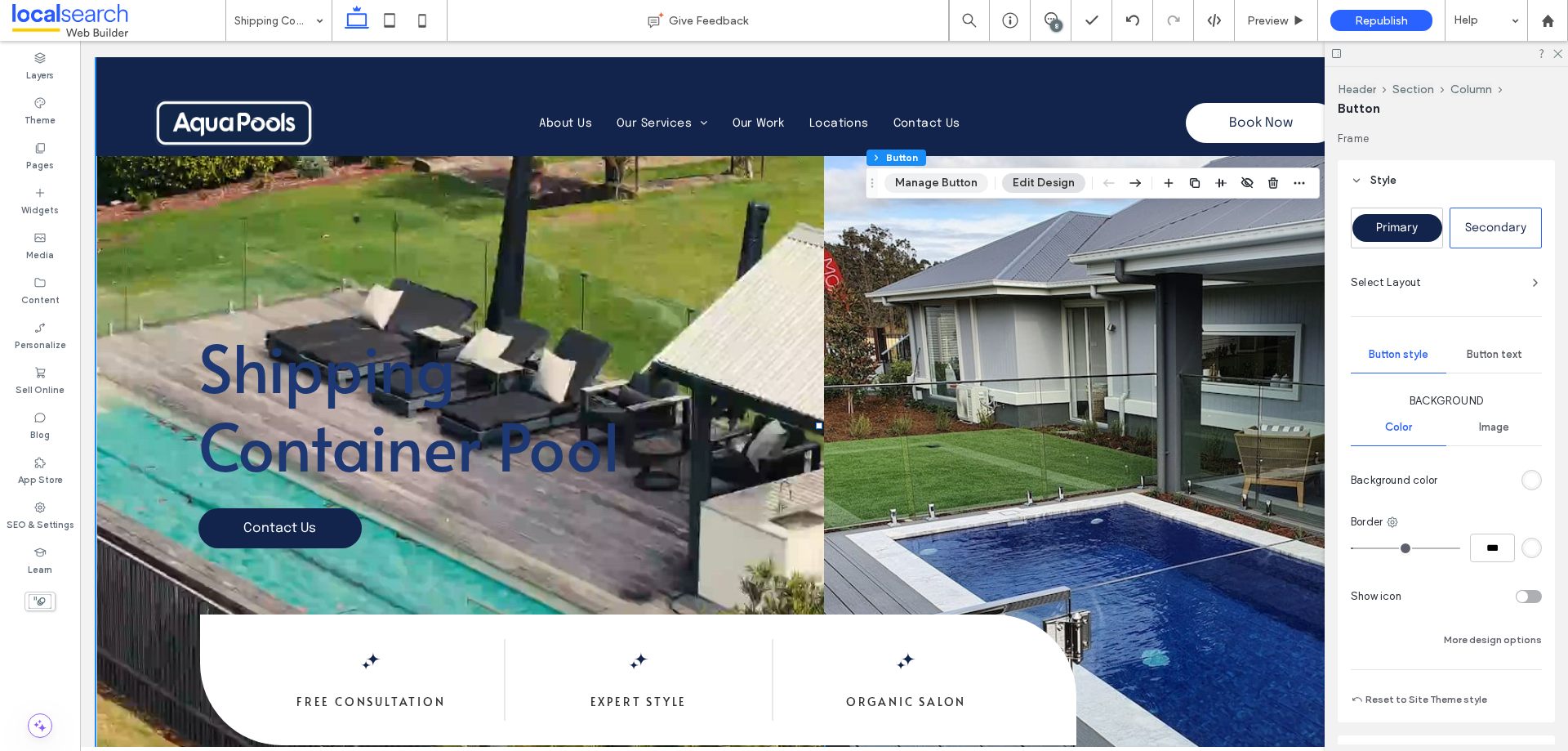
click at [945, 182] on button "Manage Button" at bounding box center [936, 182] width 104 height 19
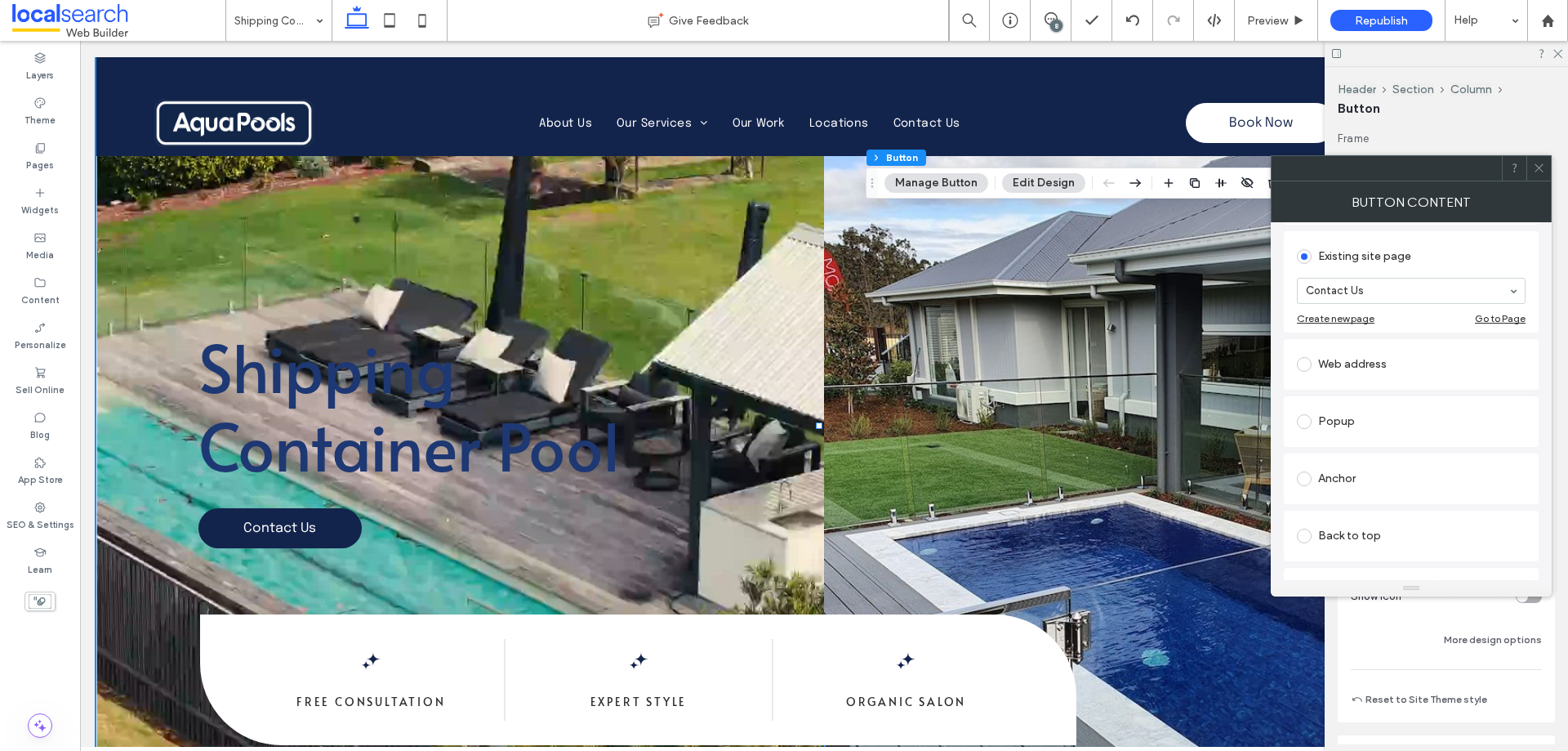
click at [1375, 367] on div "Web address" at bounding box center [1411, 364] width 229 height 26
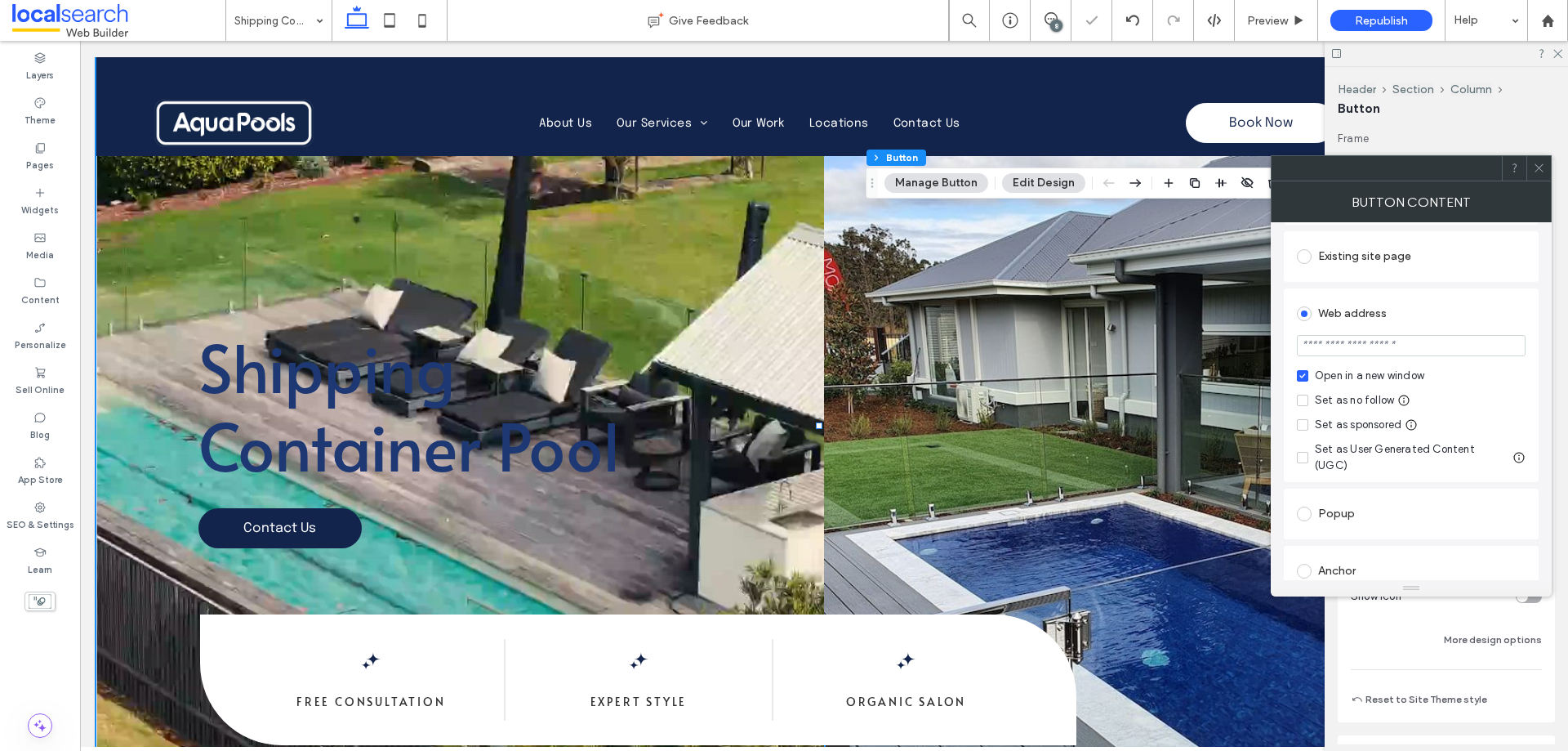
drag, startPoint x: 1358, startPoint y: 405, endPoint x: 1359, endPoint y: 395, distance: 10.0
click at [1358, 403] on div "Set as no follow" at bounding box center [1354, 400] width 80 height 17
click at [1378, 343] on input "url" at bounding box center [1411, 345] width 229 height 21
paste input "**********"
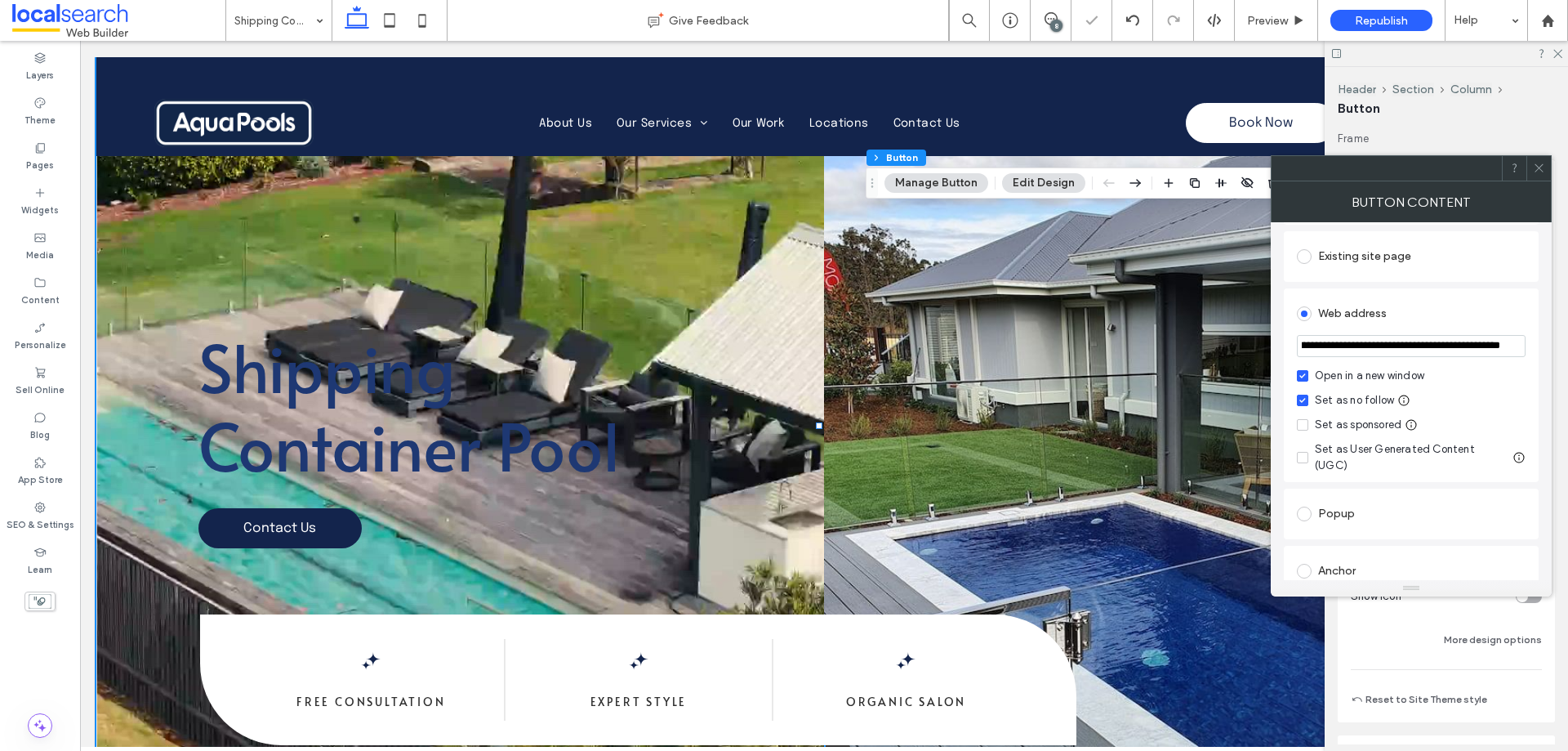
type input "**********"
drag, startPoint x: 1537, startPoint y: 169, endPoint x: 1516, endPoint y: 182, distance: 24.7
click at [1537, 170] on icon at bounding box center [1538, 168] width 12 height 12
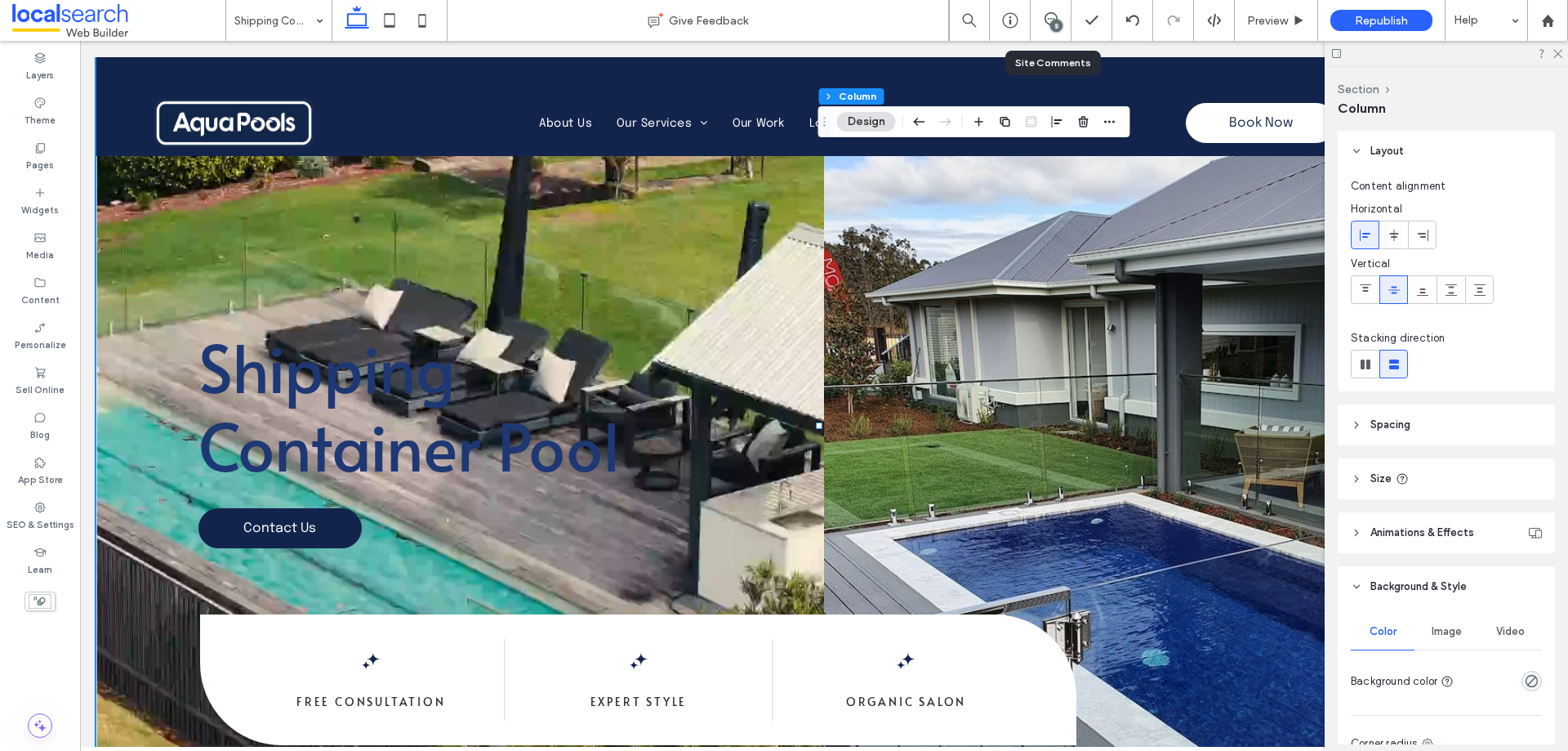
click at [1060, 11] on div "8" at bounding box center [1051, 20] width 41 height 41
click at [1056, 20] on div "8" at bounding box center [1055, 25] width 12 height 12
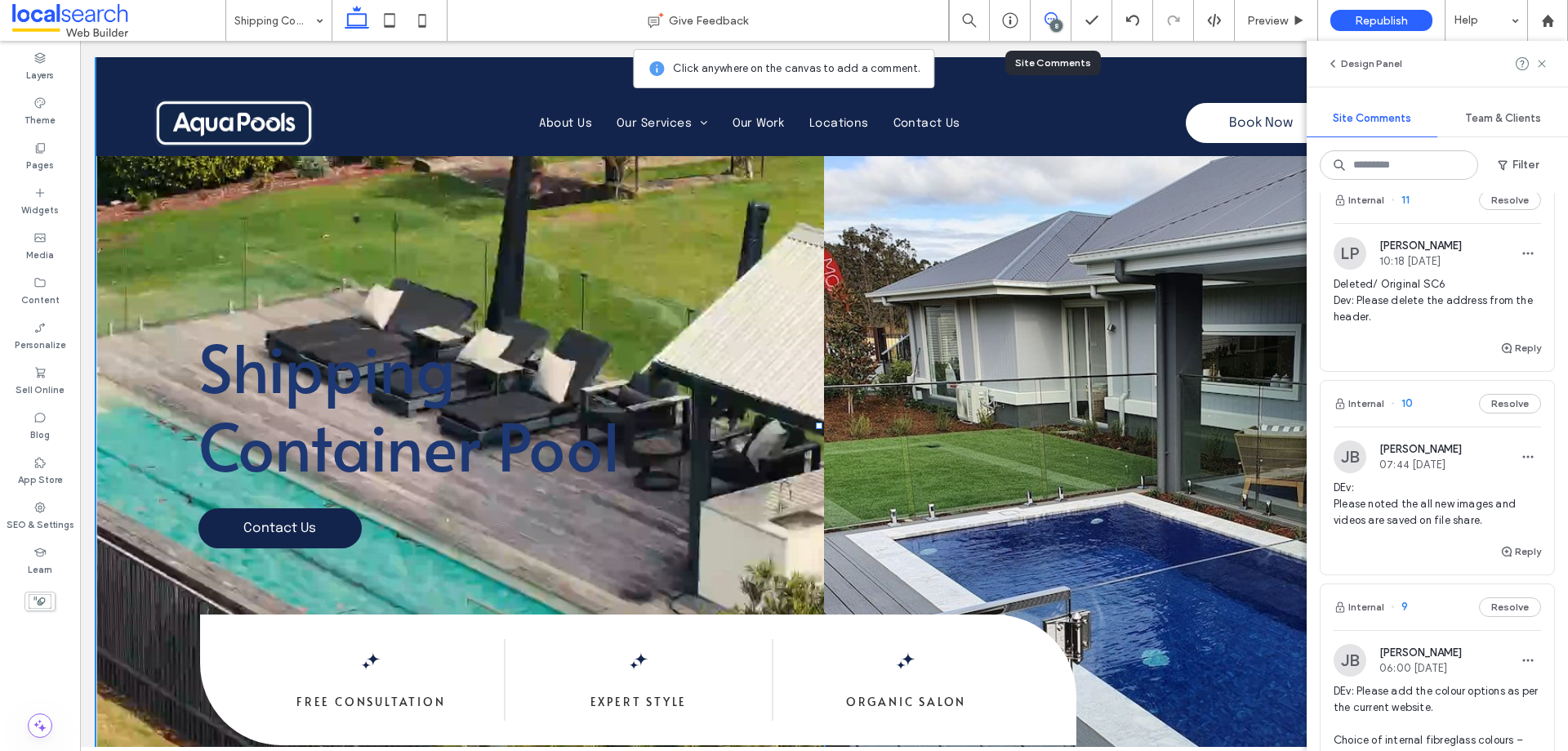
scroll to position [81, 0]
